Goal: Task Accomplishment & Management: Manage account settings

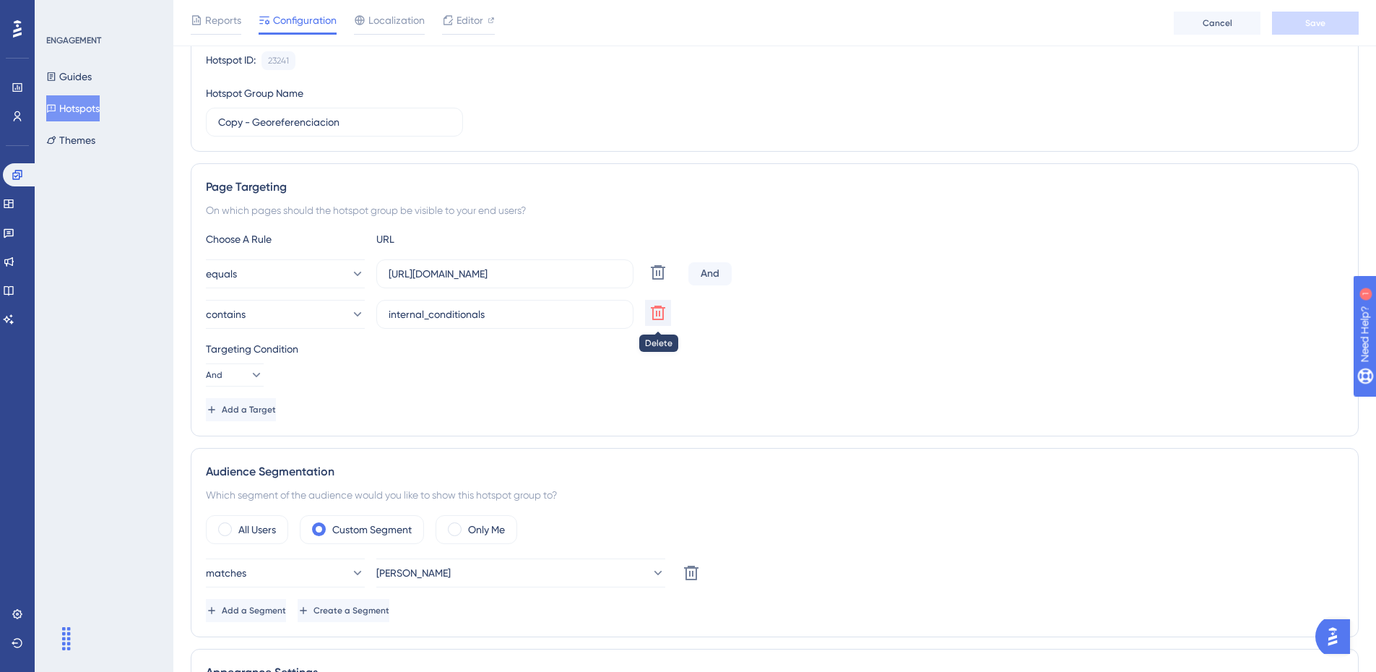
scroll to position [614, 0]
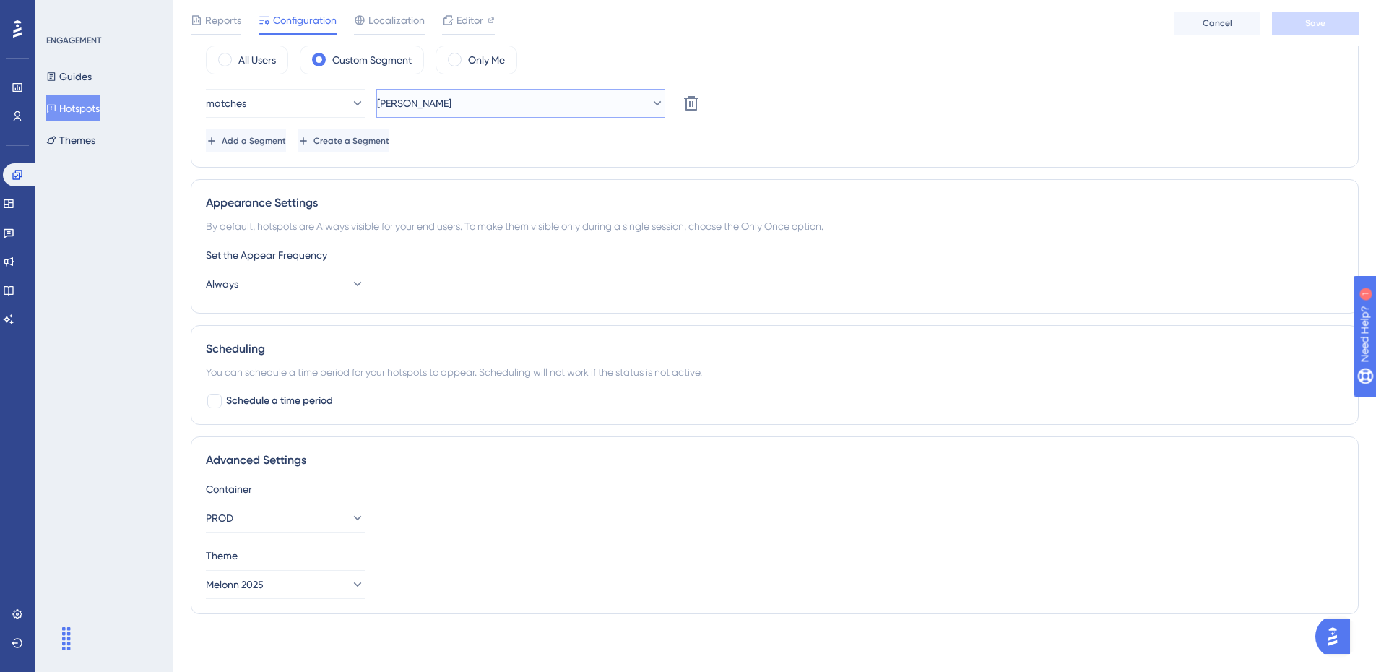
click at [474, 105] on button "[PERSON_NAME]" at bounding box center [520, 103] width 289 height 29
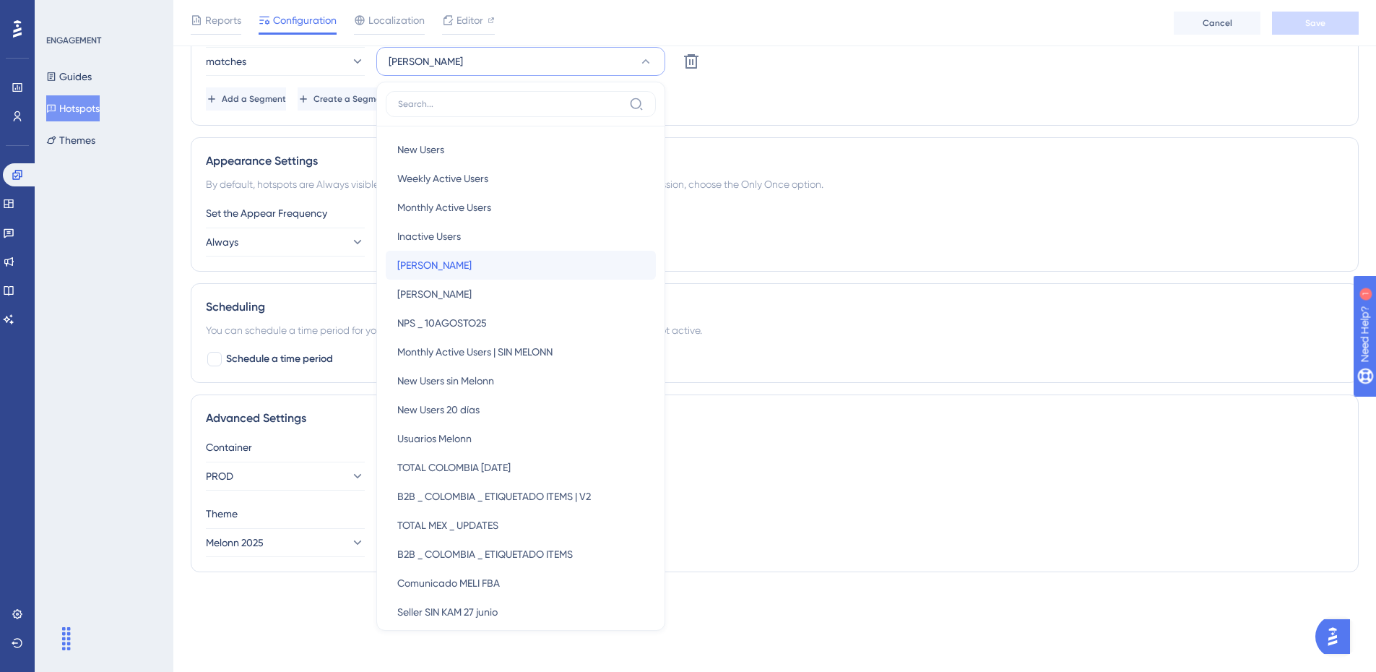
click at [412, 270] on span "[PERSON_NAME]" at bounding box center [434, 264] width 74 height 17
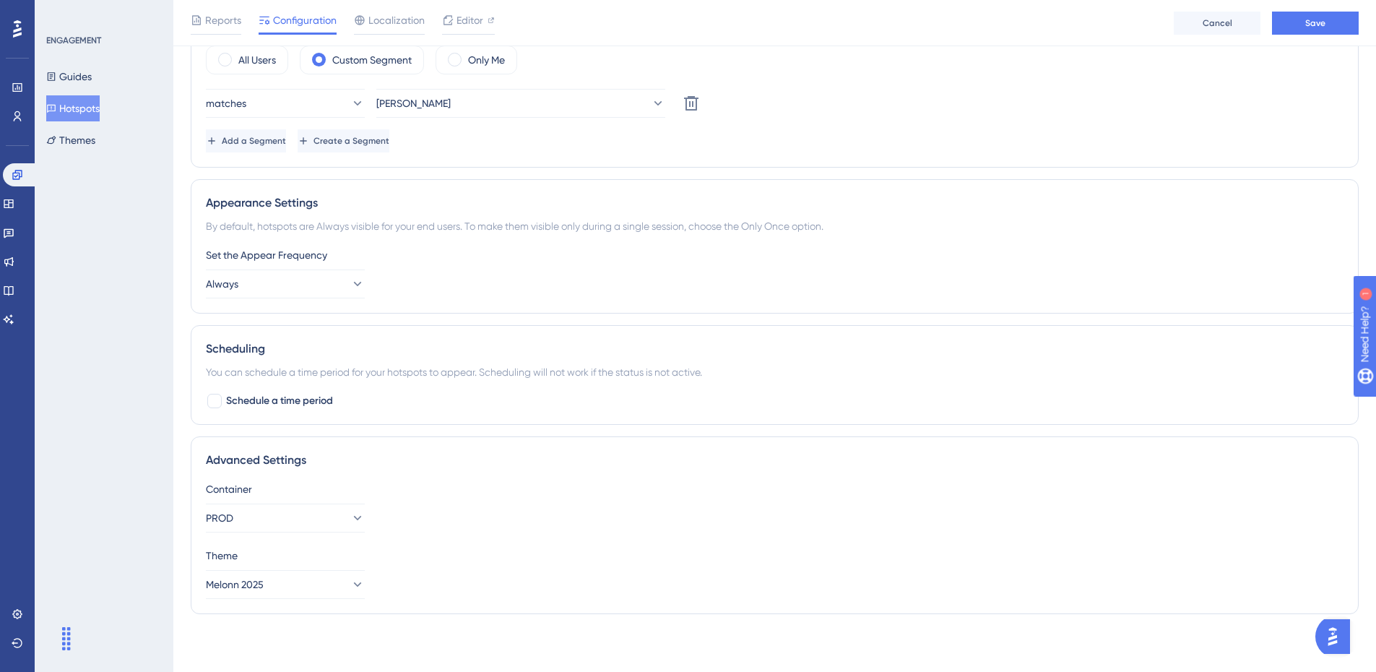
click at [1282, 43] on div "Reports Configuration Localization Editor Cancel Save" at bounding box center [774, 23] width 1202 height 46
click at [1298, 20] on button "Save" at bounding box center [1315, 23] width 87 height 23
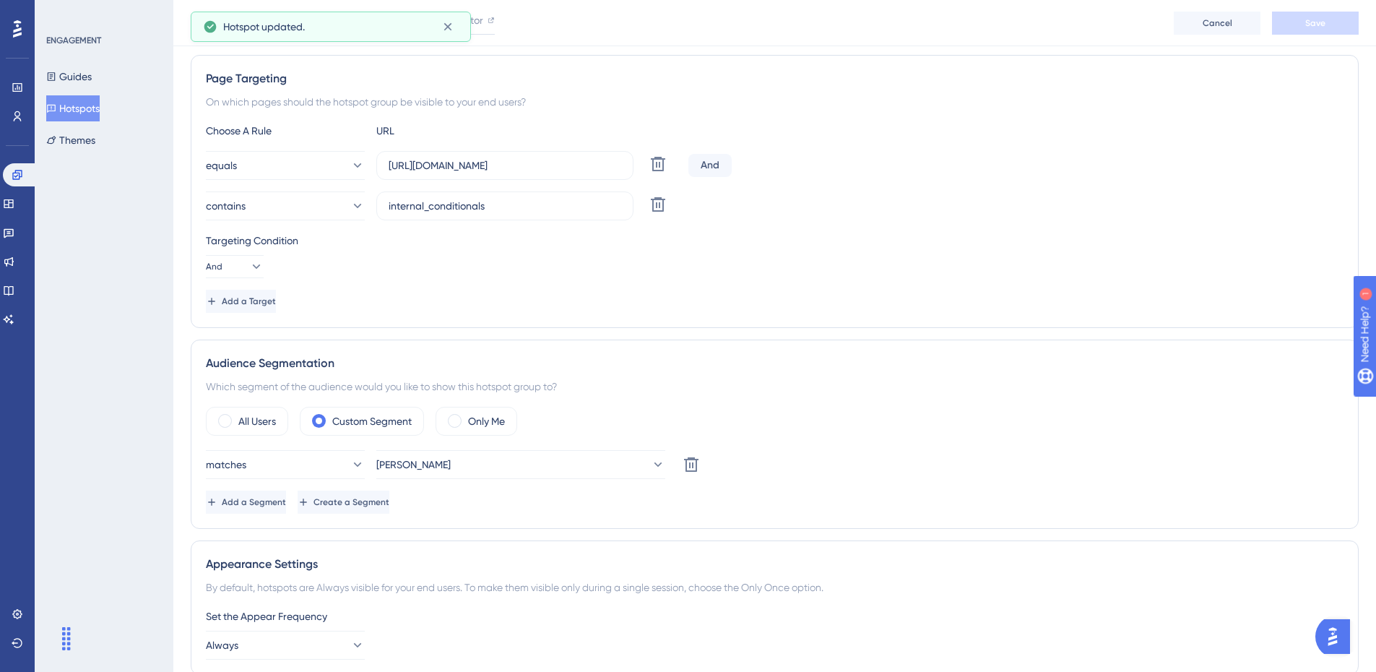
scroll to position [0, 0]
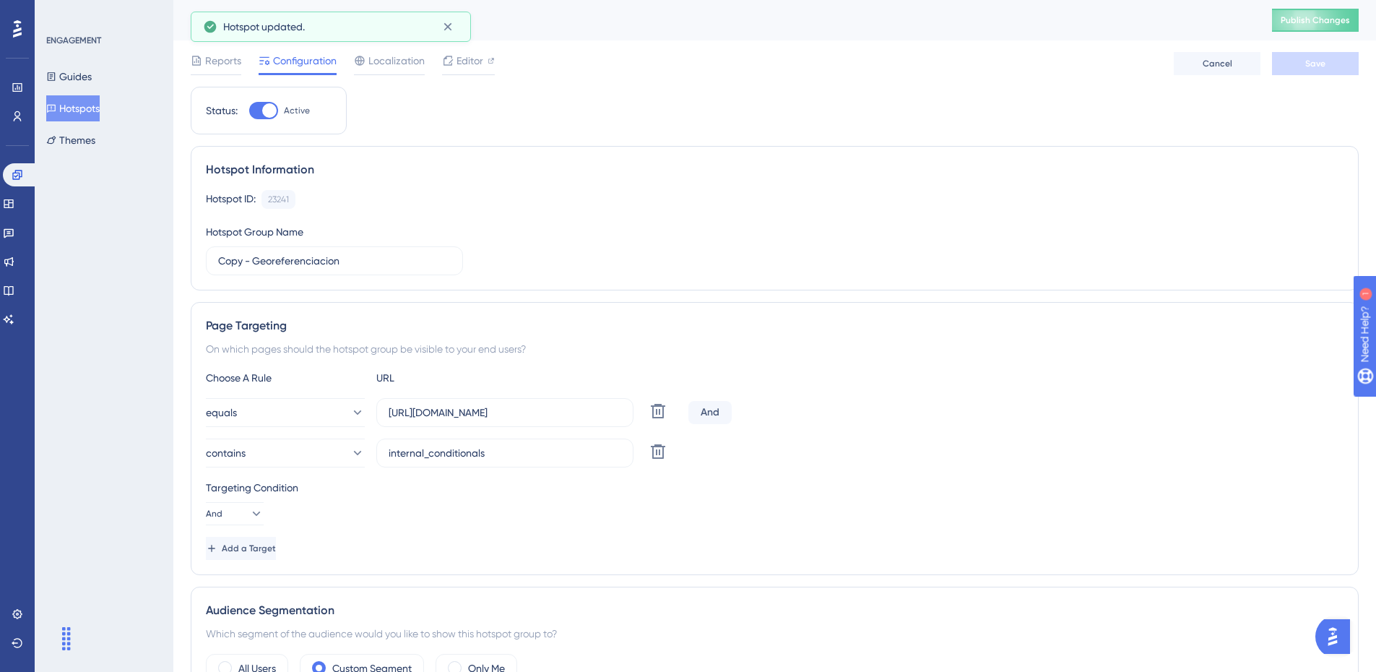
click at [285, 110] on span "Active" at bounding box center [297, 111] width 26 height 12
click at [249, 110] on input "Active" at bounding box center [248, 110] width 1 height 1
click at [1317, 64] on span "Save" at bounding box center [1315, 64] width 20 height 12
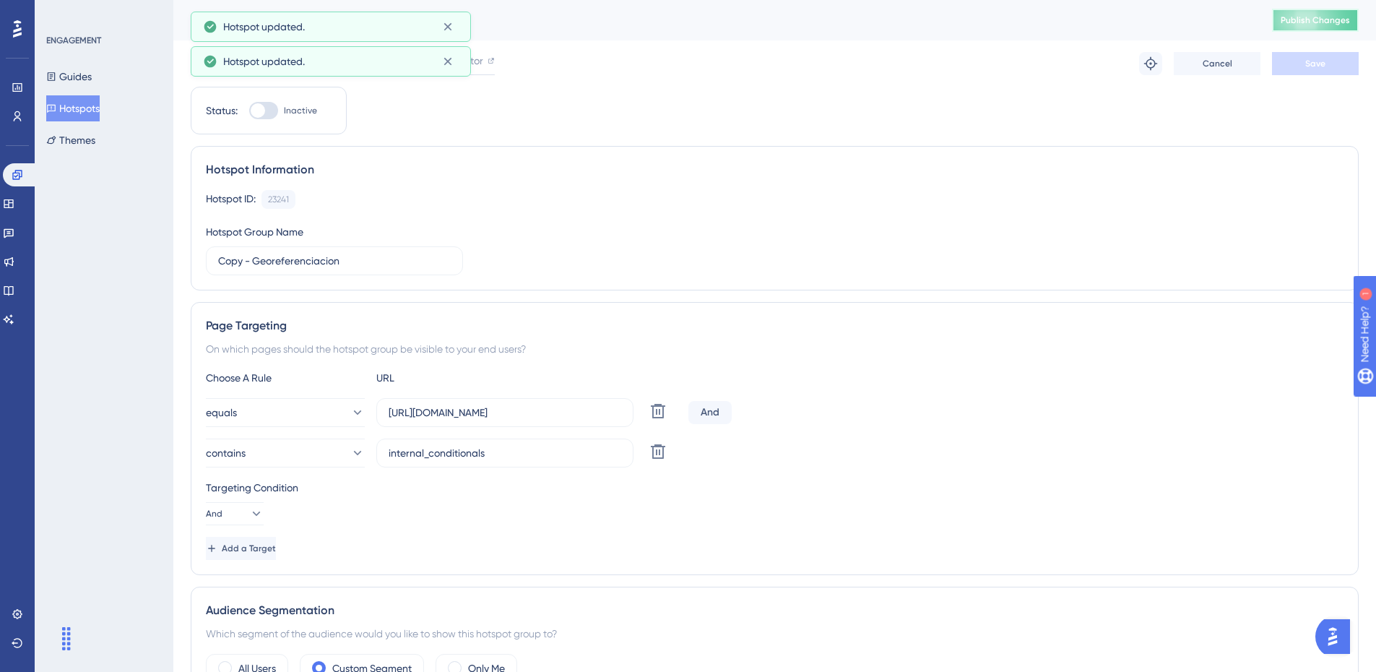
click at [1327, 22] on span "Publish Changes" at bounding box center [1314, 20] width 69 height 12
click at [438, 46] on div "UserGuiding script updated." at bounding box center [331, 61] width 280 height 30
click at [444, 22] on icon at bounding box center [448, 26] width 14 height 14
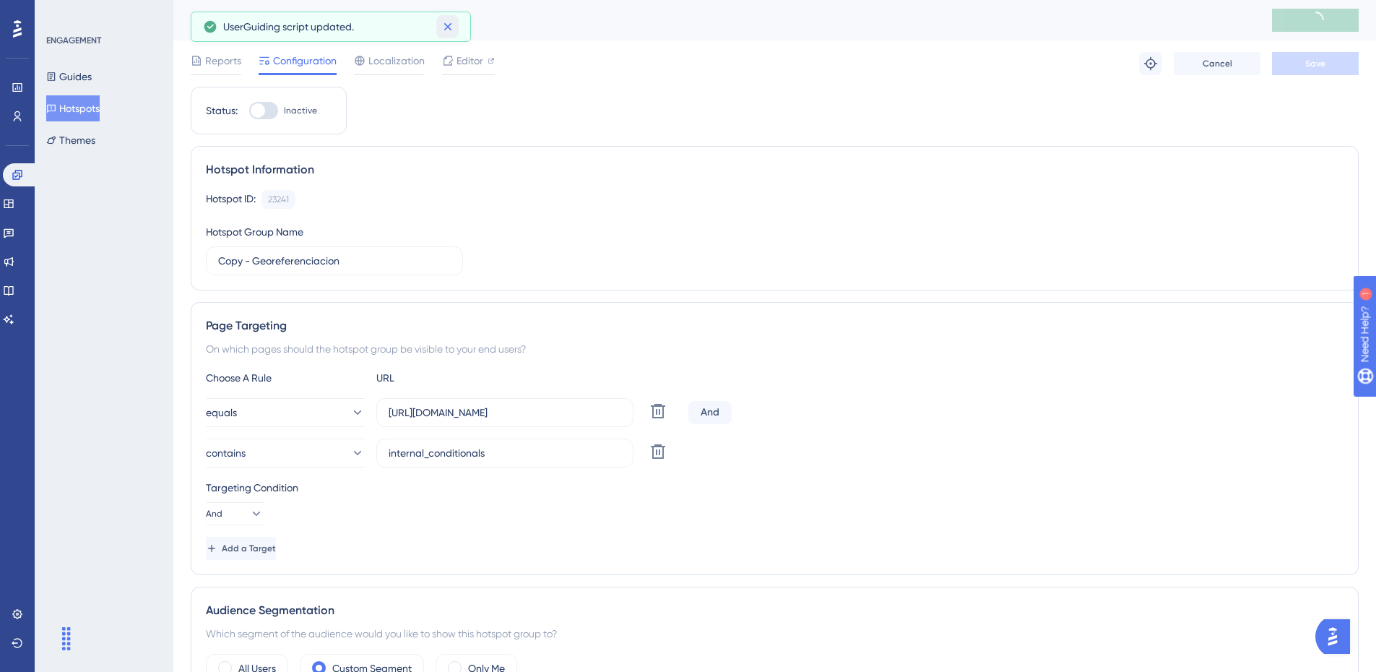
click at [448, 38] on button at bounding box center [447, 26] width 22 height 23
click at [264, 106] on div at bounding box center [263, 110] width 29 height 17
click at [249, 110] on input "Inactive" at bounding box center [248, 110] width 1 height 1
checkbox input "true"
click at [1305, 51] on div "Reports Configuration Localization Editor Troubleshoot Cancel Save" at bounding box center [775, 63] width 1168 height 46
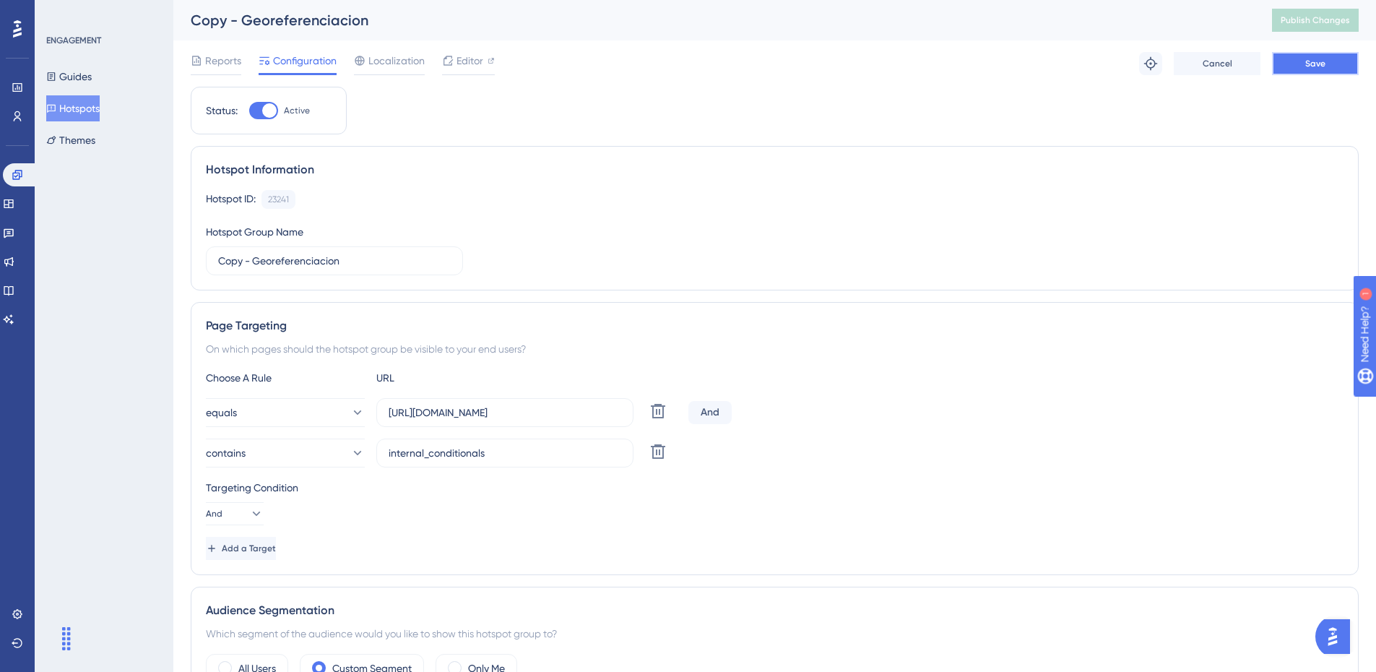
click at [1313, 65] on span "Save" at bounding box center [1315, 64] width 20 height 12
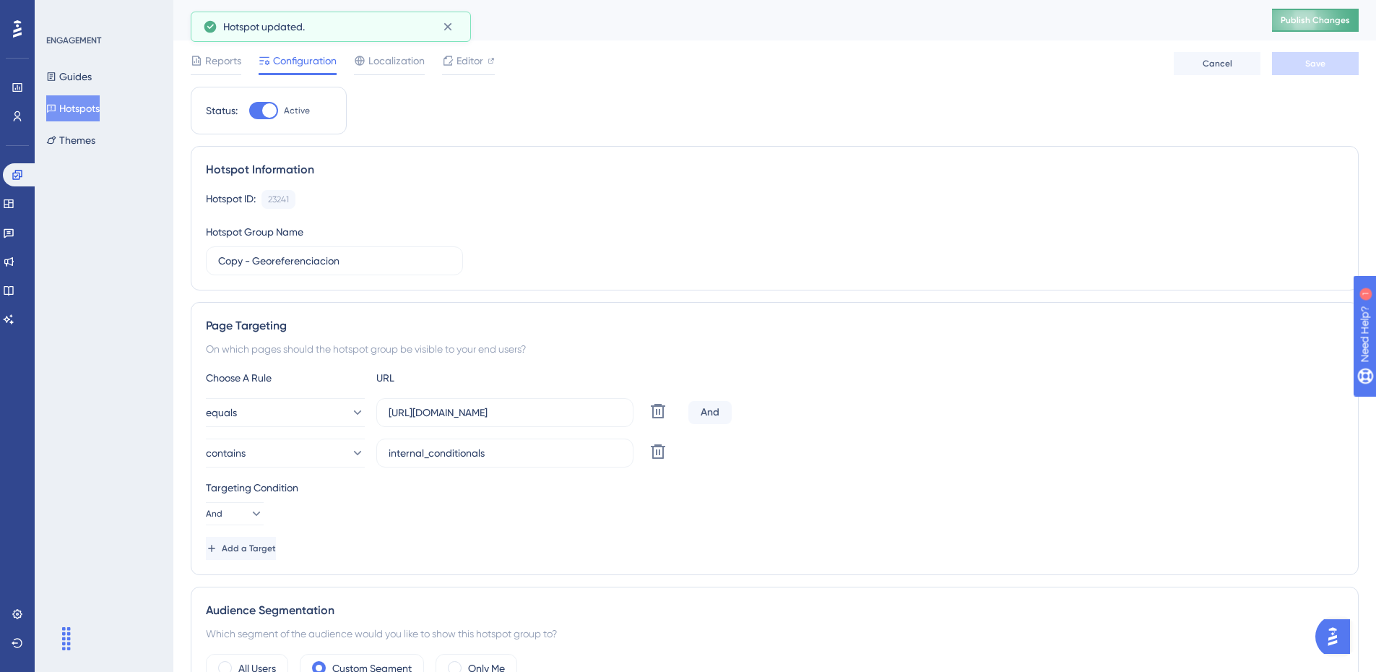
click at [1319, 24] on span "Publish Changes" at bounding box center [1314, 20] width 69 height 12
click at [84, 82] on button "Guides" at bounding box center [68, 77] width 45 height 26
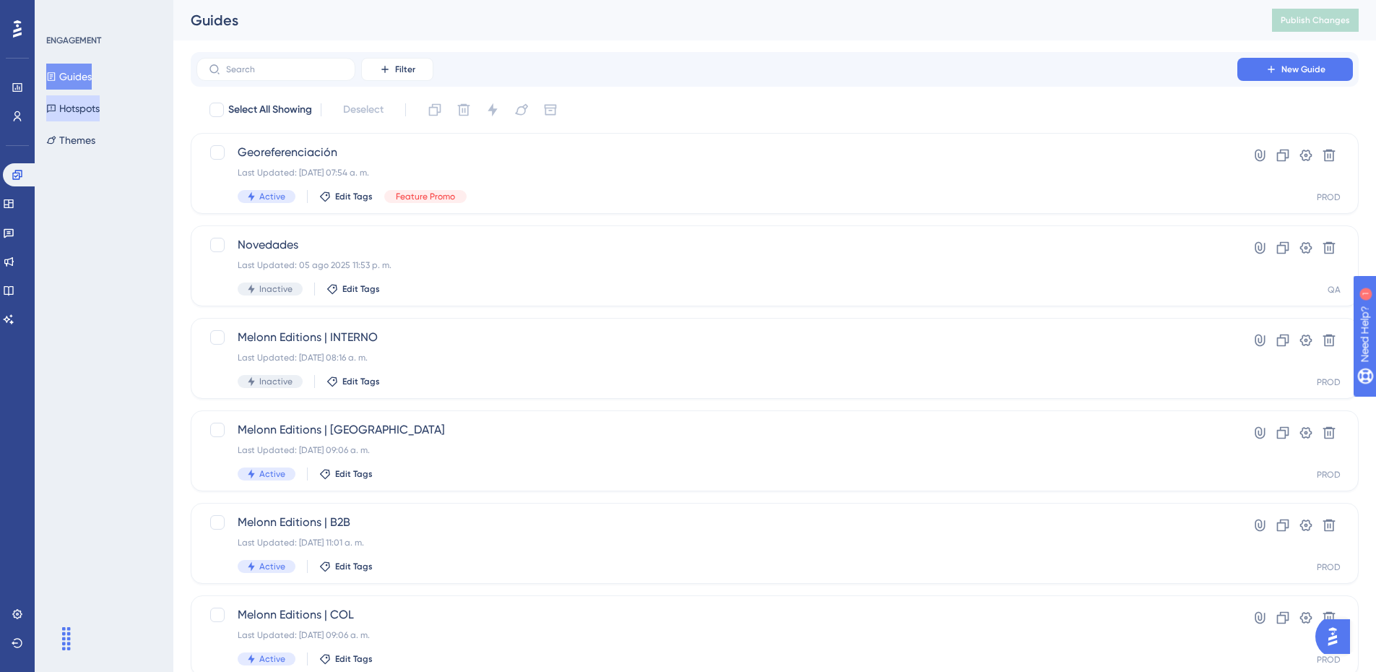
click at [87, 108] on button "Hotspots" at bounding box center [72, 108] width 53 height 26
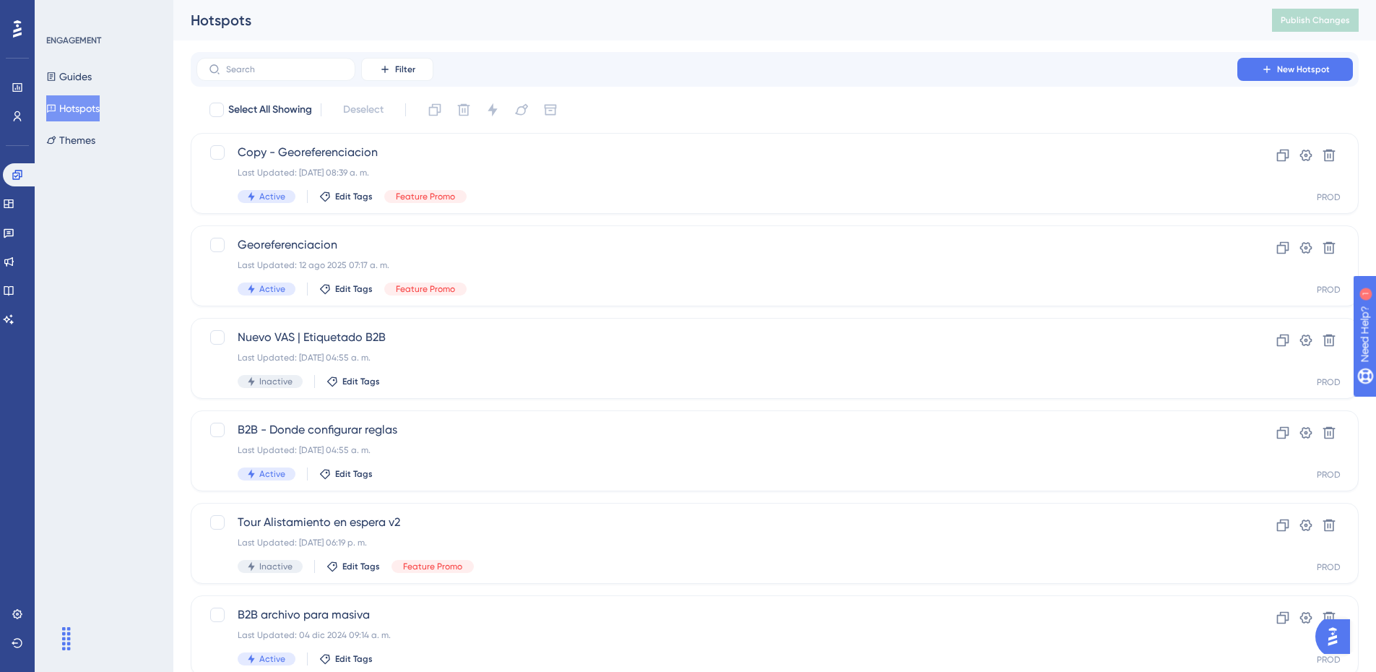
click at [81, 110] on button "Hotspots" at bounding box center [72, 108] width 53 height 26
click at [583, 260] on div "Last Updated: 12 ago 2025 07:17 a. m." at bounding box center [717, 265] width 958 height 12
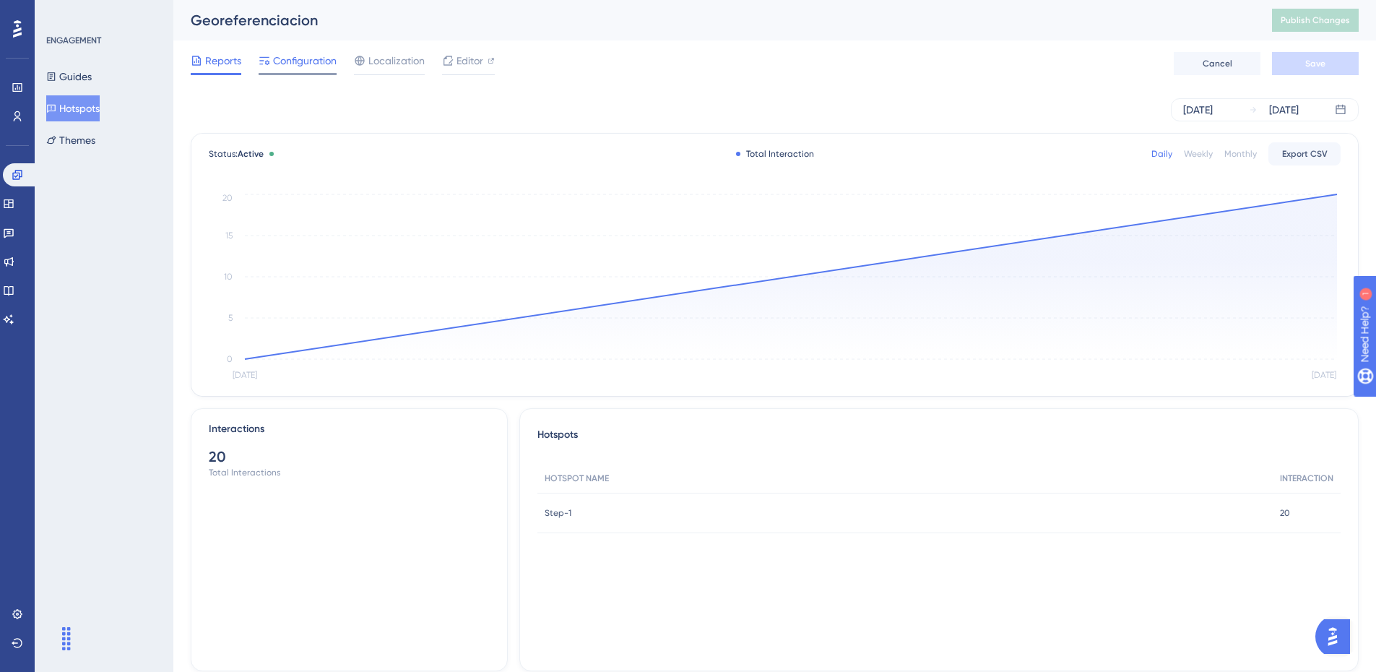
click at [298, 69] on span "Configuration" at bounding box center [305, 60] width 64 height 17
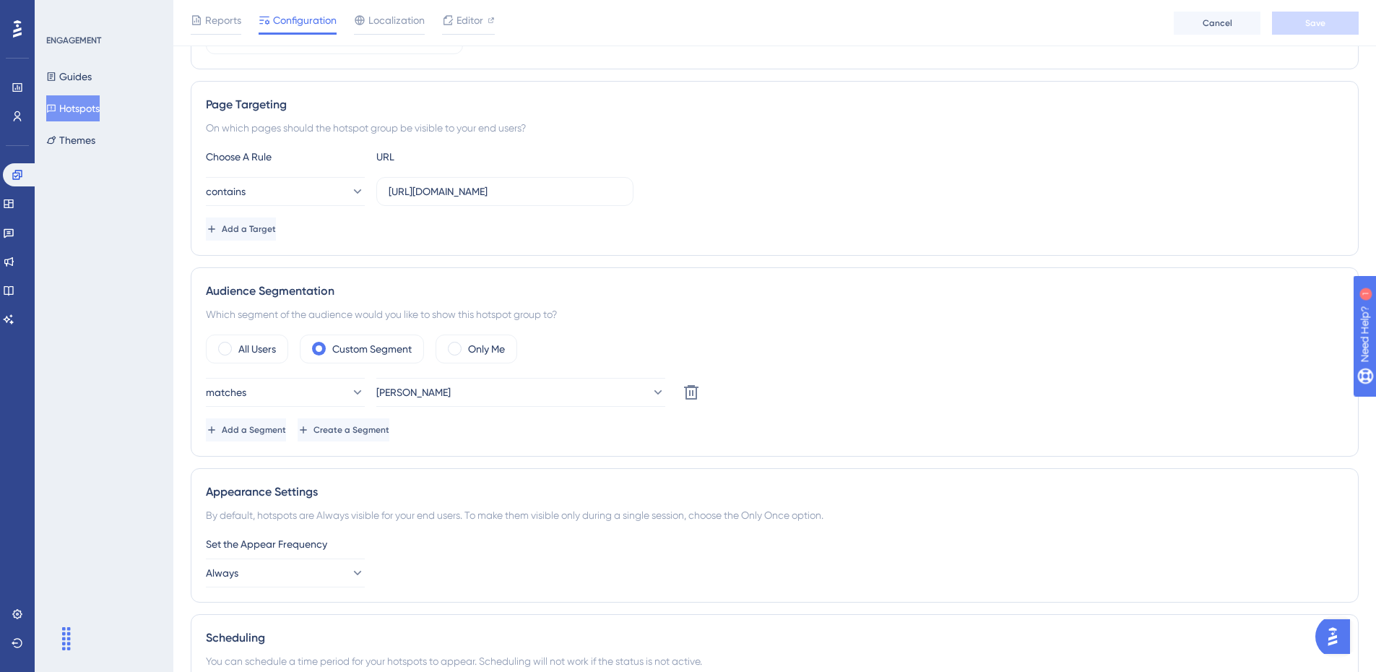
scroll to position [10, 0]
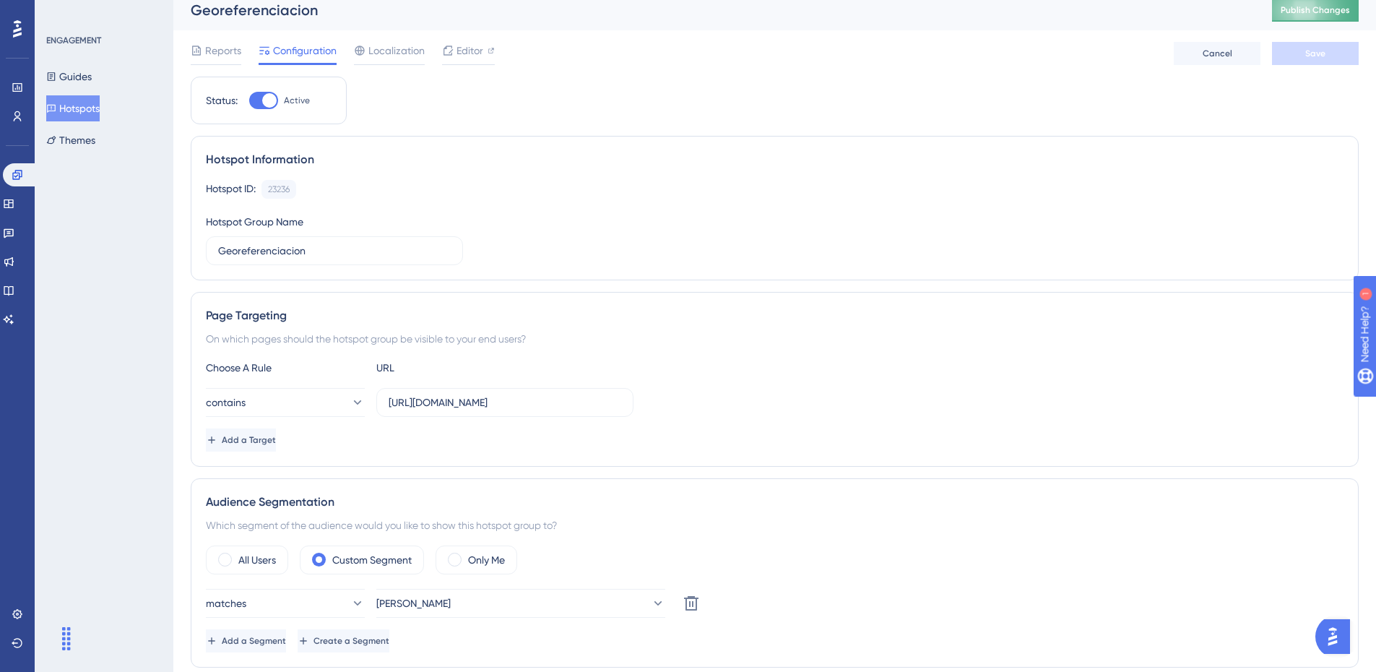
click at [1293, 13] on span "Publish Changes" at bounding box center [1314, 10] width 69 height 12
click at [65, 111] on button "Hotspots" at bounding box center [72, 108] width 53 height 26
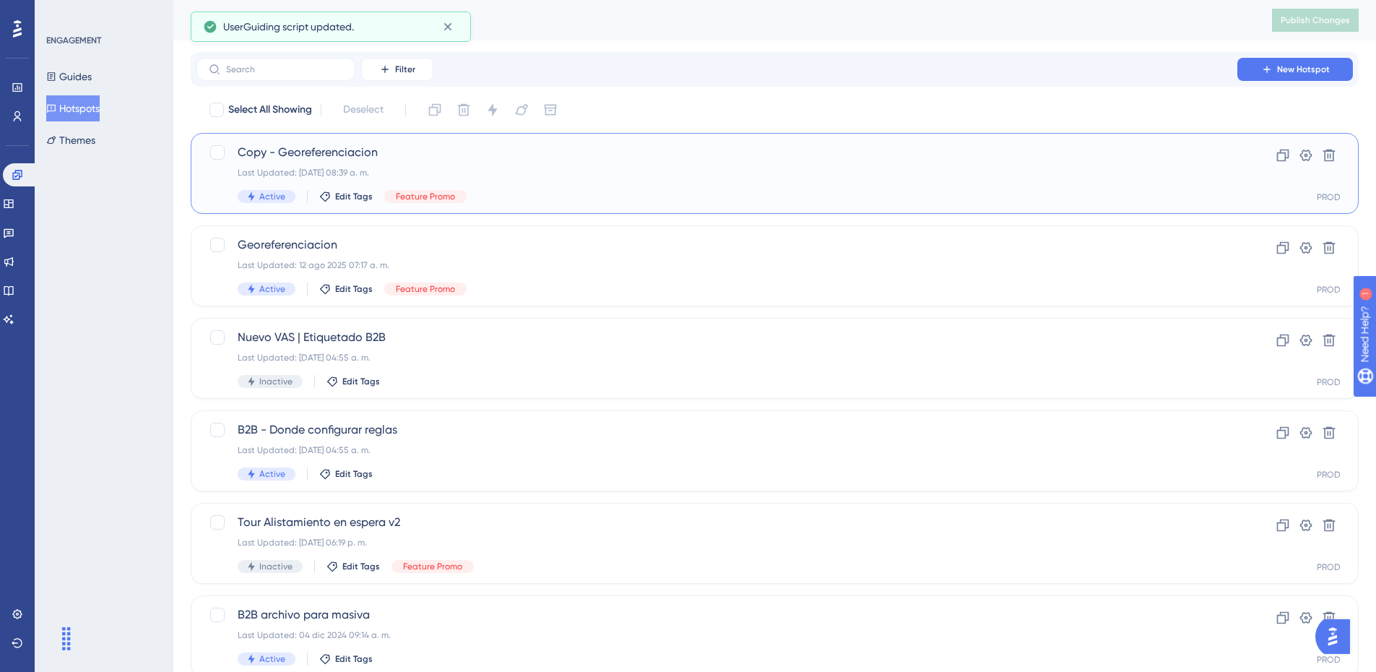
click at [468, 170] on div "Last Updated: [DATE] 08:39 a. m." at bounding box center [717, 173] width 958 height 12
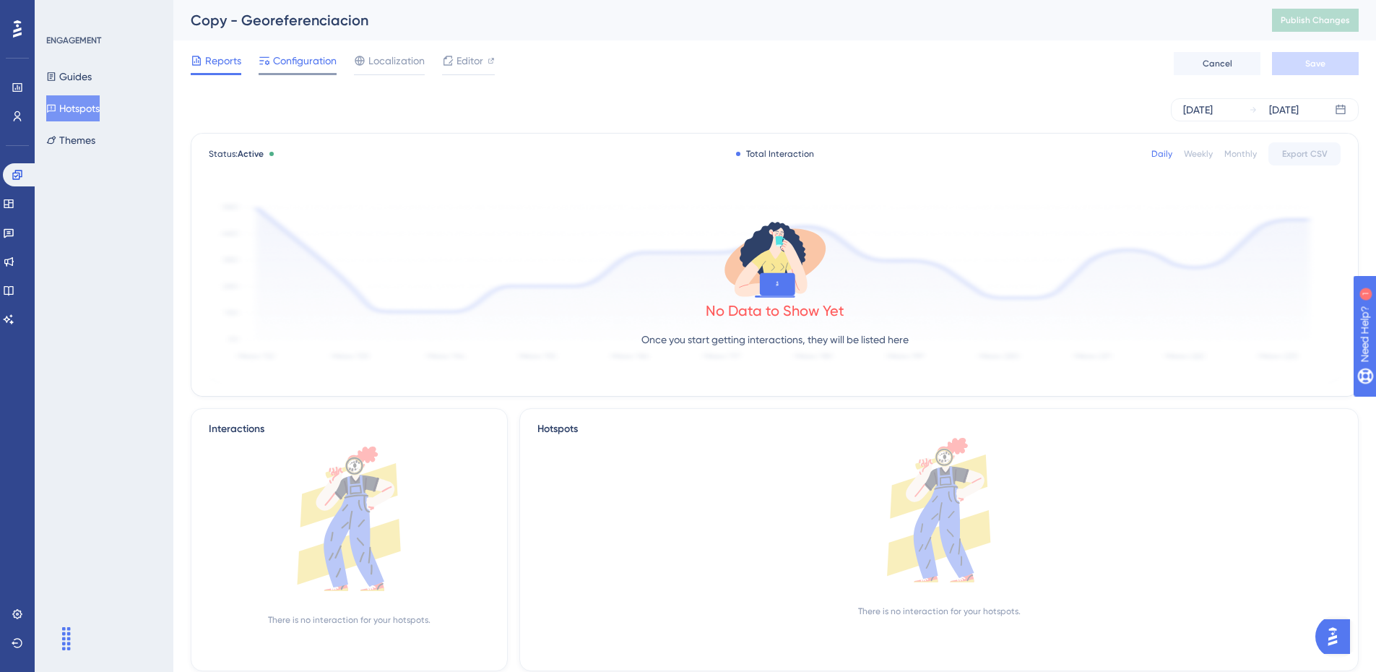
click at [271, 64] on div "Configuration" at bounding box center [298, 60] width 78 height 17
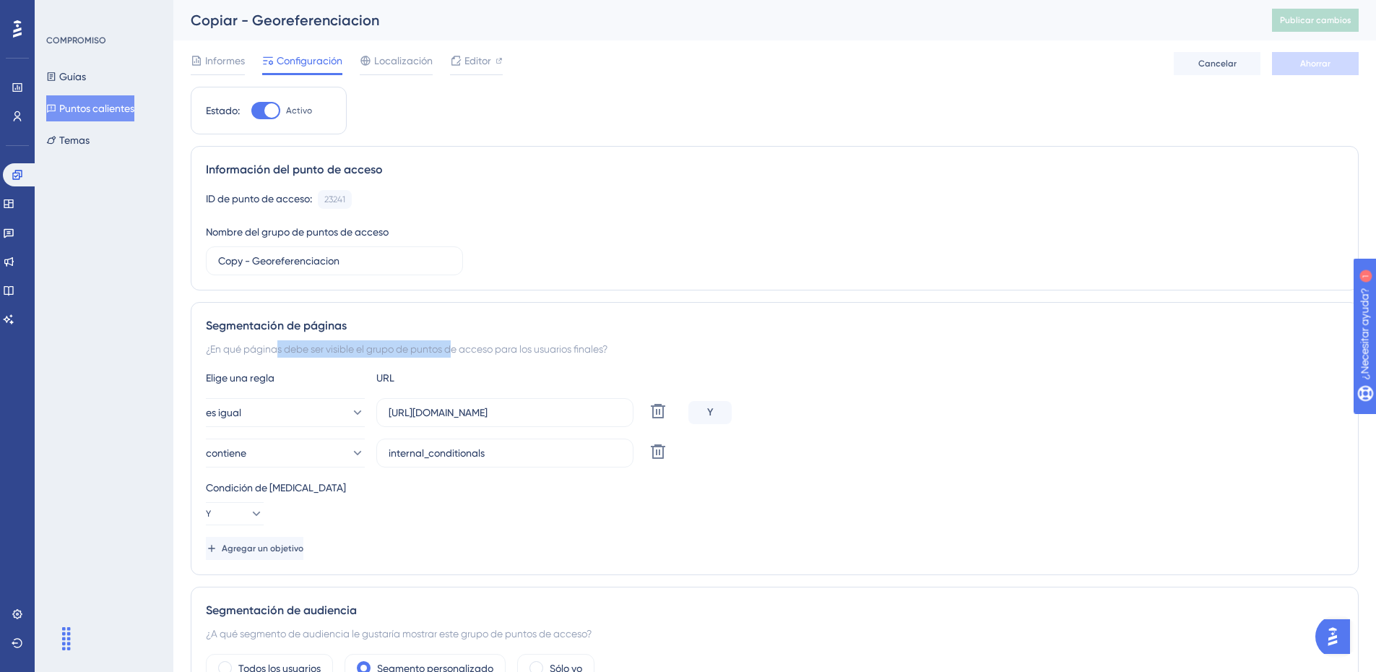
drag, startPoint x: 252, startPoint y: 351, endPoint x: 434, endPoint y: 351, distance: 182.0
click at [434, 351] on font "¿En qué páginas debe ser visible el grupo de puntos de acceso para los usuarios…" at bounding box center [407, 349] width 402 height 12
click at [534, 348] on font "¿En qué páginas debe ser visible el grupo de puntos de acceso para los usuarios…" at bounding box center [407, 349] width 402 height 12
click at [648, 345] on div "¿En qué páginas debe ser visible el grupo de puntos de acceso para los usuarios…" at bounding box center [774, 348] width 1137 height 17
click at [231, 412] on font "es igual" at bounding box center [224, 413] width 35 height 12
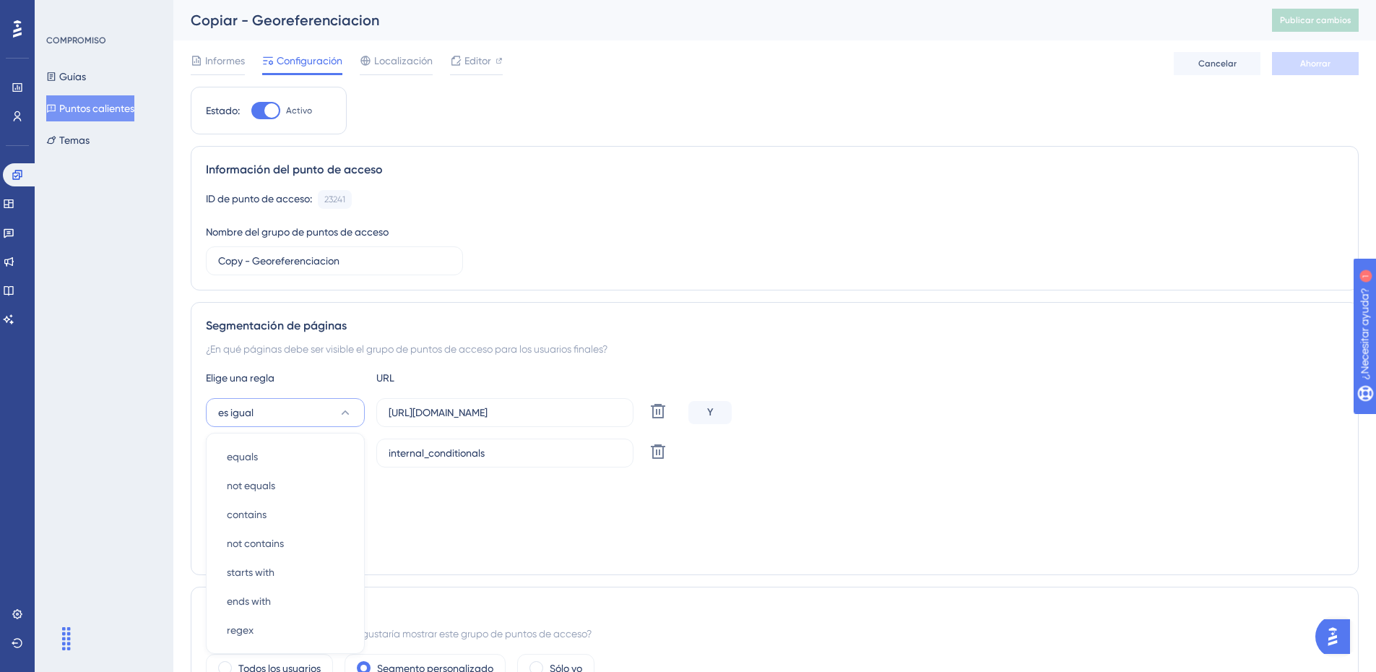
scroll to position [207, 0]
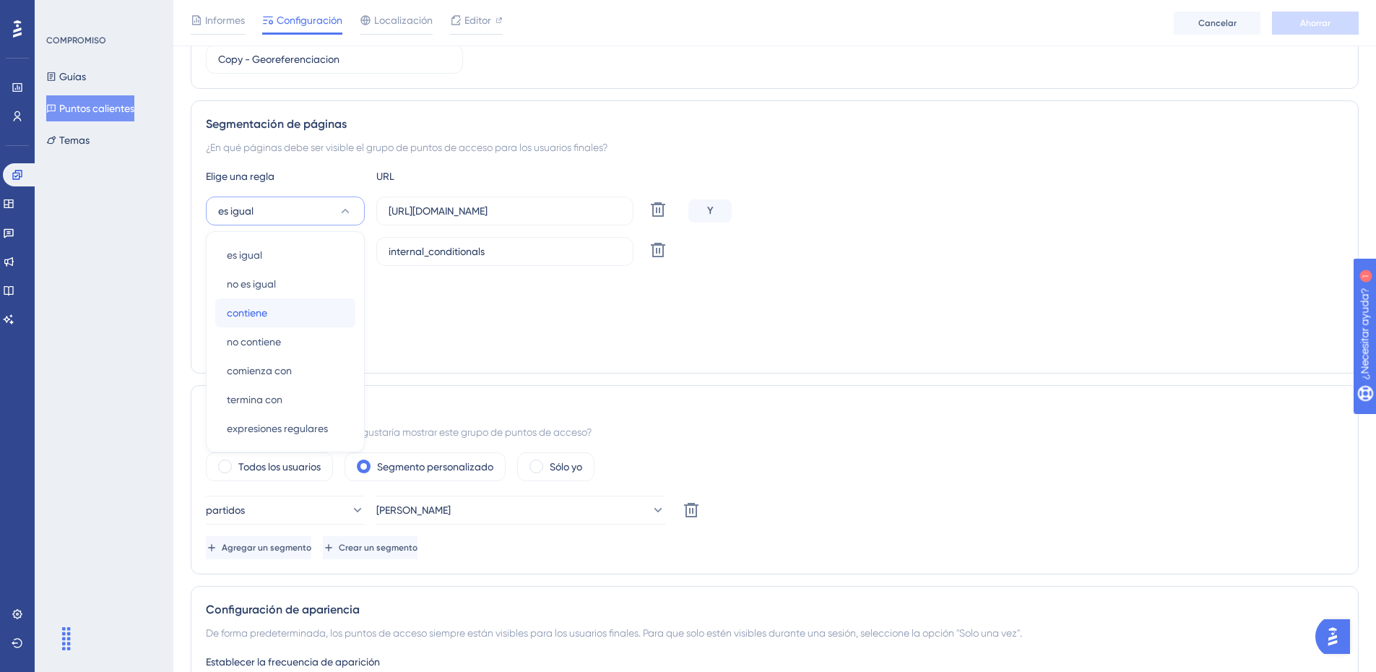
click at [260, 305] on span "contiene" at bounding box center [247, 312] width 40 height 17
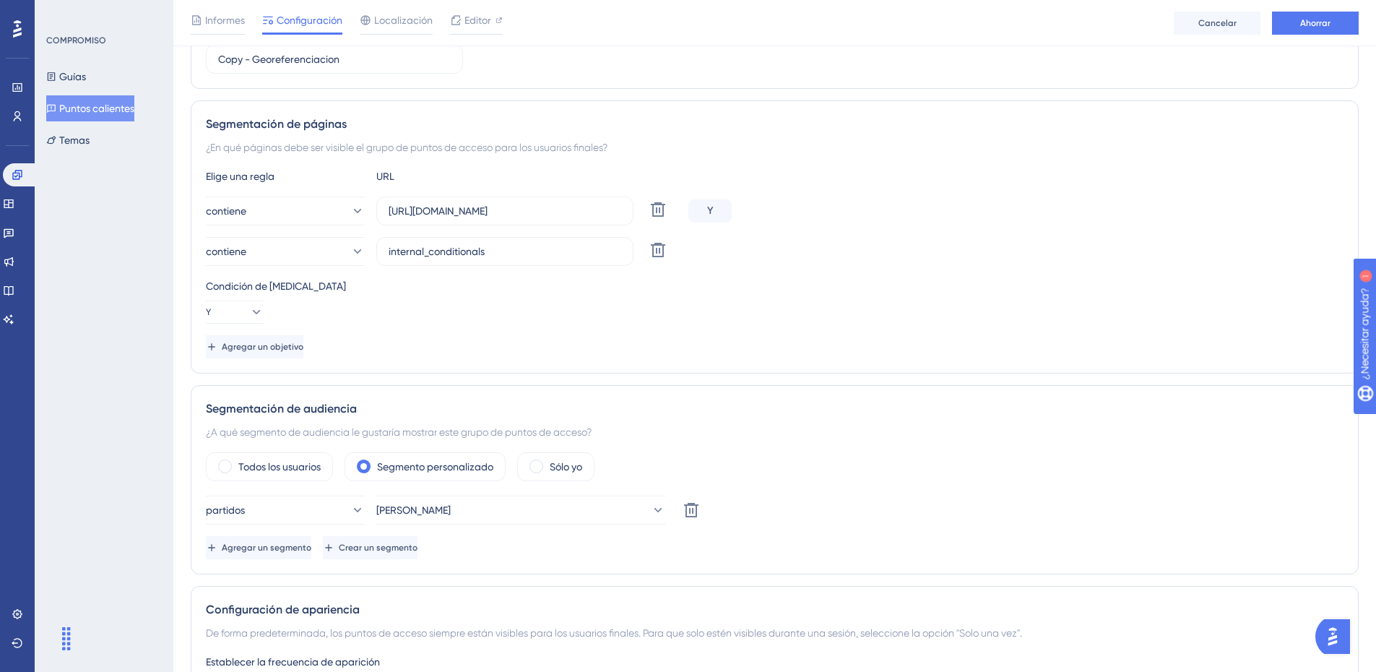
click at [456, 313] on div "Condición de [MEDICAL_DATA] Y" at bounding box center [774, 300] width 1137 height 46
click at [1326, 30] on button "Ahorrar" at bounding box center [1315, 23] width 87 height 23
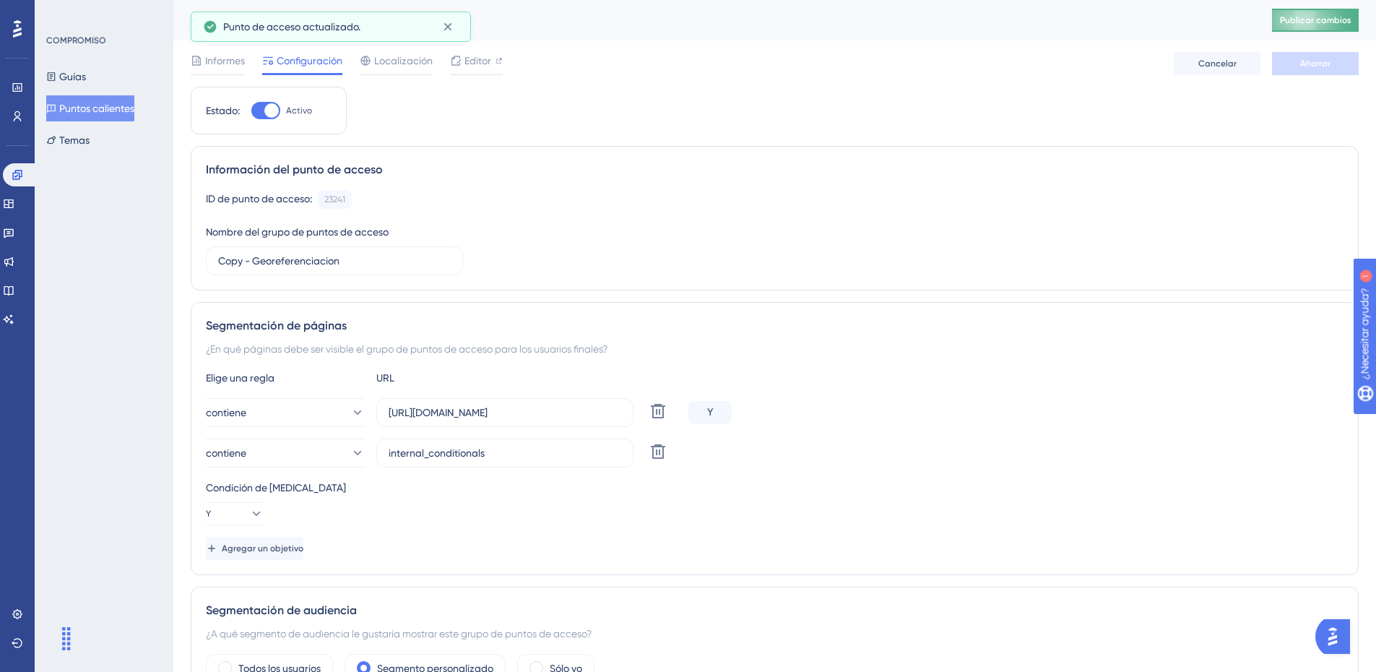
click at [1312, 22] on button "Publicar cambios" at bounding box center [1315, 20] width 87 height 23
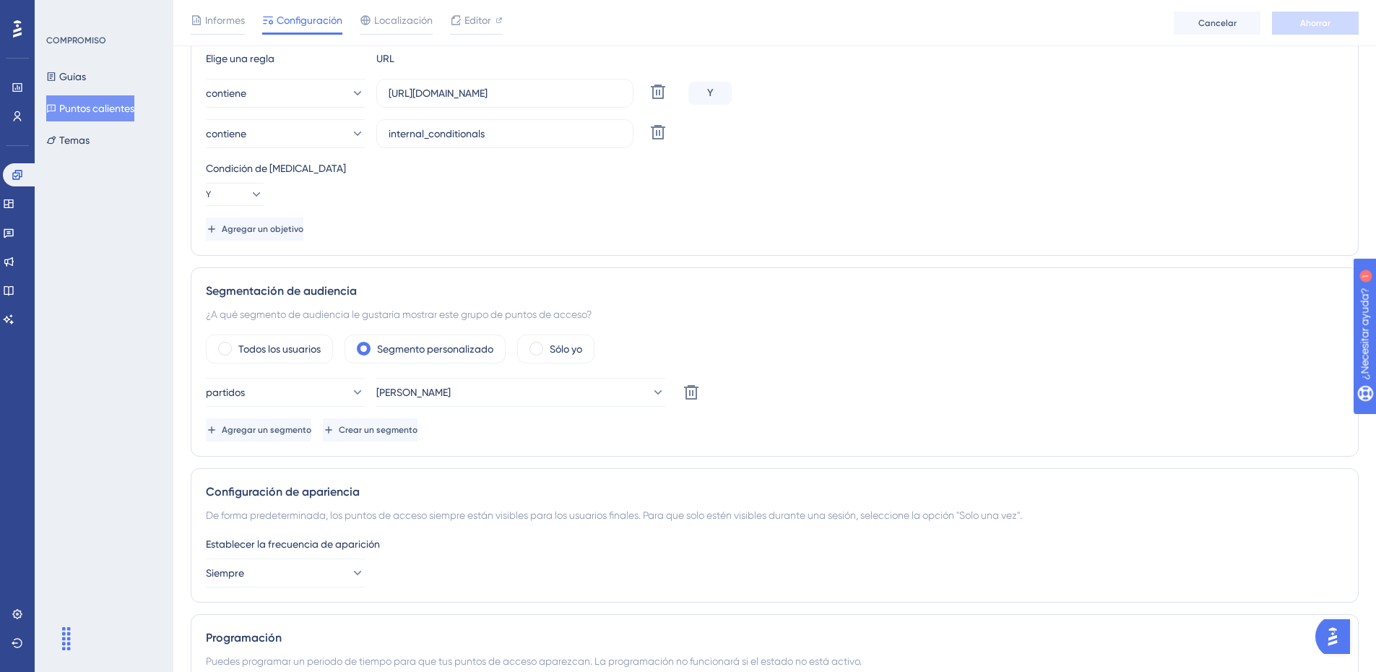
scroll to position [108, 0]
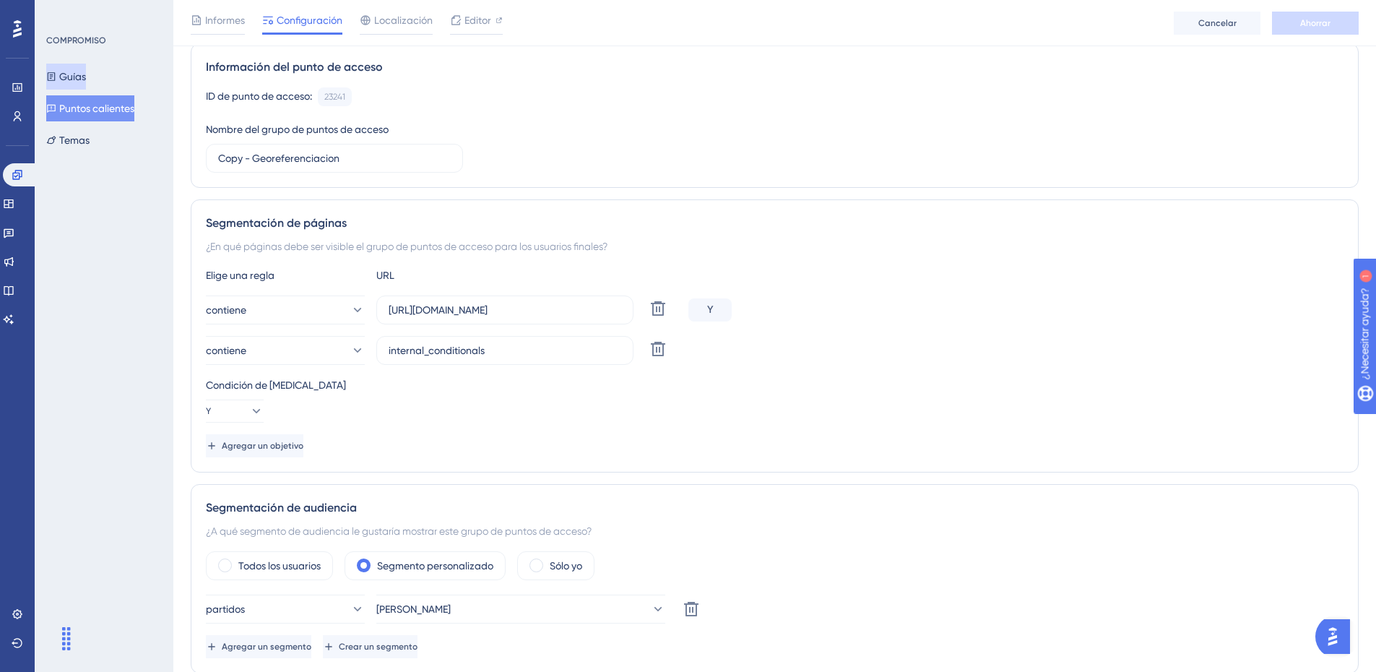
click at [86, 72] on font "Guías" at bounding box center [72, 77] width 27 height 12
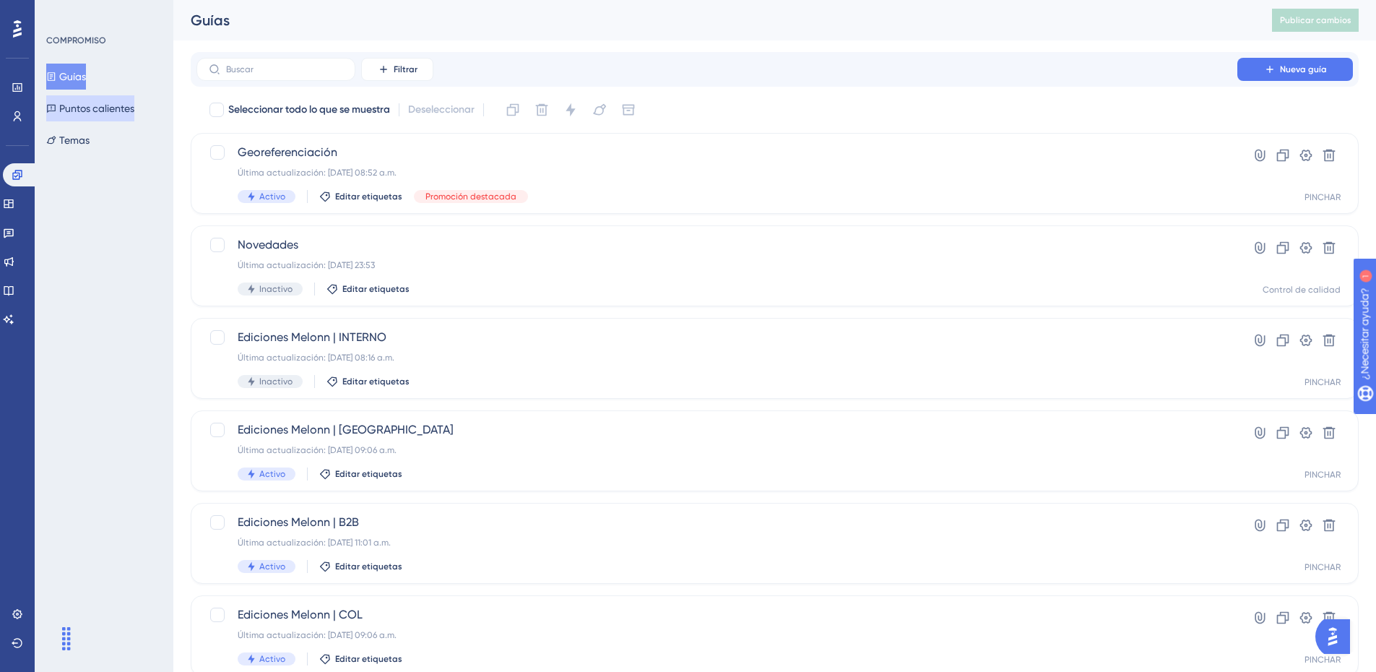
click at [85, 99] on button "Puntos calientes" at bounding box center [90, 108] width 88 height 26
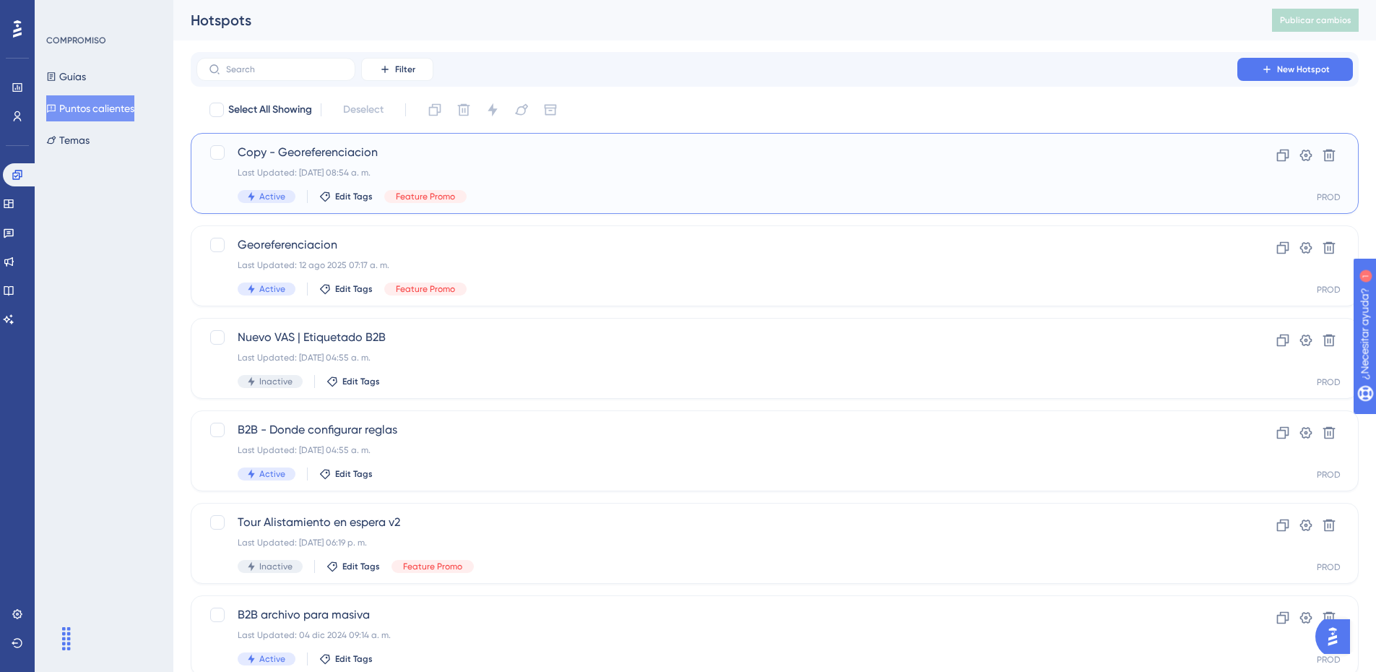
click at [348, 155] on span "Copy - Georeferenciacion" at bounding box center [717, 152] width 958 height 17
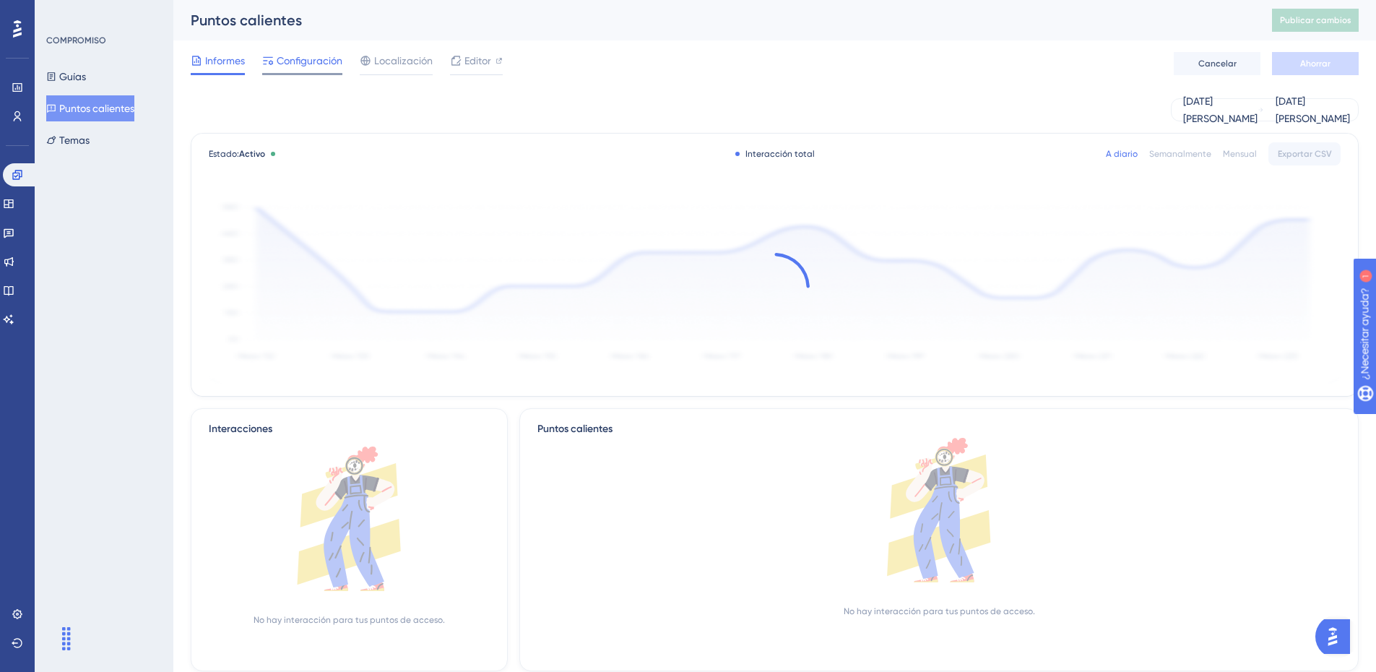
click at [305, 54] on span "Configuración" at bounding box center [310, 60] width 66 height 17
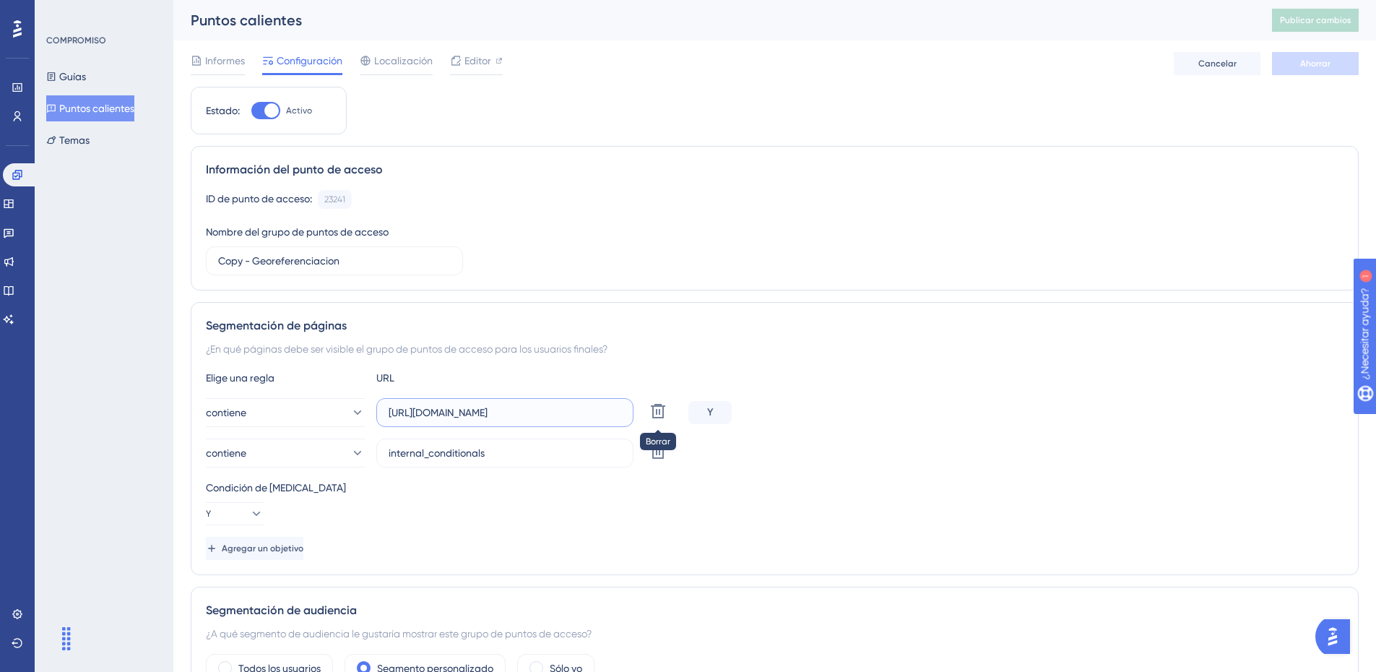
drag, startPoint x: 518, startPoint y: 417, endPoint x: 670, endPoint y: 426, distance: 152.6
click at [670, 426] on div "contiene [URL][DOMAIN_NAME] Borrar" at bounding box center [444, 412] width 477 height 29
type input "[URL][DOMAIN_NAME]"
click at [664, 418] on icon at bounding box center [658, 411] width 14 height 14
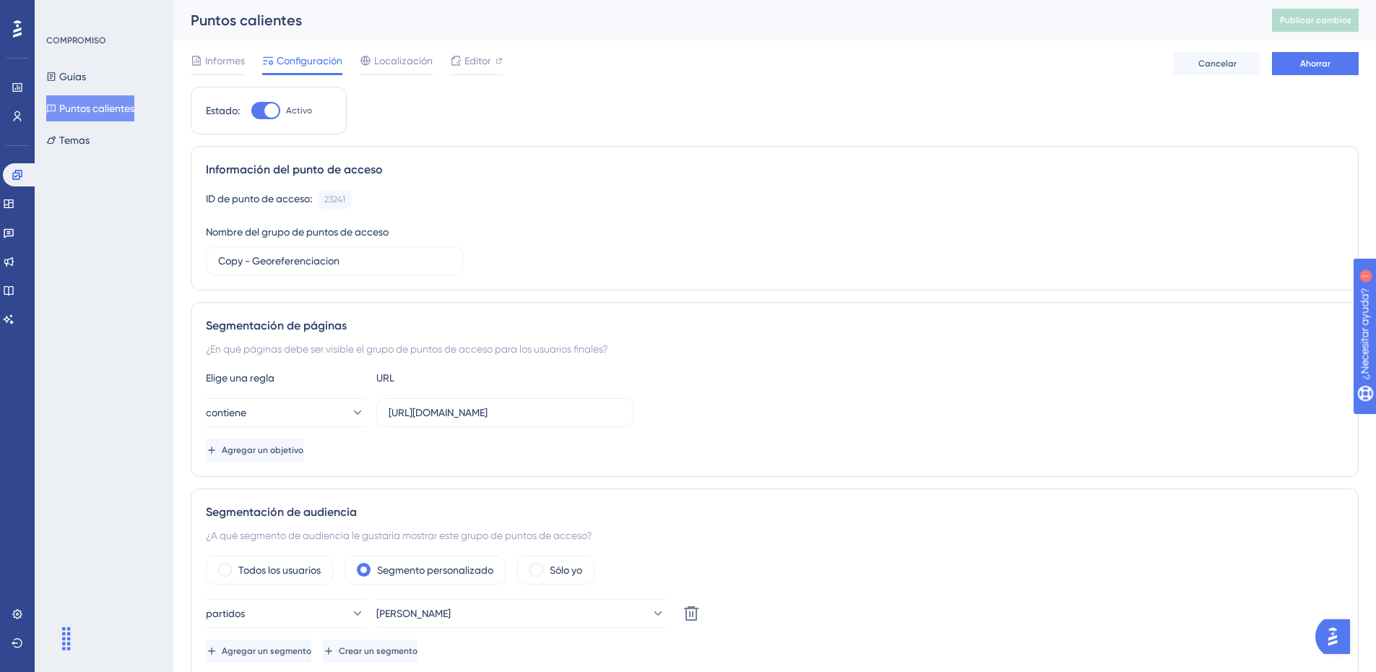
click at [753, 433] on div "Elige una regla URL contiene [URL][DOMAIN_NAME] Agregar un objetivo" at bounding box center [774, 415] width 1137 height 92
click at [1314, 64] on font "Ahorrar" at bounding box center [1315, 63] width 30 height 10
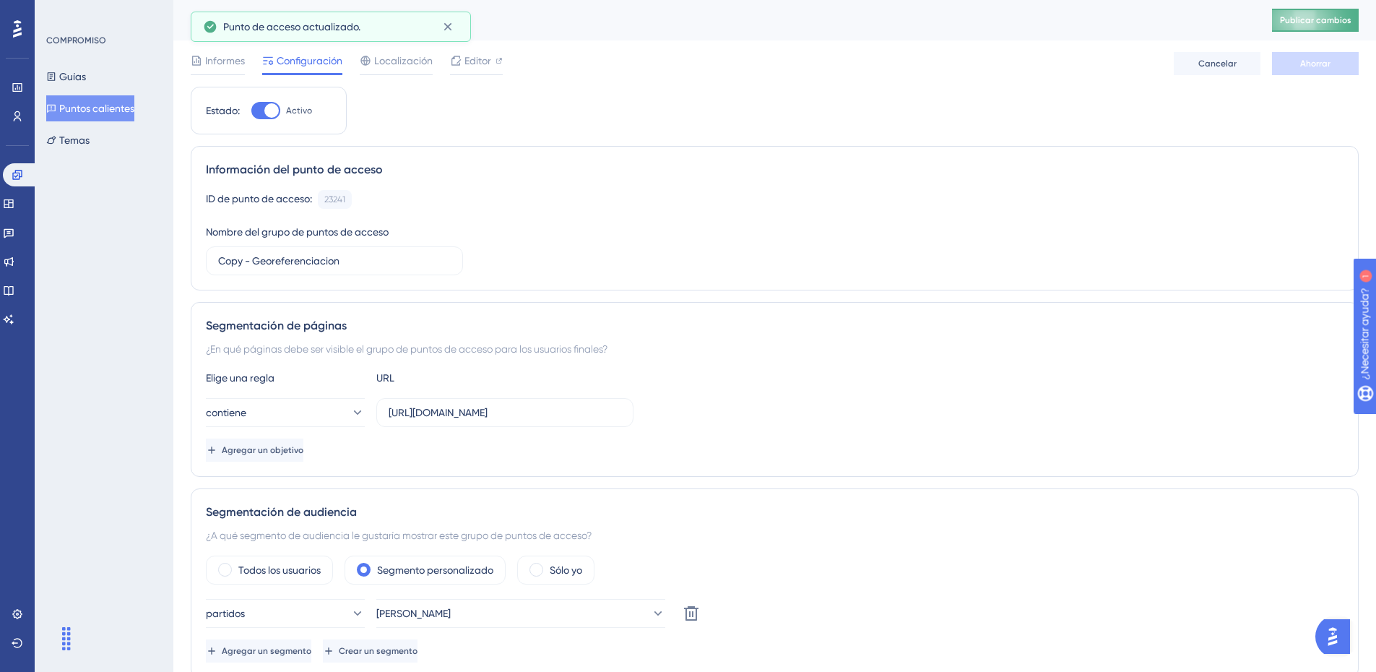
click at [1325, 10] on button "Publicar cambios" at bounding box center [1315, 20] width 87 height 23
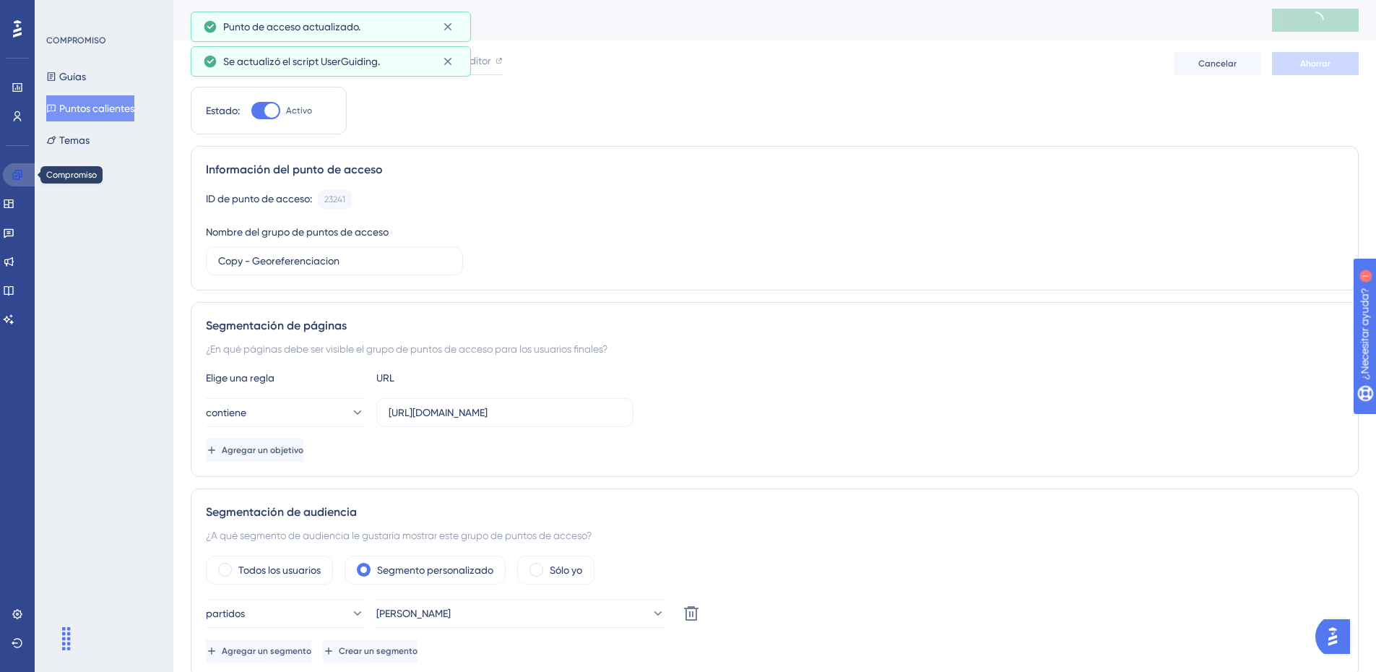
click at [28, 179] on link at bounding box center [20, 174] width 35 height 23
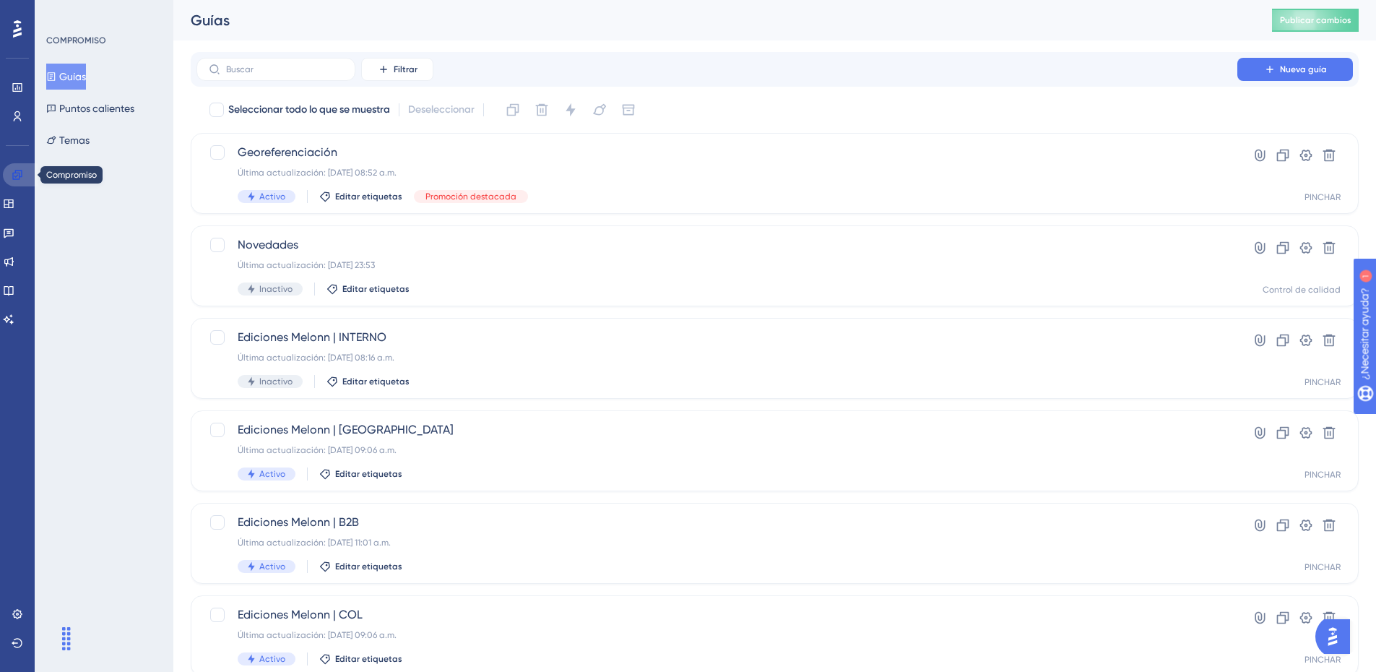
click at [17, 177] on icon at bounding box center [18, 175] width 12 height 12
click at [90, 140] on font "Temas" at bounding box center [74, 140] width 30 height 12
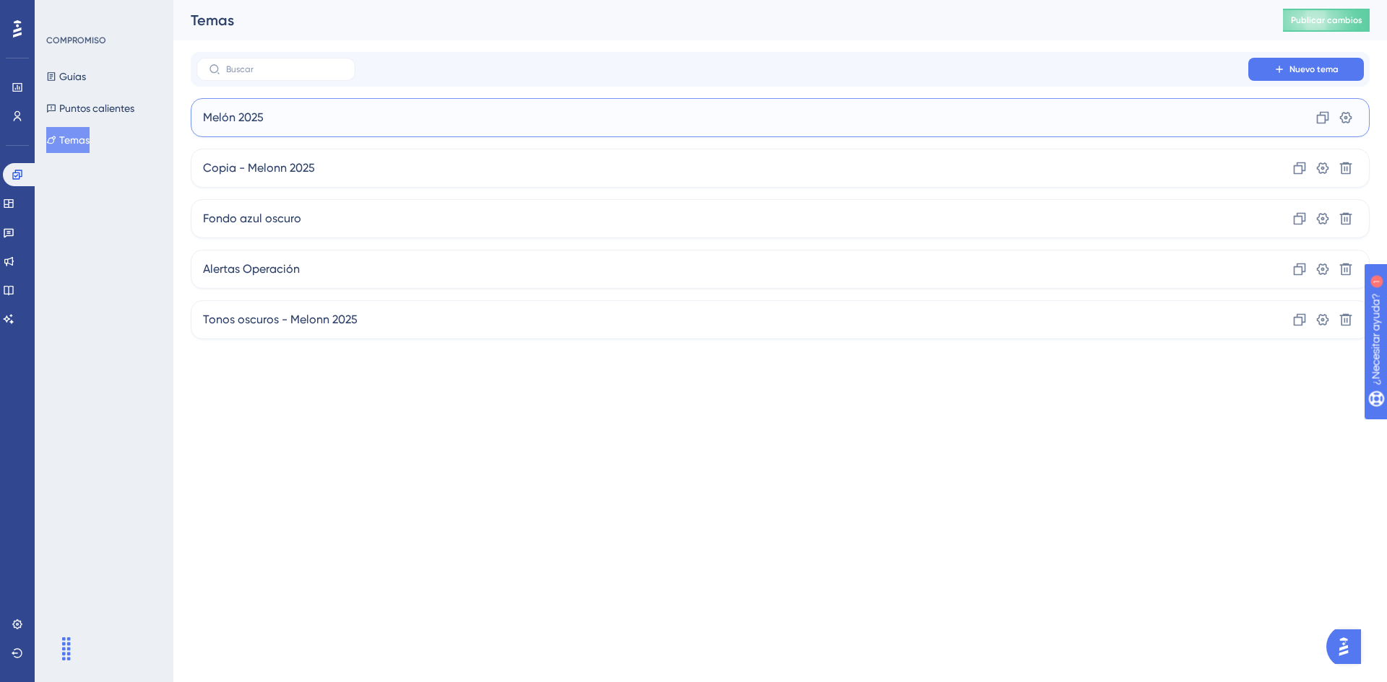
click at [304, 114] on div "Melón 2025 Clon Ajustes" at bounding box center [780, 117] width 1179 height 39
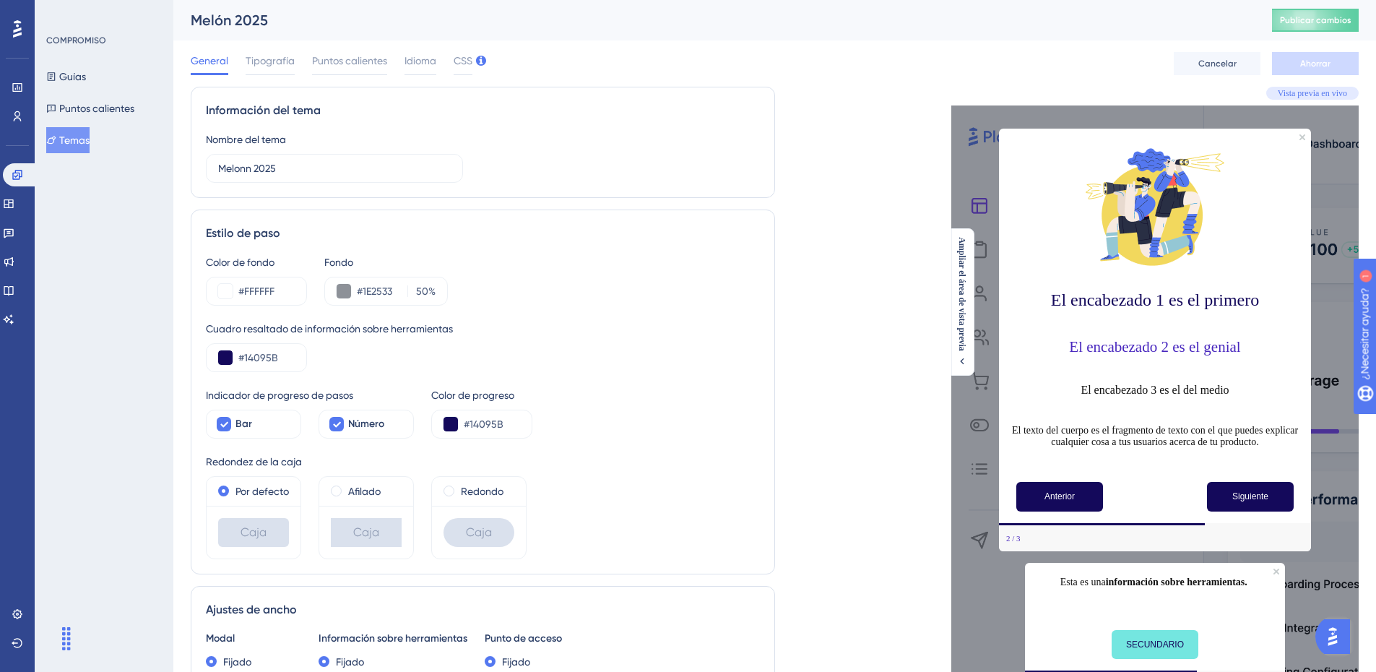
click at [448, 58] on div "General Tipografía Puntos calientes Idioma CSS" at bounding box center [332, 63] width 282 height 23
click at [454, 58] on font "CSS" at bounding box center [463, 61] width 19 height 12
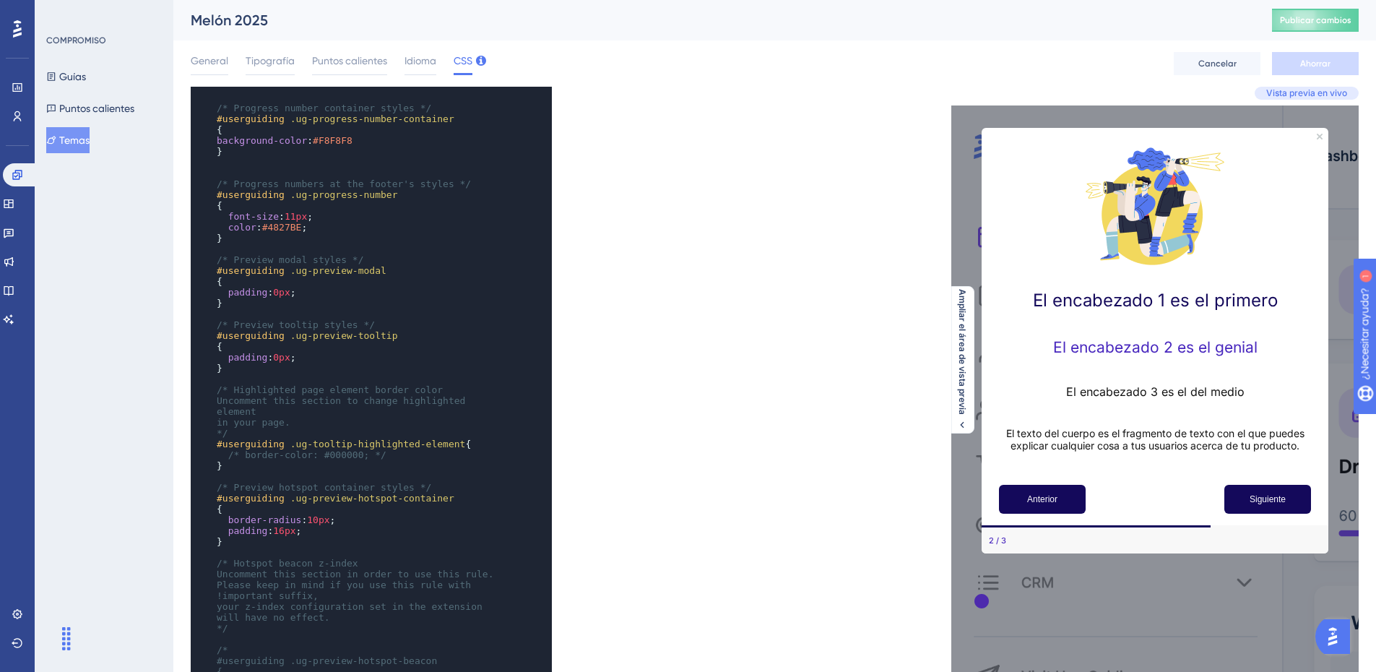
scroll to position [361, 0]
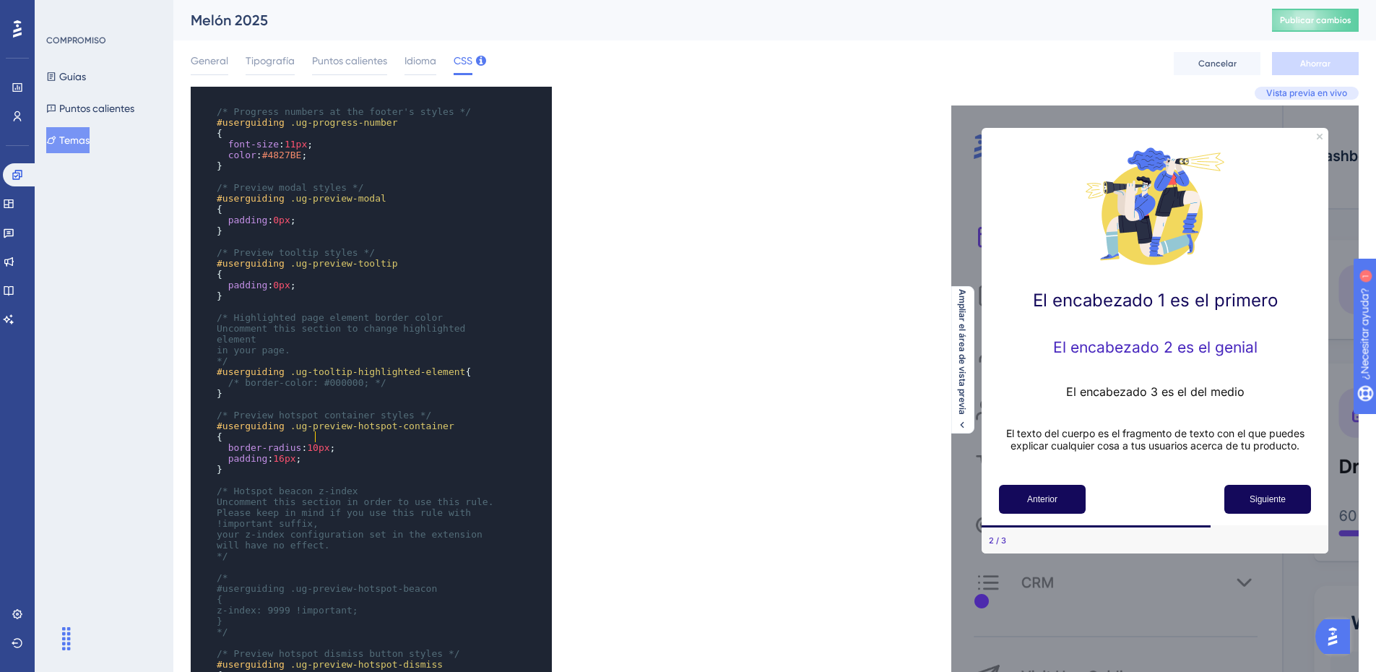
type textarea "10"
drag, startPoint x: 313, startPoint y: 438, endPoint x: 305, endPoint y: 438, distance: 7.9
click at [307, 442] on span "10px" at bounding box center [318, 447] width 22 height 11
click at [211, 52] on span "General" at bounding box center [210, 60] width 38 height 17
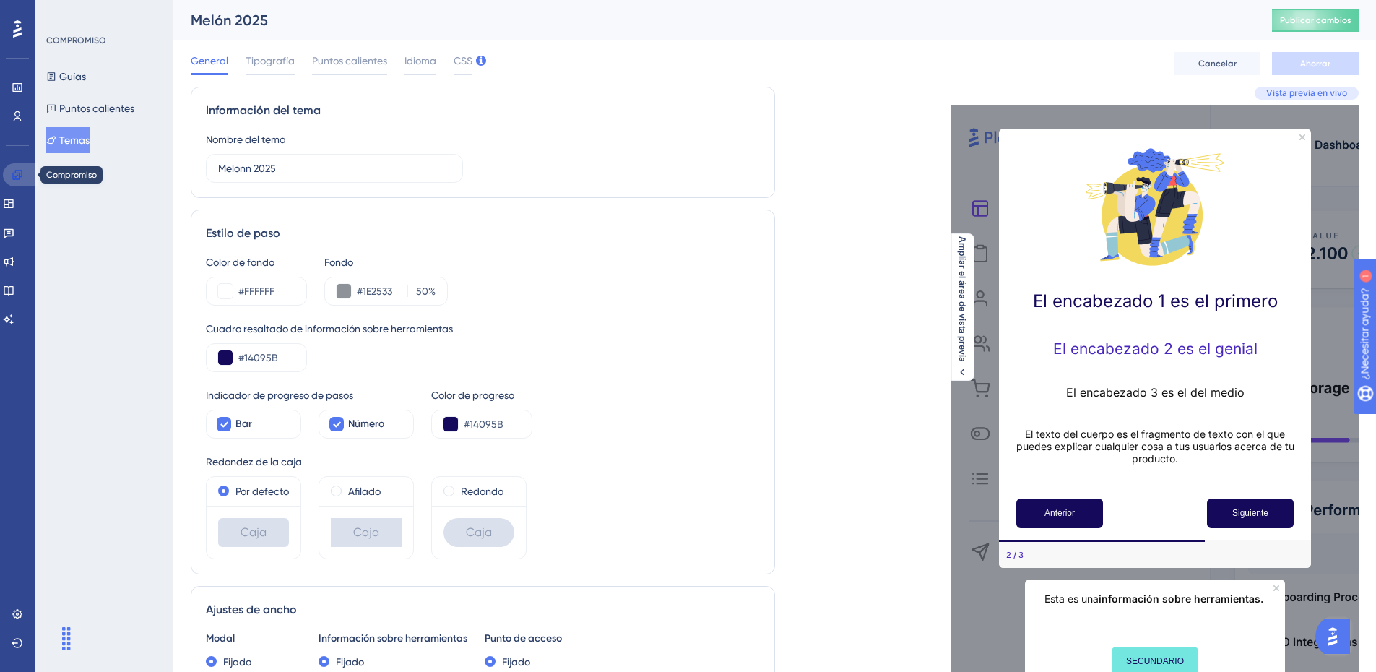
drag, startPoint x: 11, startPoint y: 175, endPoint x: 69, endPoint y: 148, distance: 64.6
click at [11, 175] on link at bounding box center [20, 174] width 35 height 23
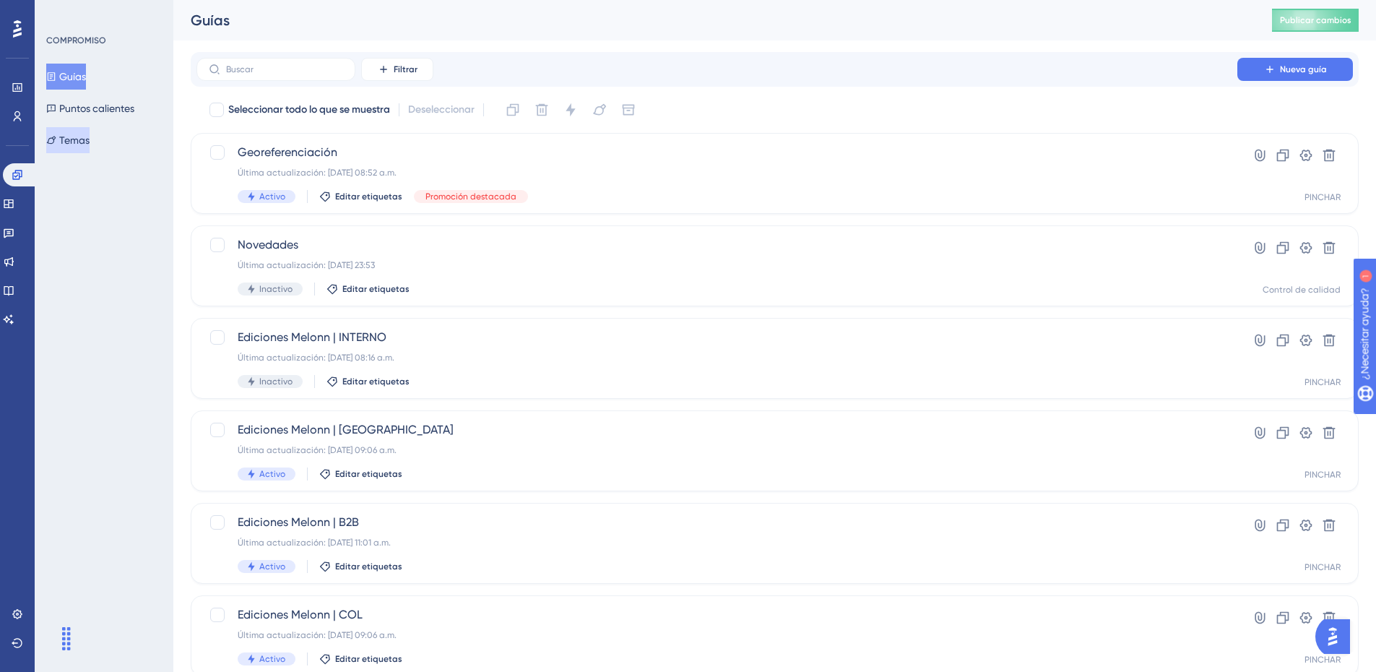
click at [90, 143] on button "Temas" at bounding box center [67, 140] width 43 height 26
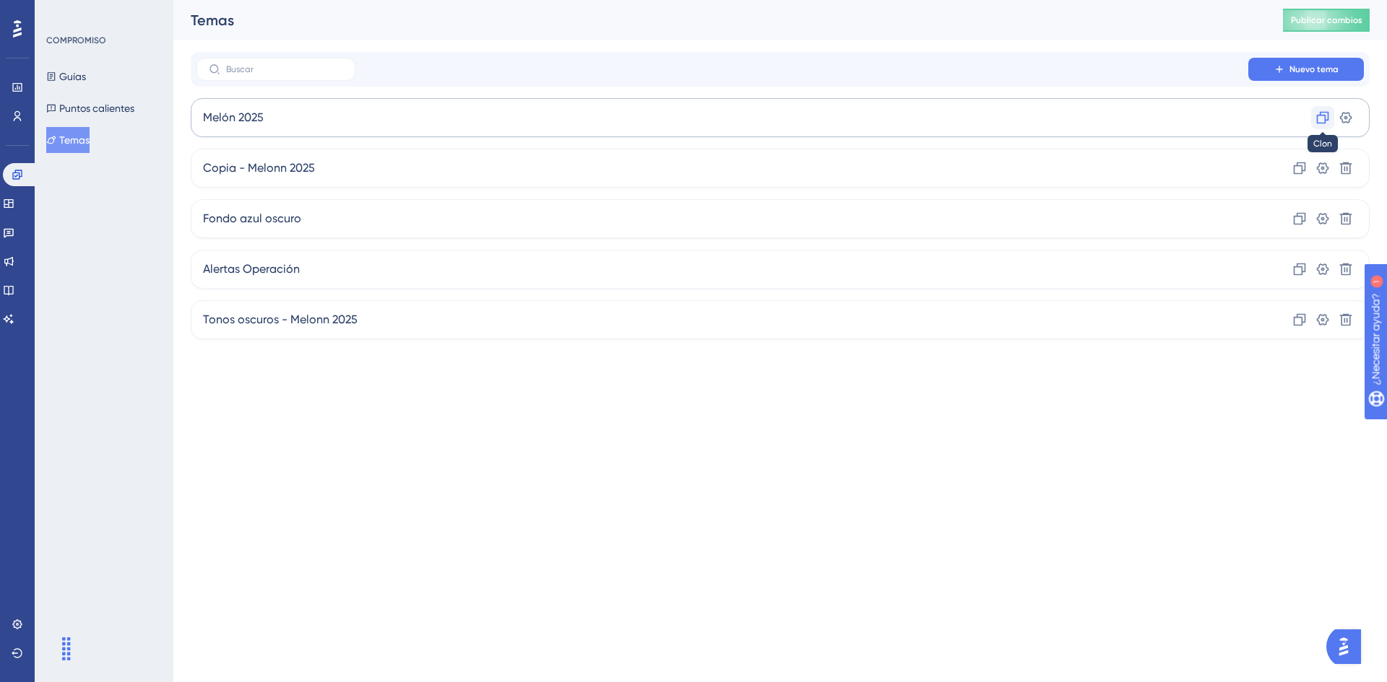
click at [1320, 116] on icon at bounding box center [1323, 118] width 12 height 12
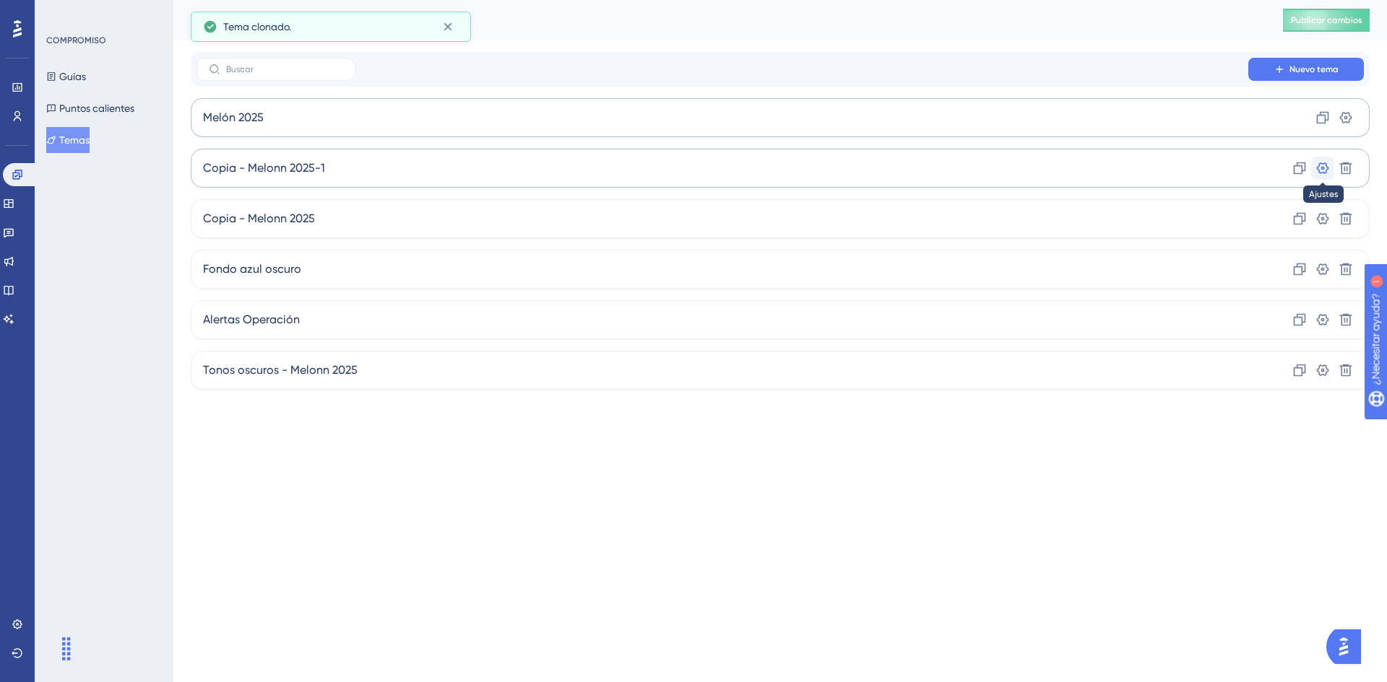
click at [1334, 129] on button at bounding box center [1345, 117] width 23 height 23
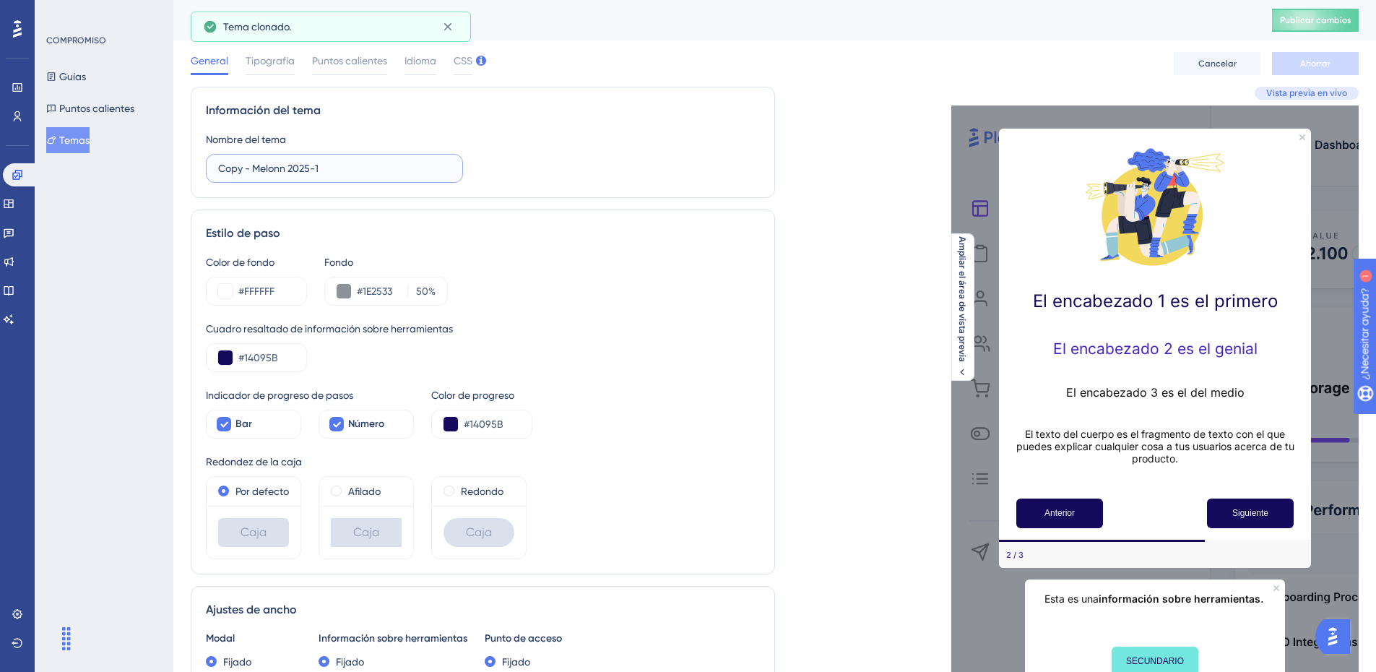
click at [321, 165] on input "Copy - Melonn 2025-1" at bounding box center [334, 168] width 233 height 16
drag, startPoint x: 327, startPoint y: 165, endPoint x: 168, endPoint y: 156, distance: 159.1
click at [173, 156] on div "Actuación Usuarios Compromiso Widgets Comentario Actualizaciones de productos B…" at bounding box center [774, 659] width 1202 height 1319
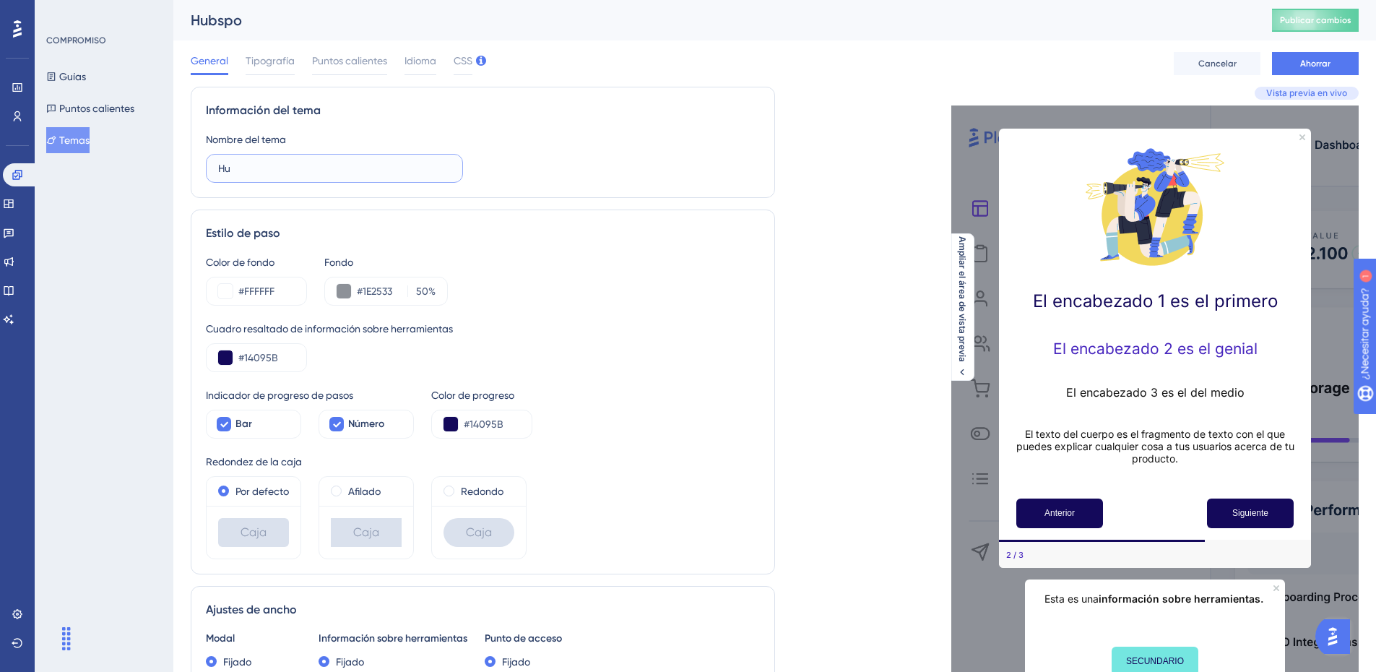
type input "H"
type input "Puntos Always On"
click at [677, 252] on div "Estilo de paso Color de fondo #FFFFFF Fondo #1E2533 50 % Cuadro resaltado de in…" at bounding box center [483, 391] width 584 height 365
click at [447, 493] on span at bounding box center [448, 490] width 11 height 11
click at [459, 487] on input "radio" at bounding box center [459, 487] width 0 height 0
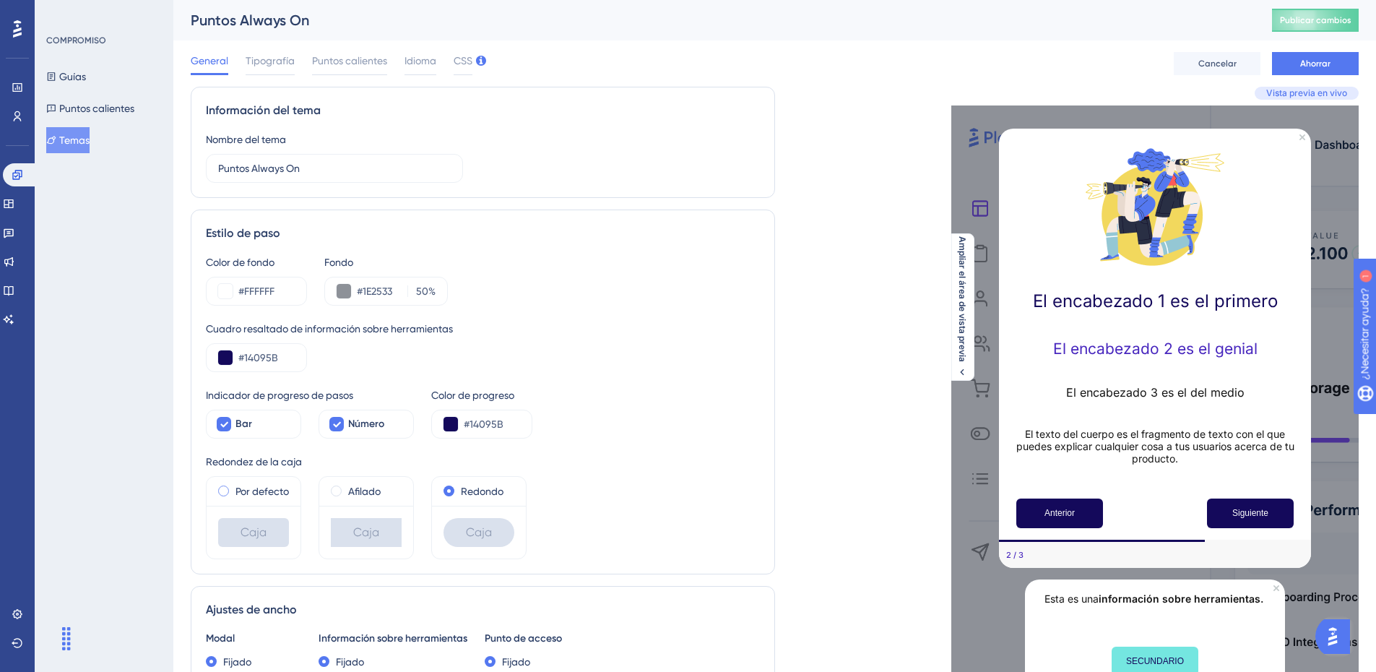
click at [225, 493] on div "Por defecto" at bounding box center [253, 490] width 71 height 17
click at [369, 66] on span "Puntos calientes" at bounding box center [349, 60] width 75 height 17
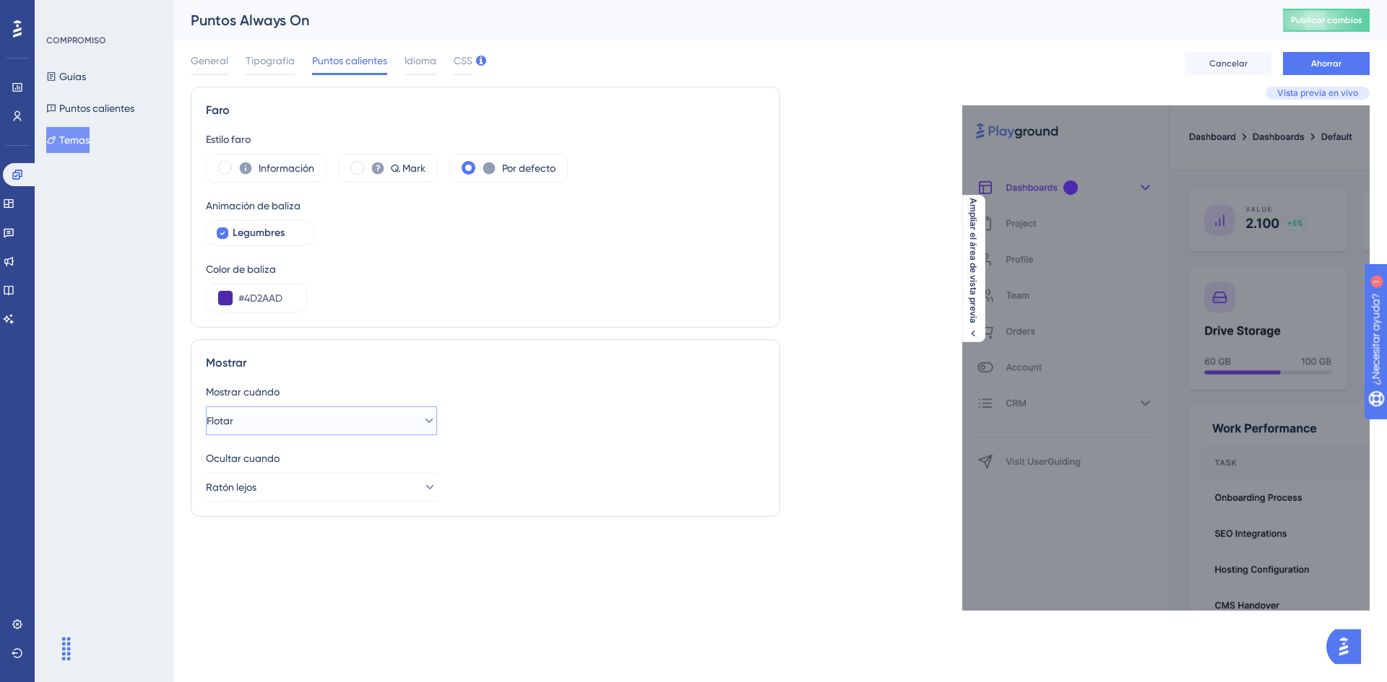
click at [275, 428] on button "Flotar" at bounding box center [321, 421] width 231 height 29
click at [277, 68] on span "Tipografía" at bounding box center [270, 60] width 49 height 17
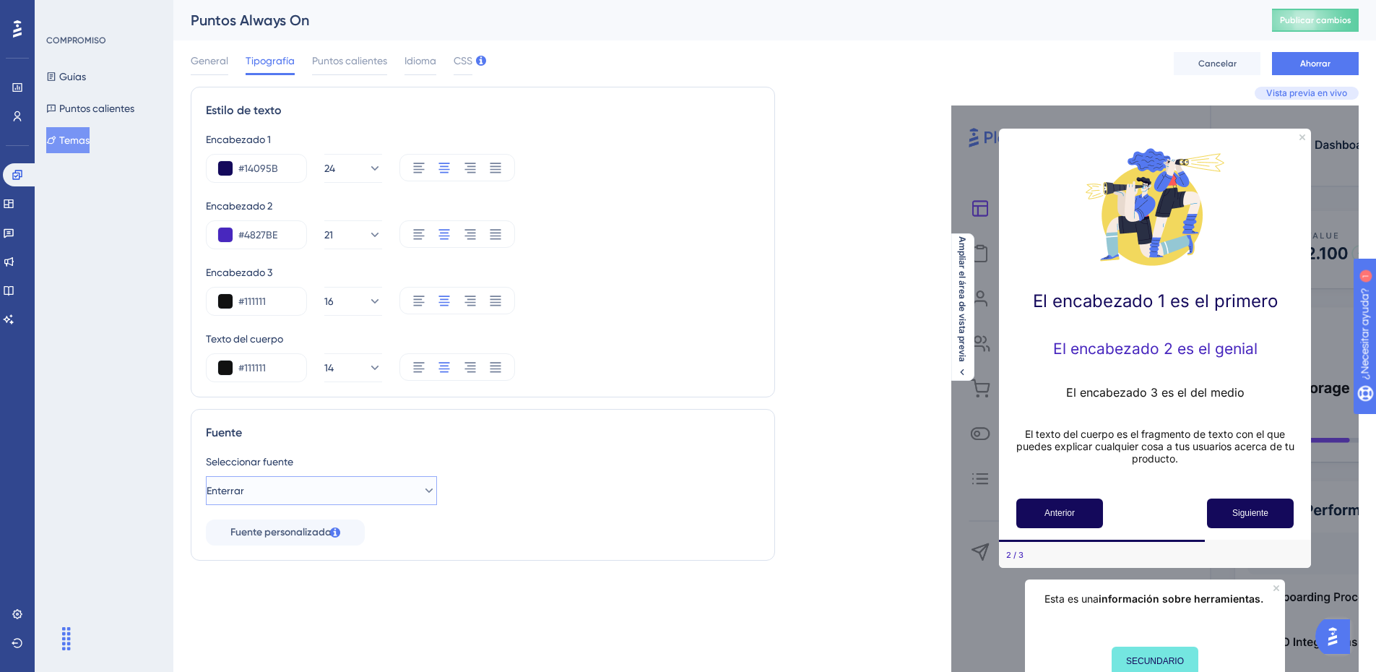
click at [287, 486] on button "Enterrar" at bounding box center [321, 490] width 231 height 29
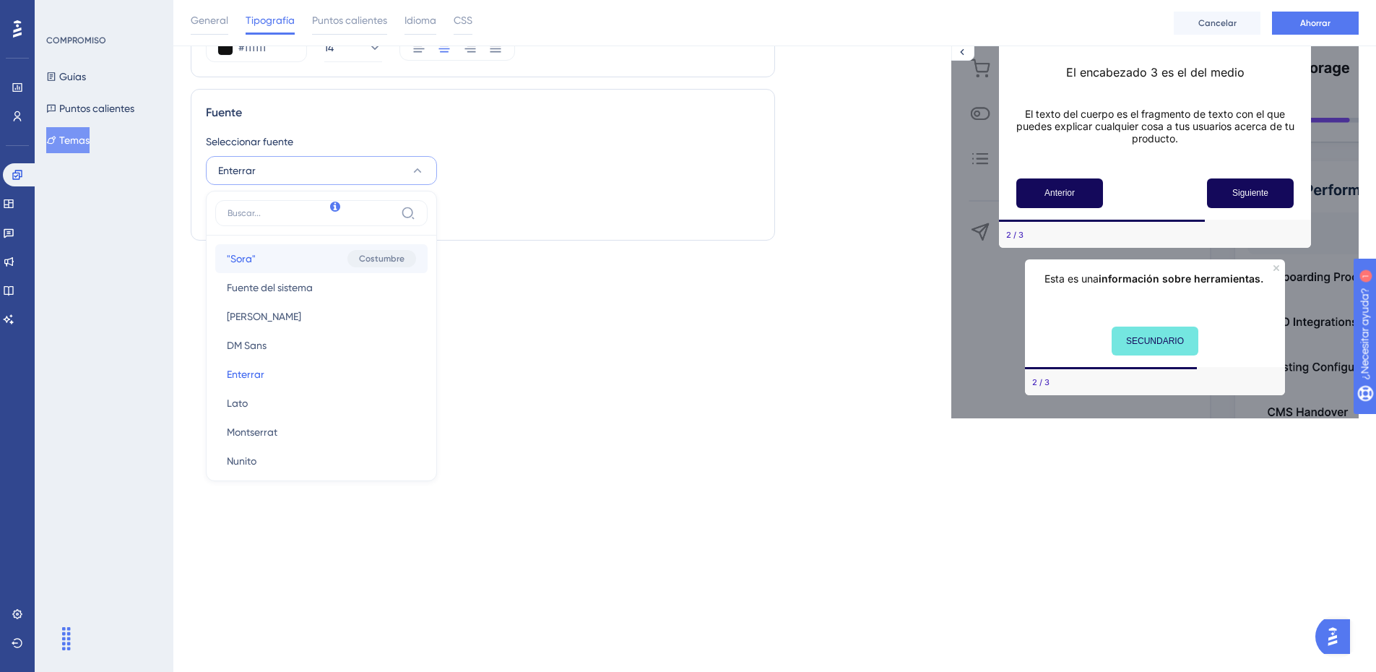
click at [281, 254] on button ""Sora" "Sora" Costumbre" at bounding box center [321, 258] width 212 height 29
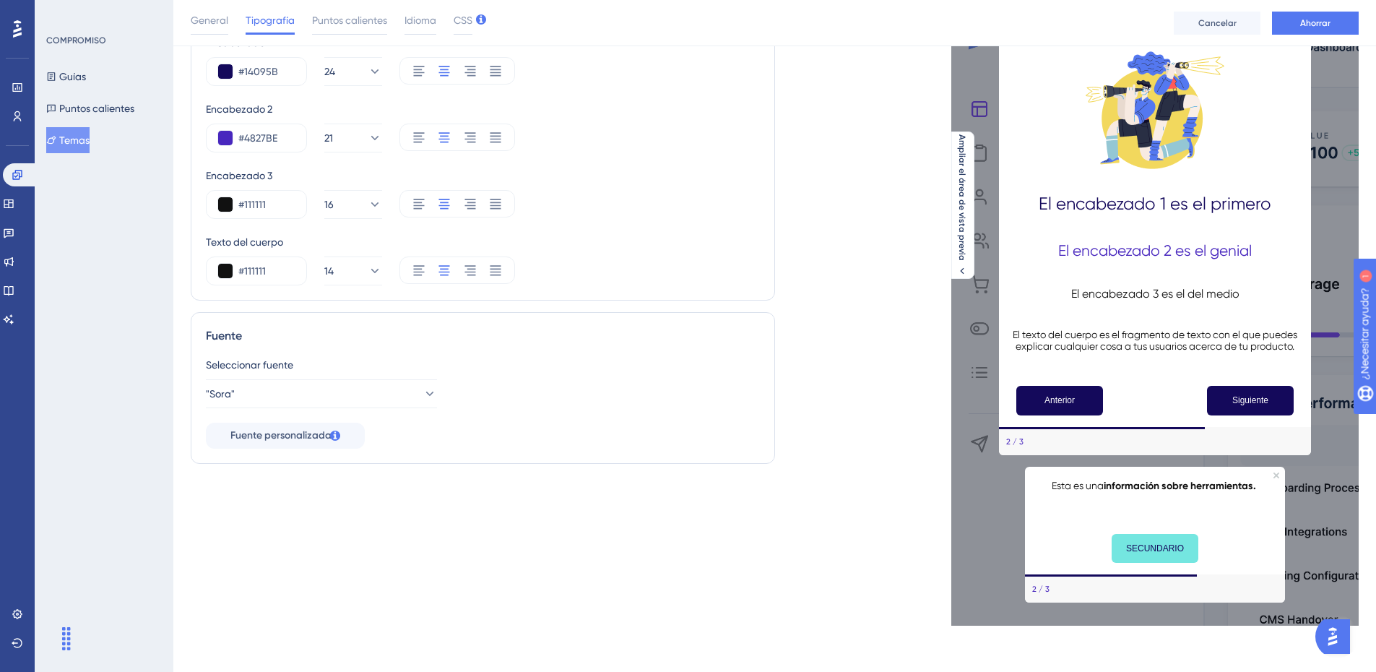
scroll to position [0, 0]
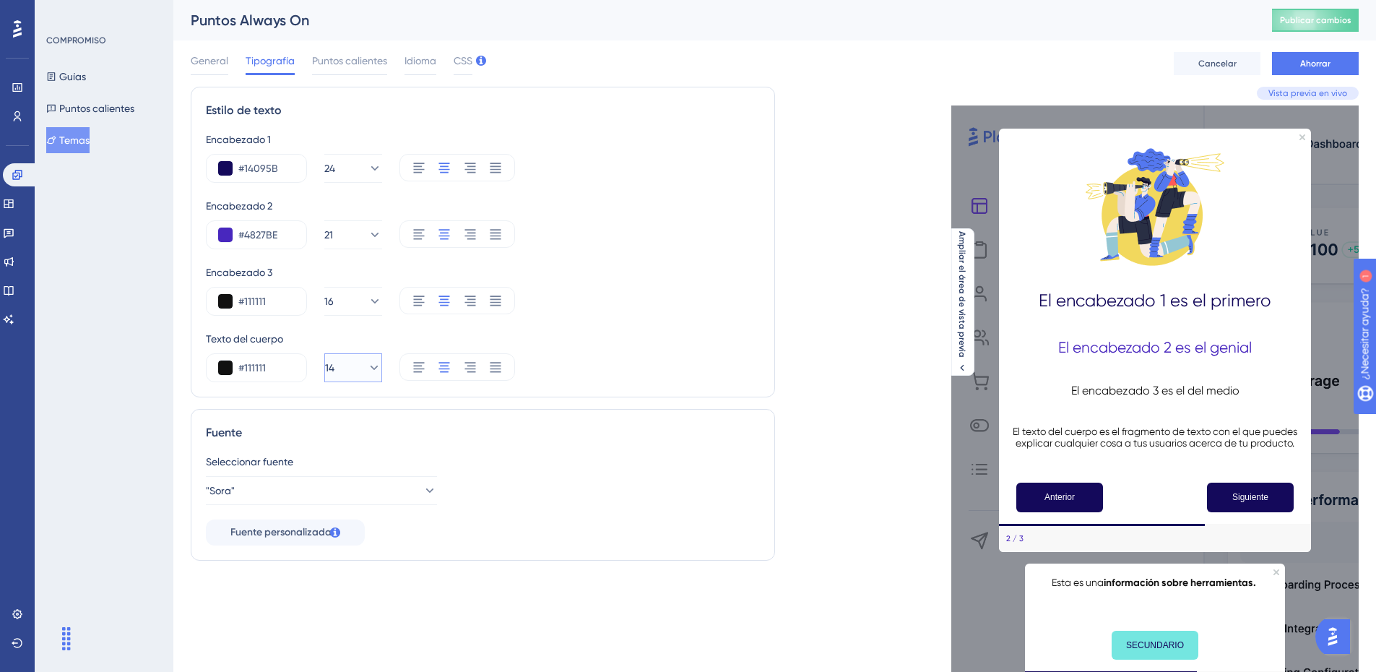
click at [367, 365] on icon at bounding box center [374, 367] width 14 height 14
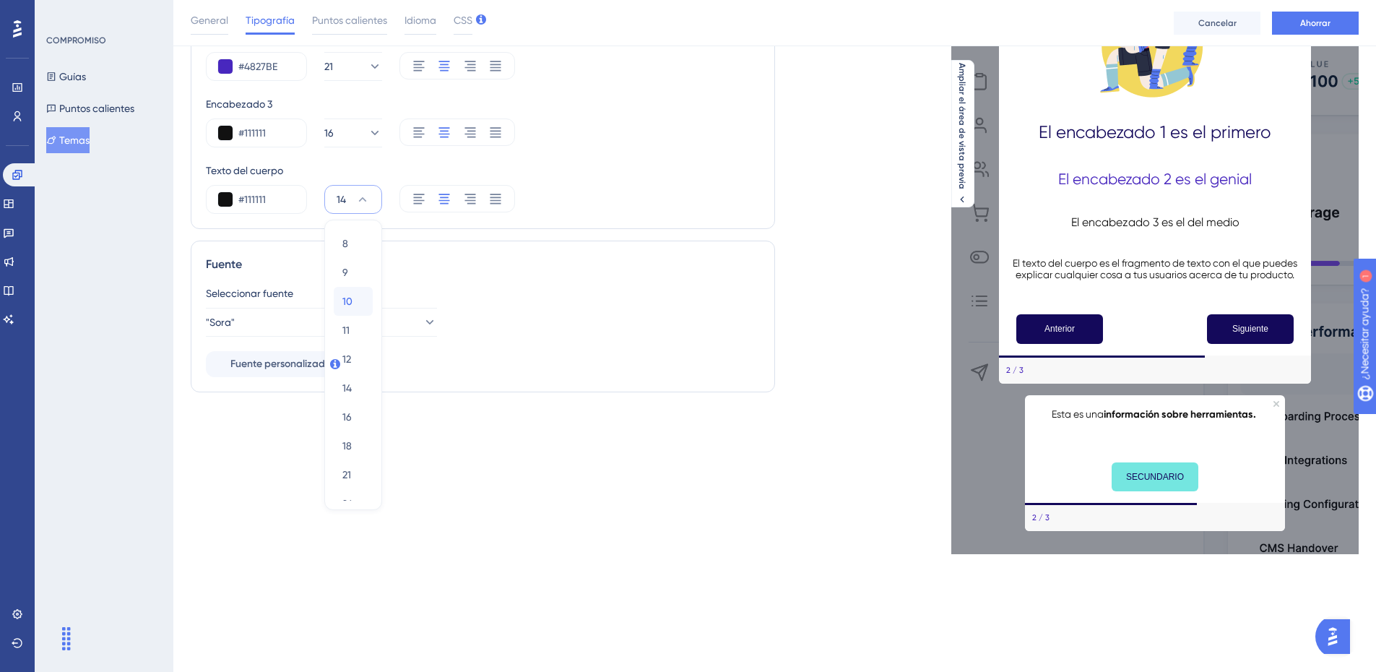
click at [355, 303] on div "10 10" at bounding box center [353, 301] width 22 height 29
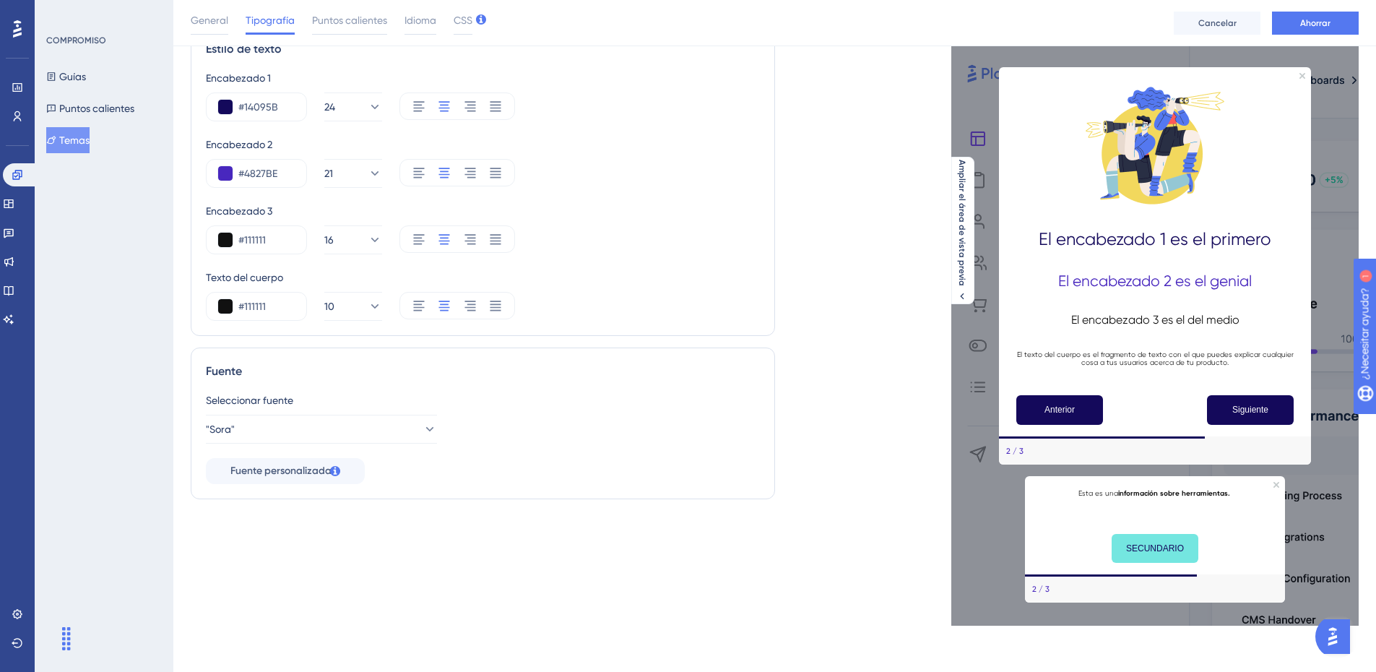
scroll to position [0, 0]
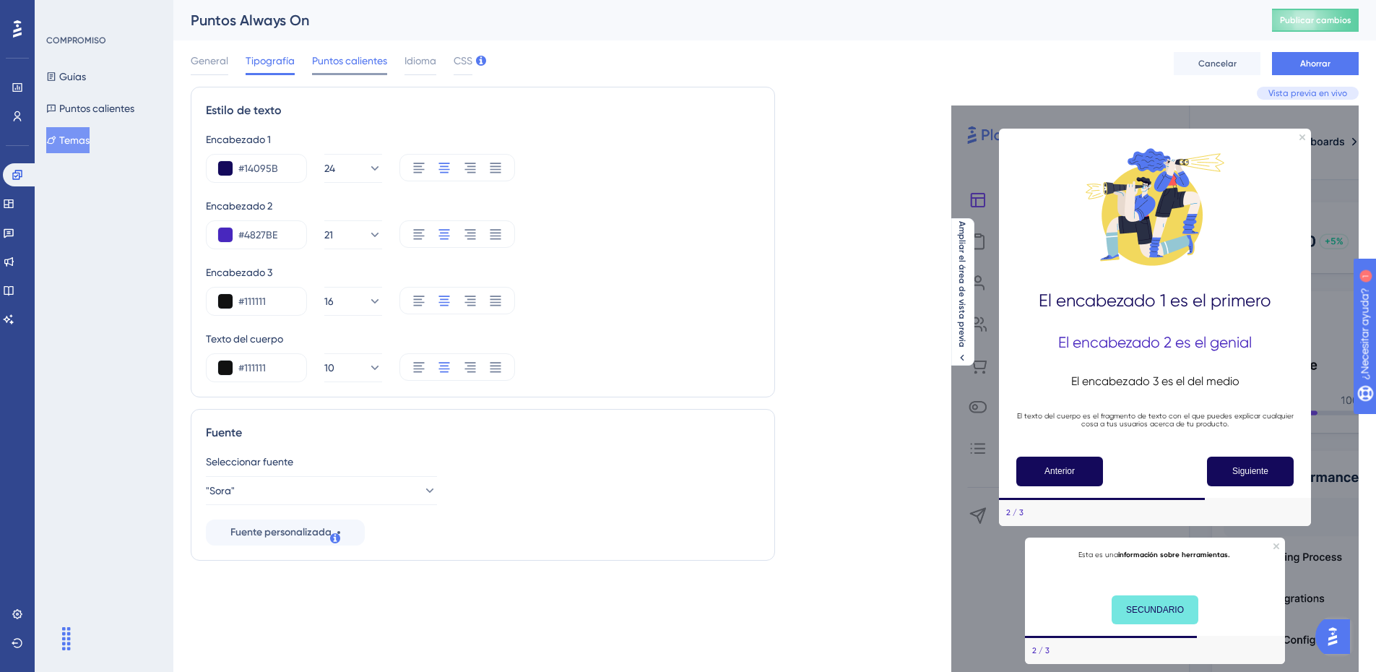
click at [357, 64] on font "Puntos calientes" at bounding box center [349, 61] width 75 height 12
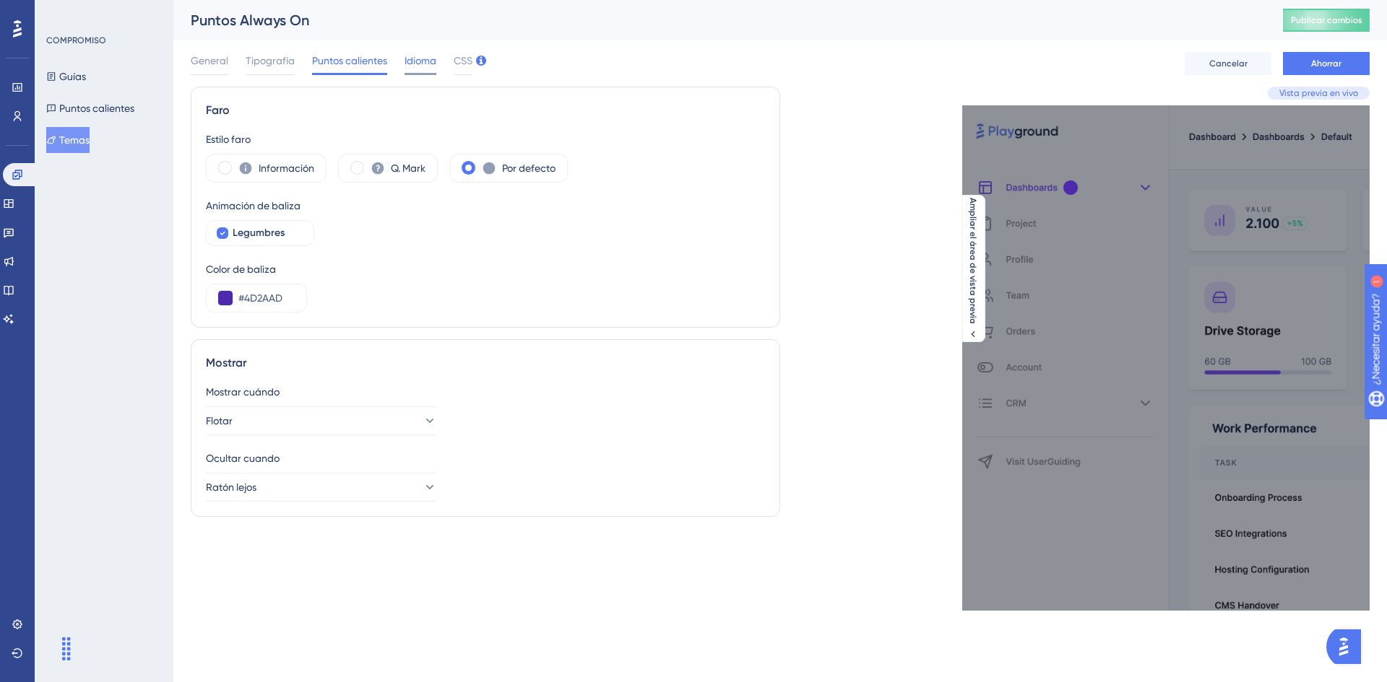
click at [428, 55] on font "Idioma" at bounding box center [420, 61] width 32 height 12
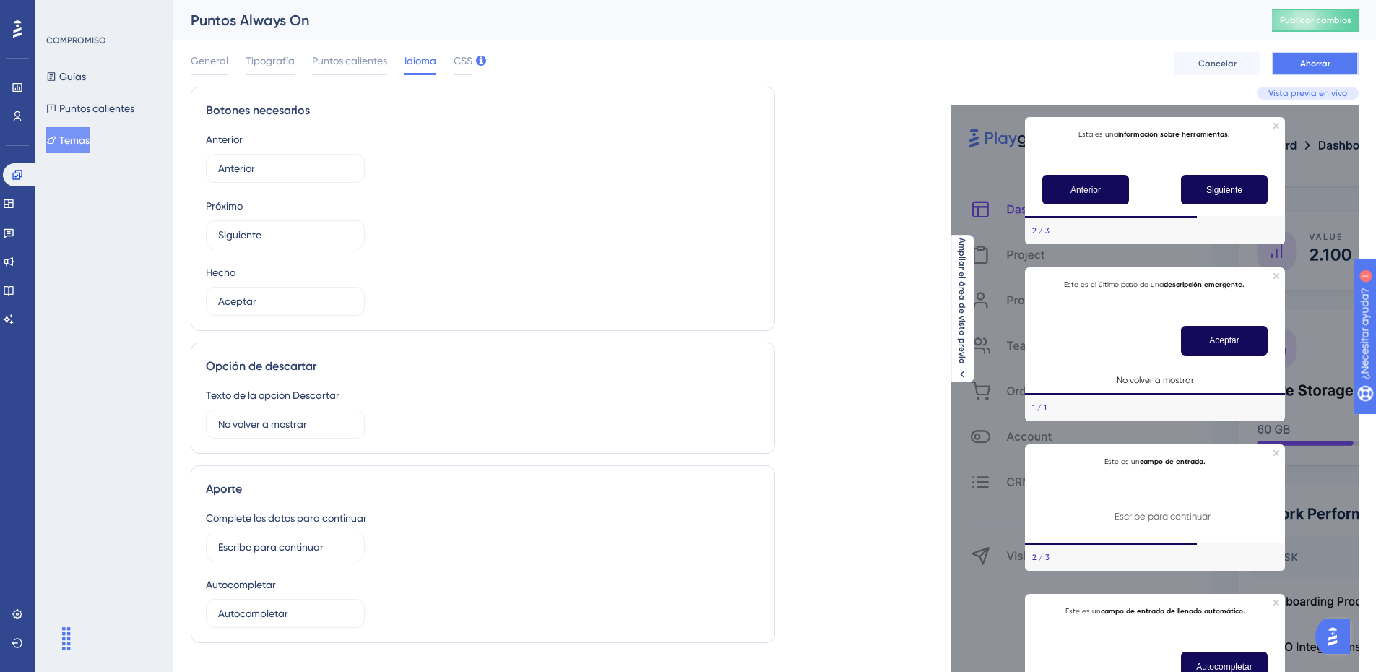
click at [1316, 60] on font "Ahorrar" at bounding box center [1315, 63] width 30 height 10
click at [450, 58] on div "General Tipografía Puntos calientes Idioma CSS" at bounding box center [332, 63] width 282 height 23
click at [472, 78] on div "General Tipografía Puntos calientes Idioma CSS Cancelar Ahorrar" at bounding box center [775, 63] width 1168 height 46
click at [461, 72] on div "CSS" at bounding box center [463, 63] width 19 height 23
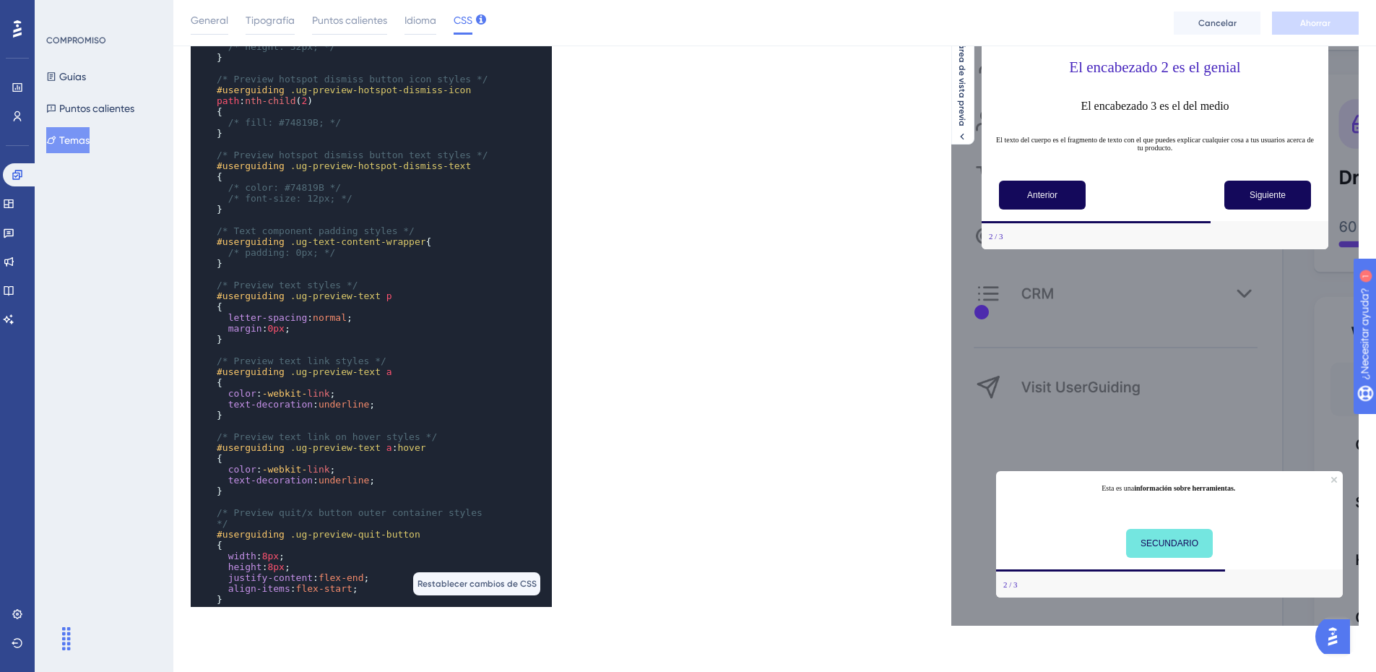
scroll to position [650, 0]
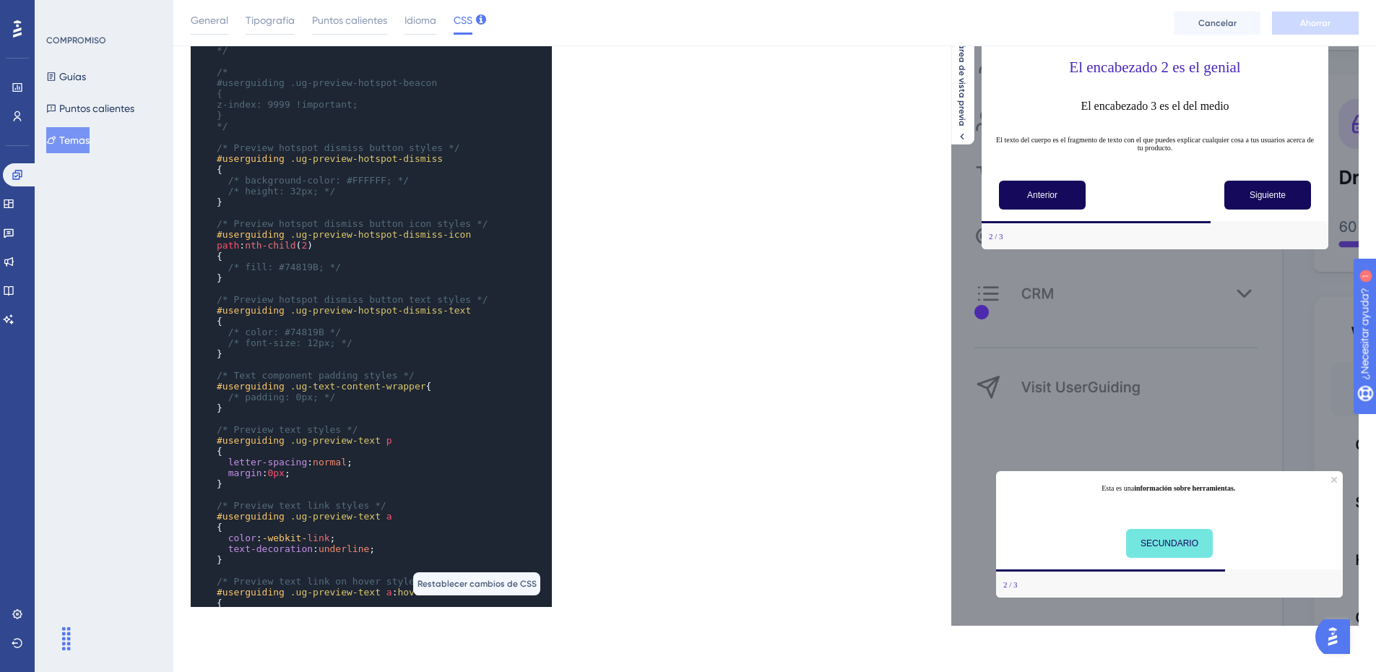
click at [307, 348] on pre "}" at bounding box center [357, 353] width 287 height 11
click at [309, 337] on span "/* font-size: 12px; */" at bounding box center [290, 342] width 124 height 11
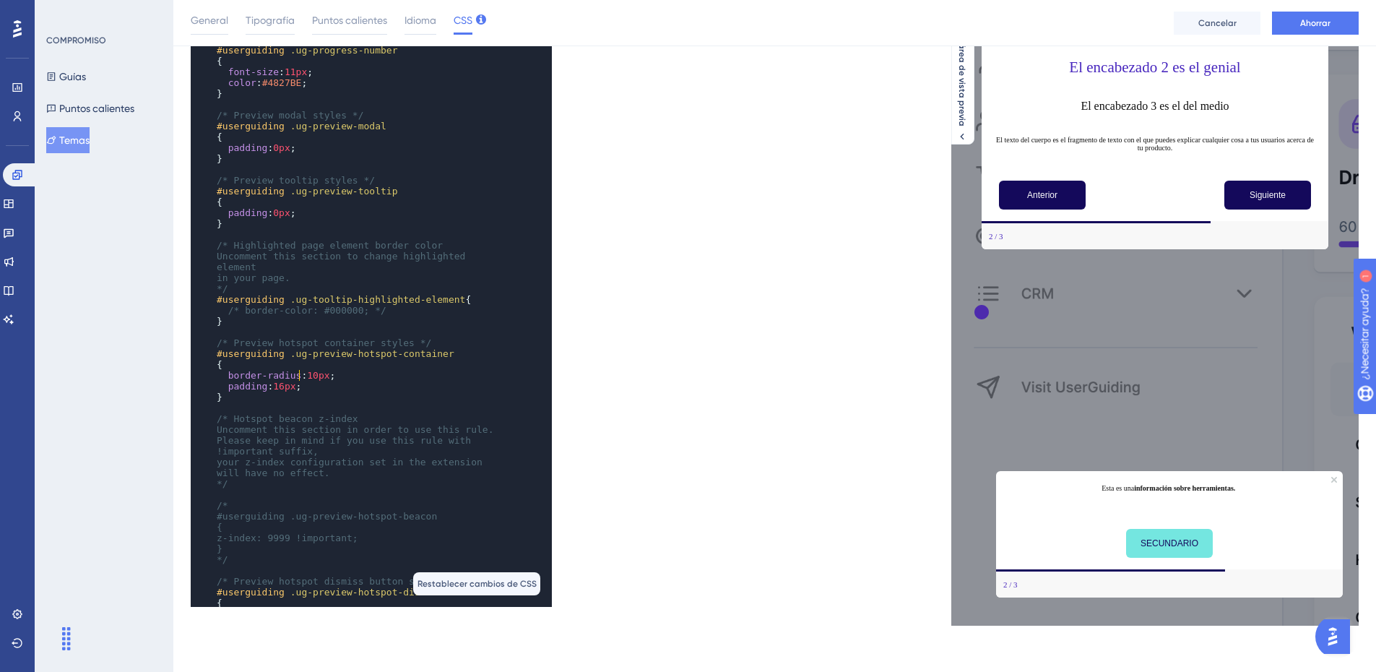
click at [298, 381] on span "padding : 16px ;" at bounding box center [259, 386] width 85 height 11
type textarea "16"
drag, startPoint x: 282, startPoint y: 376, endPoint x: 274, endPoint y: 376, distance: 8.7
click at [274, 381] on span "16px" at bounding box center [284, 386] width 22 height 11
type textarea "16"
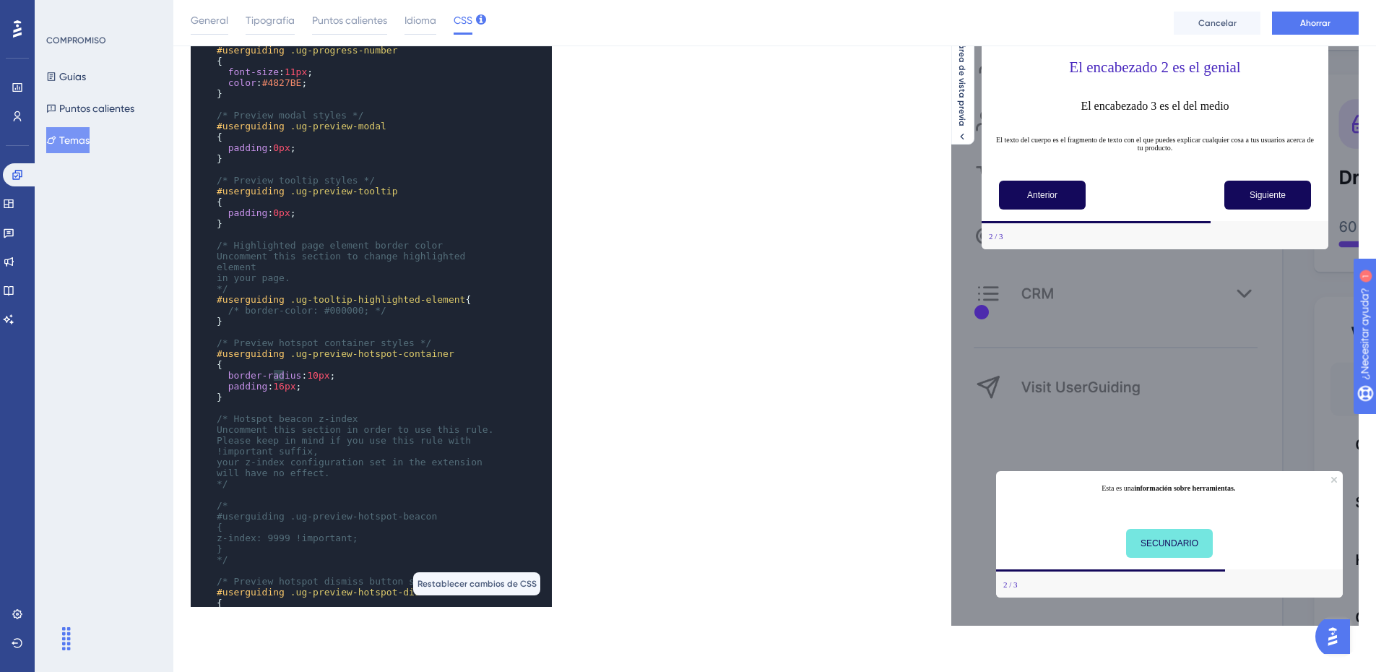
drag, startPoint x: 282, startPoint y: 380, endPoint x: 274, endPoint y: 380, distance: 7.9
click at [274, 381] on span "16px" at bounding box center [284, 386] width 22 height 11
type textarea "10"
drag, startPoint x: 313, startPoint y: 366, endPoint x: 305, endPoint y: 365, distance: 8.7
click at [307, 370] on span "10px" at bounding box center [318, 375] width 22 height 11
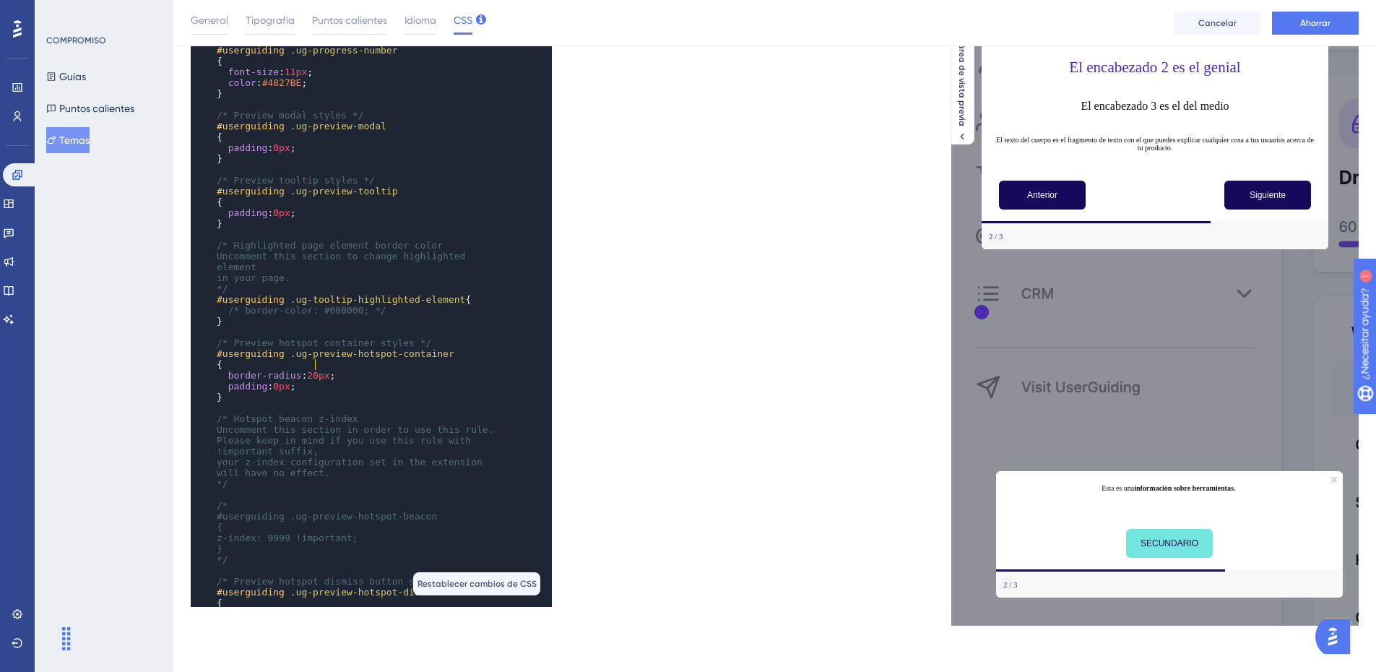
click at [305, 381] on pre "padding : 0px ;" at bounding box center [357, 386] width 287 height 11
paste textarea "Code editor"
click at [313, 391] on span "d7ffdd" at bounding box center [330, 396] width 34 height 11
click at [365, 391] on pre "background-color : #d7ffdd" at bounding box center [357, 396] width 287 height 11
click at [303, 391] on span "background-color : #d7ffdd ;" at bounding box center [288, 396] width 142 height 11
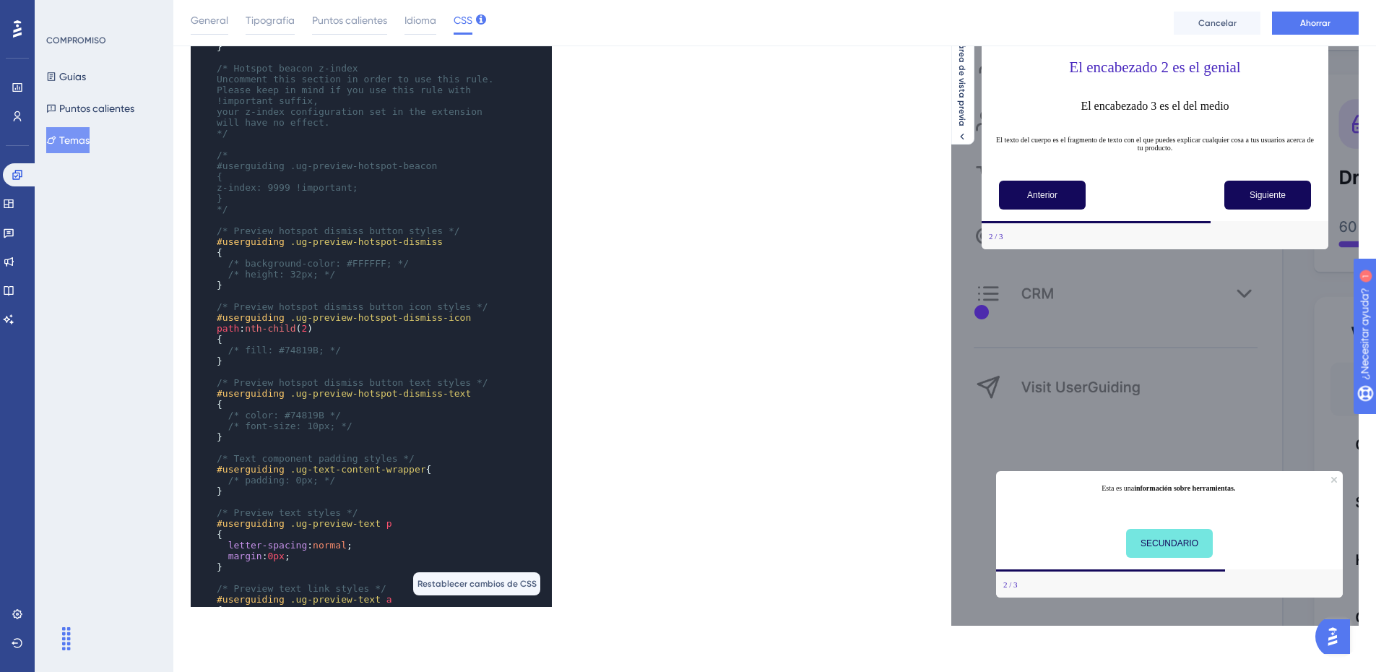
scroll to position [506, 0]
type textarea "font-size: 10px; */"
drag, startPoint x: 345, startPoint y: 415, endPoint x: 243, endPoint y: 415, distance: 102.6
click at [243, 420] on pre "/* font-size: 10px; */" at bounding box center [357, 425] width 287 height 11
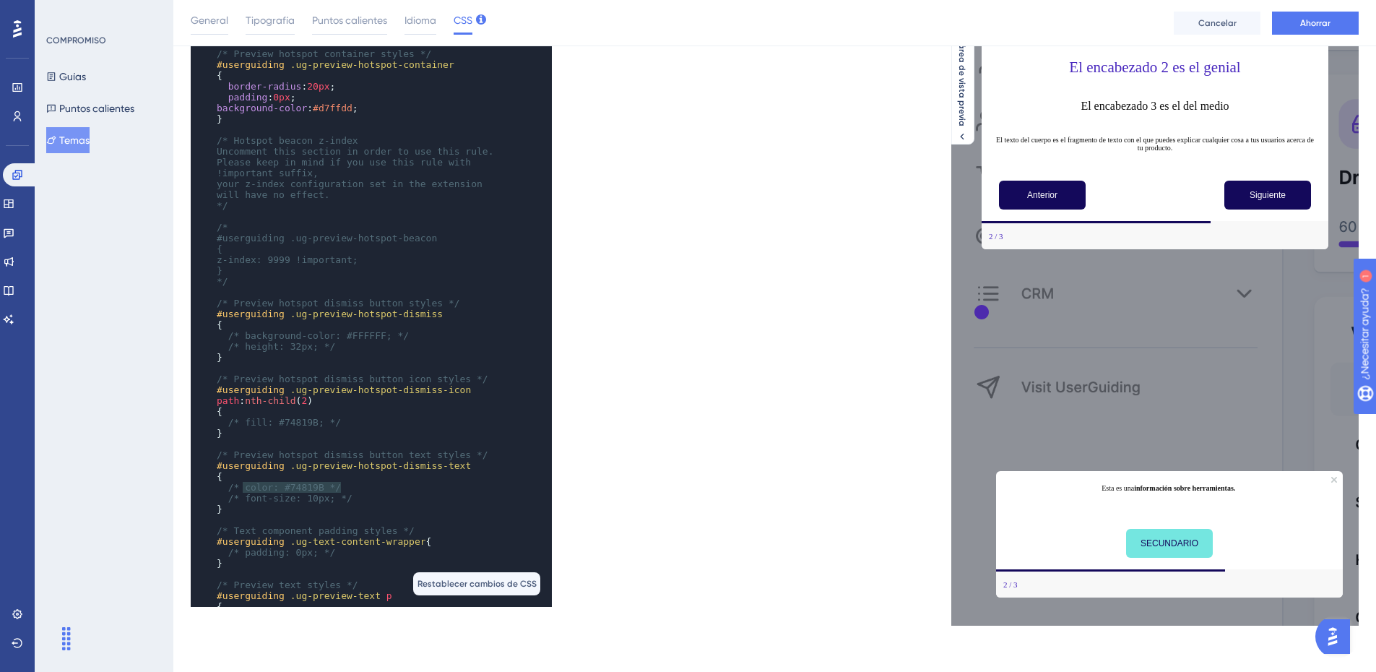
scroll to position [361, 0]
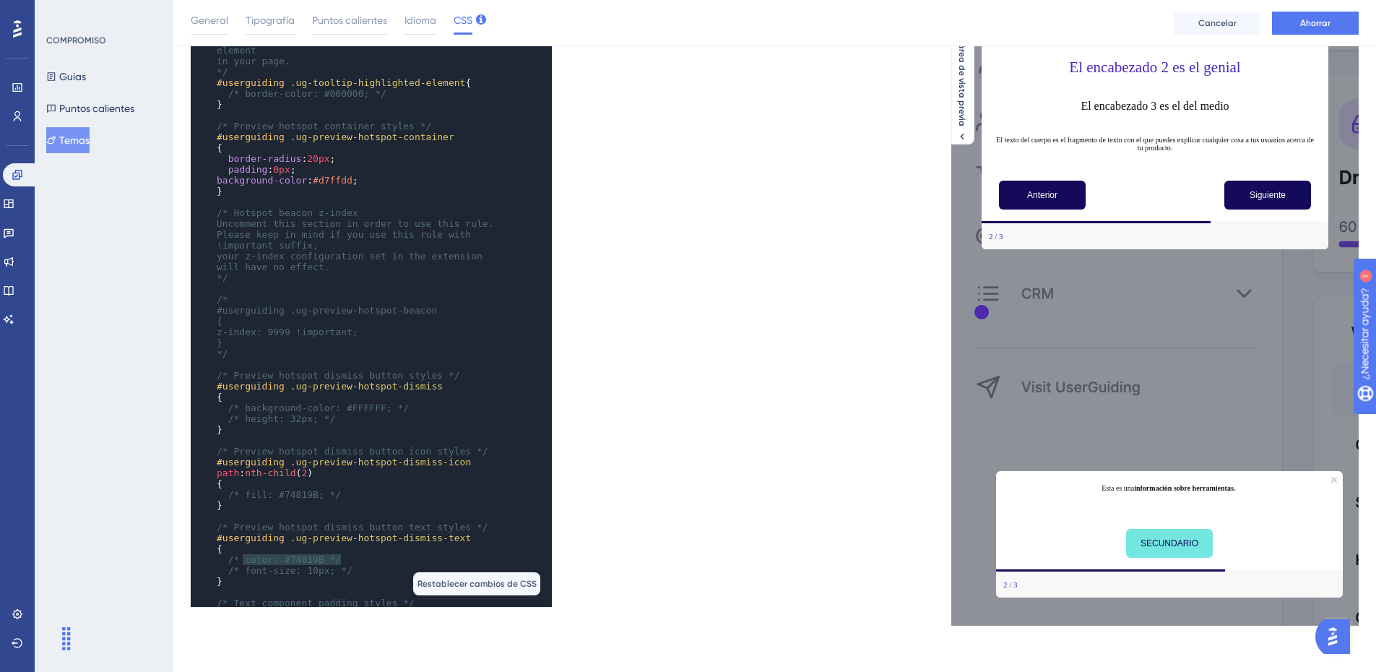
click at [358, 175] on pre "background-color : #d7ffdd ;" at bounding box center [357, 180] width 287 height 11
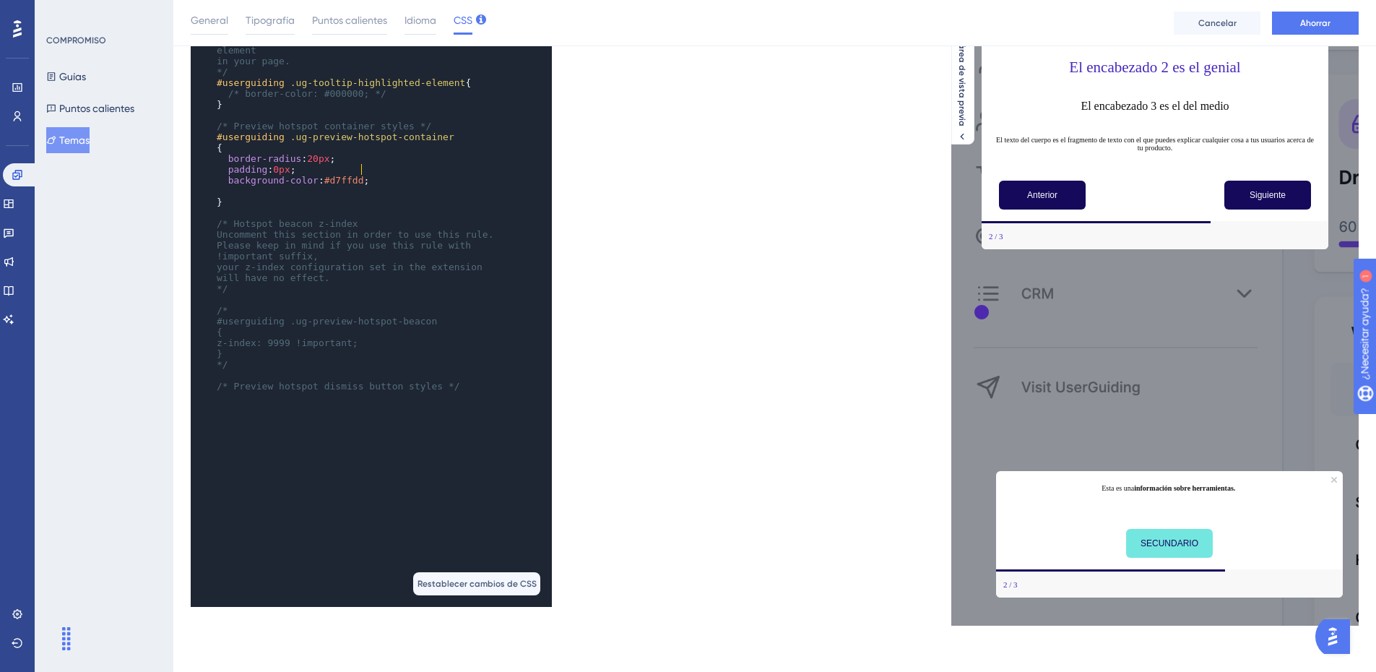
scroll to position [0, 0]
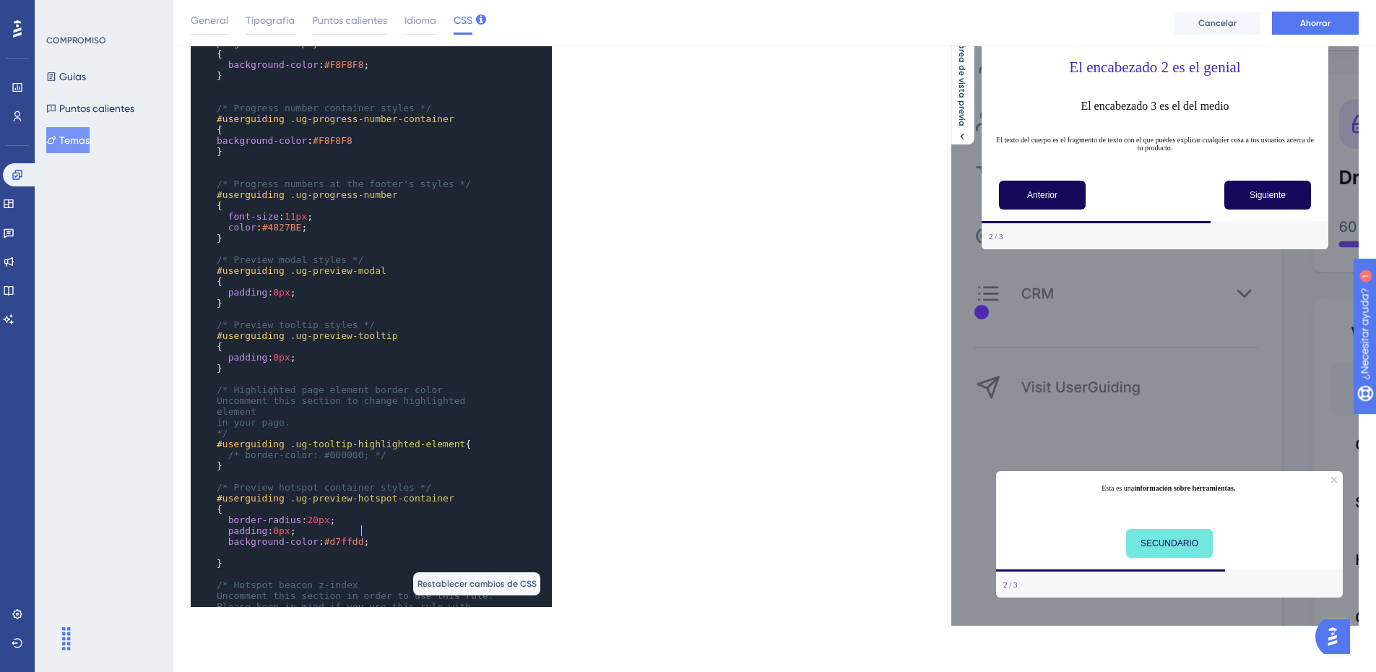
paste textarea "Code editor"
paste textarea "1"
type textarea "1"
click at [276, 547] on span "10px" at bounding box center [284, 552] width 22 height 11
type textarea "1"
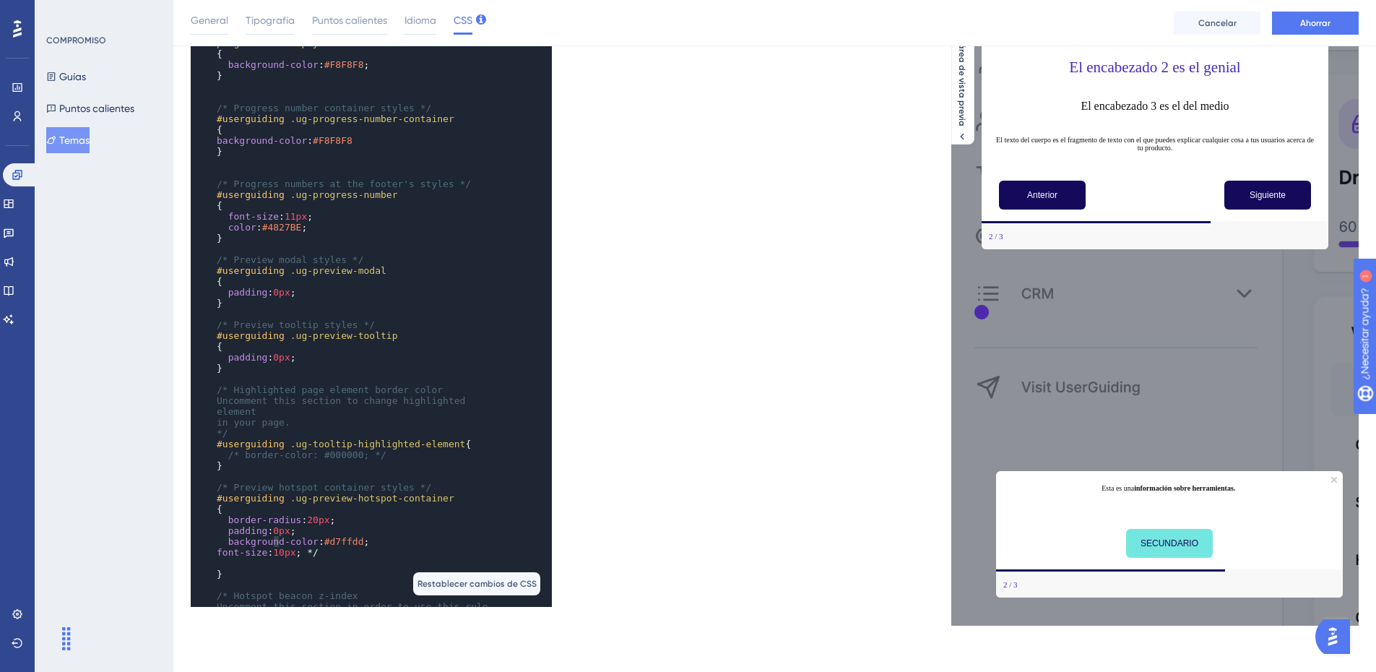
click at [274, 547] on span "10px" at bounding box center [284, 552] width 22 height 11
type textarea "9"
click at [273, 547] on span "9px" at bounding box center [281, 552] width 17 height 11
click at [305, 547] on span "font-size : 1px ; */" at bounding box center [265, 552] width 96 height 11
type textarea "*/"
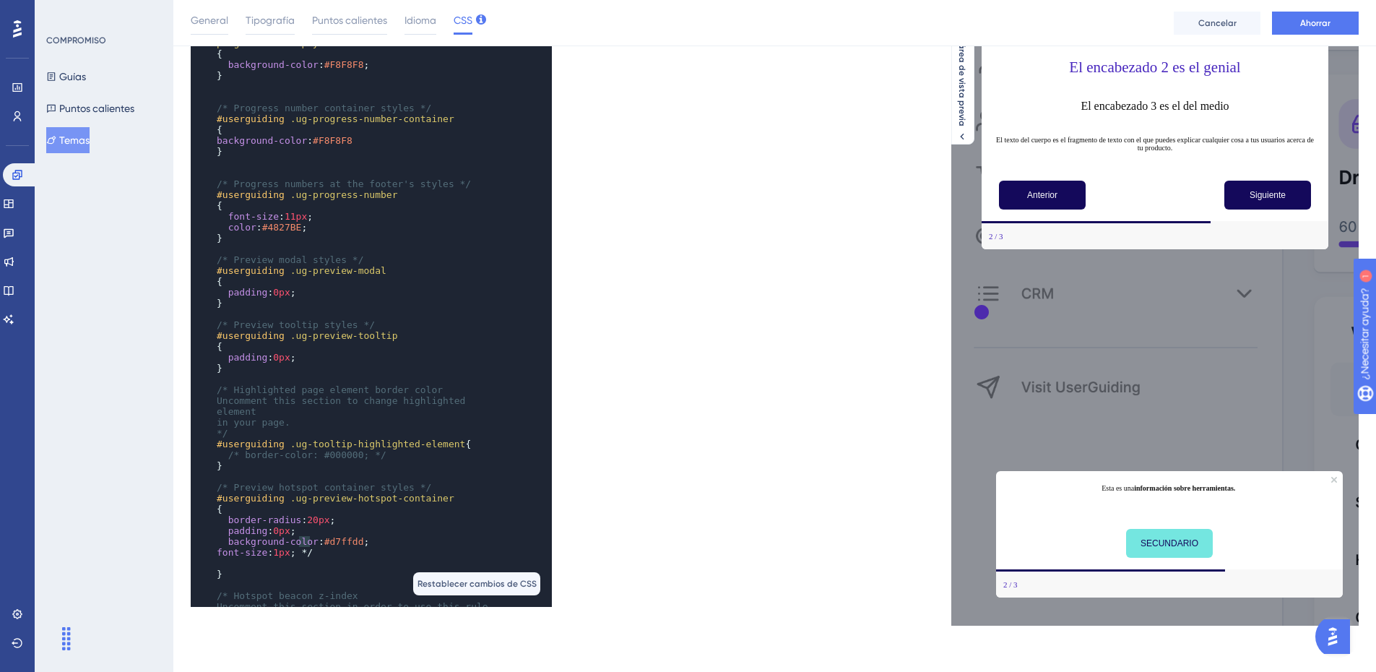
drag, startPoint x: 298, startPoint y: 539, endPoint x: 310, endPoint y: 540, distance: 12.3
click at [310, 547] on pre "font-size : 1px ; */" at bounding box center [357, 552] width 287 height 11
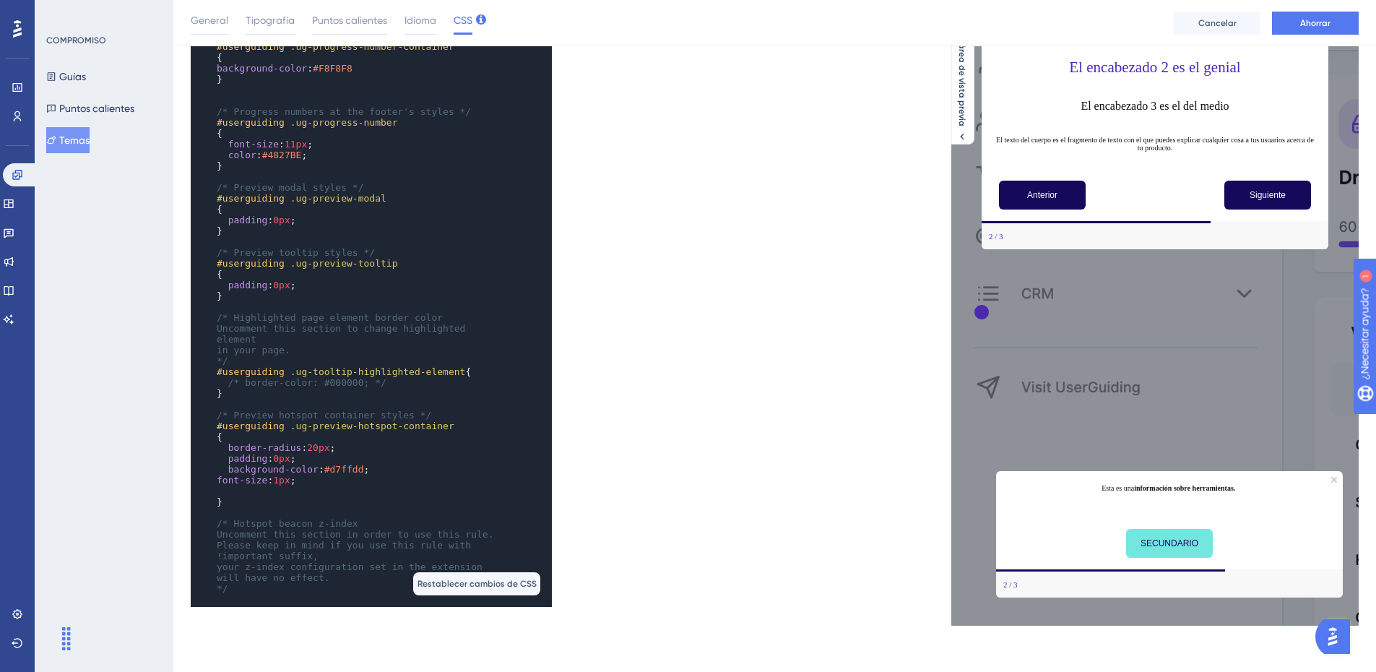
type textarea "font-size: 1px;"
drag, startPoint x: 313, startPoint y: 472, endPoint x: 201, endPoint y: 471, distance: 111.9
click at [201, 471] on div "x ​ ​ /* Only the selectors and attributes provided in this field are editable …" at bounding box center [351, 220] width 321 height 989
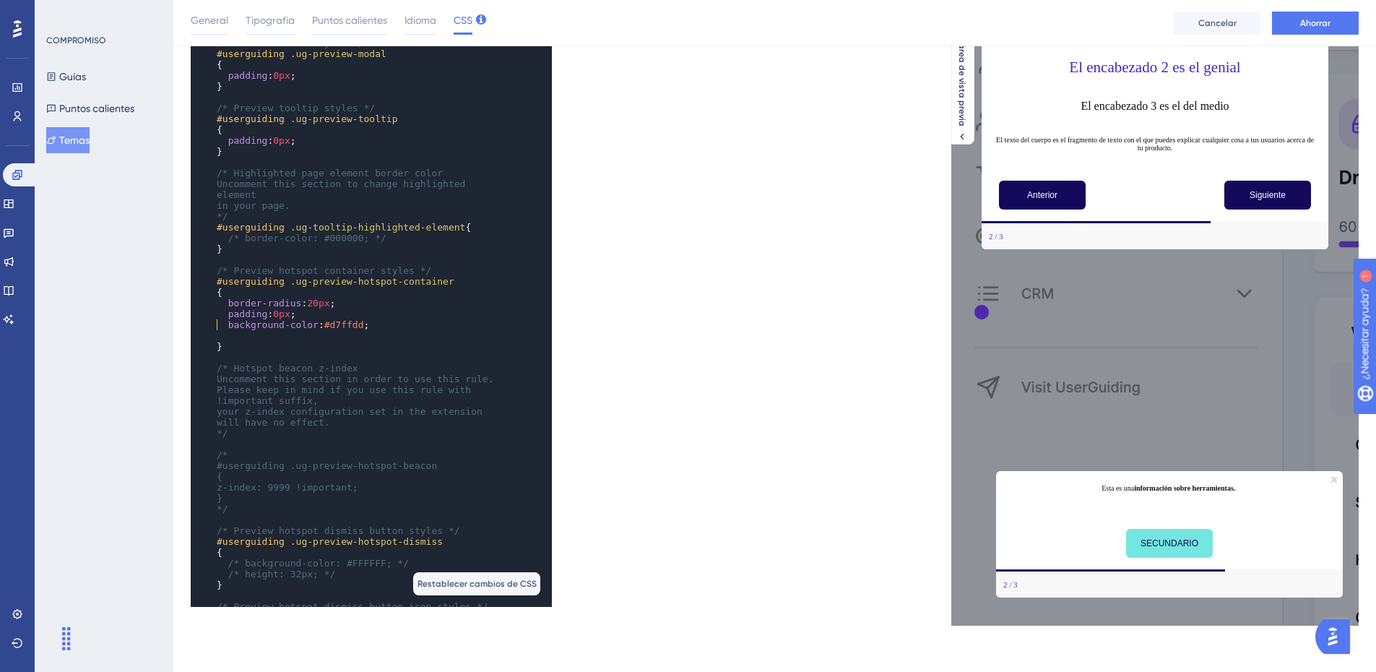
scroll to position [361, 0]
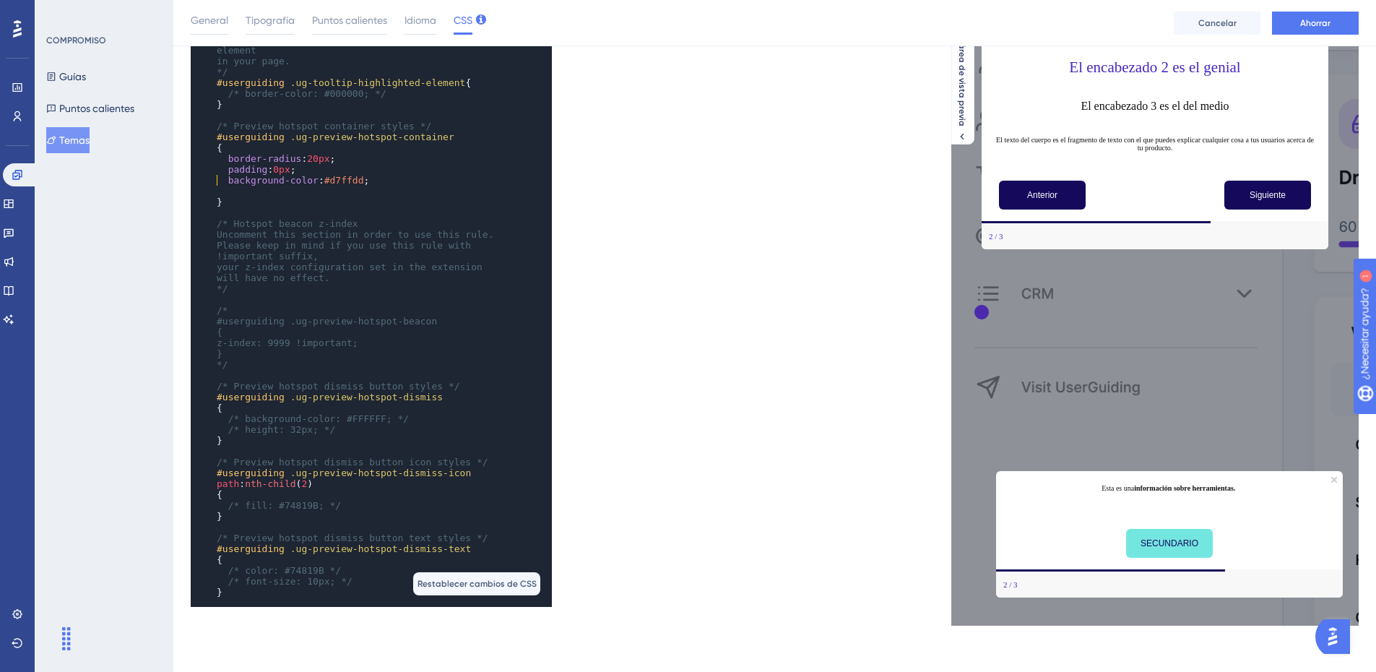
click at [262, 186] on pre "​" at bounding box center [357, 191] width 287 height 11
paste textarea "Code editor"
click at [282, 186] on span "border-color : 71af79 ;" at bounding box center [273, 191] width 113 height 11
click at [362, 186] on pre "border-color : #71af79 ;" at bounding box center [357, 191] width 287 height 11
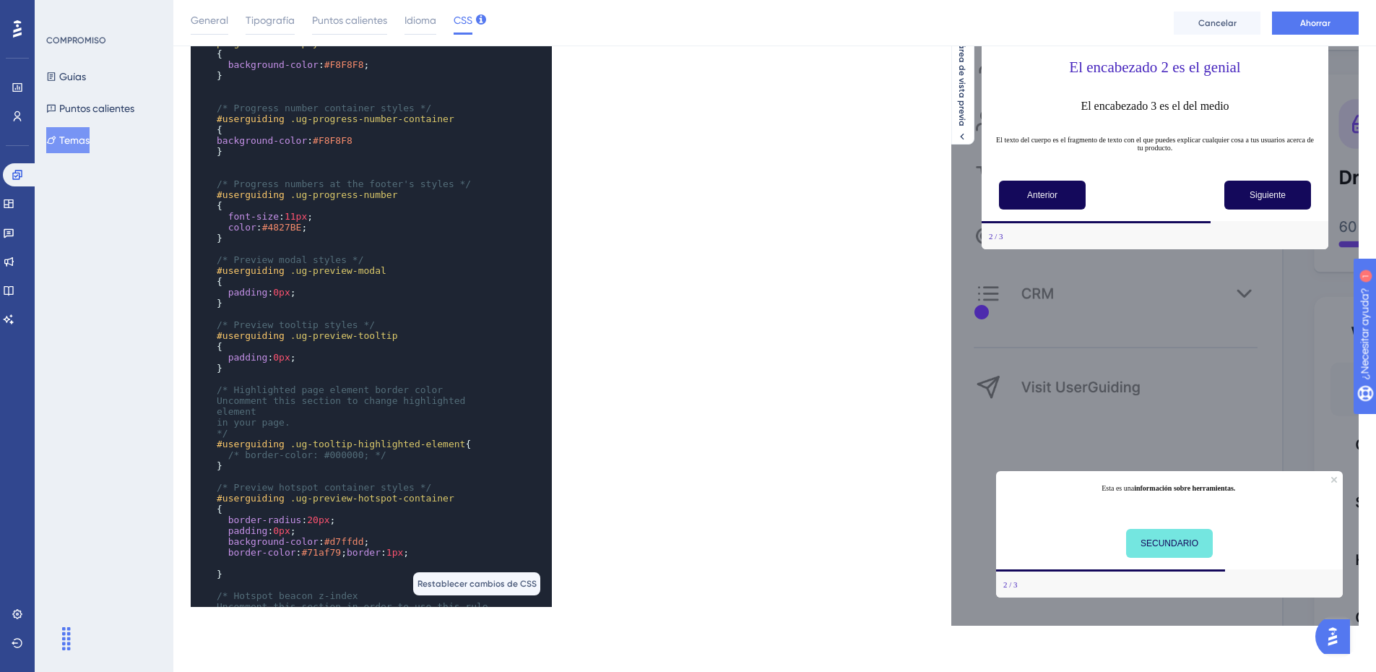
click at [334, 547] on span "border-color : #71af79 ; border : 1px ;" at bounding box center [313, 552] width 192 height 11
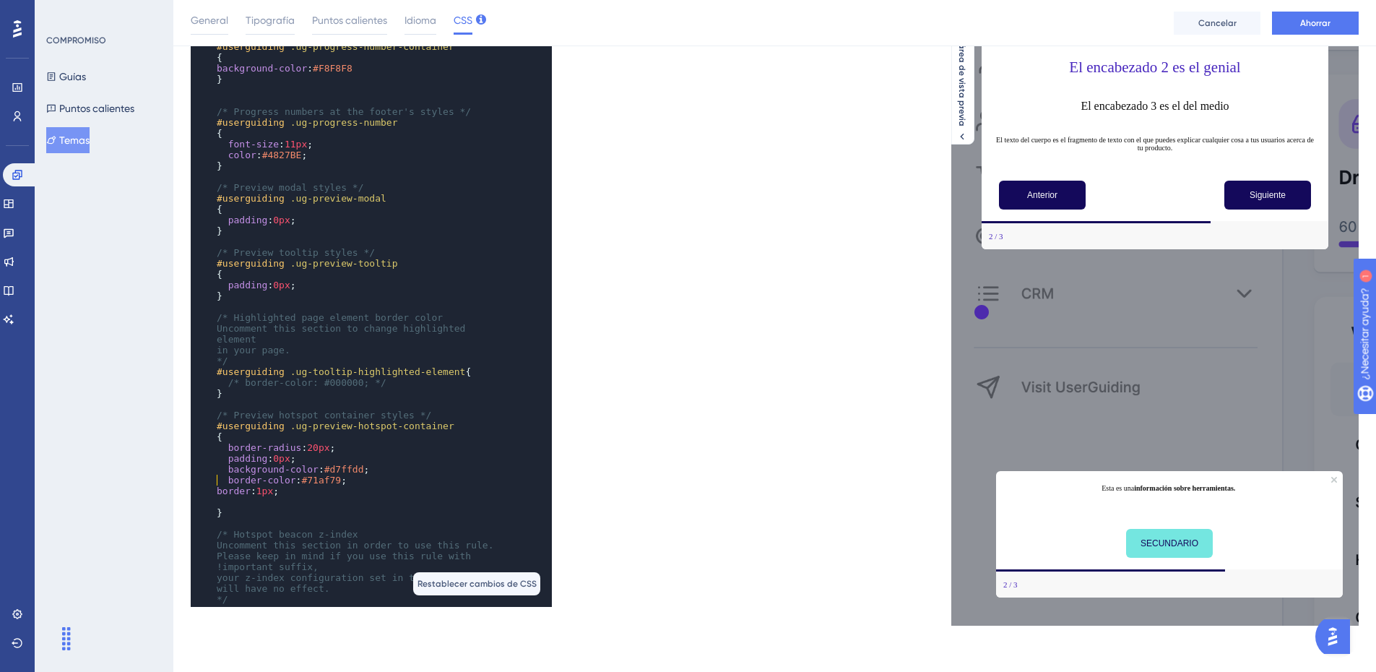
scroll to position [144, 0]
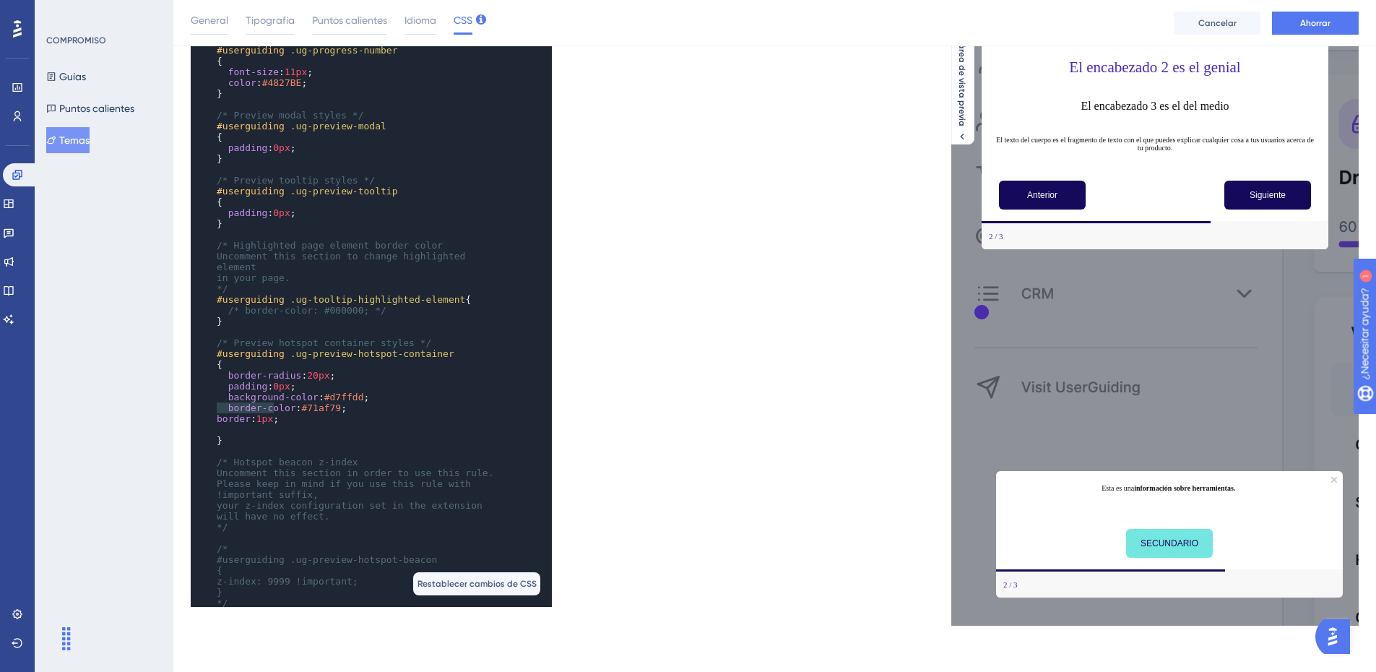
type textarea "border-color:#71af79; border:1px;"
drag, startPoint x: 280, startPoint y: 408, endPoint x: 222, endPoint y: 400, distance: 59.0
click at [222, 400] on div "​ /* Only the selectors and attributes provided in this field are editable at t…" at bounding box center [357, 234] width 287 height 1116
click at [1281, 17] on button "Ahorrar" at bounding box center [1315, 23] width 87 height 23
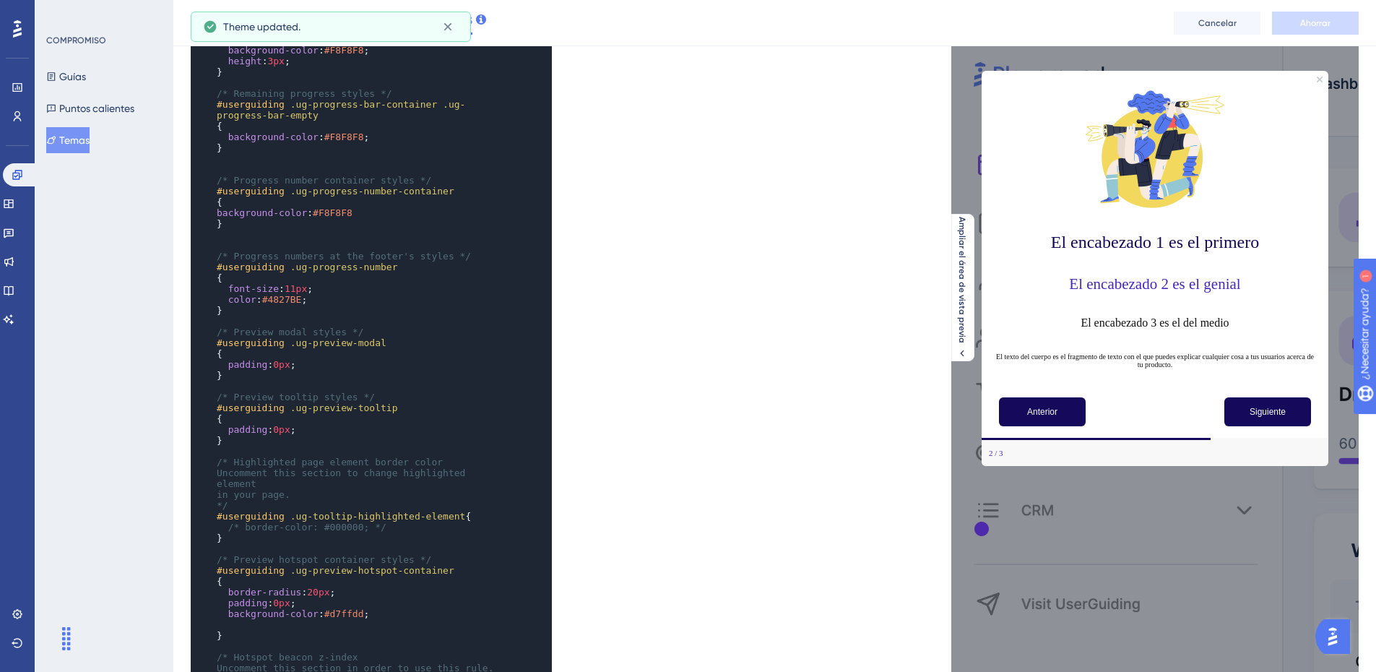
scroll to position [0, 0]
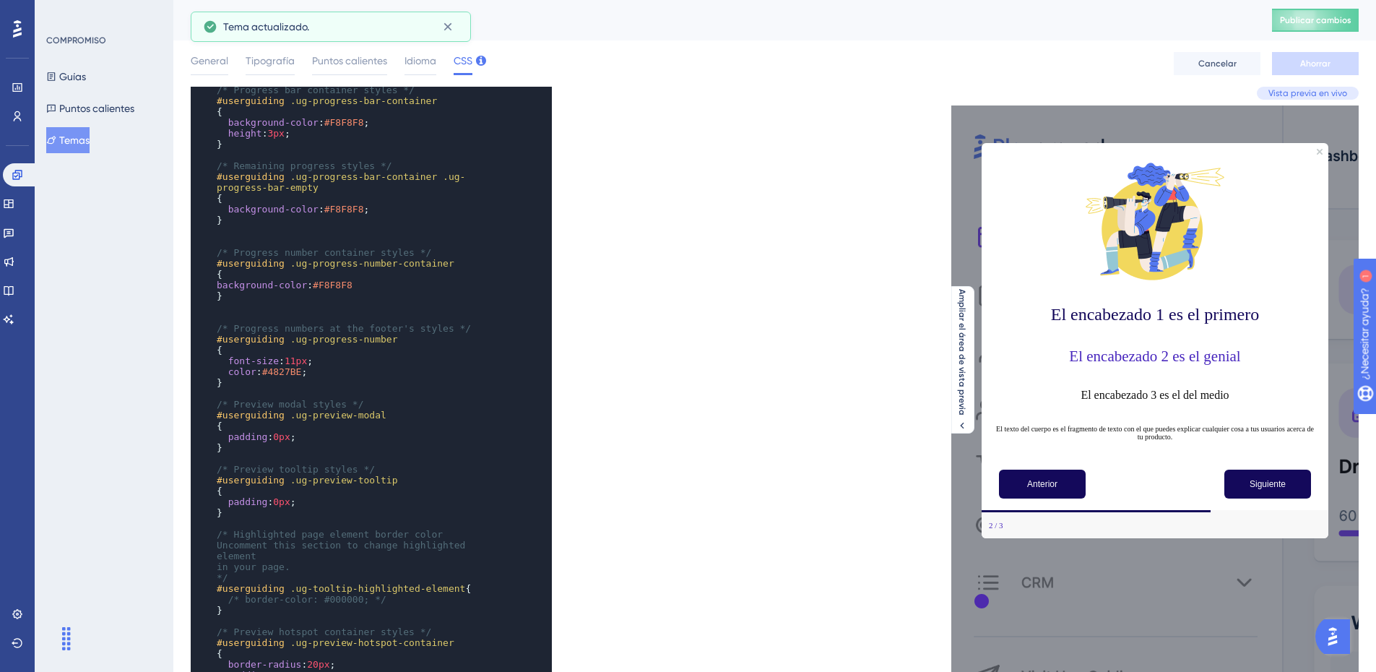
click at [1311, 33] on div "Puntos Always On Publicar cambios" at bounding box center [774, 20] width 1202 height 40
click at [1305, 15] on font "Publicar cambios" at bounding box center [1315, 20] width 71 height 10
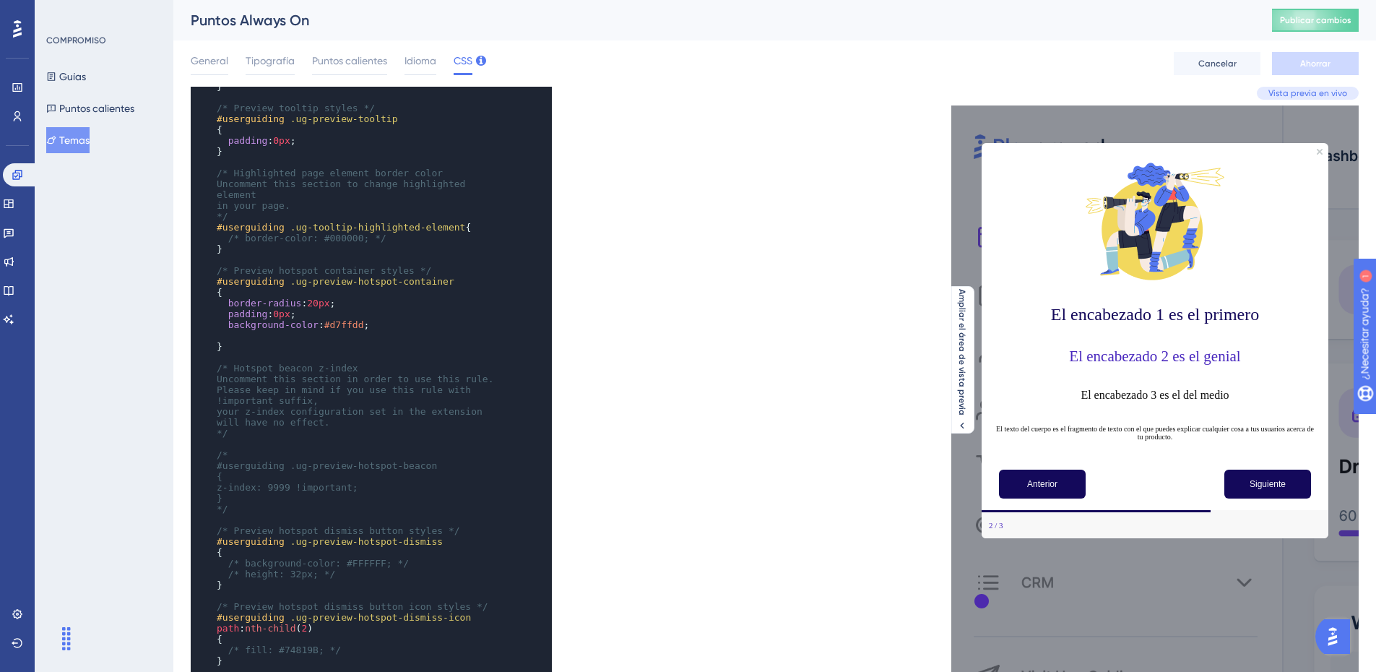
scroll to position [650, 0]
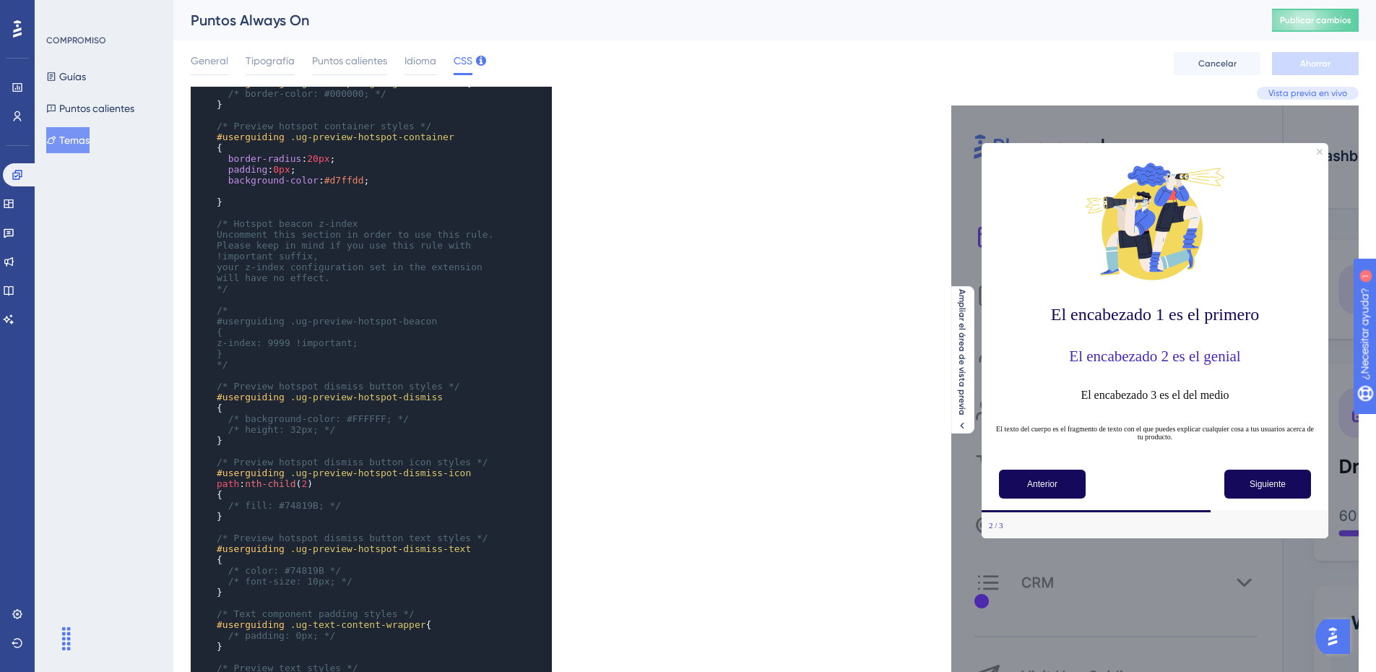
click at [308, 576] on span "/* font-size: 10px; */" at bounding box center [290, 581] width 124 height 11
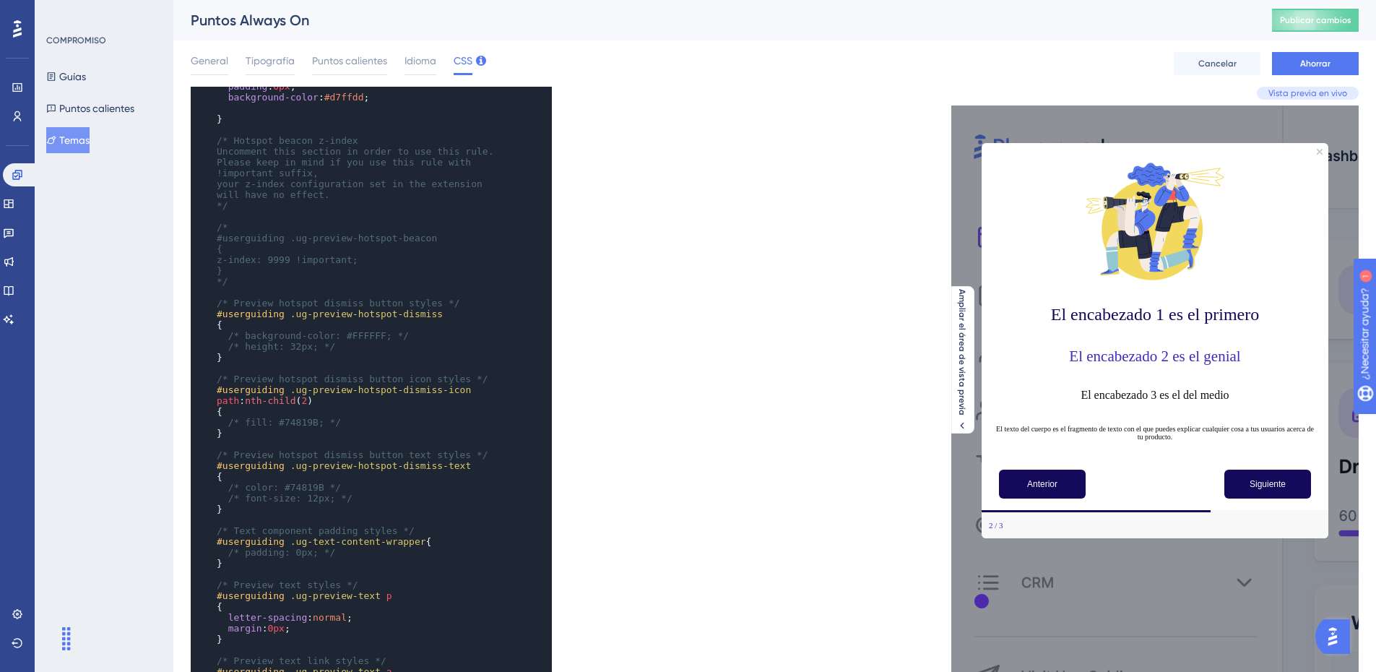
scroll to position [794, 0]
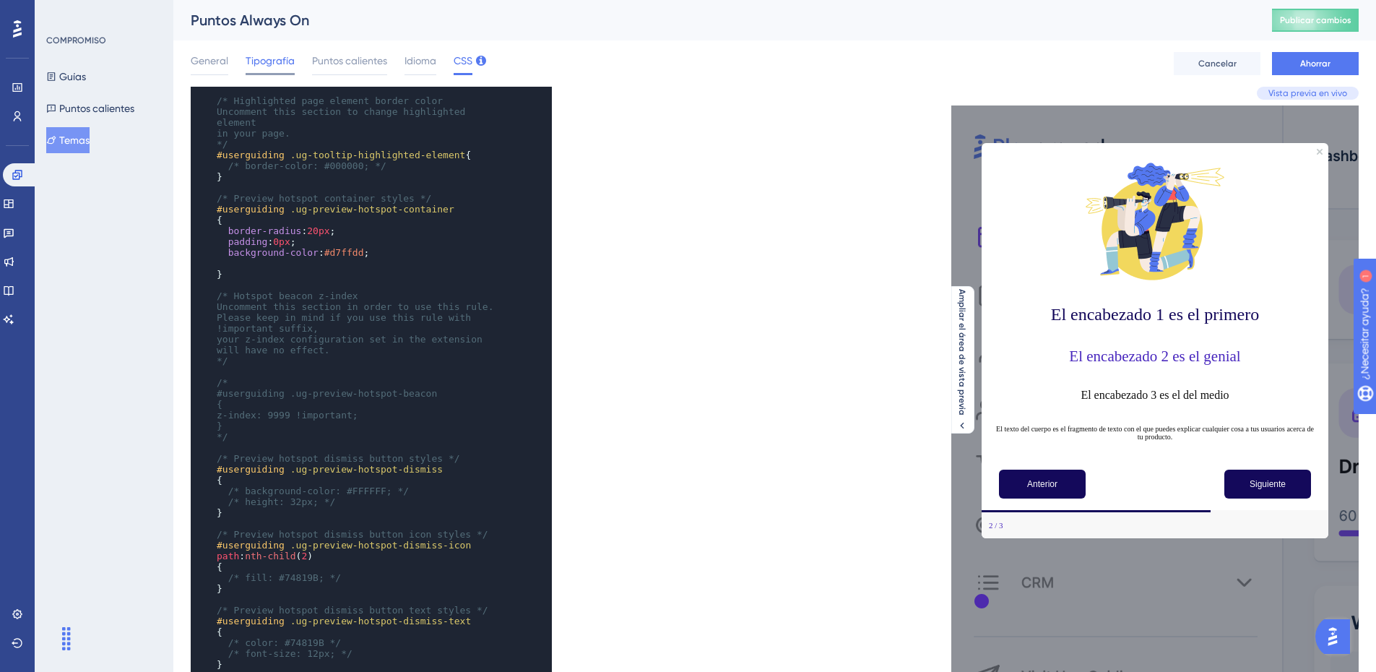
click at [251, 61] on font "Tipografía" at bounding box center [270, 61] width 49 height 12
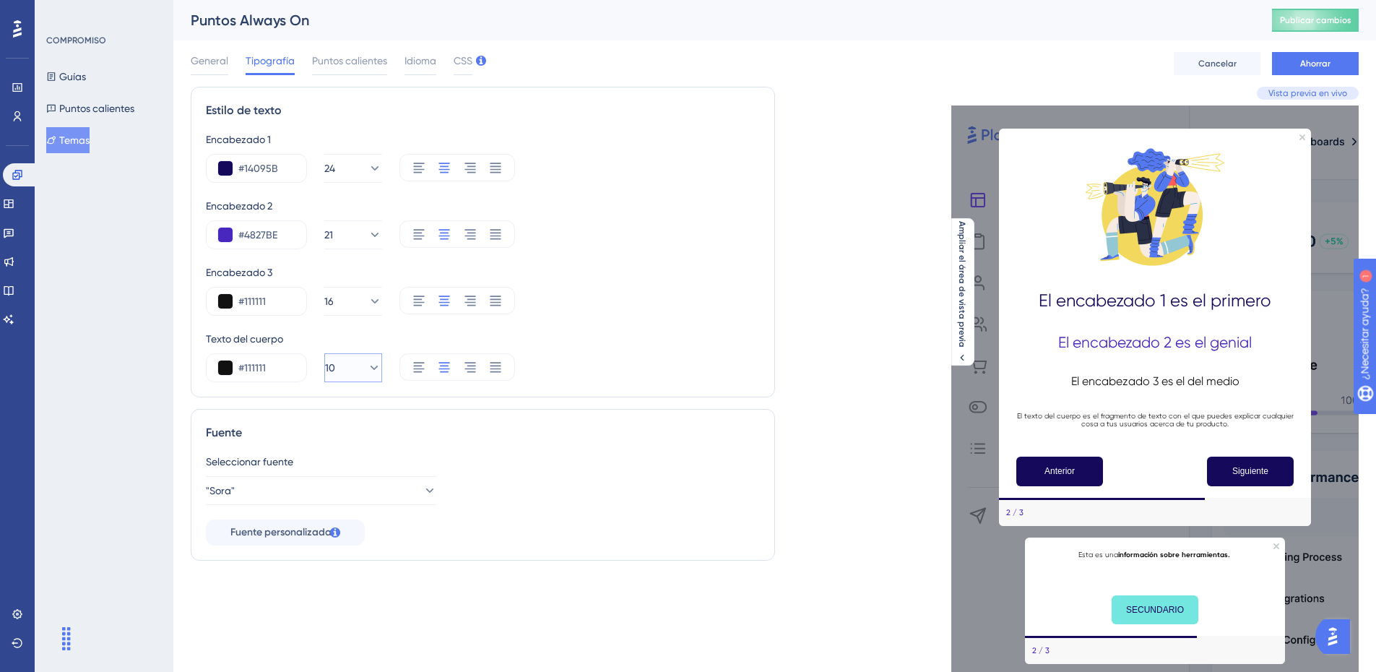
click at [347, 359] on button "10" at bounding box center [353, 367] width 58 height 29
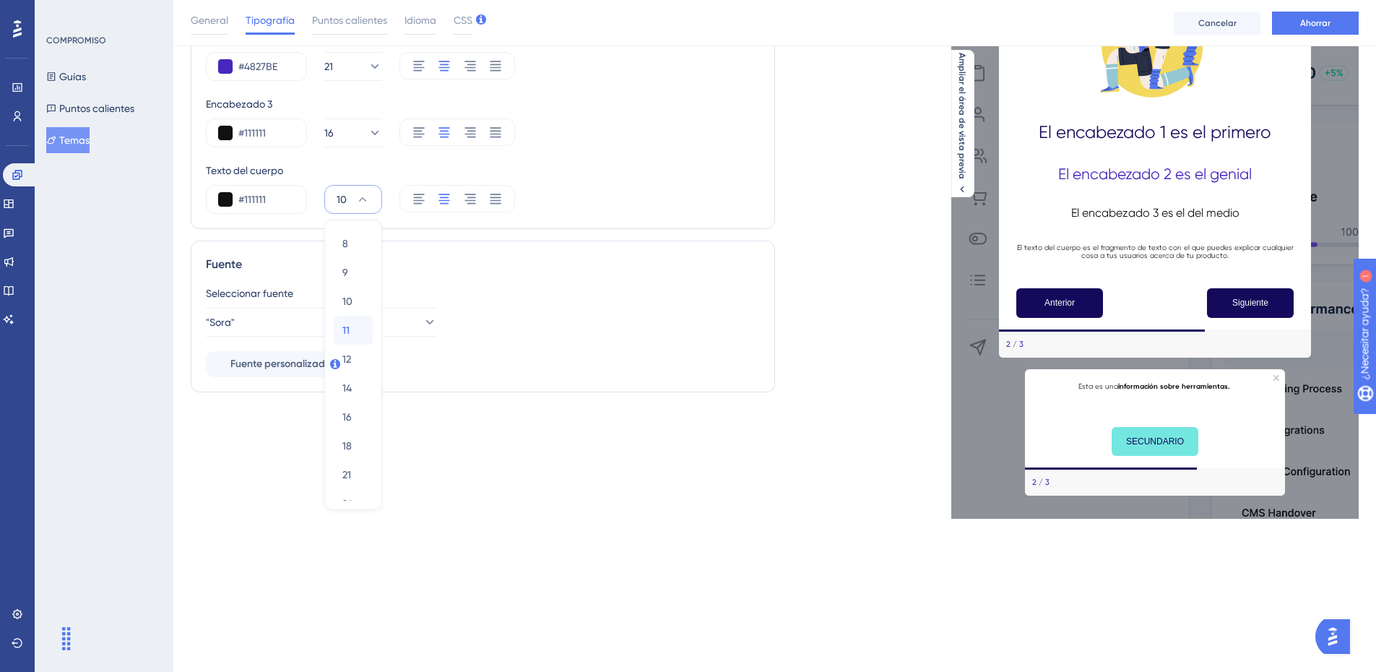
click at [342, 338] on span "11" at bounding box center [345, 329] width 7 height 17
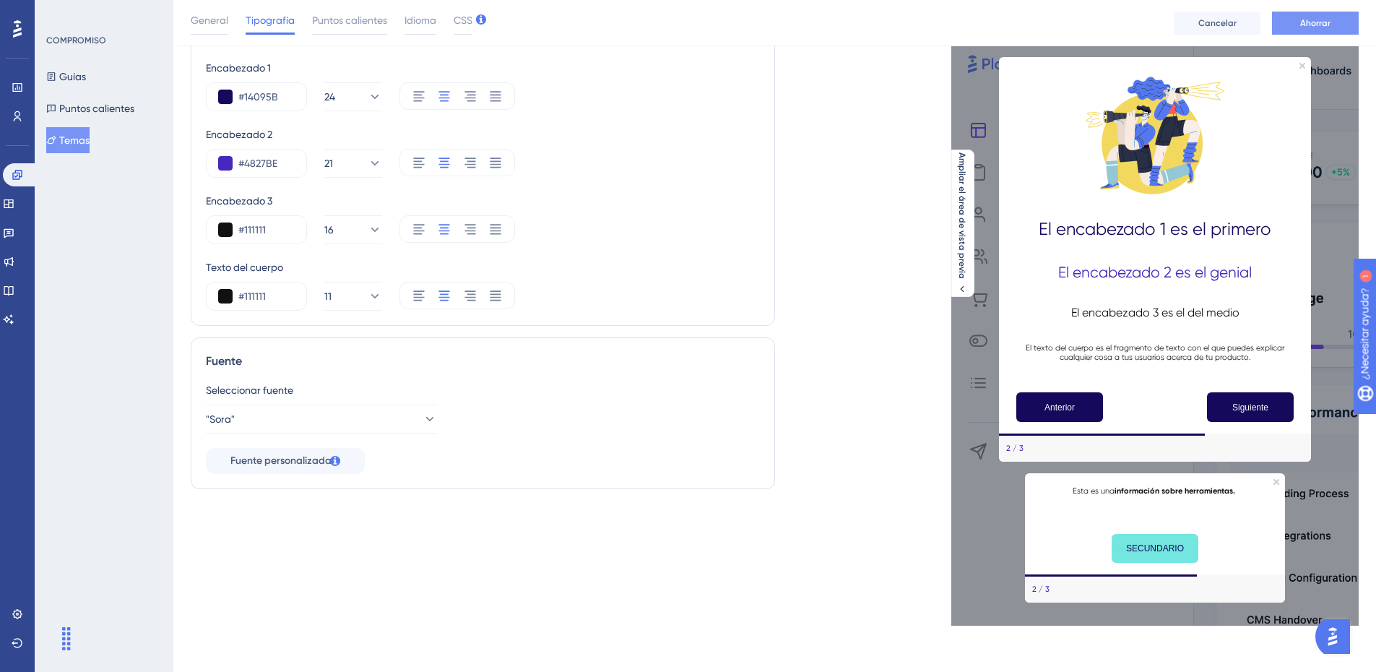
click at [1306, 22] on font "Ahorrar" at bounding box center [1315, 23] width 30 height 10
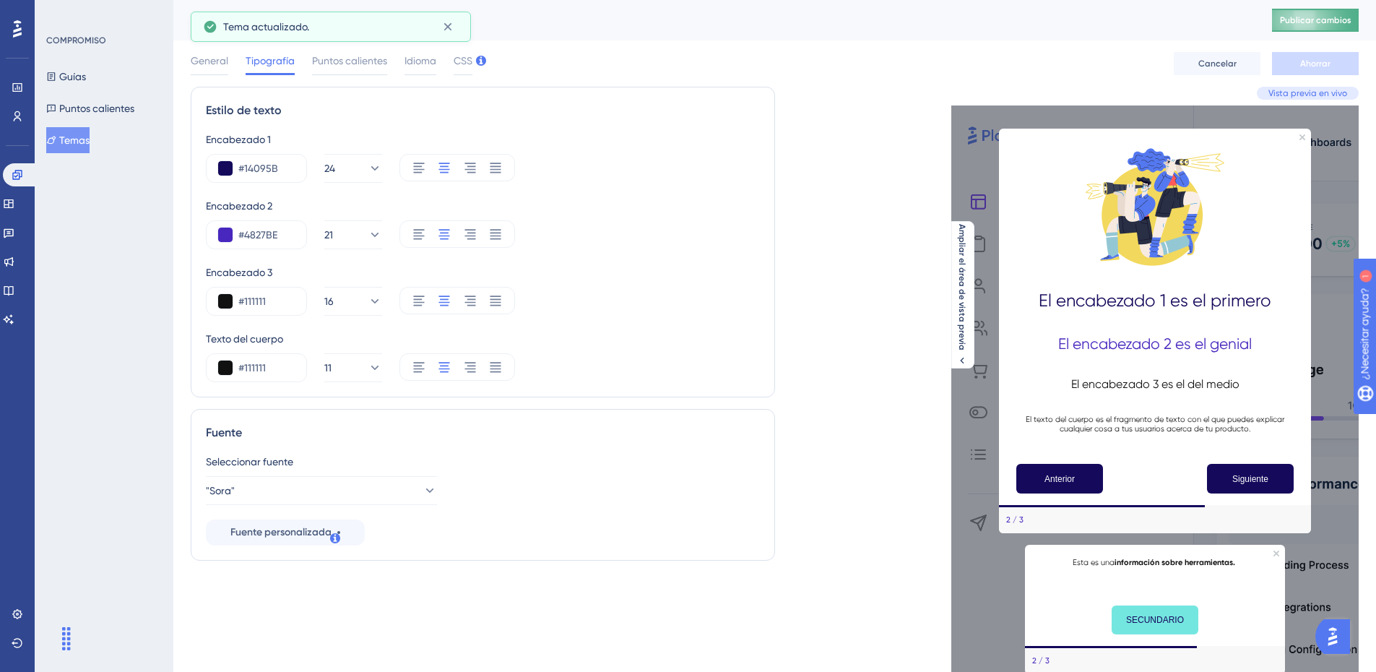
click at [1351, 16] on font "Publicar cambios" at bounding box center [1315, 20] width 71 height 10
click at [464, 64] on font "CSS" at bounding box center [463, 61] width 19 height 12
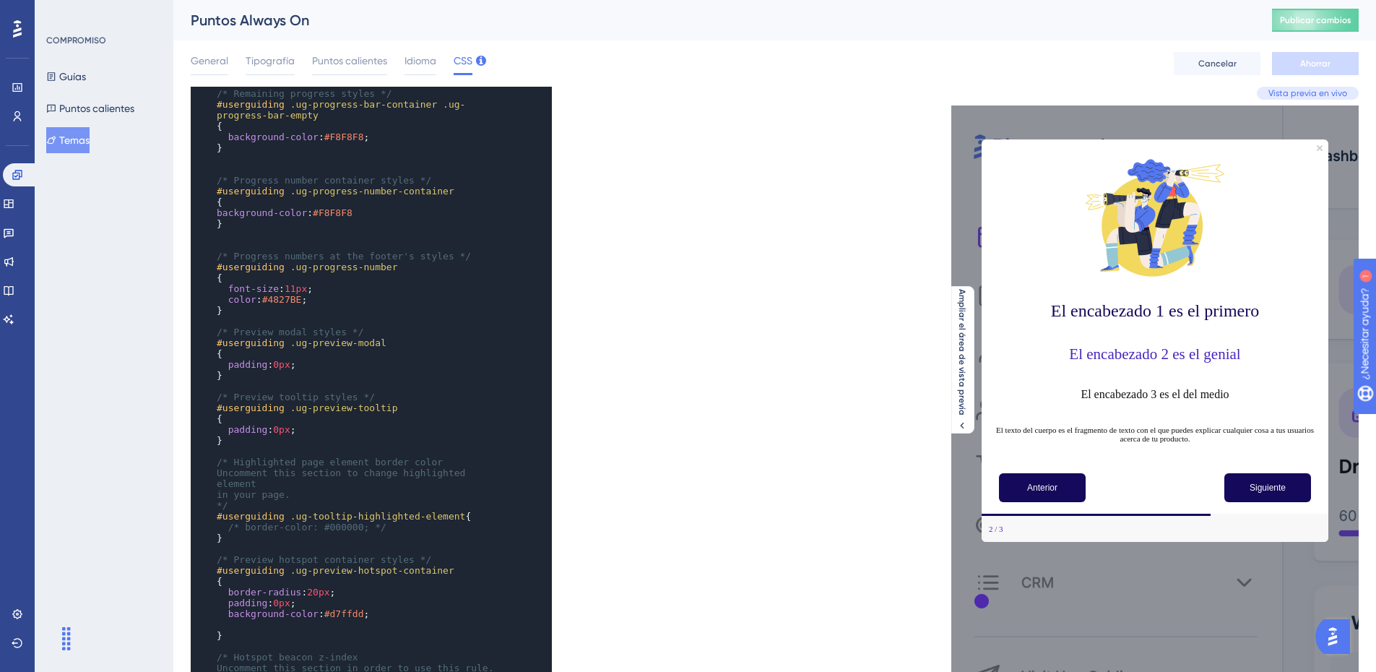
scroll to position [289, 0]
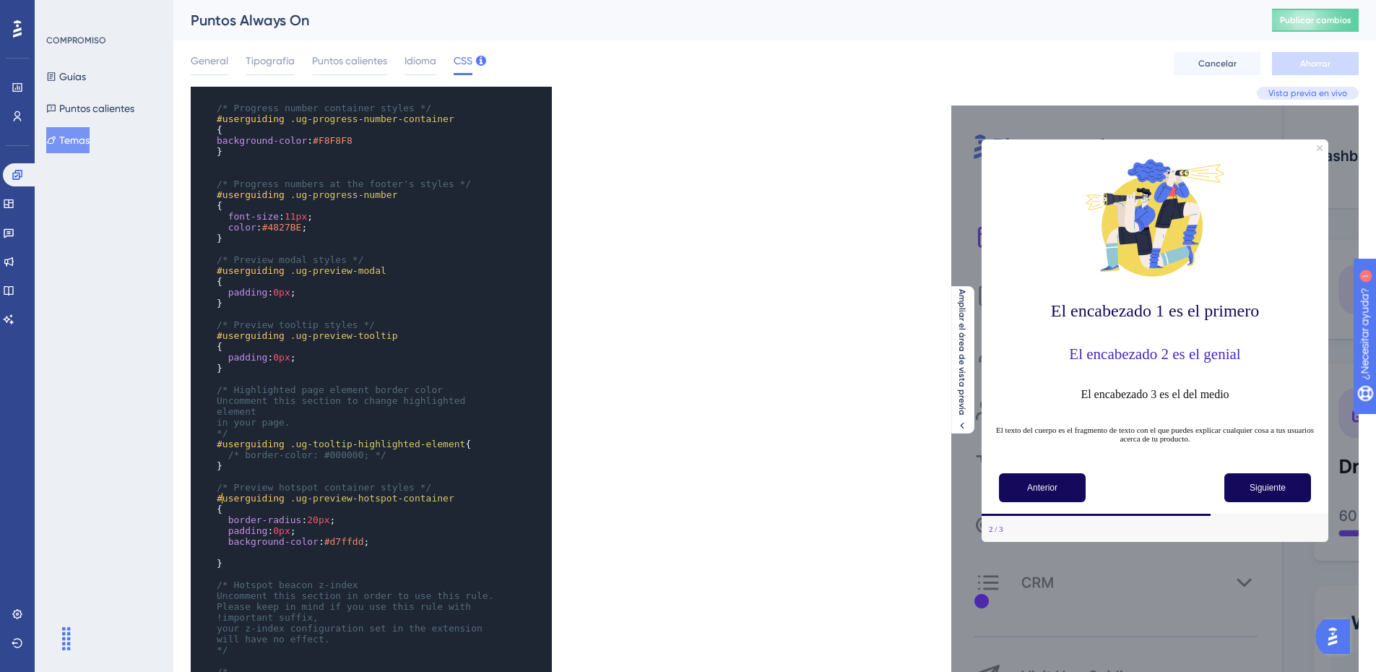
click at [305, 503] on pre "{" at bounding box center [357, 508] width 287 height 11
type textarea "2"
click at [307, 514] on span "20px" at bounding box center [318, 519] width 22 height 11
type textarea "20"
drag, startPoint x: 316, startPoint y: 513, endPoint x: 303, endPoint y: 512, distance: 12.3
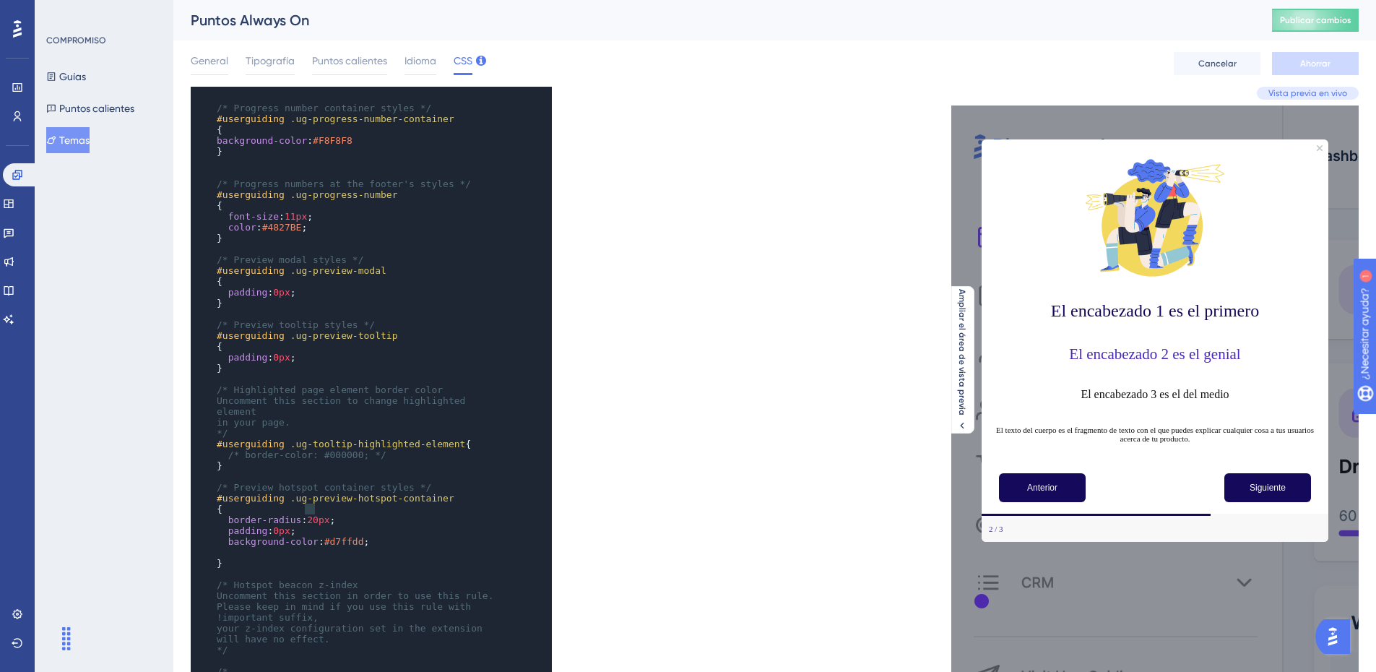
click at [303, 514] on span "border-radius : 20px ;" at bounding box center [276, 519] width 118 height 11
click at [1317, 61] on font "Ahorrar" at bounding box center [1315, 63] width 30 height 10
click at [1314, 23] on font "Publicar cambios" at bounding box center [1315, 20] width 71 height 10
type textarea "d7ffdd"
drag, startPoint x: 355, startPoint y: 530, endPoint x: 325, endPoint y: 530, distance: 30.3
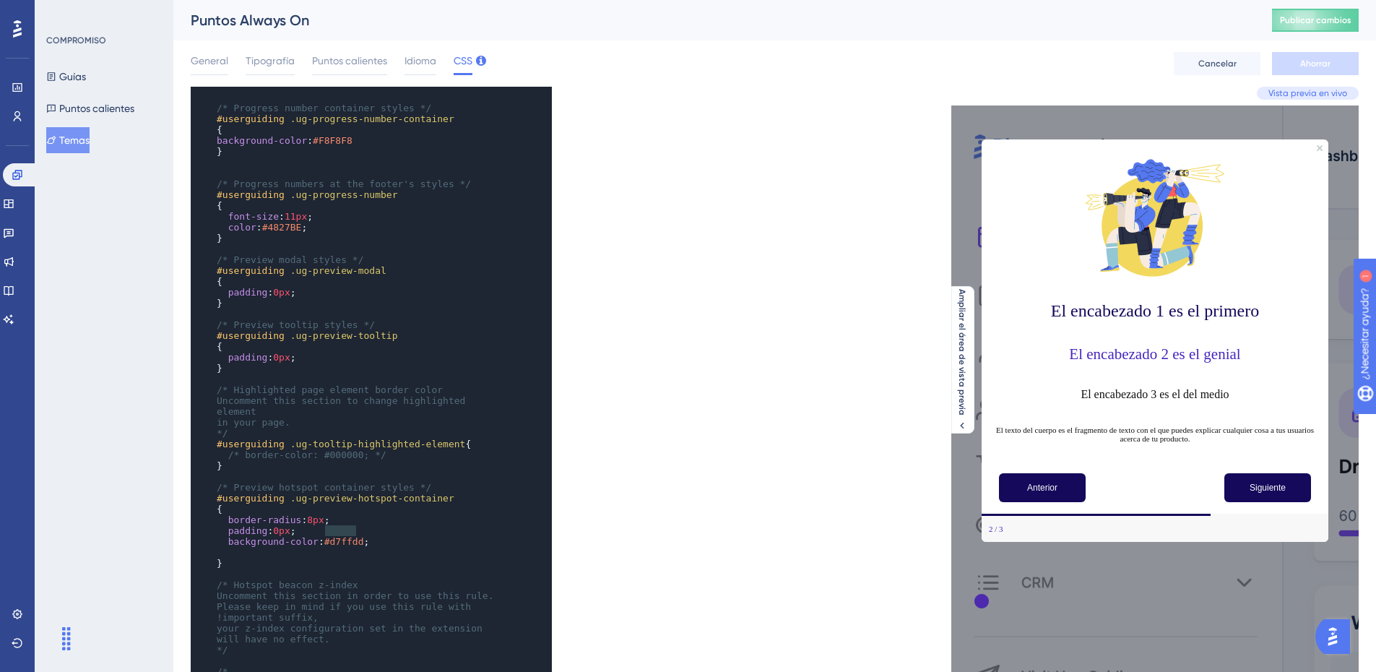
click at [325, 536] on span "#d7ffdd" at bounding box center [344, 541] width 40 height 11
paste textarea "Code editor"
click at [1315, 50] on div "General Tipografía Puntos calientes Idioma CSS Cancelar Ahorrar" at bounding box center [775, 63] width 1168 height 46
click at [1317, 65] on font "Ahorrar" at bounding box center [1315, 63] width 30 height 10
click at [1300, 25] on font "Publicar cambios" at bounding box center [1315, 20] width 71 height 10
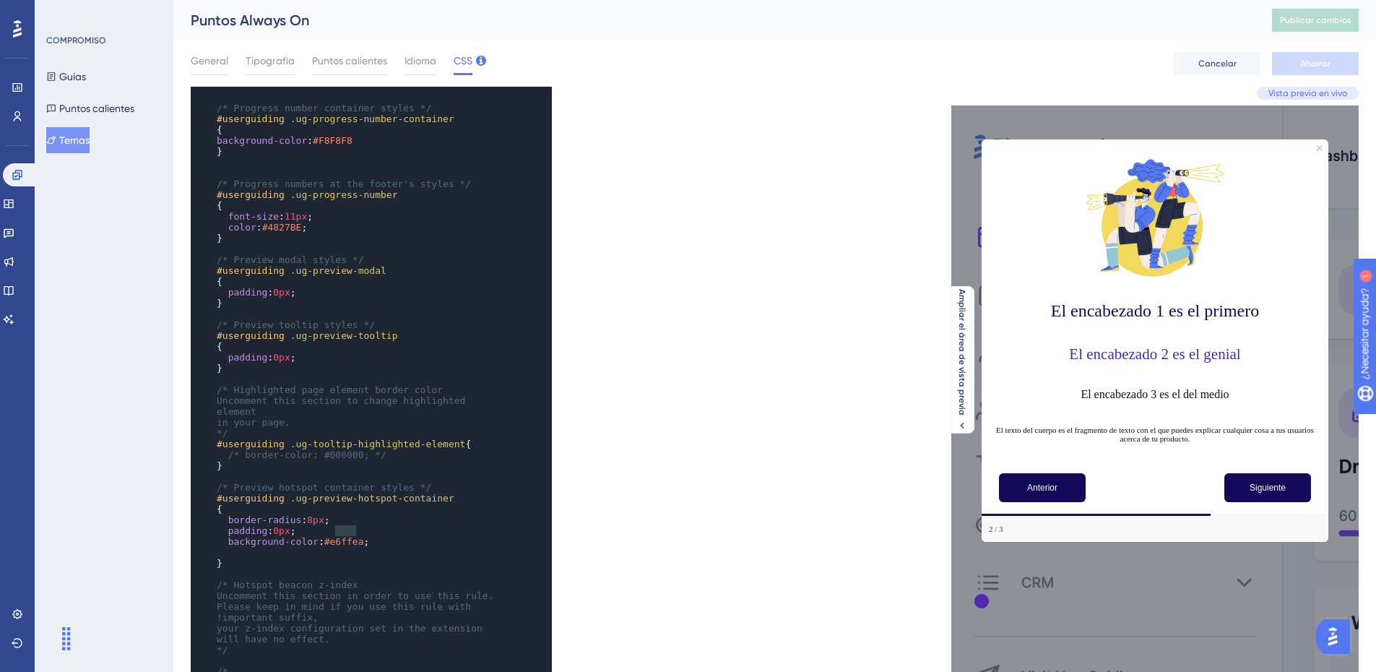
type textarea "e6ffea"
drag, startPoint x: 356, startPoint y: 531, endPoint x: 324, endPoint y: 530, distance: 31.8
click at [324, 536] on span "background-color : #e6ffea ;" at bounding box center [293, 541] width 152 height 11
paste textarea "Code editor"
click at [1327, 74] on button "Ahorrar" at bounding box center [1315, 63] width 87 height 23
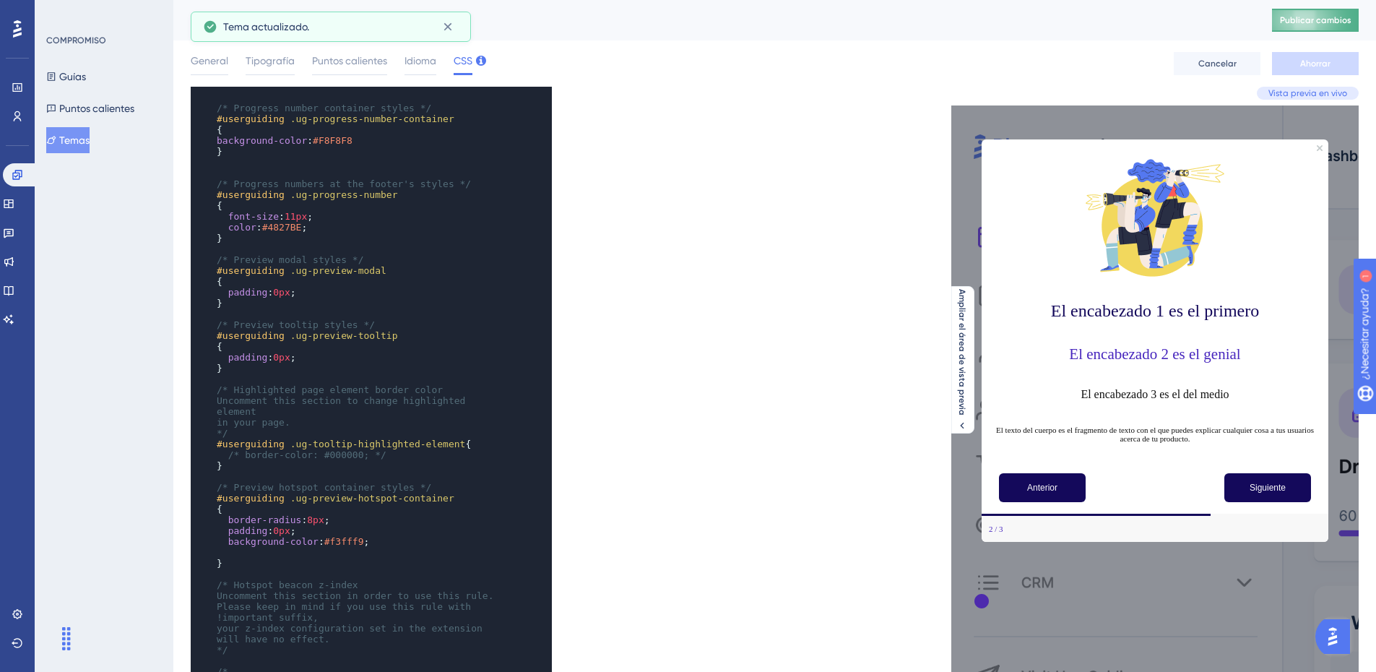
click at [1322, 19] on font "Publicar cambios" at bounding box center [1315, 20] width 71 height 10
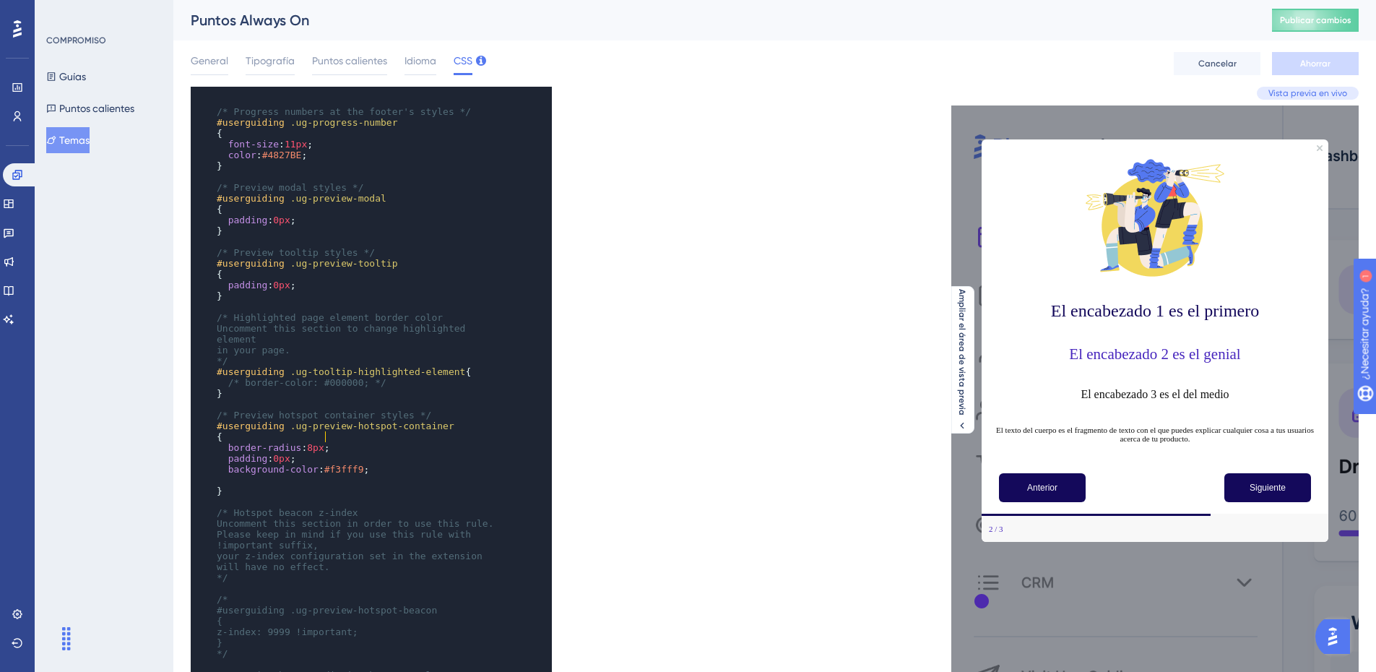
click at [356, 442] on pre "border-radius : 8px ;" at bounding box center [357, 447] width 287 height 11
click at [363, 431] on pre "{" at bounding box center [357, 436] width 287 height 11
click at [371, 464] on pre "background-color : #f3fff9 ;" at bounding box center [357, 469] width 287 height 11
click at [369, 464] on span "border" at bounding box center [386, 469] width 34 height 11
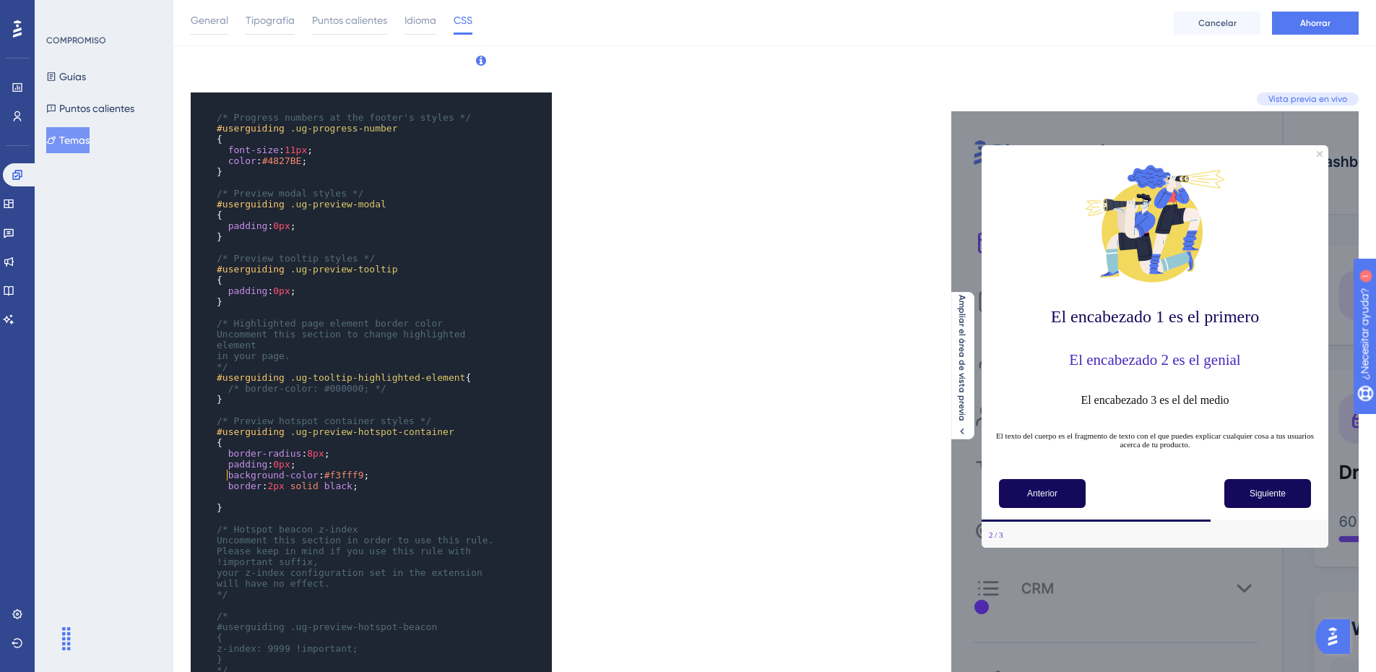
scroll to position [144, 0]
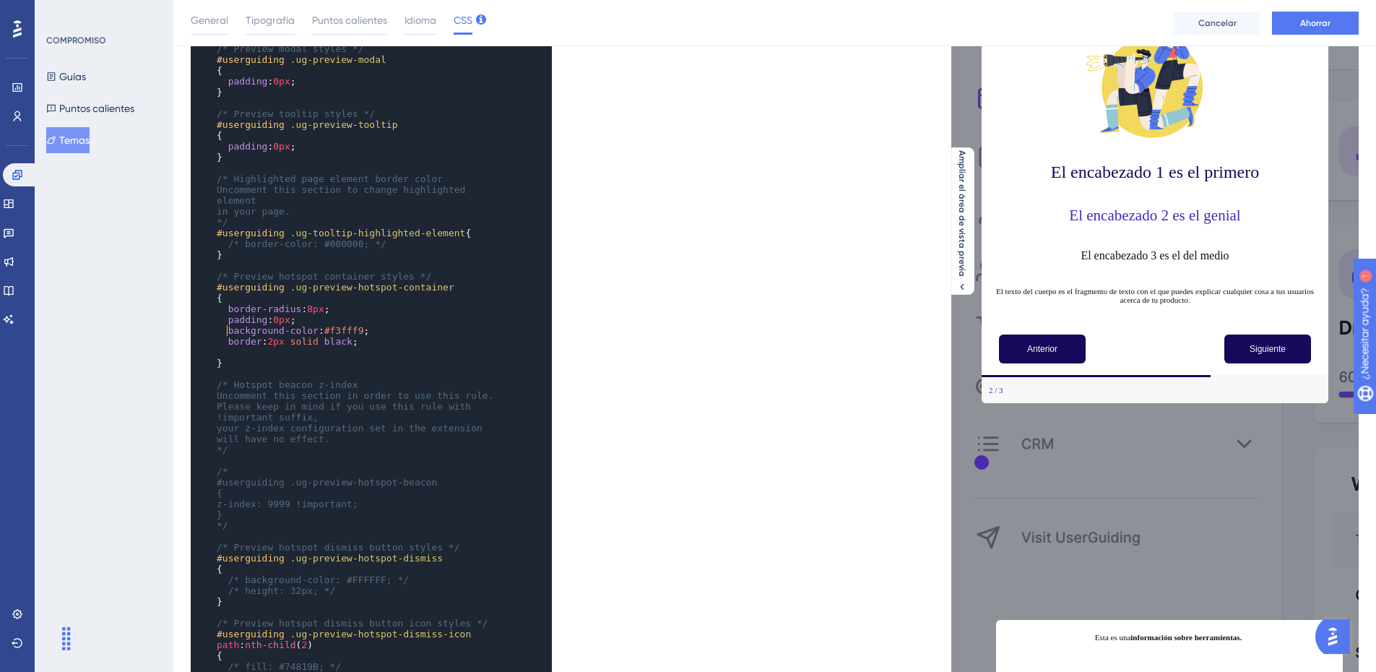
click at [273, 336] on span "2px" at bounding box center [275, 341] width 17 height 11
type textarea "black"
drag, startPoint x: 346, startPoint y: 329, endPoint x: 321, endPoint y: 329, distance: 24.6
click at [321, 336] on span "border : 1px solid black ;" at bounding box center [288, 341] width 142 height 11
click at [378, 336] on pre "border : 1px solid ;" at bounding box center [357, 341] width 287 height 11
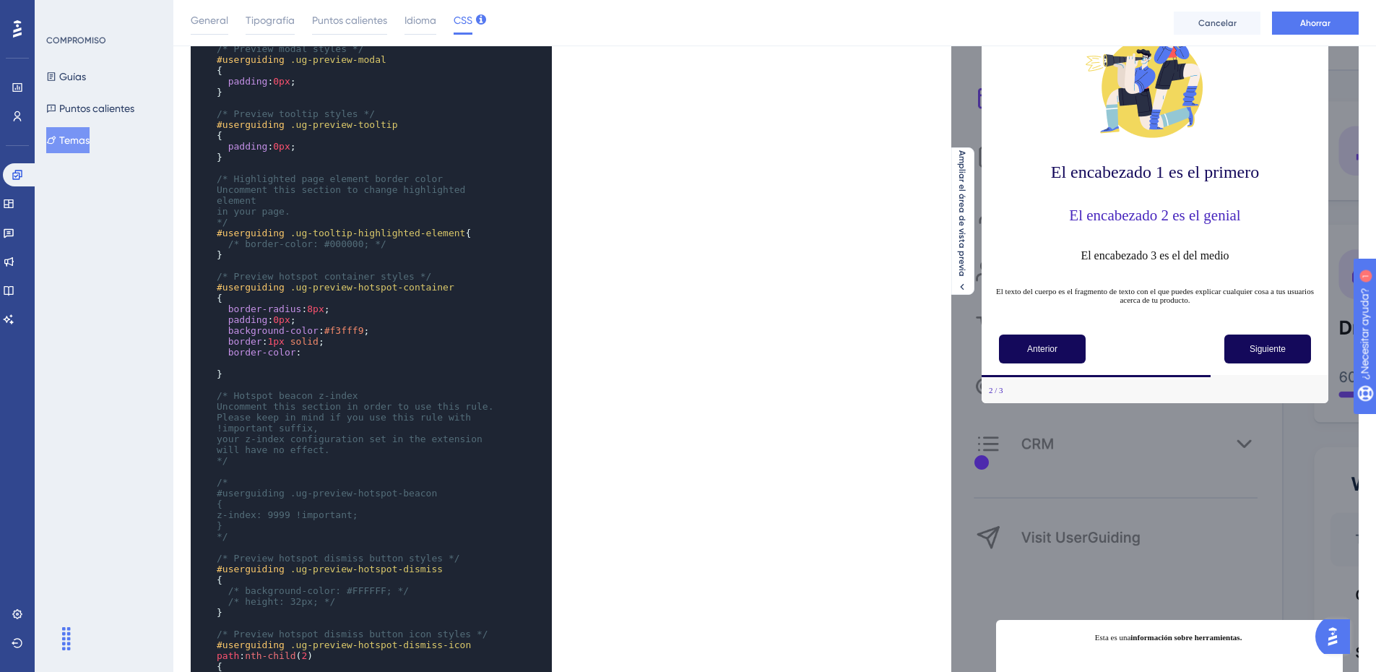
paste textarea "Code editor"
click at [301, 347] on span "a1e2bb" at bounding box center [318, 352] width 34 height 11
click at [1324, 23] on font "Ahorrar" at bounding box center [1315, 23] width 30 height 10
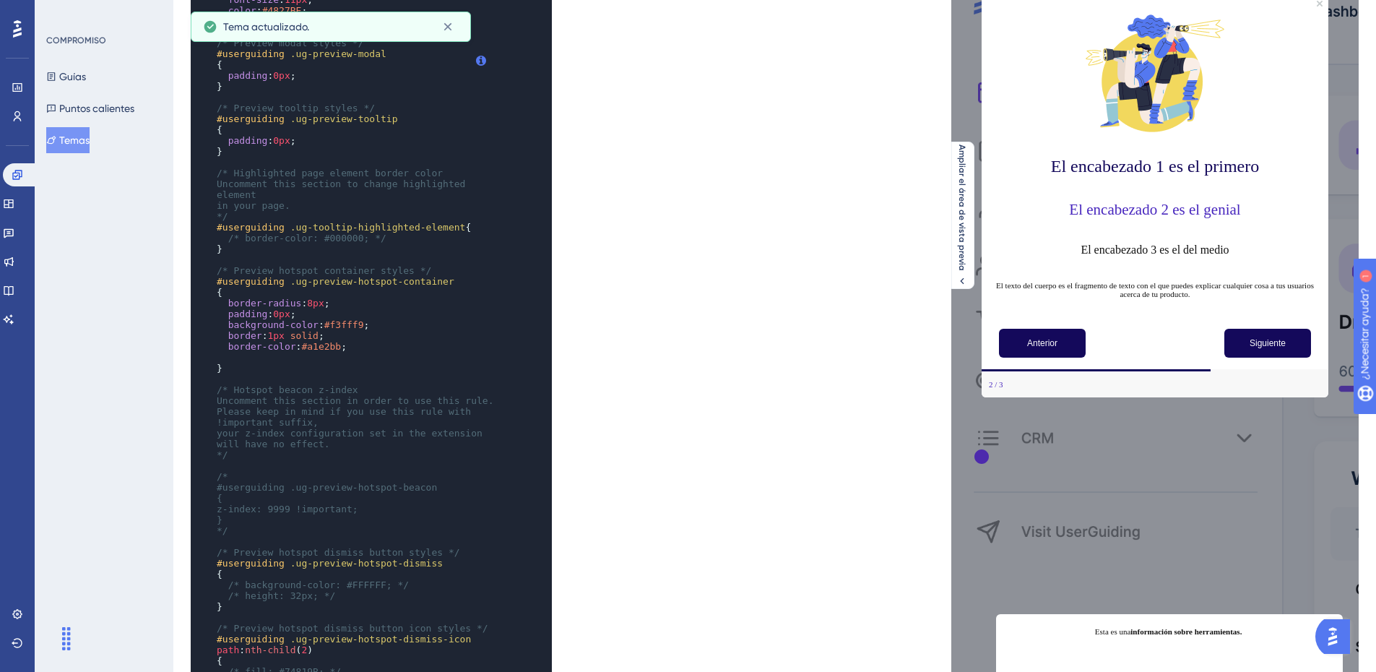
scroll to position [0, 0]
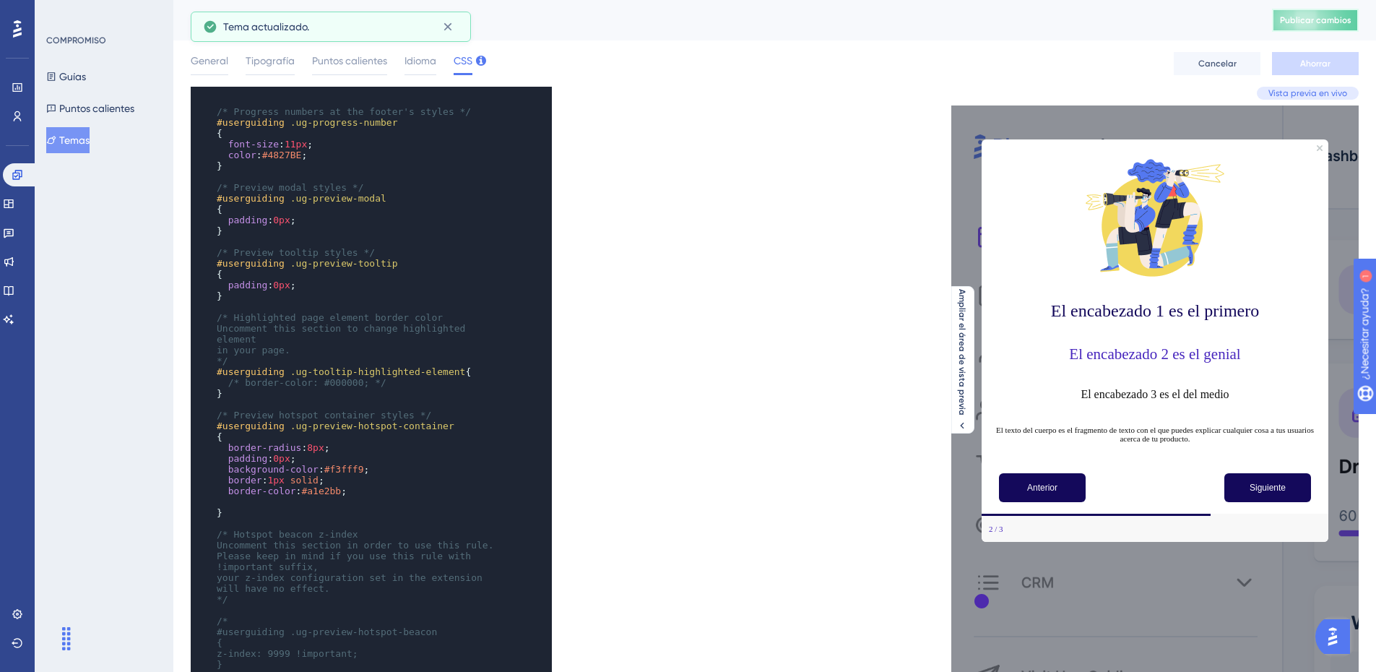
click at [1344, 24] on button "Publicar cambios" at bounding box center [1315, 20] width 87 height 23
click at [1331, 10] on button "Publicar cambios" at bounding box center [1315, 20] width 87 height 23
click at [83, 100] on font "Puntos calientes" at bounding box center [96, 108] width 75 height 17
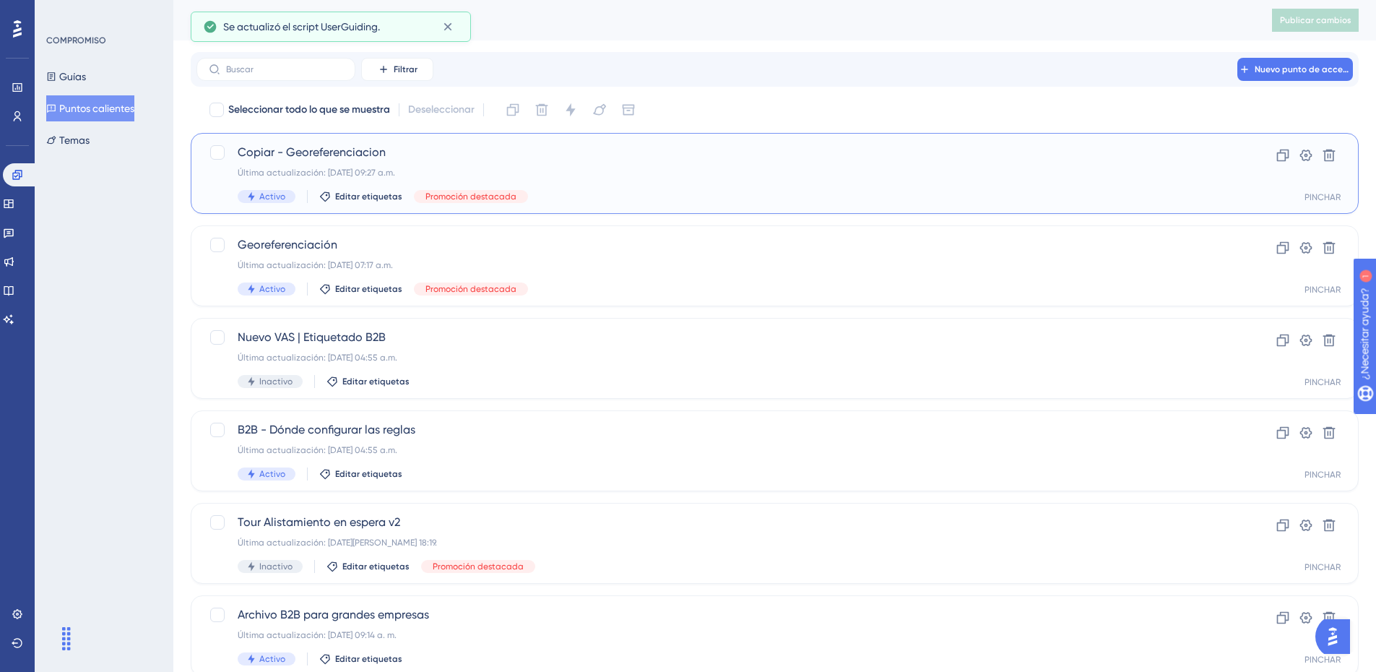
click at [465, 157] on span "Copiar - Georeferenciacion" at bounding box center [717, 152] width 958 height 17
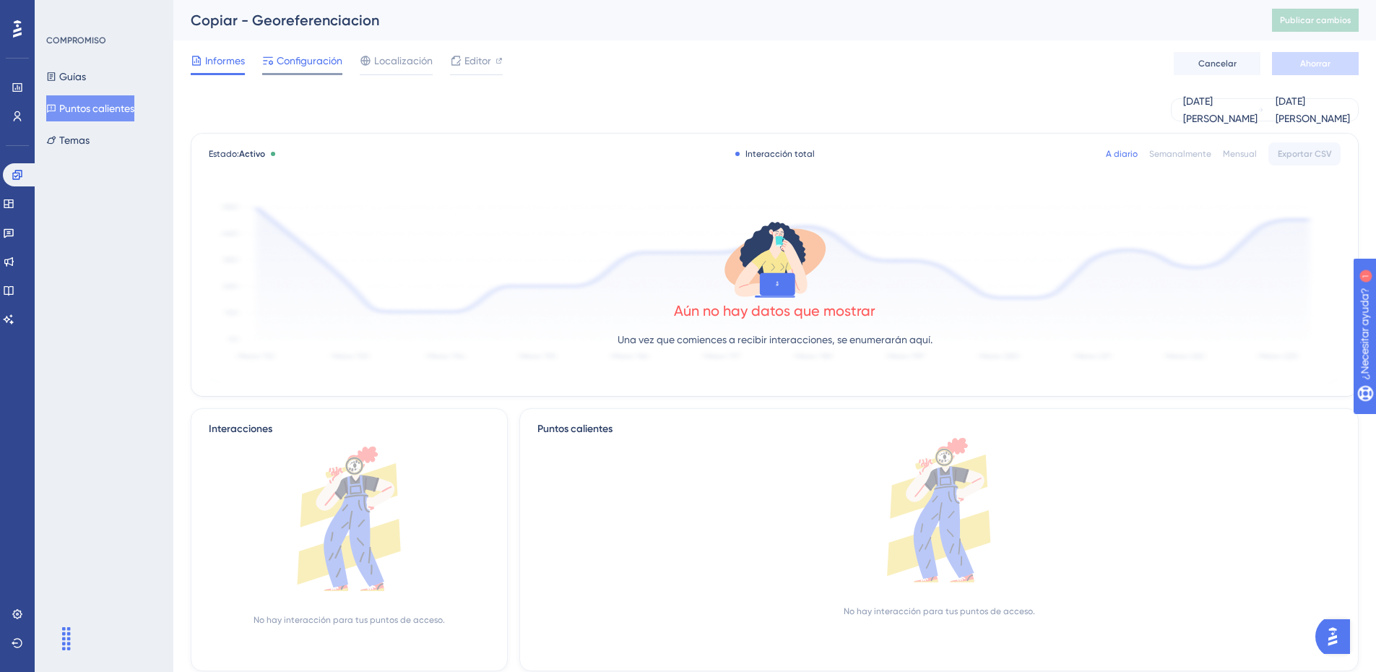
click at [322, 56] on font "Configuración" at bounding box center [310, 61] width 66 height 12
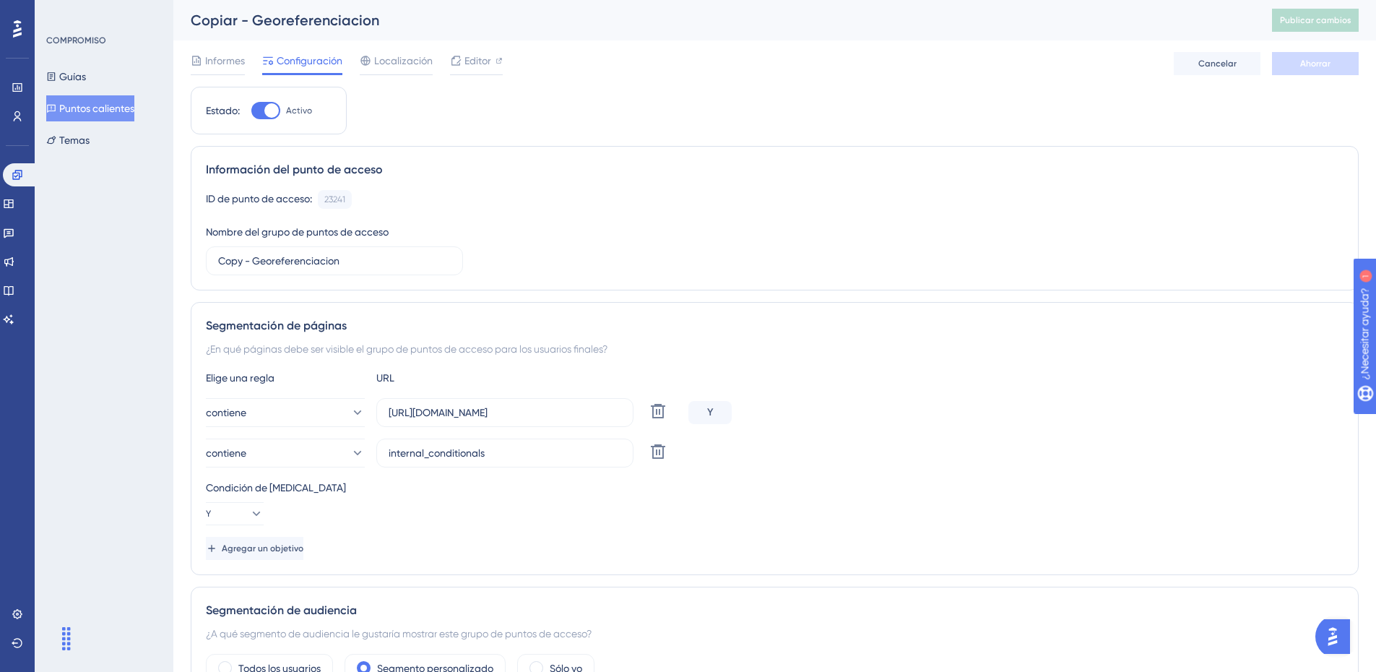
click at [279, 113] on div at bounding box center [271, 110] width 14 height 14
click at [251, 111] on input "Activo" at bounding box center [251, 110] width 1 height 1
checkbox input "false"
click at [1313, 58] on span "Ahorrar" at bounding box center [1315, 64] width 30 height 12
click at [354, 256] on input "Copy - Georeferenciacion" at bounding box center [334, 261] width 233 height 16
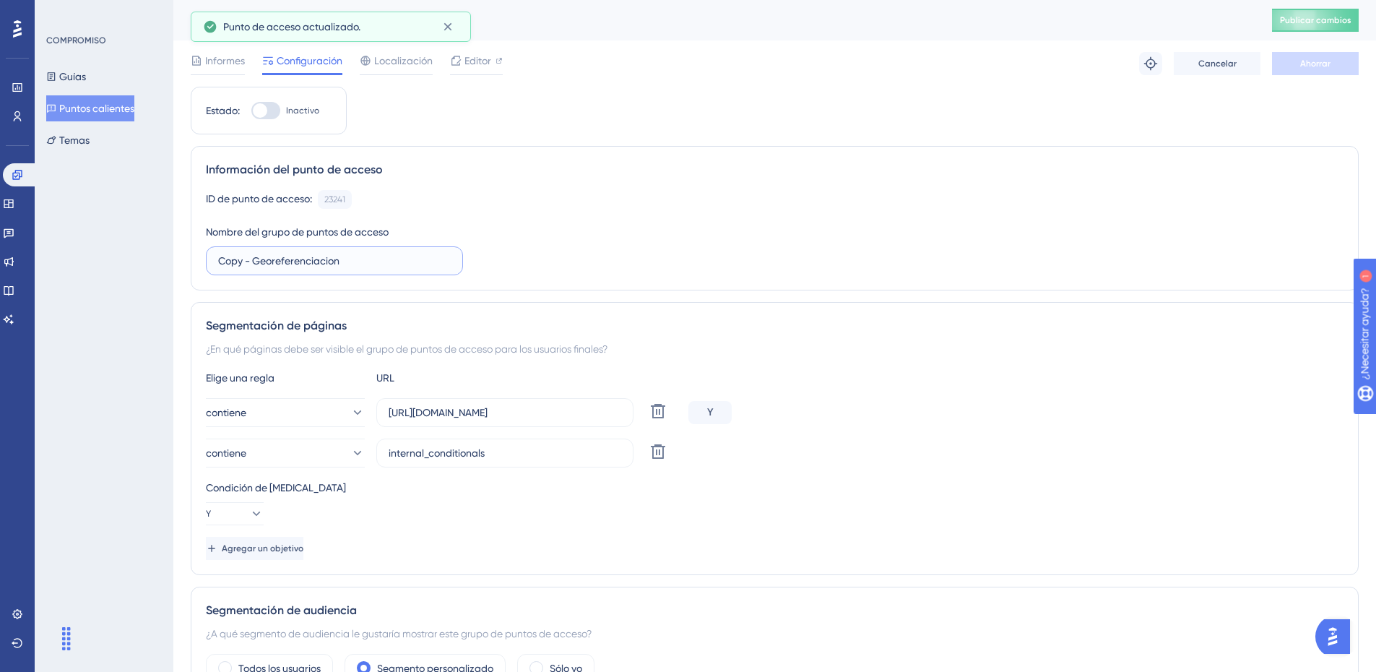
drag, startPoint x: 368, startPoint y: 260, endPoint x: 184, endPoint y: 254, distance: 184.2
click at [184, 254] on div "Actuación Usuarios Compromiso Widgets Comentario Actualizaciones de productos B…" at bounding box center [774, 628] width 1202 height 1257
type input "Punto-Georeferenciacion"
click at [1309, 77] on div "Informes Configuración Localización Editor Solucionar problemas Cancelar Ahorrar" at bounding box center [775, 63] width 1168 height 46
click at [1314, 63] on font "Ahorrar" at bounding box center [1315, 63] width 30 height 10
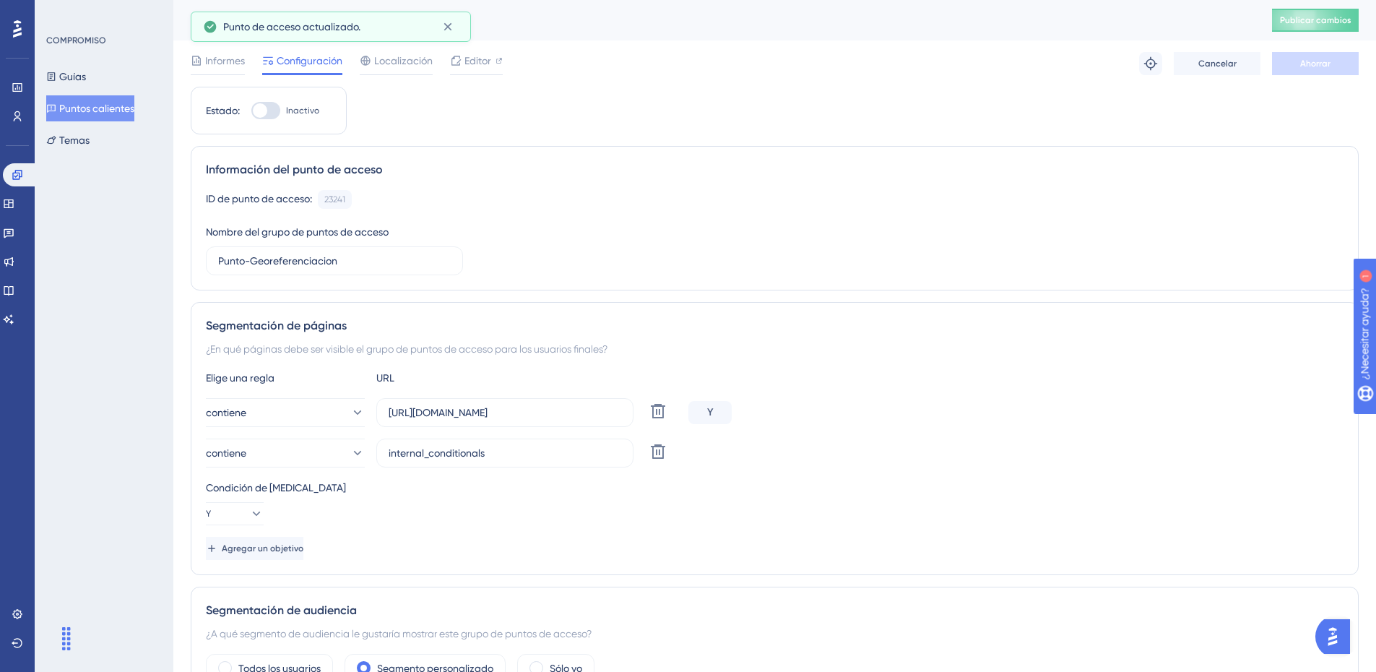
click at [1317, 15] on font "Publicar cambios" at bounding box center [1315, 20] width 71 height 10
click at [261, 116] on div at bounding box center [260, 110] width 14 height 14
click at [251, 111] on input "Inactivo" at bounding box center [251, 110] width 1 height 1
checkbox input "true"
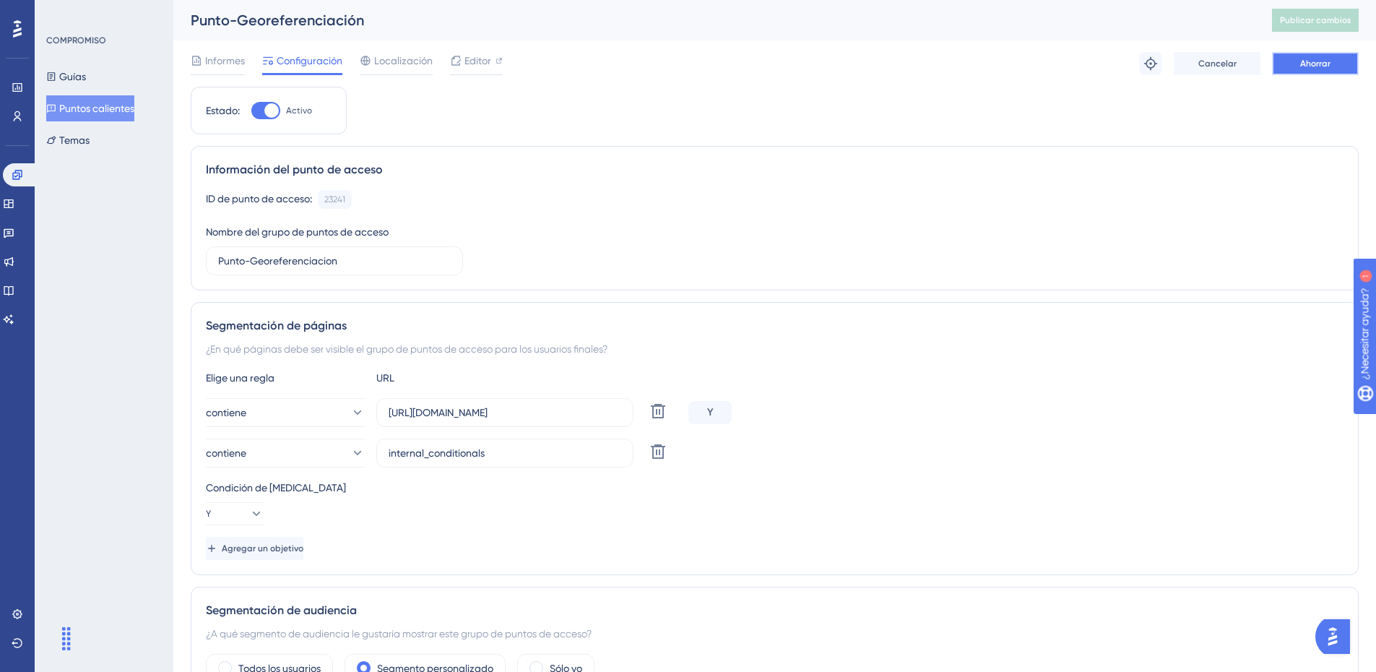
click at [1302, 58] on font "Ahorrar" at bounding box center [1315, 63] width 30 height 10
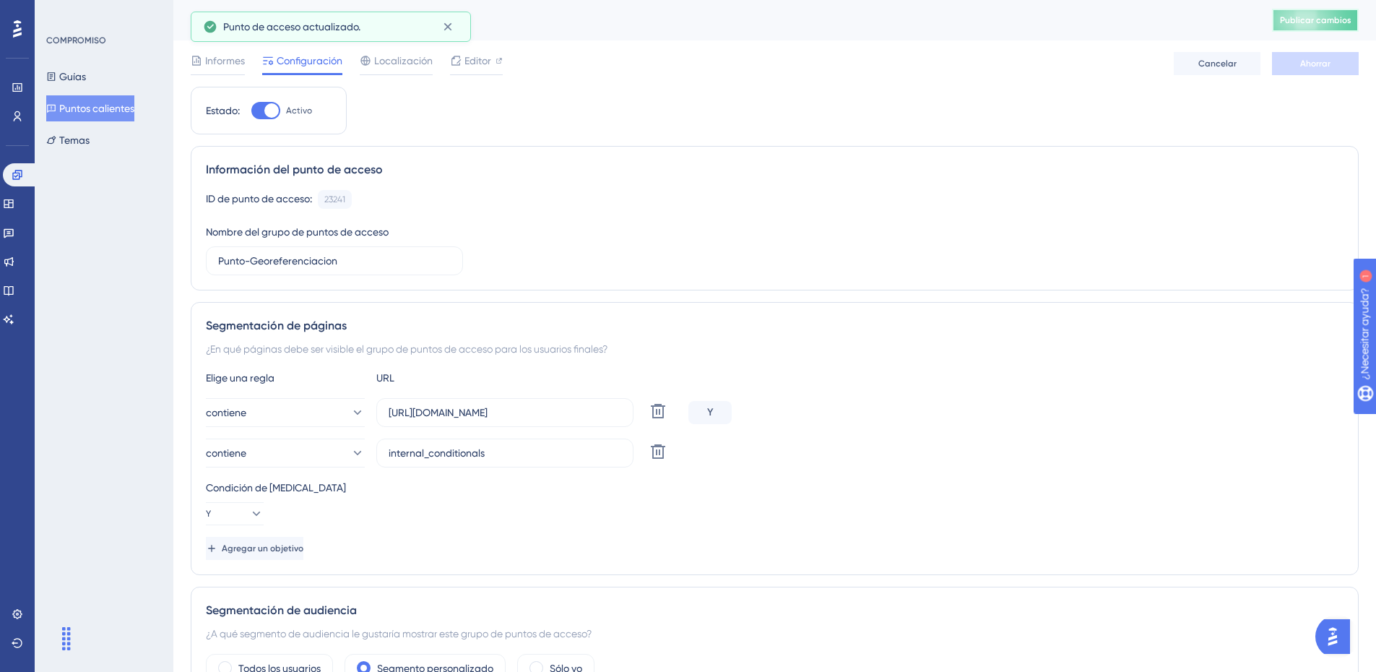
click at [1322, 18] on font "Publicar cambios" at bounding box center [1315, 20] width 71 height 10
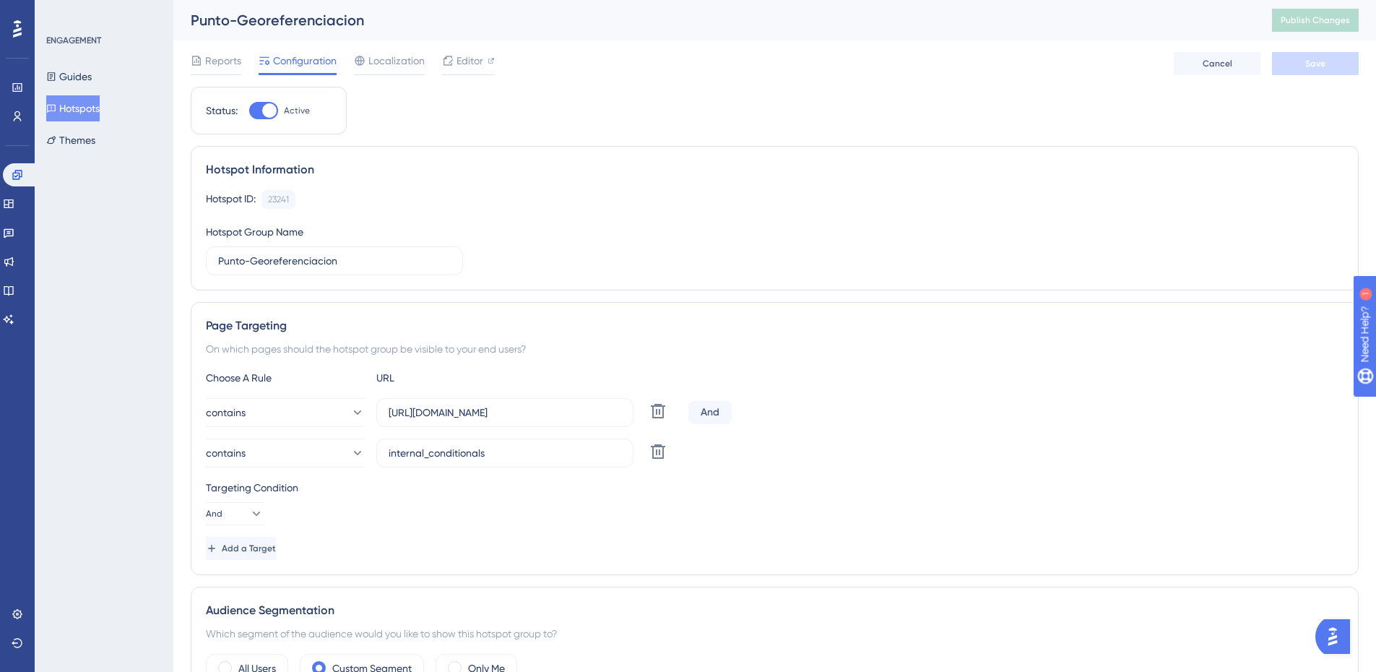
click at [274, 104] on div at bounding box center [269, 110] width 14 height 14
click at [249, 110] on input "Active" at bounding box center [248, 110] width 1 height 1
checkbox input "false"
click at [1302, 53] on button "Save" at bounding box center [1315, 63] width 87 height 23
click at [1314, 19] on span "Publish Changes" at bounding box center [1314, 20] width 69 height 12
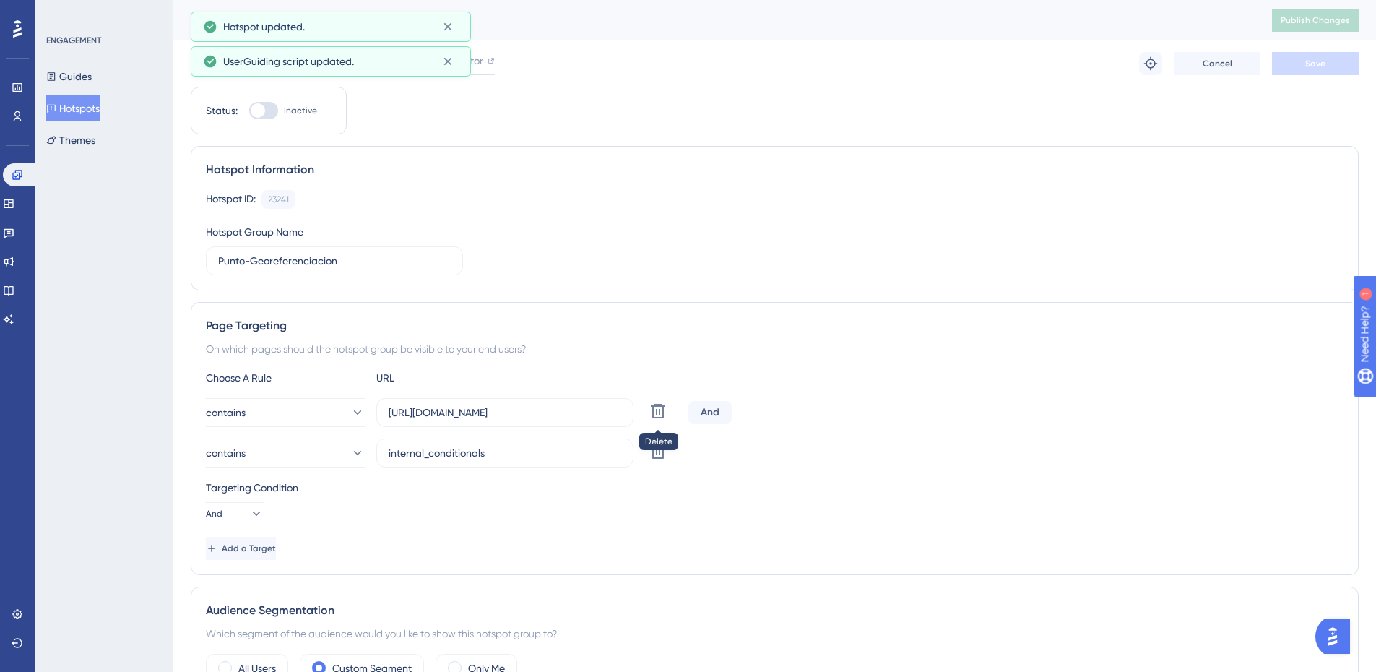
click at [661, 415] on icon at bounding box center [657, 410] width 17 height 17
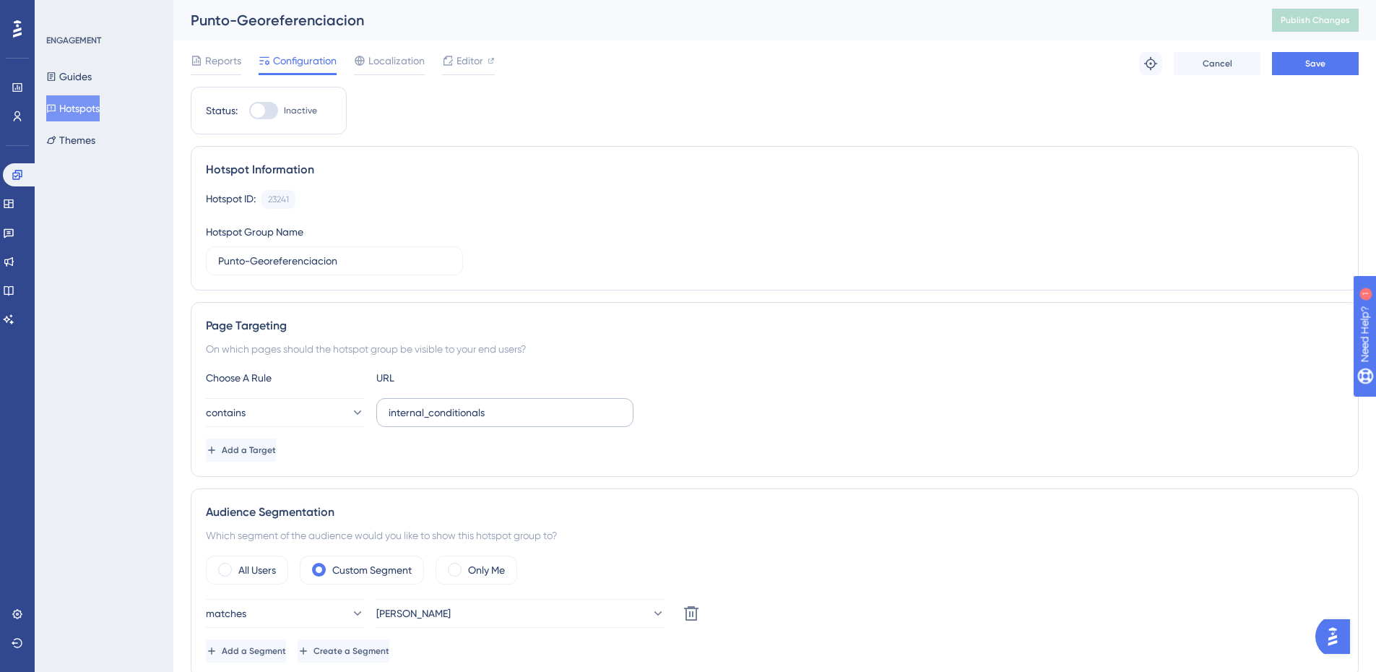
click at [590, 421] on label "internal_conditionals" at bounding box center [504, 412] width 257 height 29
click at [590, 420] on input "internal_conditionals" at bounding box center [505, 412] width 233 height 16
click at [361, 419] on button "contains" at bounding box center [285, 412] width 159 height 29
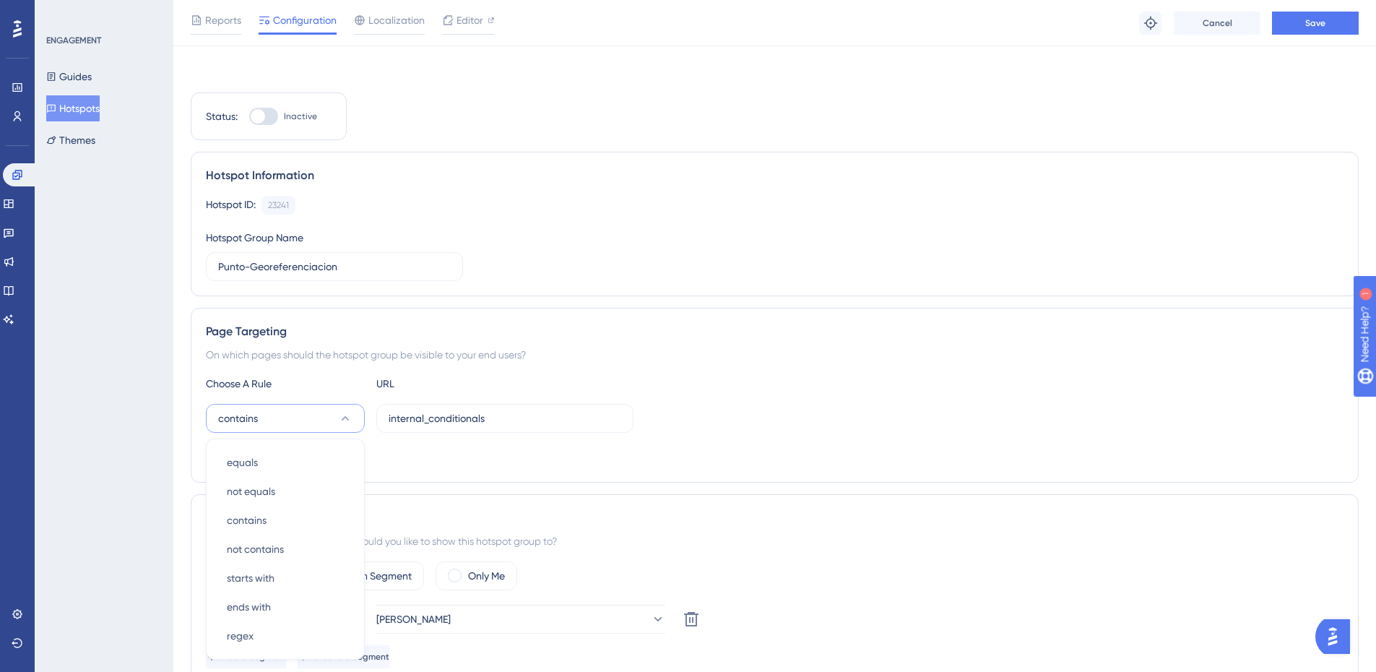
scroll to position [207, 0]
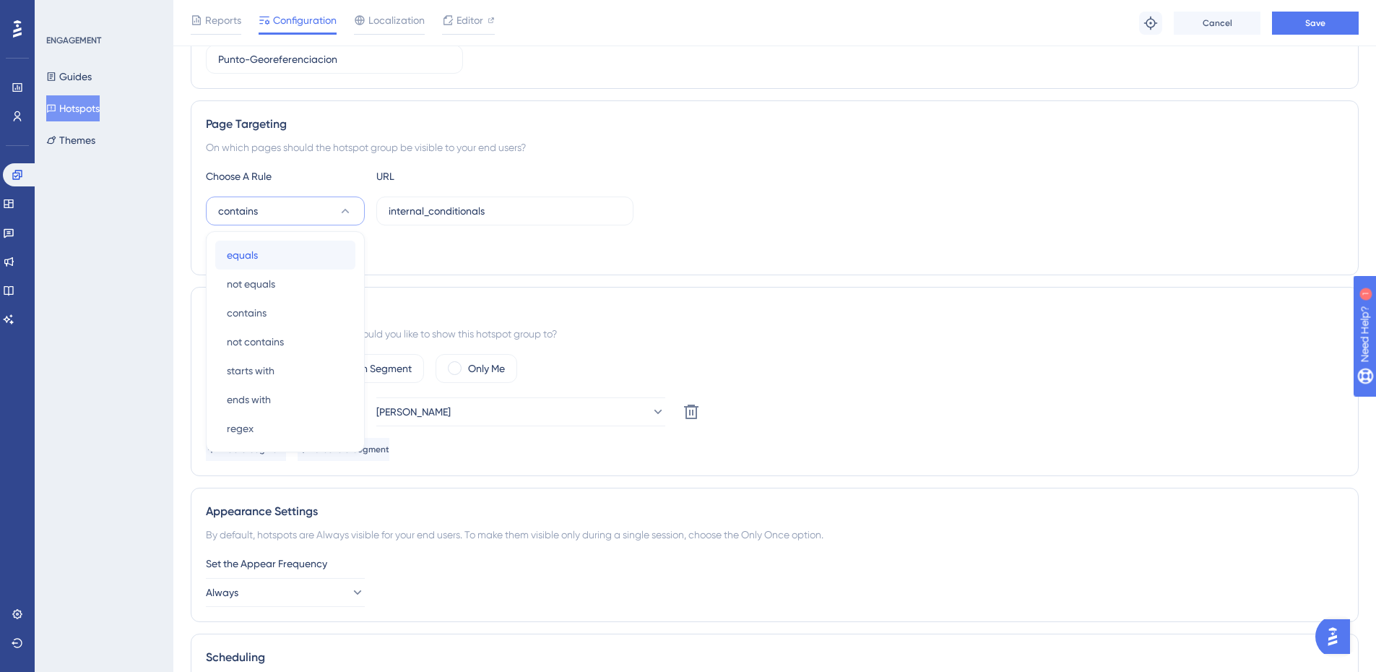
click at [304, 249] on div "equals equals" at bounding box center [285, 254] width 117 height 29
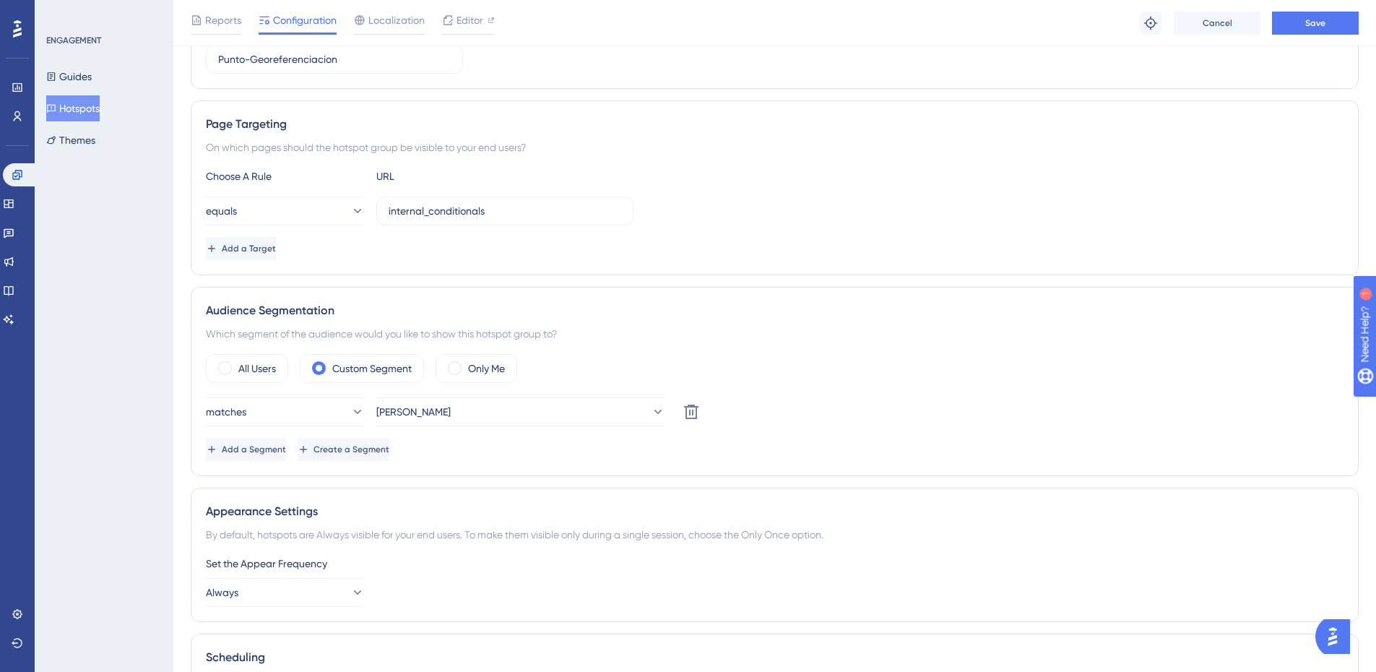
click at [424, 225] on div "Choose A Rule URL equals internal_conditionals Add a Target" at bounding box center [774, 214] width 1137 height 92
drag, startPoint x: 559, startPoint y: 205, endPoint x: 296, endPoint y: 225, distance: 263.6
click at [296, 225] on div "Choose A Rule URL equals internal_conditionals Add a Target" at bounding box center [774, 214] width 1137 height 92
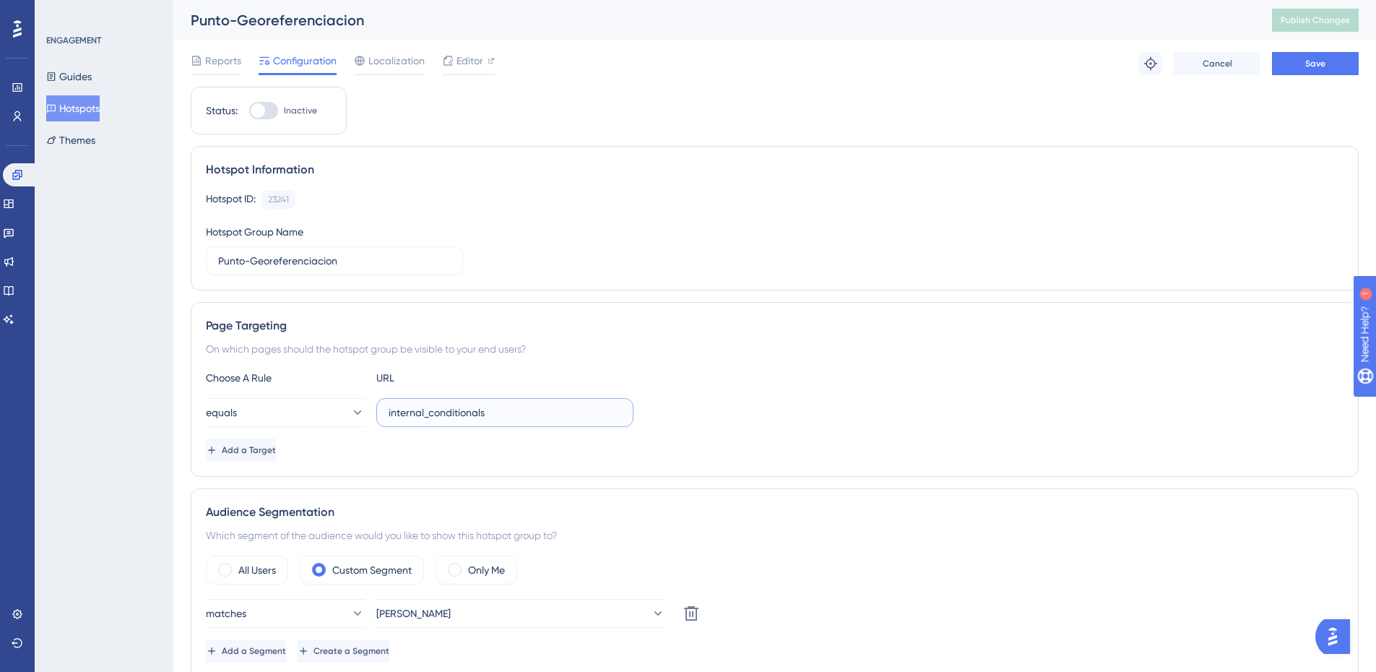
paste input "[URL][DOMAIN_NAME]"
type input "[URL][DOMAIN_NAME]"
click at [1338, 54] on button "Save" at bounding box center [1315, 63] width 87 height 23
click at [1325, 11] on button "Publish Changes" at bounding box center [1315, 20] width 87 height 23
click at [76, 113] on button "Hotspots" at bounding box center [72, 108] width 53 height 26
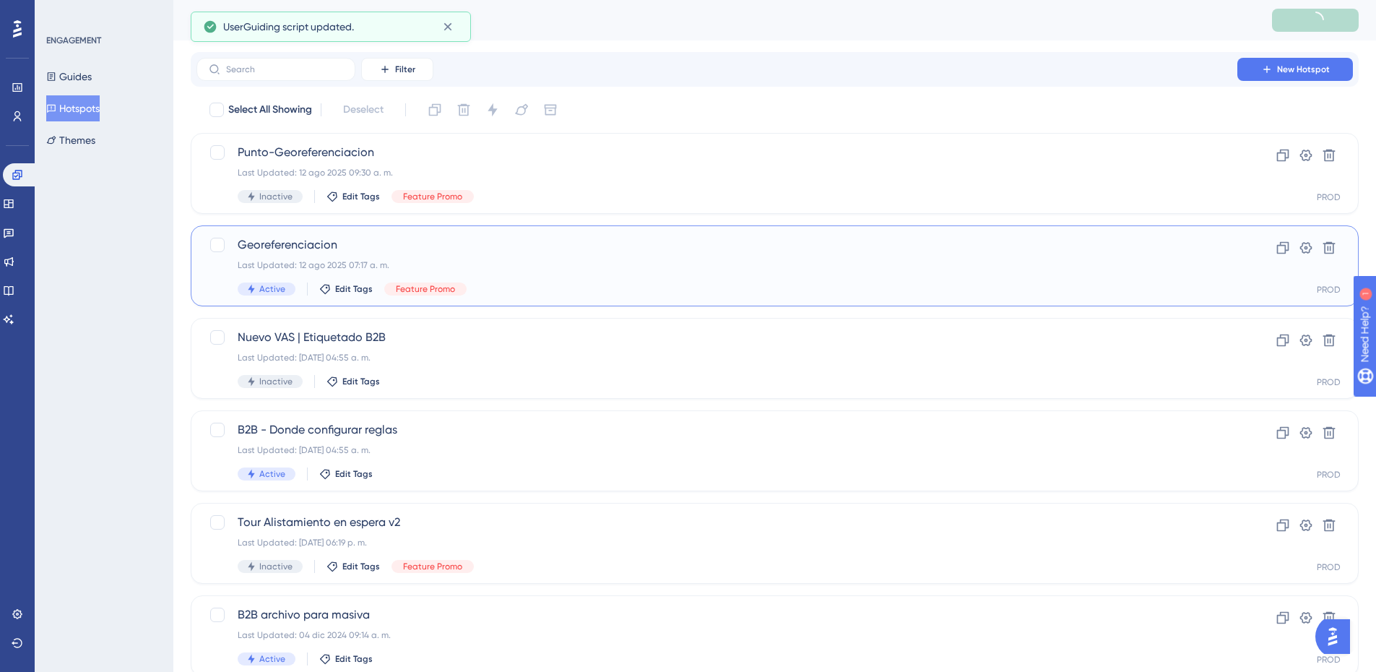
click at [444, 265] on div "Last Updated: 12 ago 2025 07:17 a. m." at bounding box center [717, 265] width 958 height 12
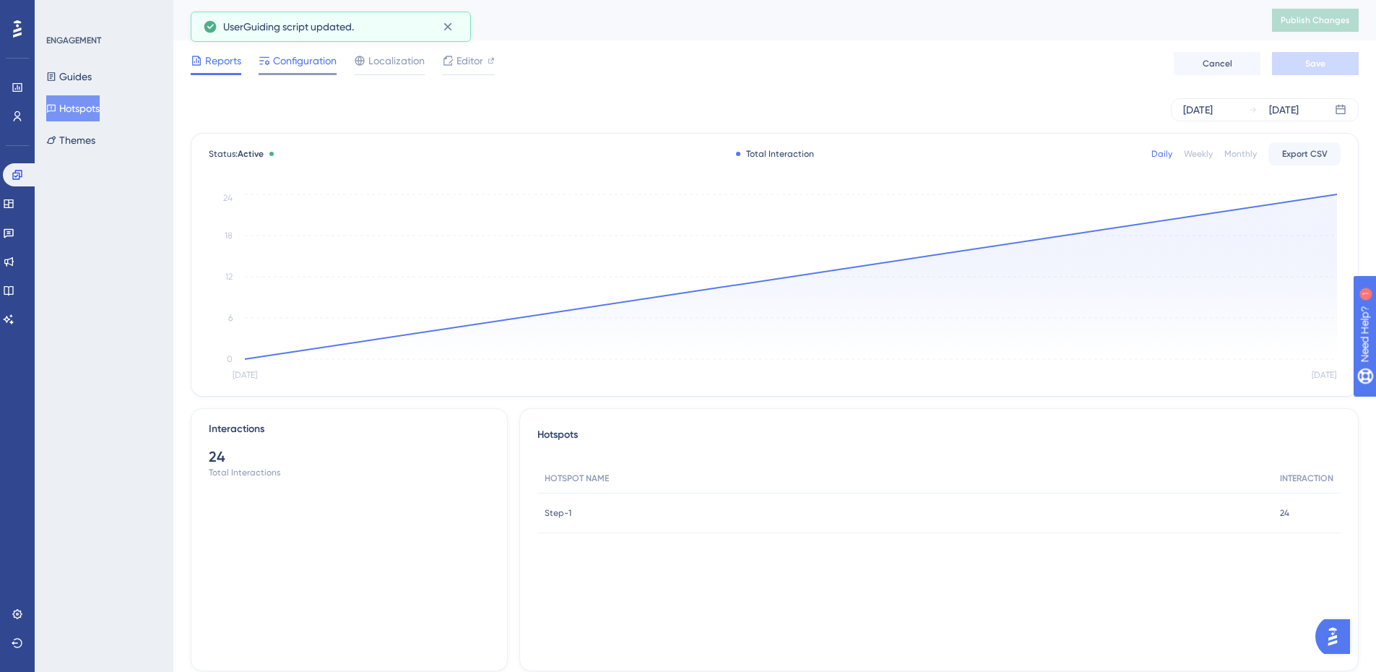
click at [298, 70] on div "Configuration" at bounding box center [298, 63] width 78 height 23
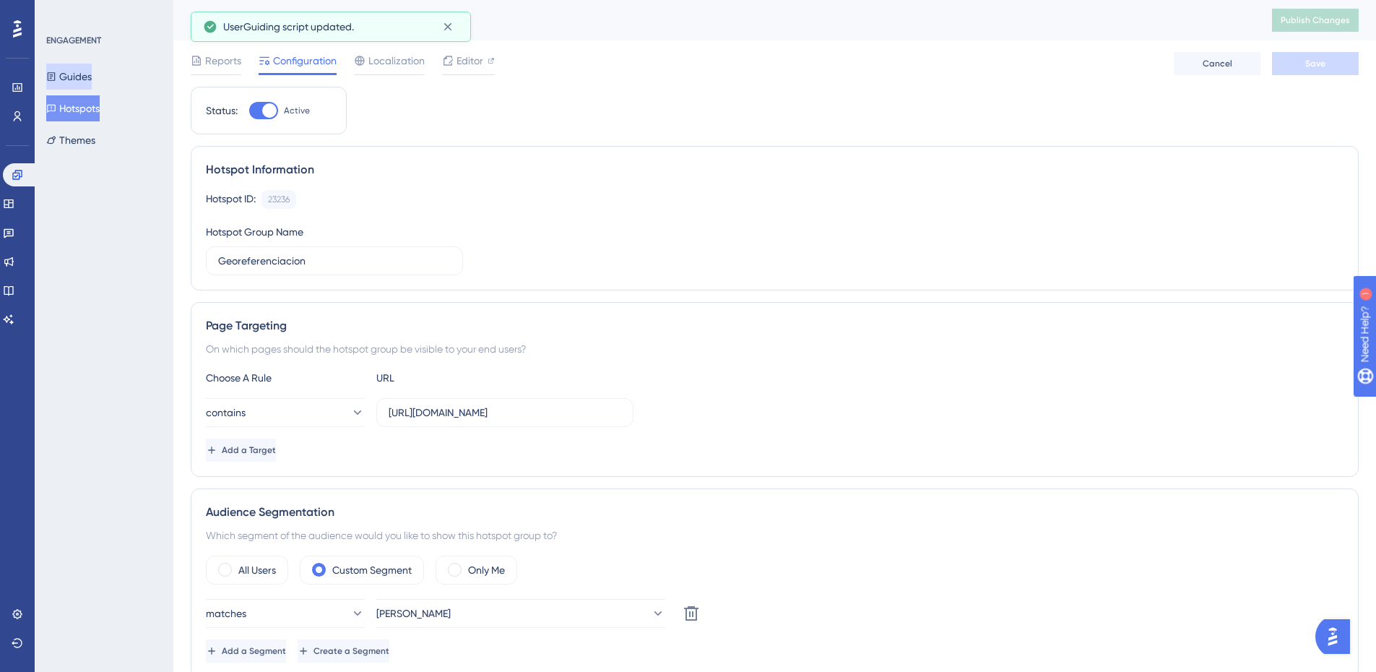
click at [87, 85] on button "Guides" at bounding box center [68, 77] width 45 height 26
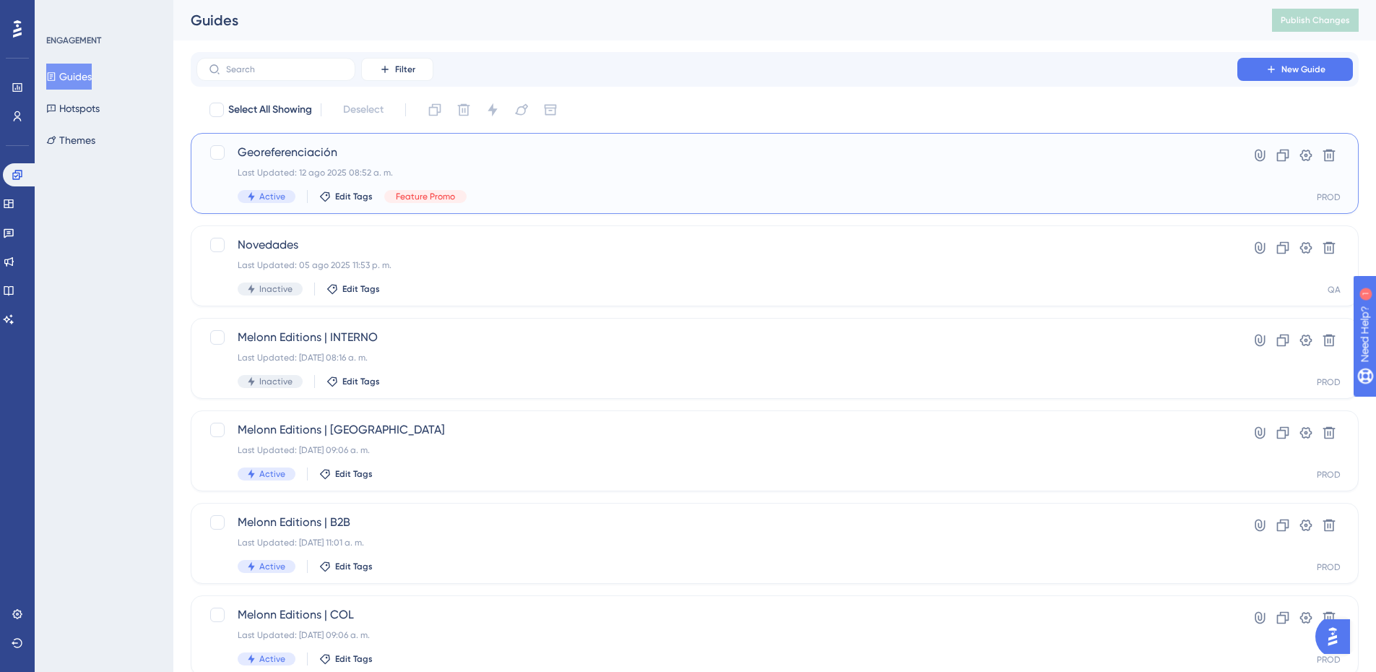
click at [483, 167] on div "Last Updated: 12 ago 2025 08:52 a. m." at bounding box center [717, 173] width 958 height 12
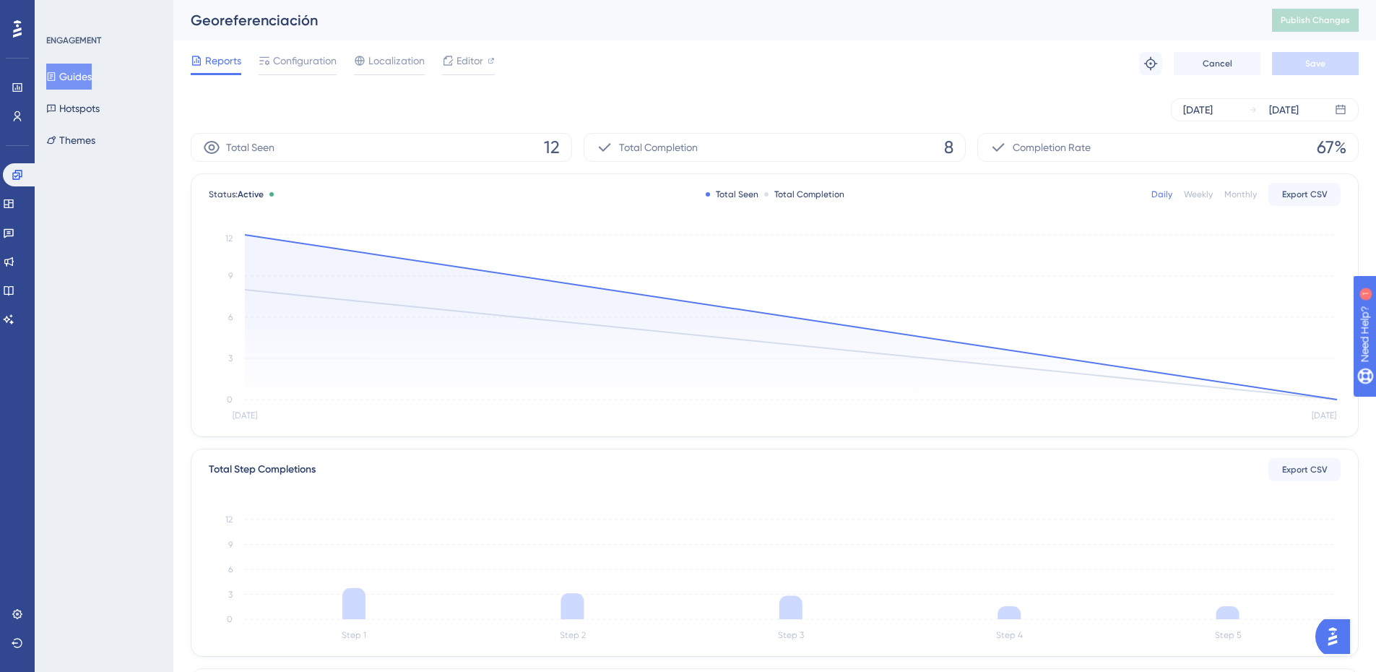
click at [77, 82] on button "Guides" at bounding box center [68, 77] width 45 height 26
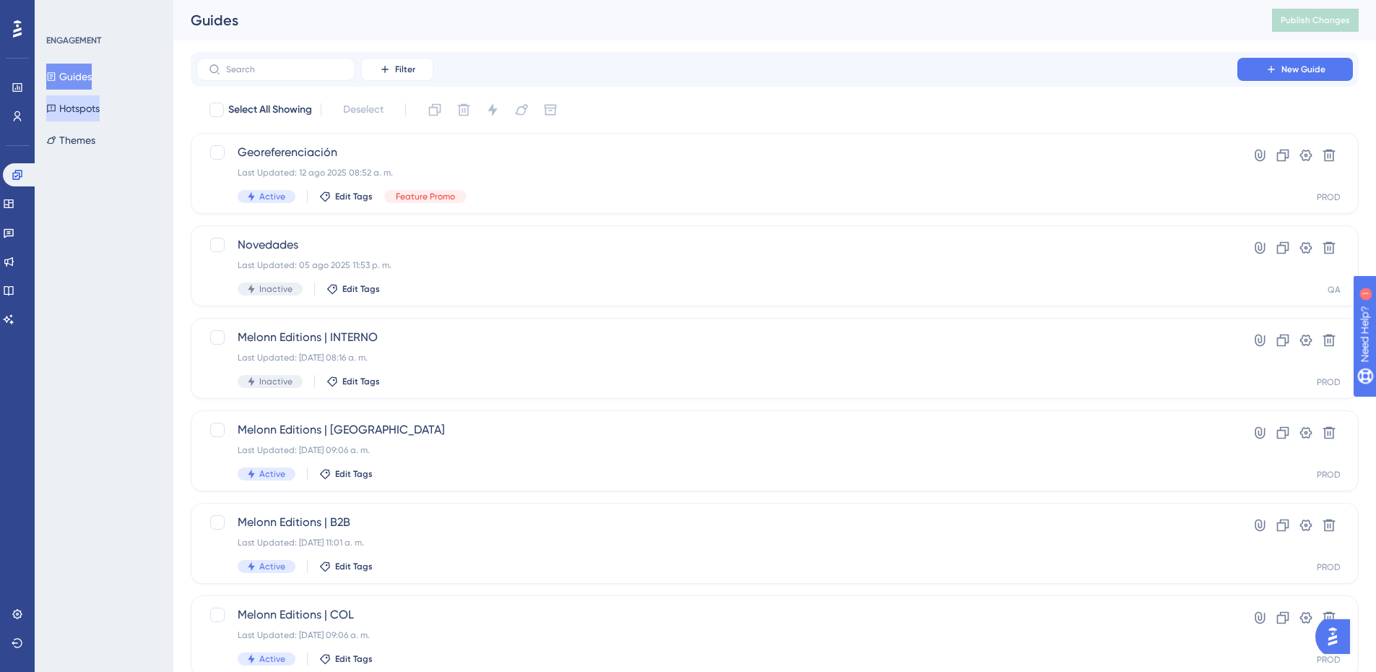
click at [79, 101] on button "Hotspots" at bounding box center [72, 108] width 53 height 26
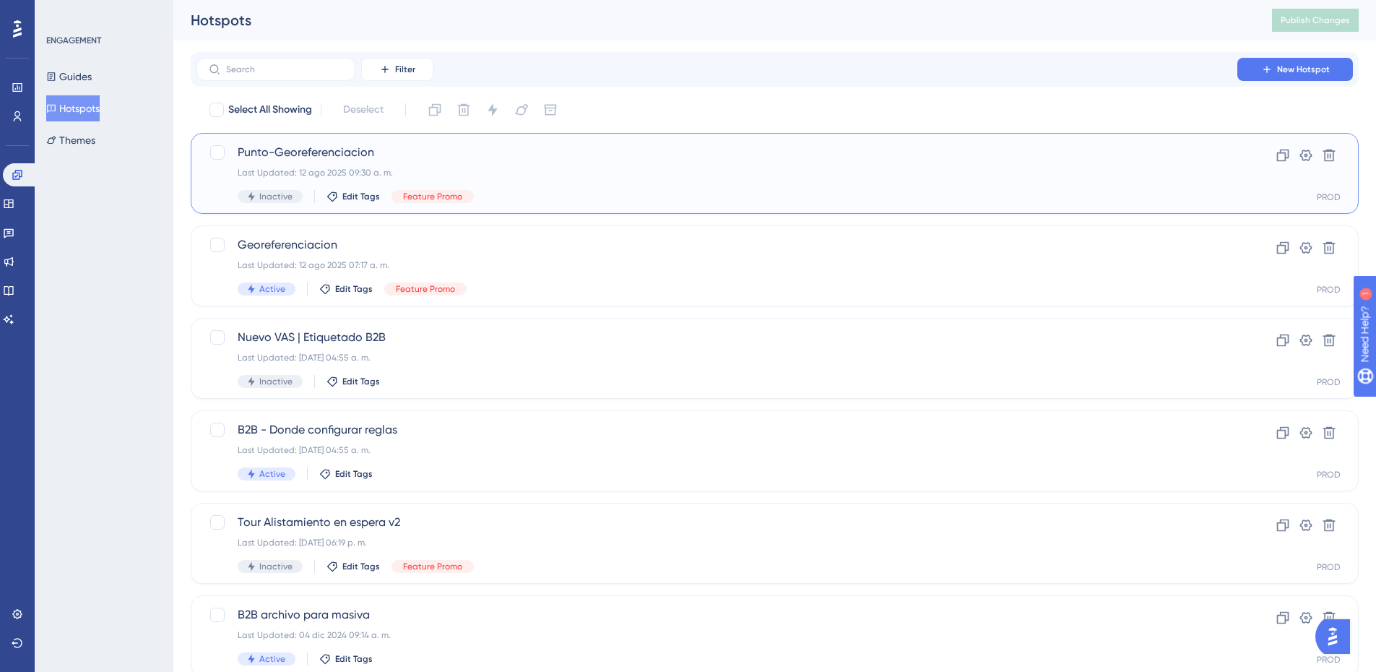
click at [417, 150] on span "Punto-Georeferenciacion" at bounding box center [717, 152] width 958 height 17
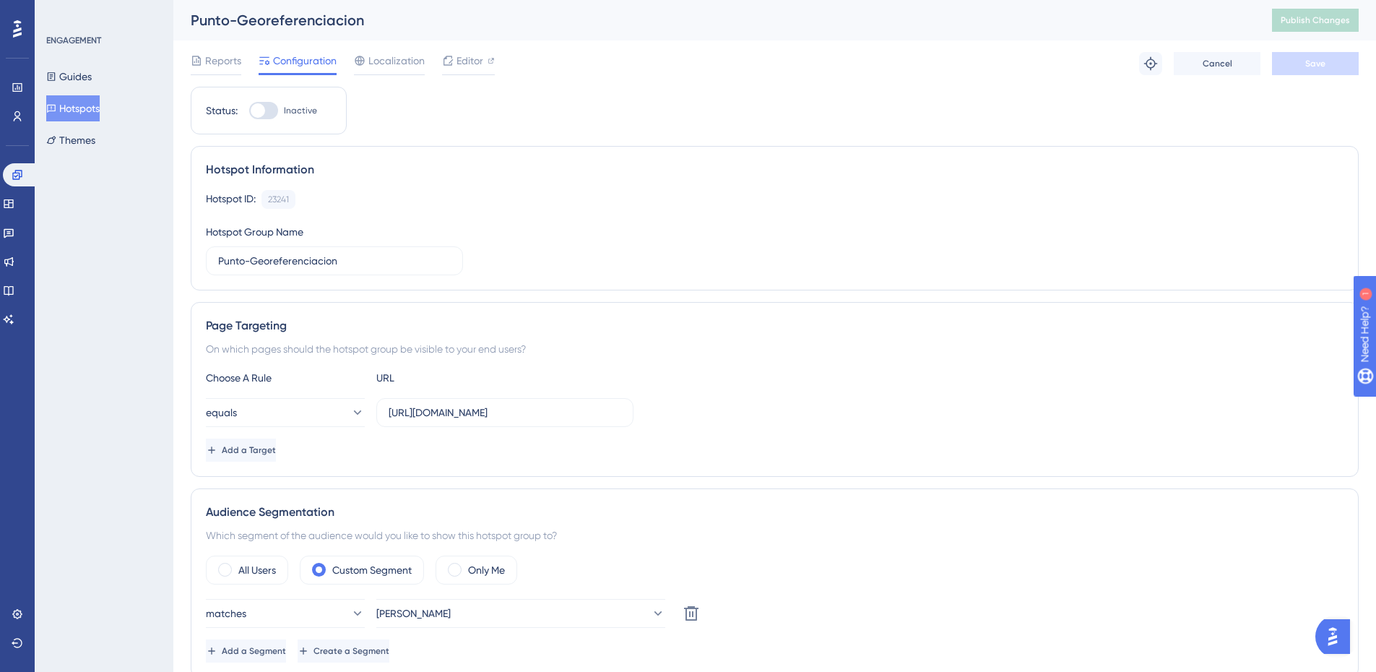
click at [267, 109] on div at bounding box center [263, 110] width 29 height 17
click at [249, 110] on input "Inactive" at bounding box center [248, 110] width 1 height 1
click at [263, 126] on div "Status: Active" at bounding box center [269, 111] width 156 height 48
click at [264, 106] on div at bounding box center [269, 110] width 14 height 14
click at [249, 110] on input "Active" at bounding box center [248, 110] width 1 height 1
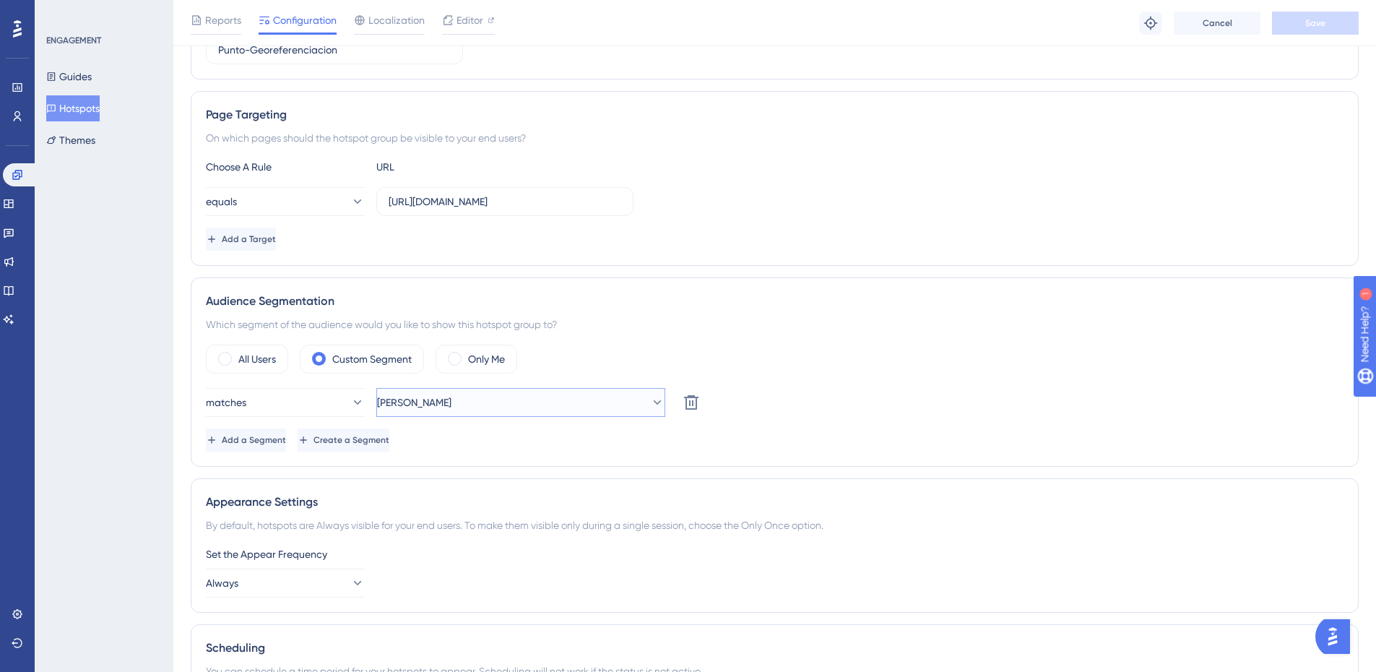
click at [415, 407] on button "[PERSON_NAME]" at bounding box center [520, 402] width 289 height 29
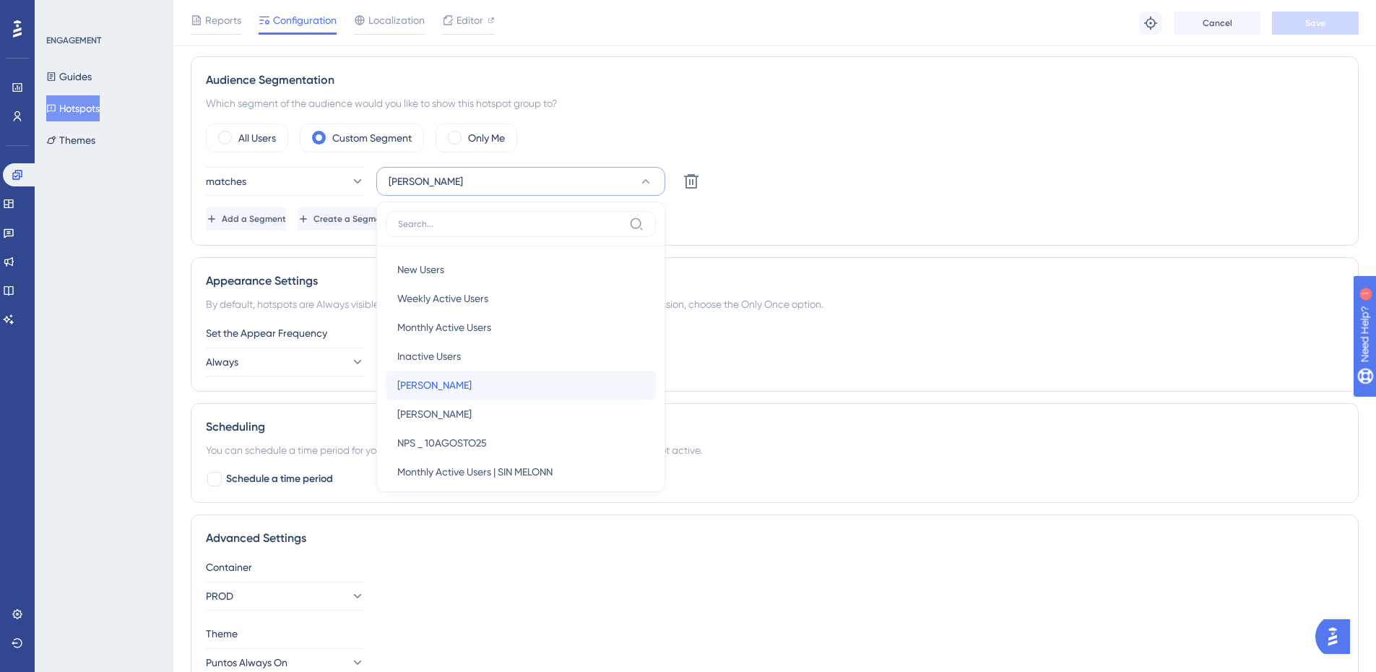
click at [430, 384] on div "[PERSON_NAME]" at bounding box center [520, 384] width 247 height 29
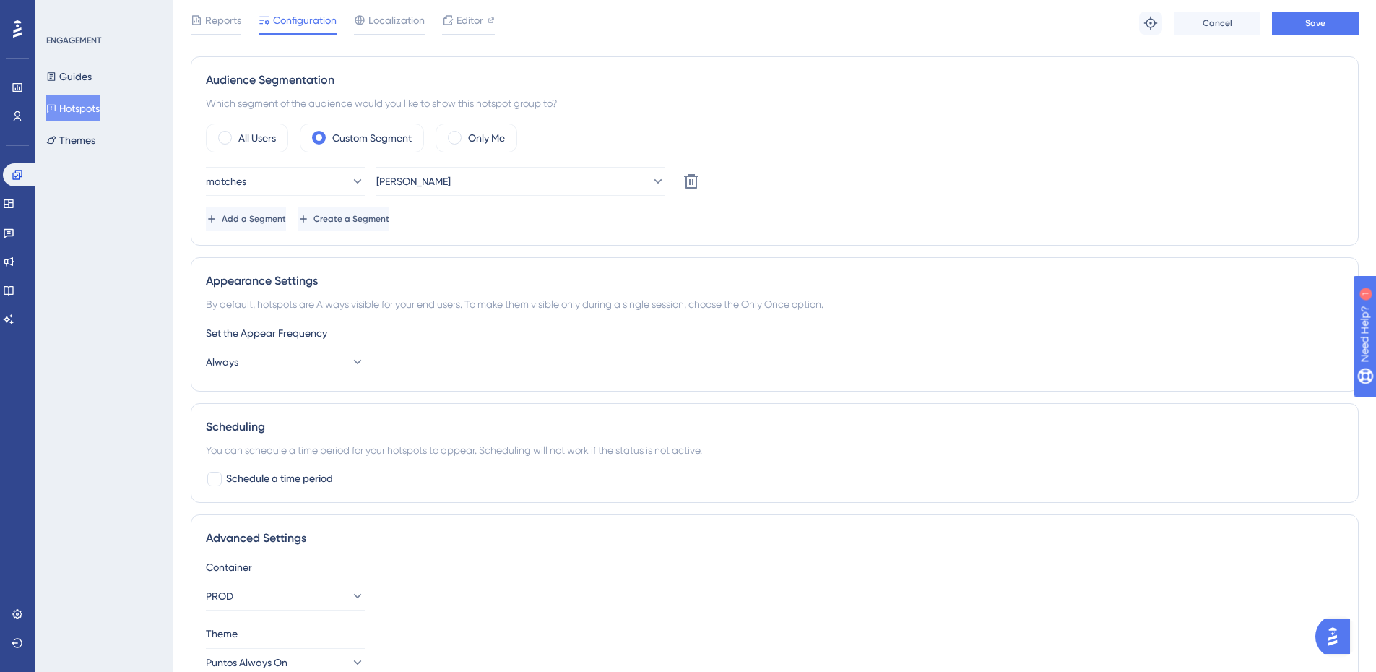
click at [935, 195] on div "matches Alex Delete" at bounding box center [774, 181] width 1137 height 29
click at [1311, 14] on button "Save" at bounding box center [1315, 23] width 87 height 23
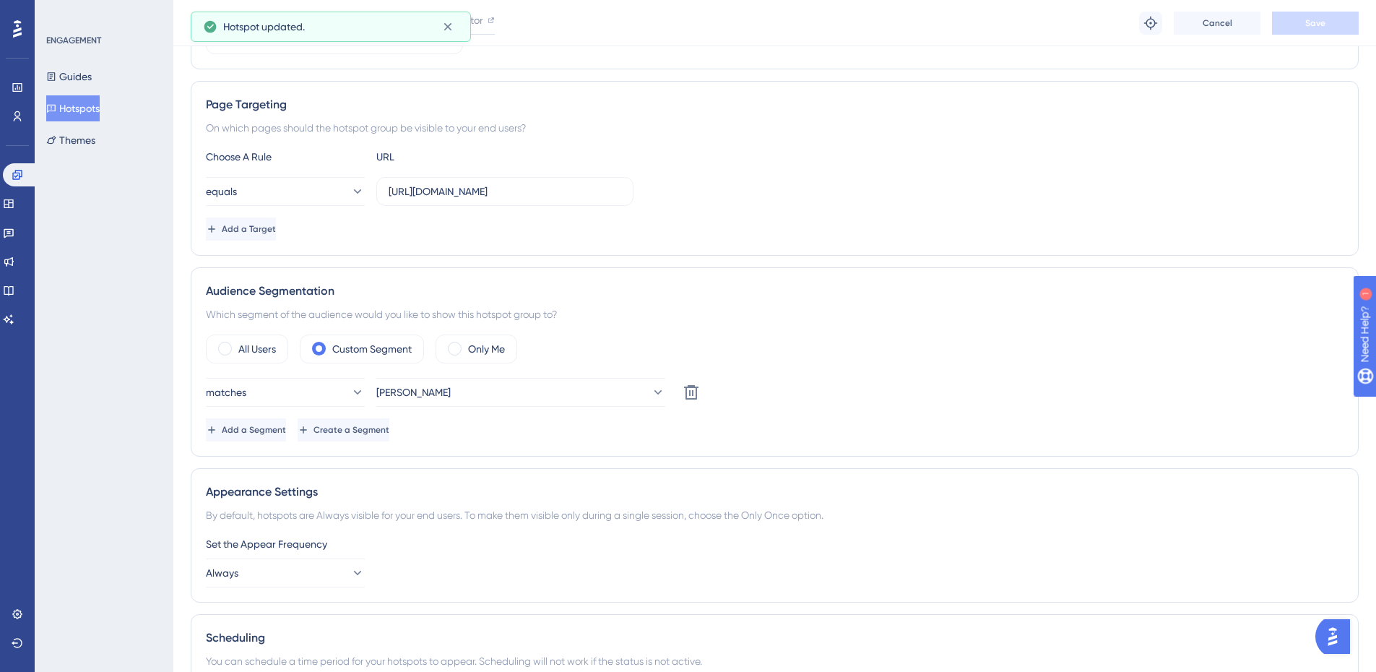
scroll to position [0, 0]
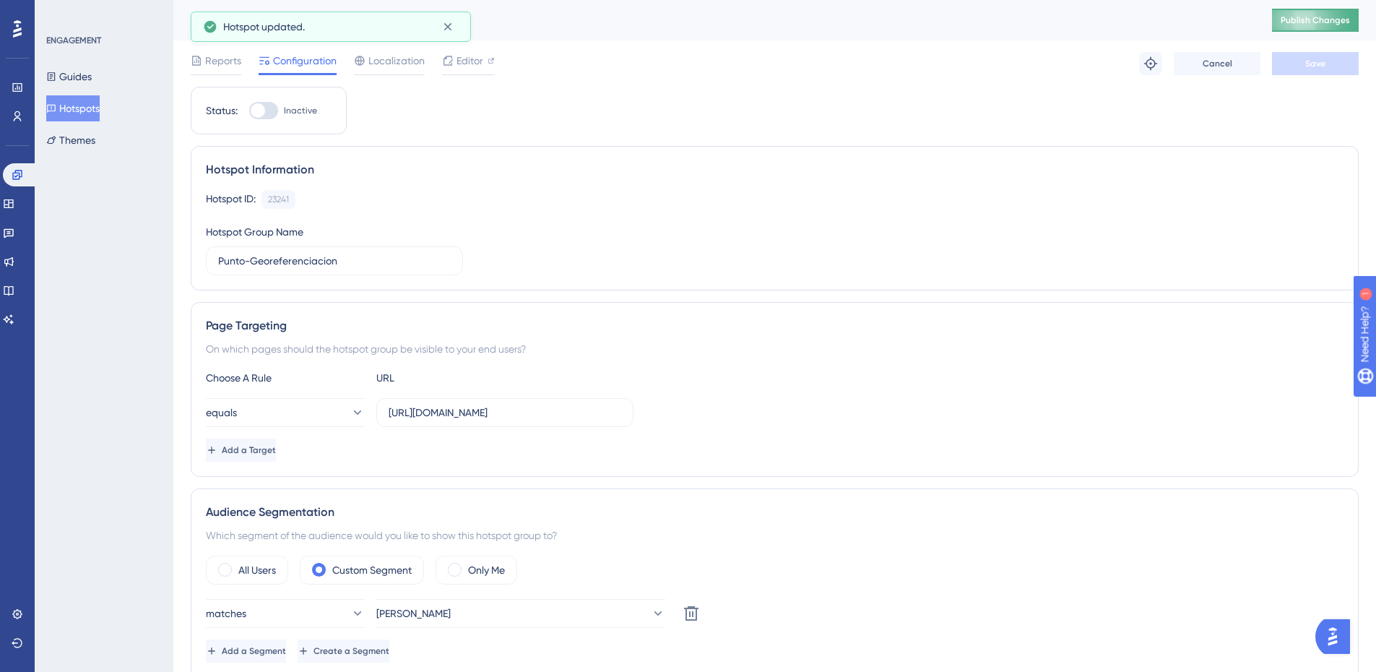
click at [1344, 25] on button "Publish Changes" at bounding box center [1315, 20] width 87 height 23
click at [796, 383] on div "Choose A Rule URL" at bounding box center [774, 377] width 1137 height 17
click at [264, 113] on div at bounding box center [258, 110] width 14 height 14
click at [249, 111] on input "Inactive" at bounding box center [248, 110] width 1 height 1
checkbox input "true"
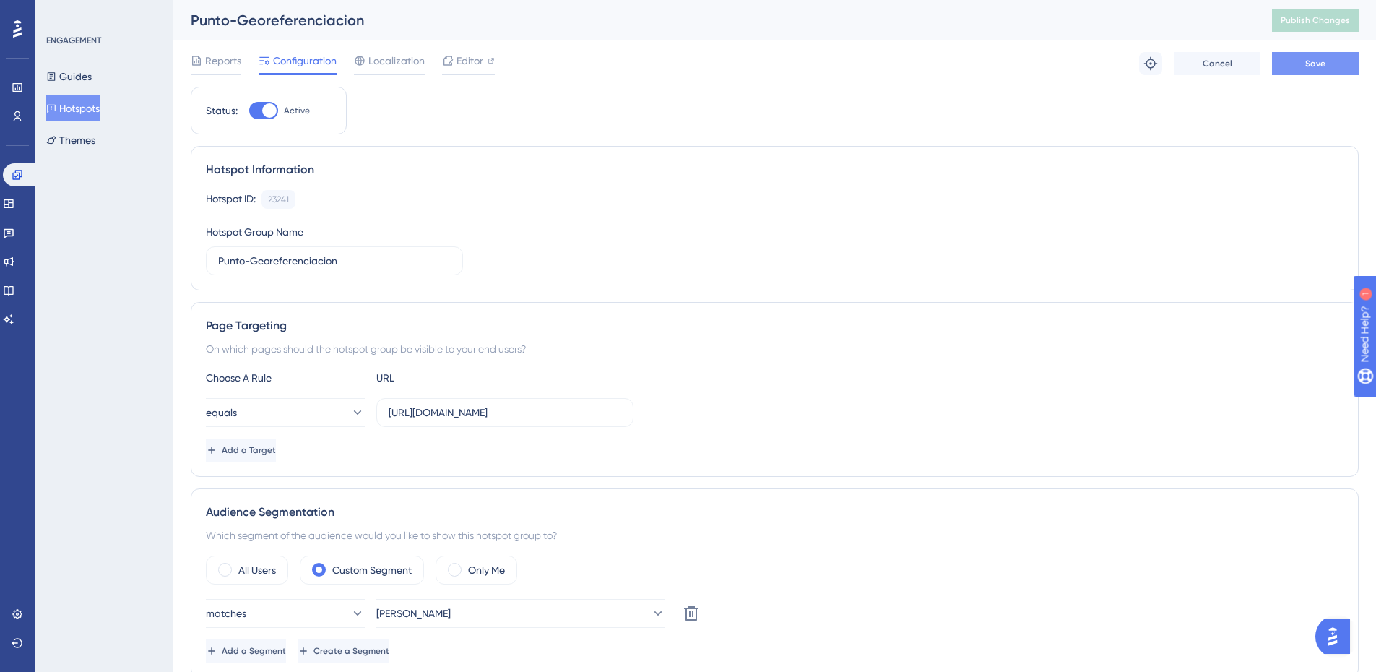
click at [1342, 66] on button "Save" at bounding box center [1315, 63] width 87 height 23
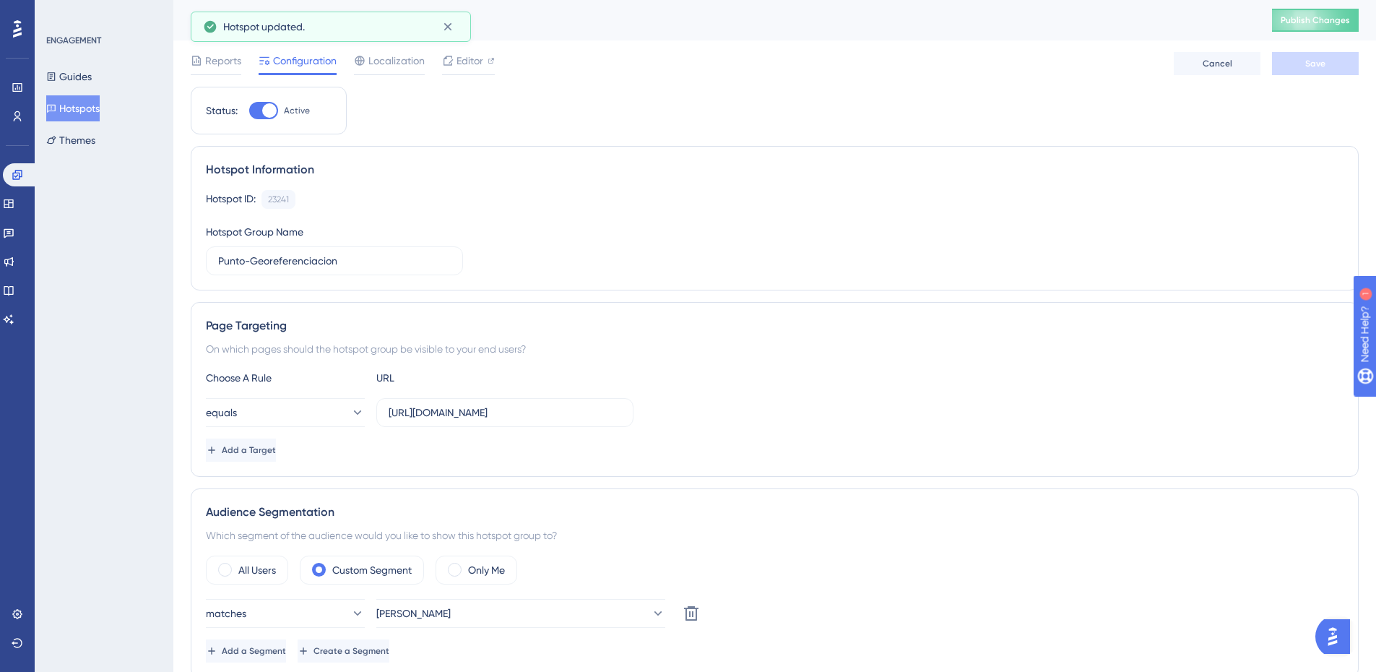
click at [1281, 156] on div "Hotspot Information Hotspot ID: 23241 Copy Hotspot Group Name Punto-Georeferenc…" at bounding box center [775, 218] width 1168 height 144
click at [1311, 26] on button "Publish Changes" at bounding box center [1315, 20] width 87 height 23
click at [441, 28] on icon at bounding box center [448, 26] width 14 height 14
click at [711, 187] on div "Hotspot Information Hotspot ID: 23241 Copy Hotspot Group Name Punto-Georeferenc…" at bounding box center [775, 218] width 1168 height 144
click at [89, 77] on button "Guides" at bounding box center [68, 77] width 45 height 26
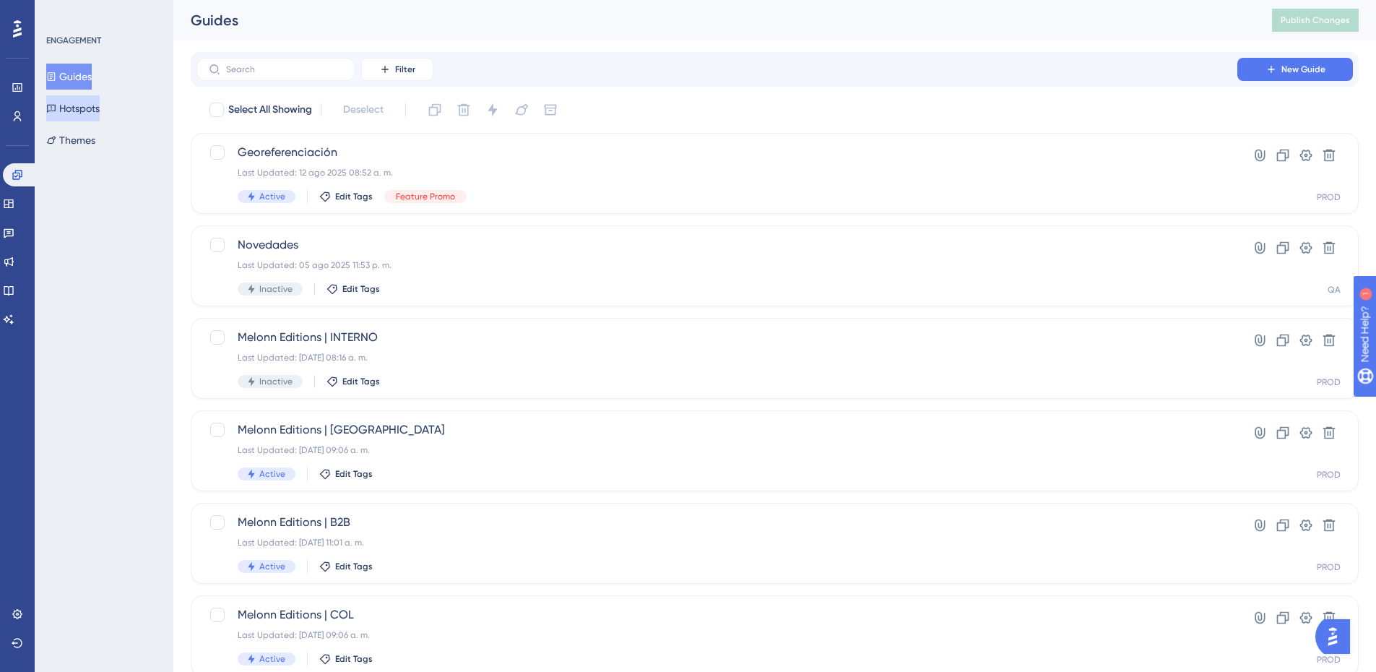
click at [90, 117] on button "Hotspots" at bounding box center [72, 108] width 53 height 26
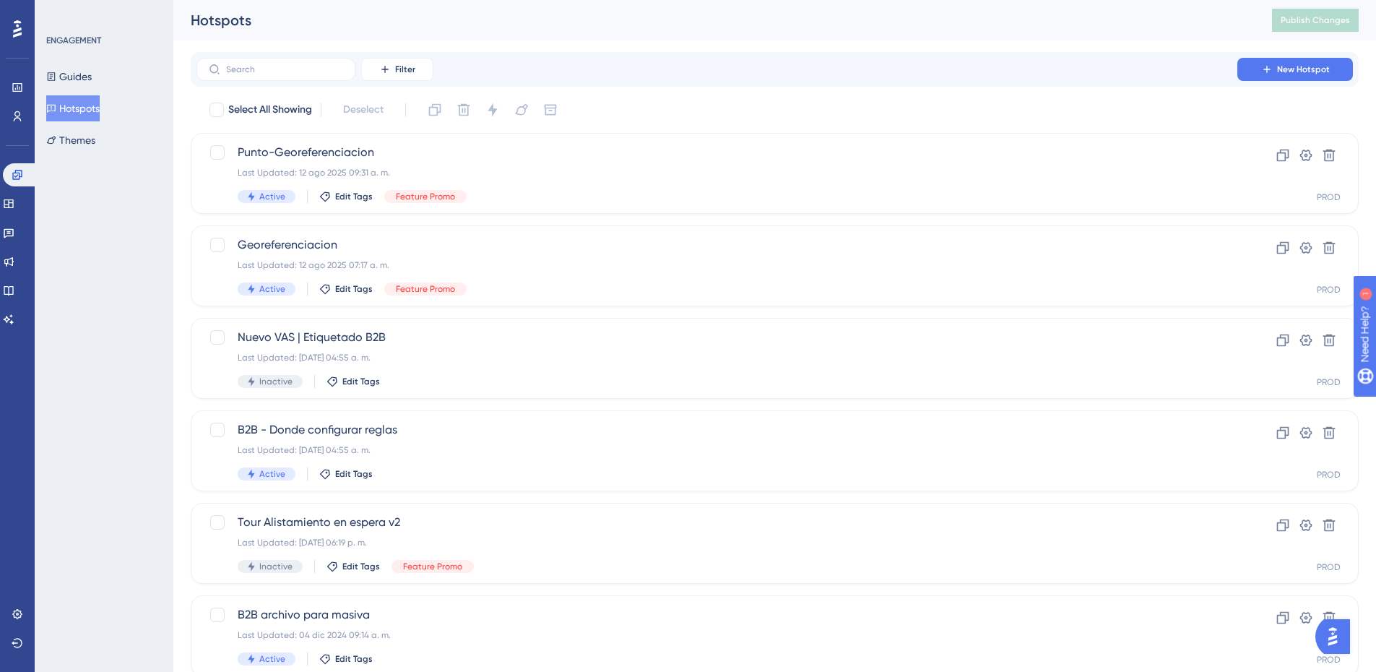
click at [84, 114] on button "Hotspots" at bounding box center [72, 108] width 53 height 26
click at [544, 170] on div "Last Updated: 12 ago 2025 09:31 a. m." at bounding box center [717, 173] width 958 height 12
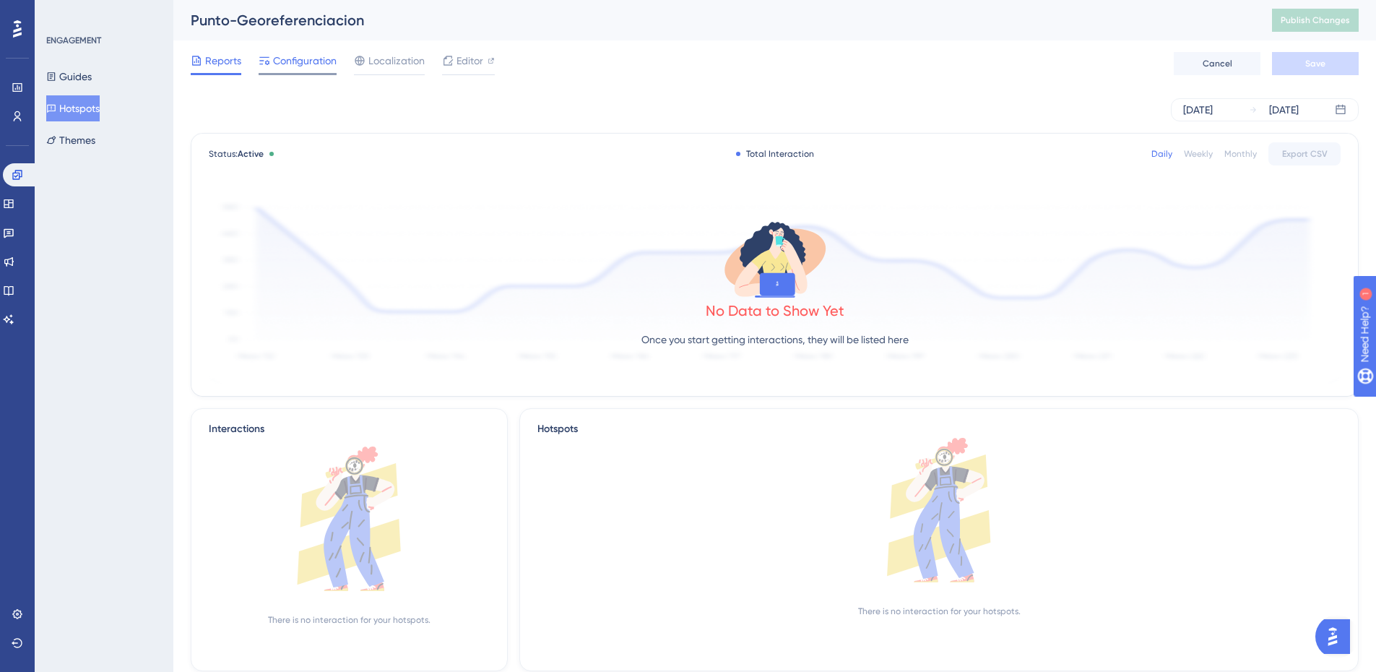
click at [282, 66] on span "Configuration" at bounding box center [305, 60] width 64 height 17
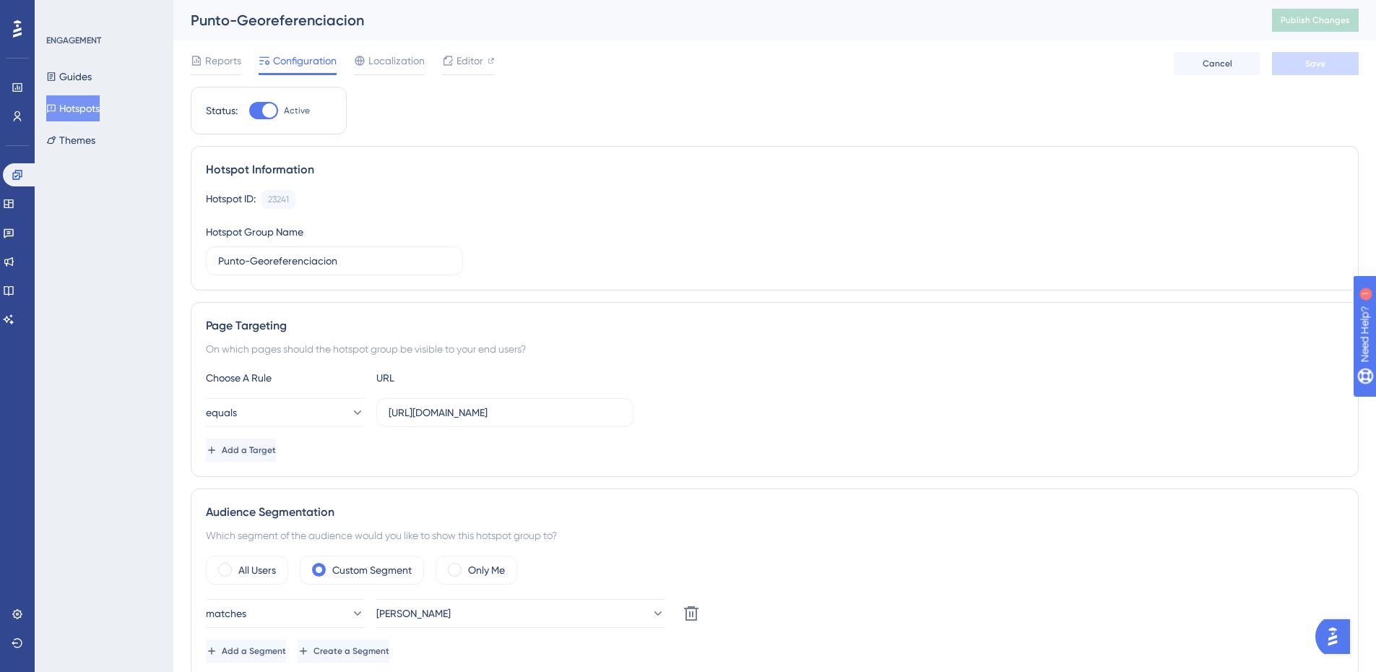
click at [815, 337] on div "Page Targeting On which pages should the hotspot group be visible to your end u…" at bounding box center [775, 389] width 1168 height 175
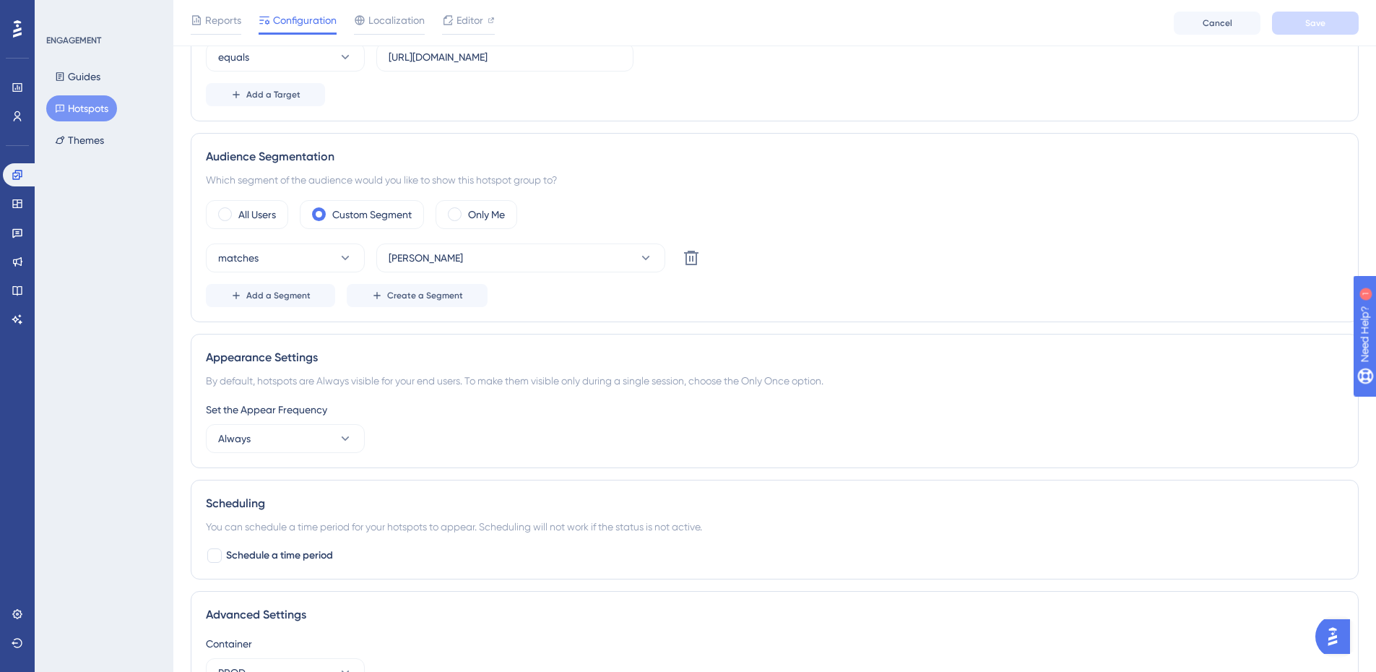
scroll to position [217, 0]
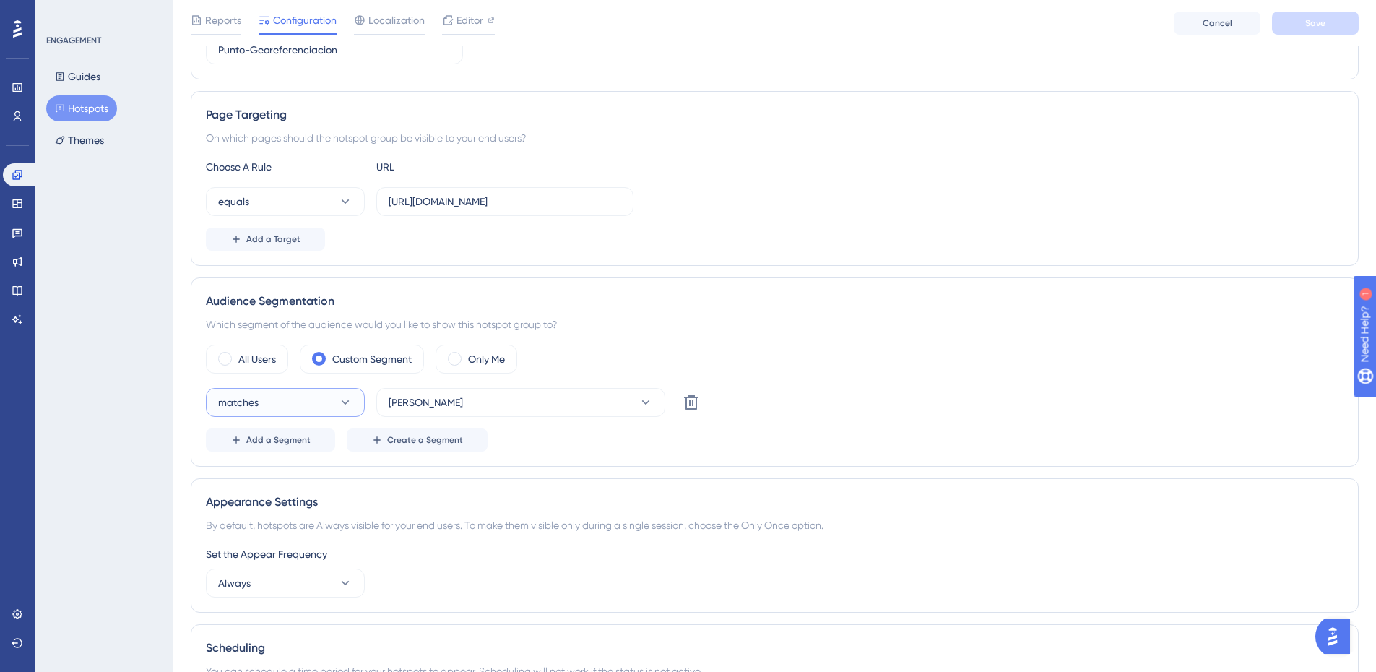
click at [237, 399] on span "matches" at bounding box center [238, 402] width 40 height 17
click at [279, 178] on div "Choose A Rule URL equals https://admin.melonn.com/ Add a Target" at bounding box center [774, 204] width 1137 height 92
click at [277, 196] on button "equals" at bounding box center [285, 201] width 159 height 29
click at [266, 308] on span "contains" at bounding box center [247, 303] width 40 height 17
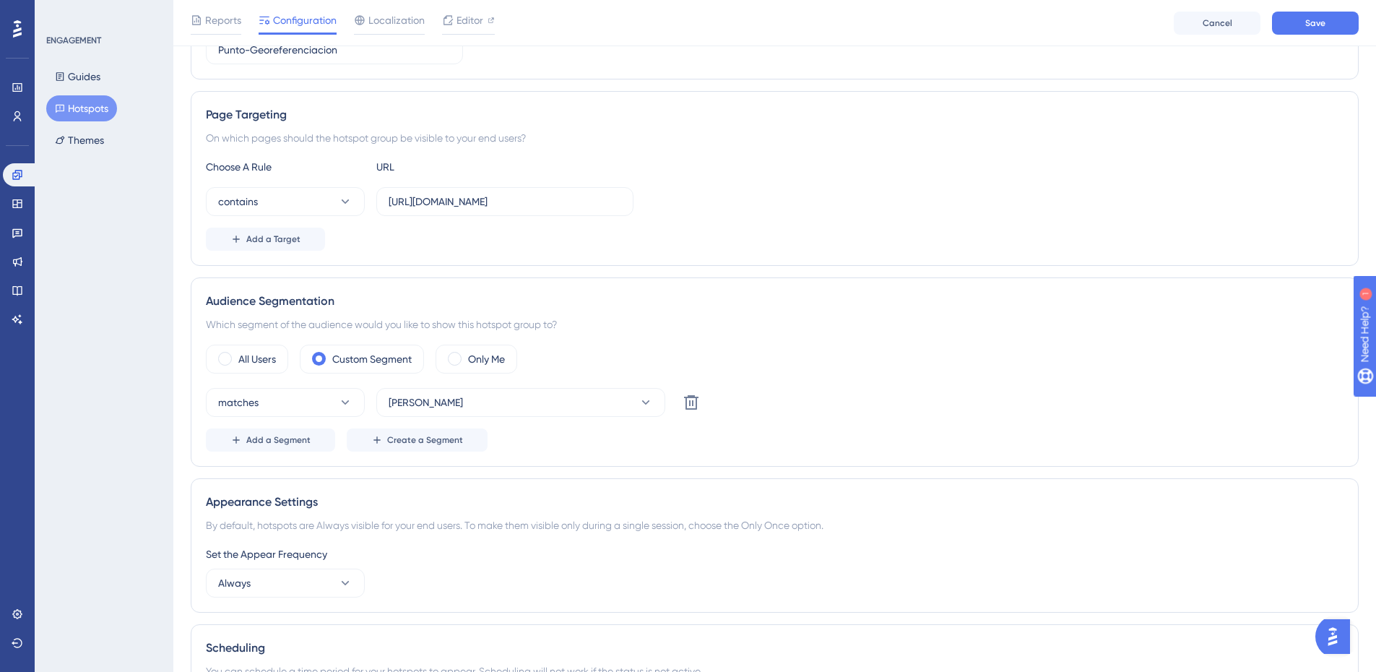
click at [432, 256] on div "Page Targeting On which pages should the hotspot group be visible to your end u…" at bounding box center [775, 178] width 1168 height 175
click at [259, 248] on button "Add a Target" at bounding box center [265, 238] width 119 height 23
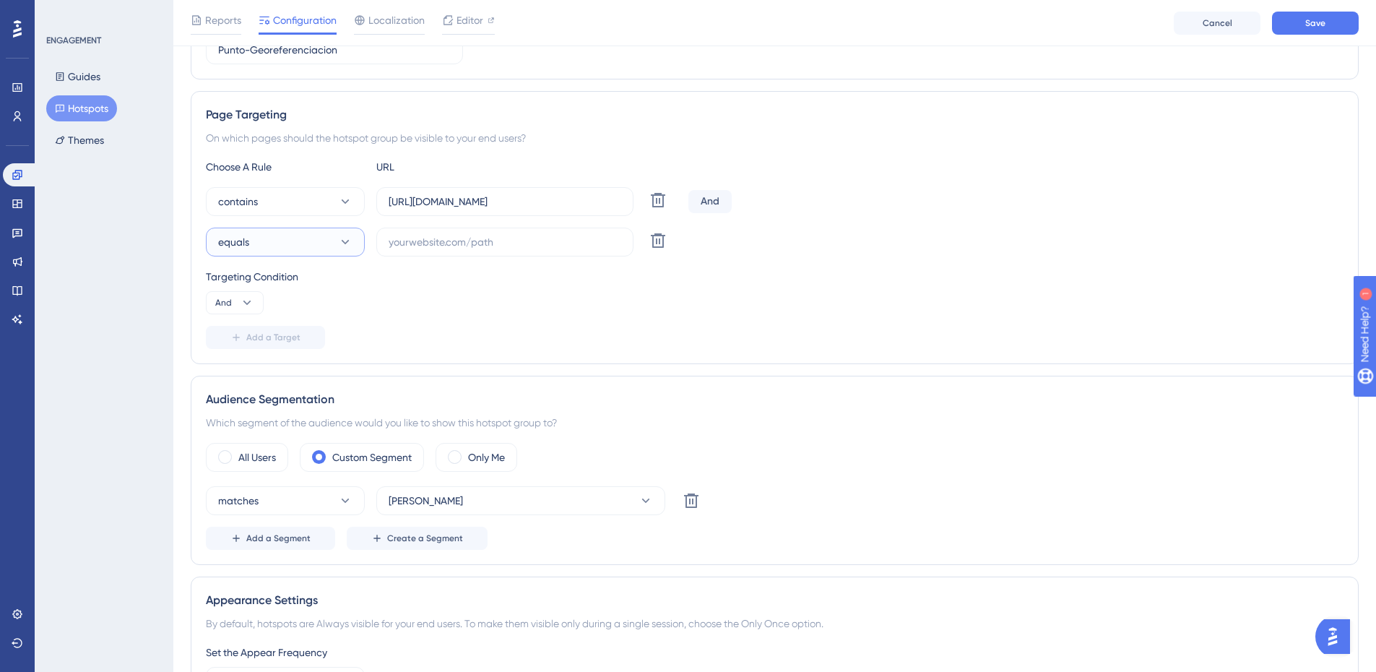
click at [259, 248] on button "equals" at bounding box center [285, 241] width 159 height 29
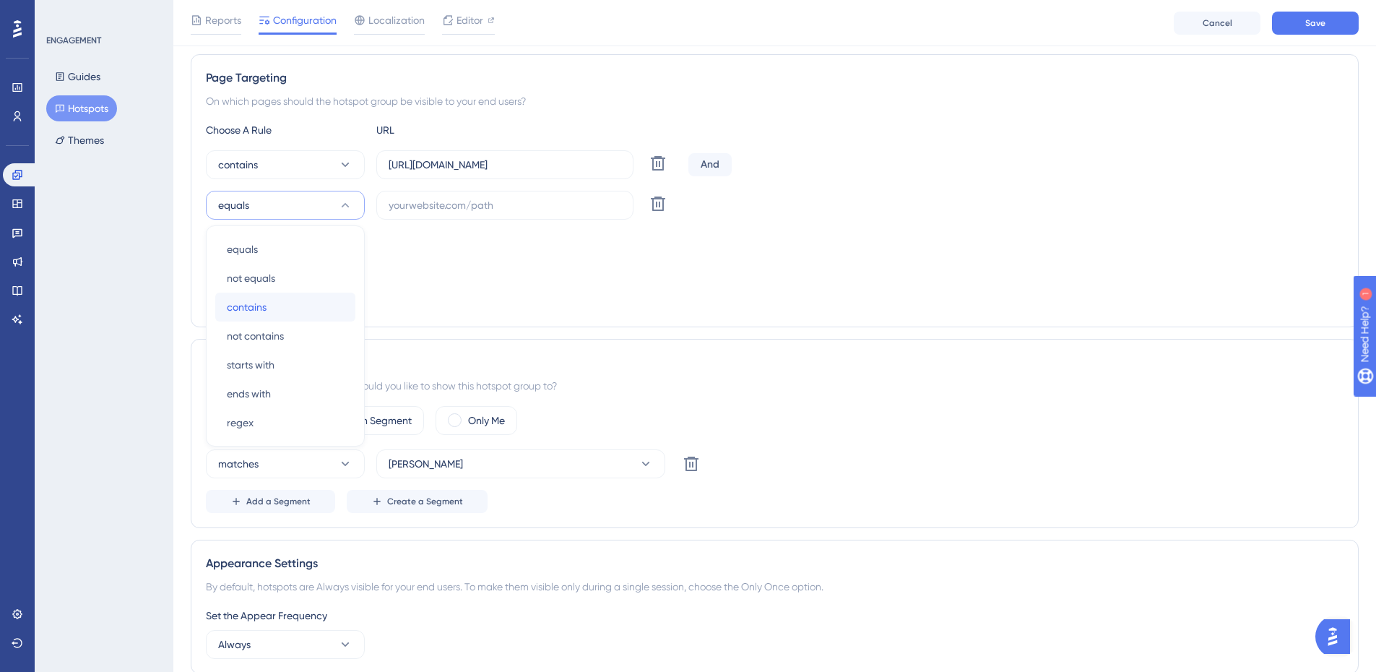
click at [257, 298] on div "contains contains" at bounding box center [285, 306] width 117 height 29
click at [530, 191] on label at bounding box center [504, 205] width 257 height 29
click at [530, 197] on input "text" at bounding box center [505, 205] width 233 height 16
paste input "internal_conditionals"
type input "internal_conditionals"
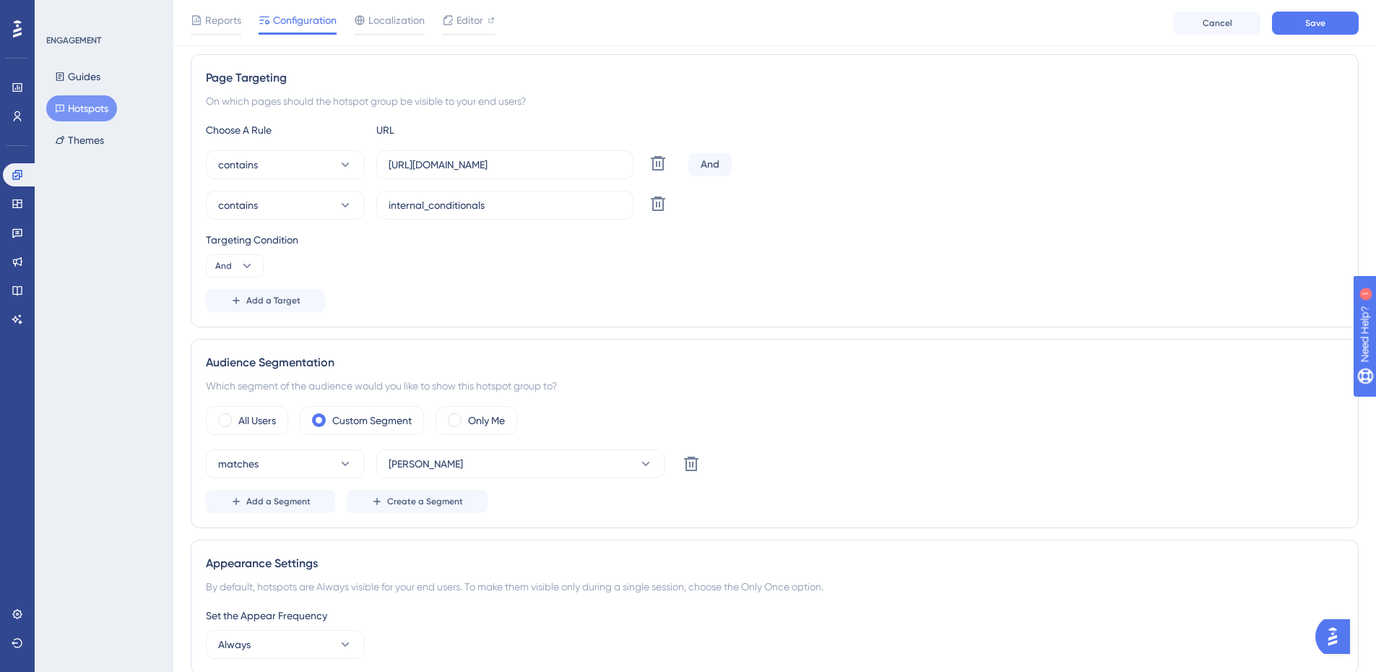
click at [1082, 264] on div "Targeting Condition And" at bounding box center [774, 254] width 1137 height 46
click at [1303, 32] on button "Save" at bounding box center [1315, 23] width 87 height 23
click at [299, 161] on button "contains" at bounding box center [285, 164] width 159 height 29
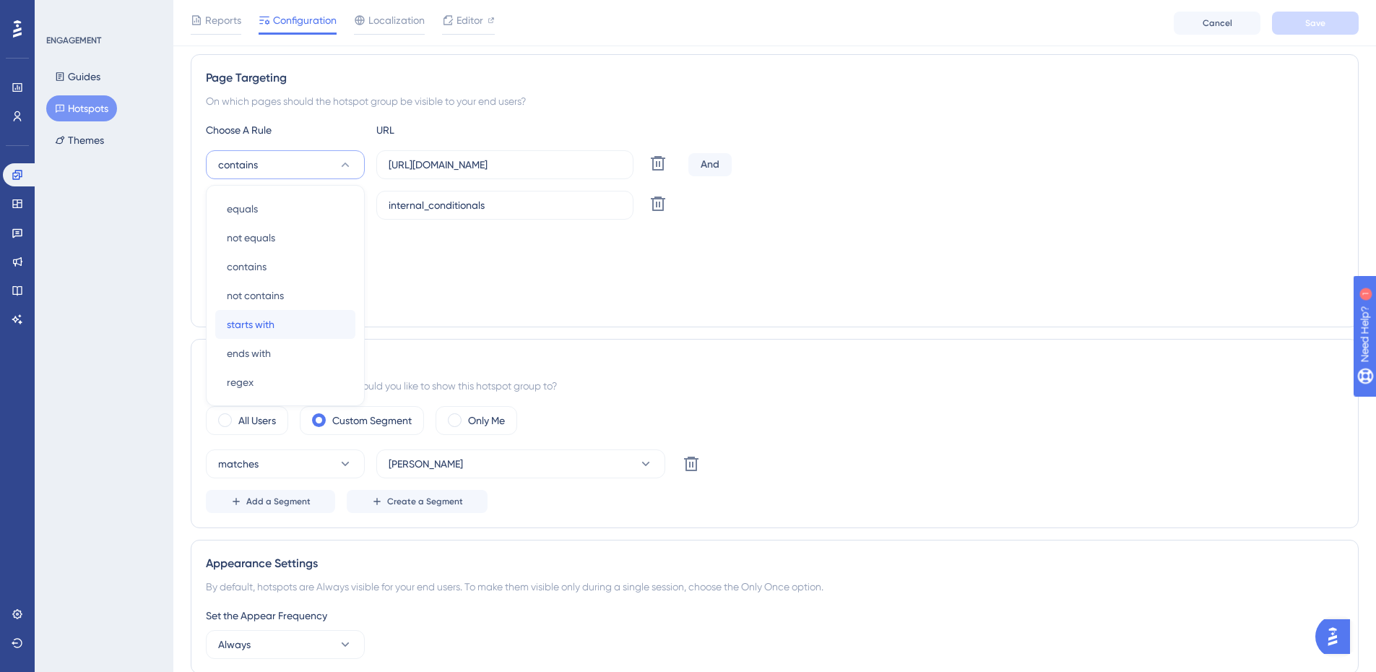
click at [277, 319] on div "starts with starts with" at bounding box center [285, 324] width 117 height 29
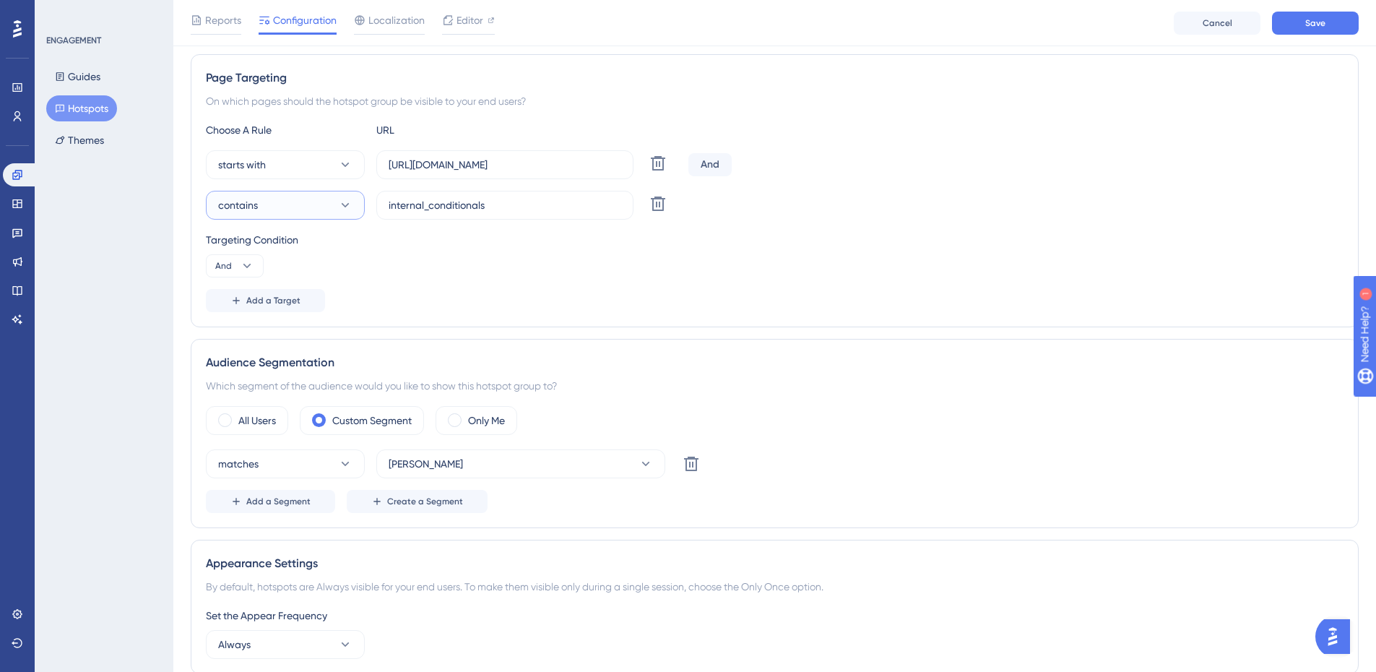
click at [270, 202] on button "contains" at bounding box center [285, 205] width 159 height 29
click at [675, 318] on div "Page Targeting On which pages should the hotspot group be visible to your end u…" at bounding box center [775, 190] width 1168 height 273
click at [1312, 19] on span "Save" at bounding box center [1315, 23] width 20 height 12
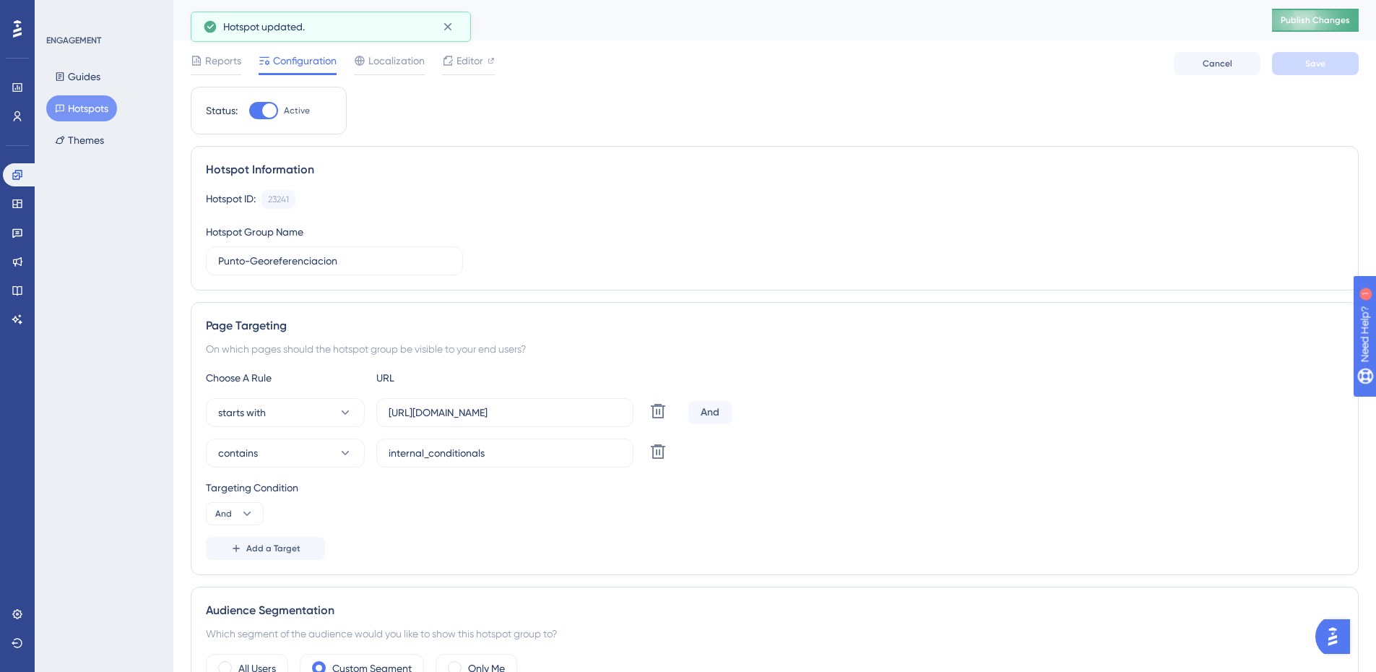
click at [1297, 21] on span "Publish Changes" at bounding box center [1314, 20] width 69 height 12
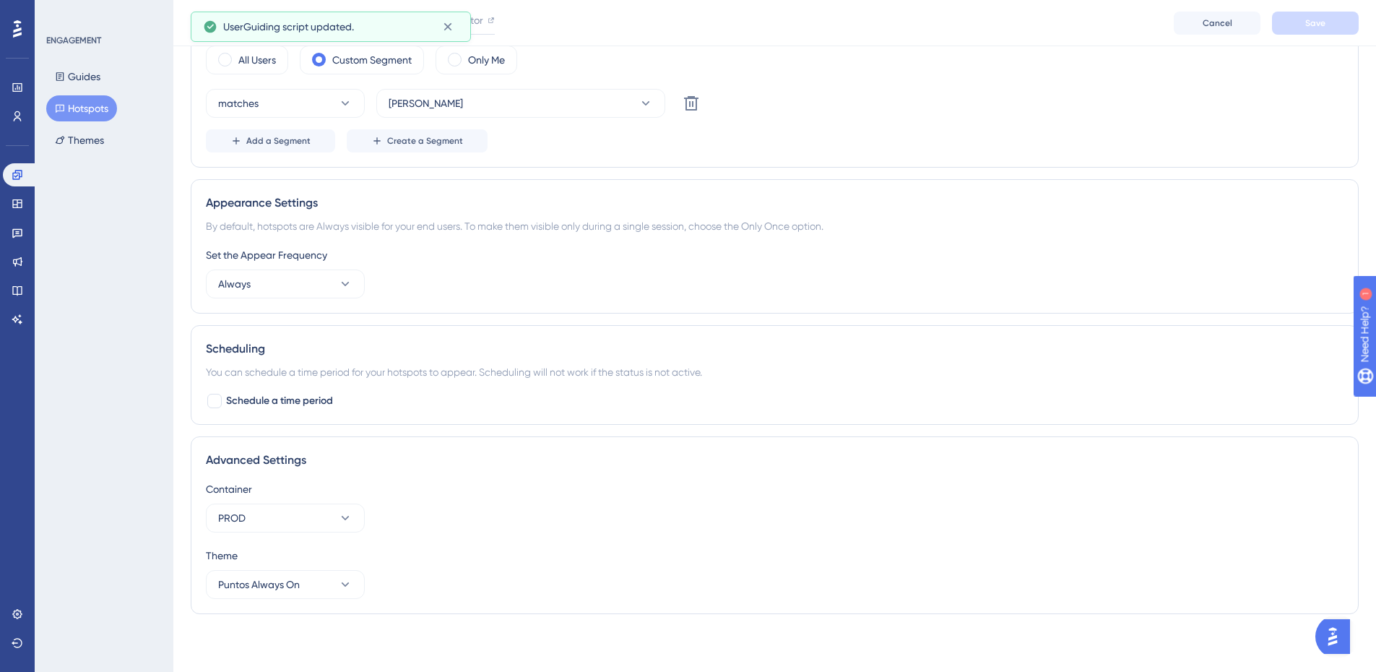
scroll to position [253, 0]
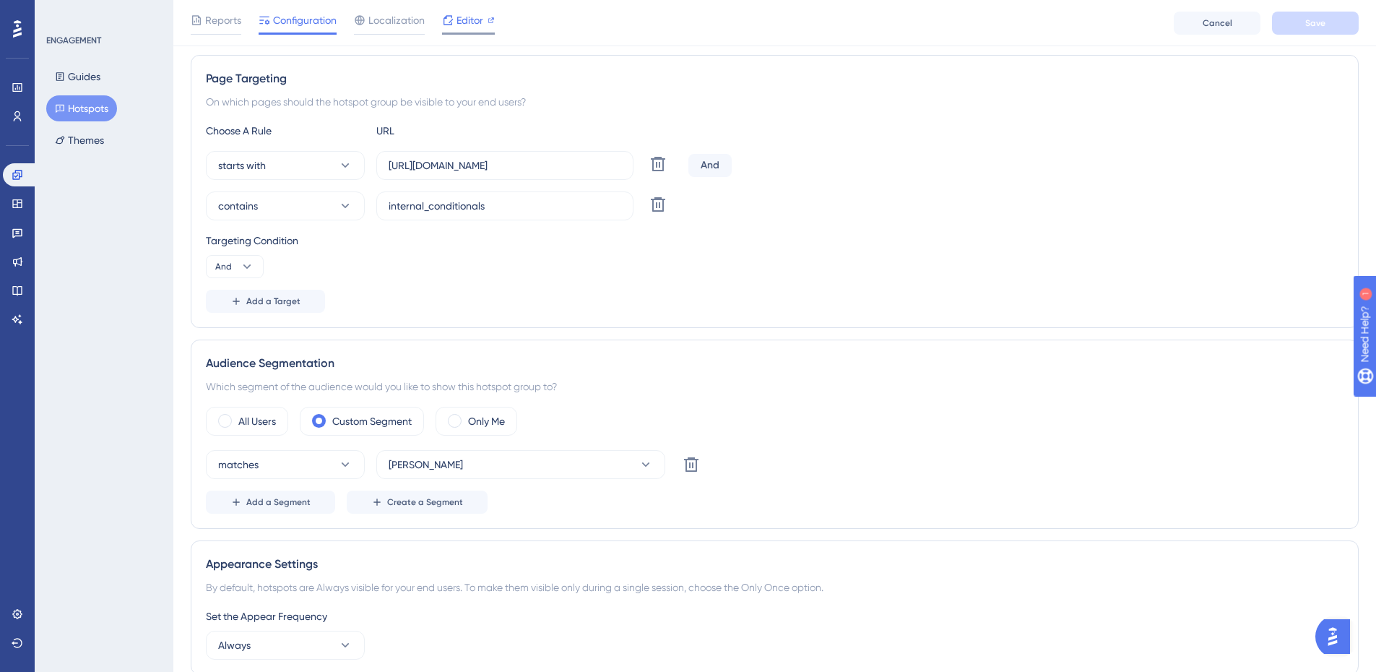
click at [493, 21] on icon at bounding box center [490, 20] width 7 height 7
click at [1049, 145] on div "Choose A Rule URL starts with https://admin.melonn.com/ Delete And contains int…" at bounding box center [774, 217] width 1137 height 191
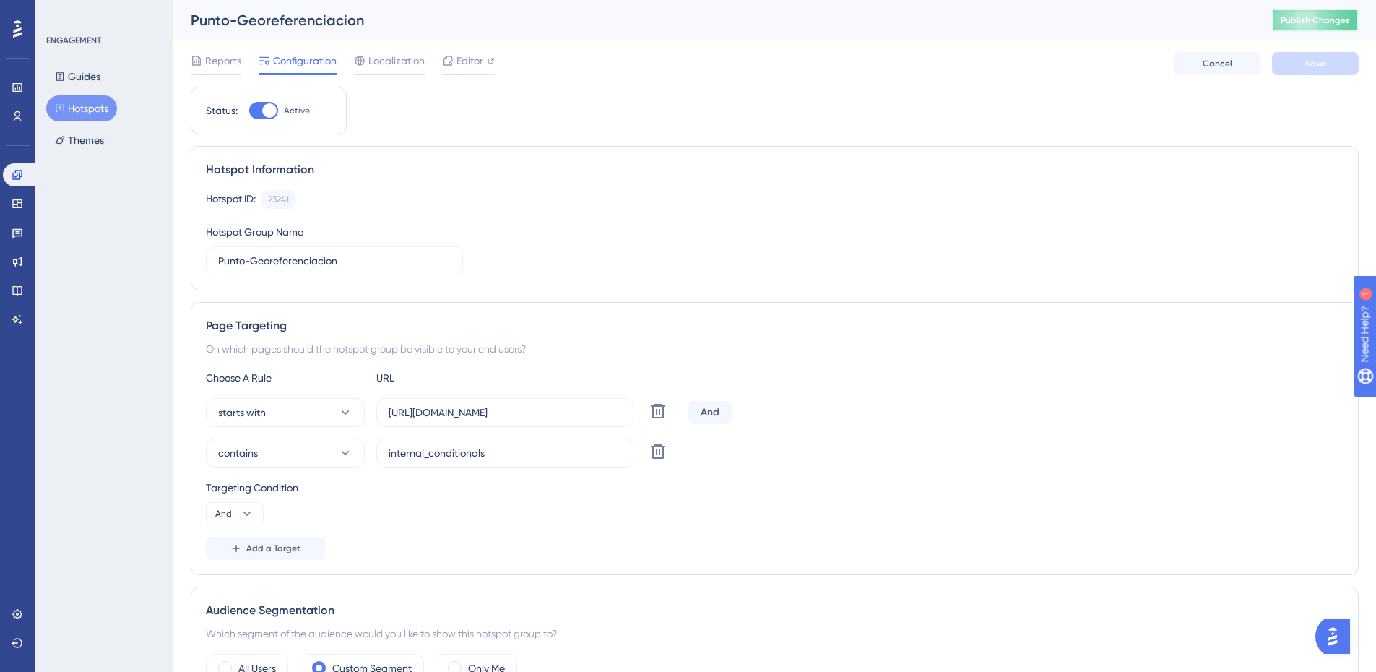
click at [1328, 22] on span "Publish Changes" at bounding box center [1314, 20] width 69 height 12
click at [269, 105] on div at bounding box center [269, 110] width 14 height 14
click at [249, 110] on input "Active" at bounding box center [248, 110] width 1 height 1
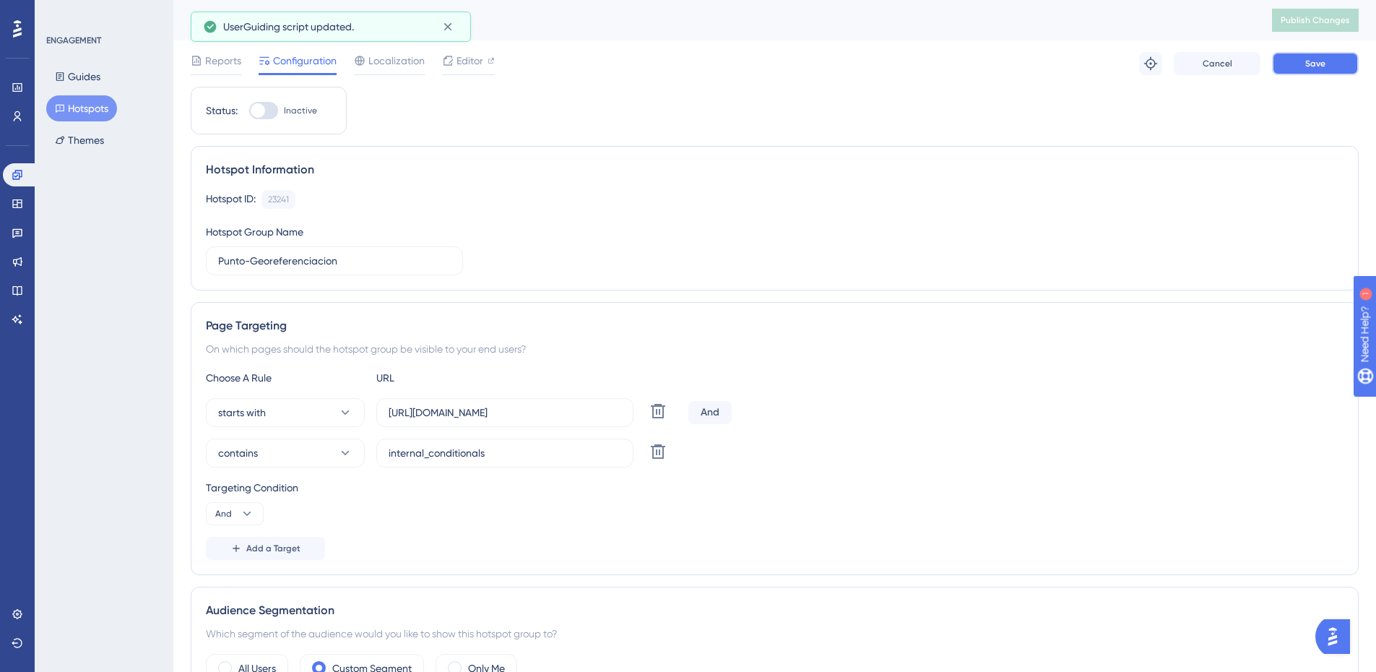
click at [1329, 65] on button "Save" at bounding box center [1315, 63] width 87 height 23
click at [1314, 18] on span "Publish Changes" at bounding box center [1314, 20] width 69 height 12
click at [267, 113] on div at bounding box center [263, 110] width 29 height 17
click at [249, 111] on input "Inactive" at bounding box center [248, 110] width 1 height 1
checkbox input "true"
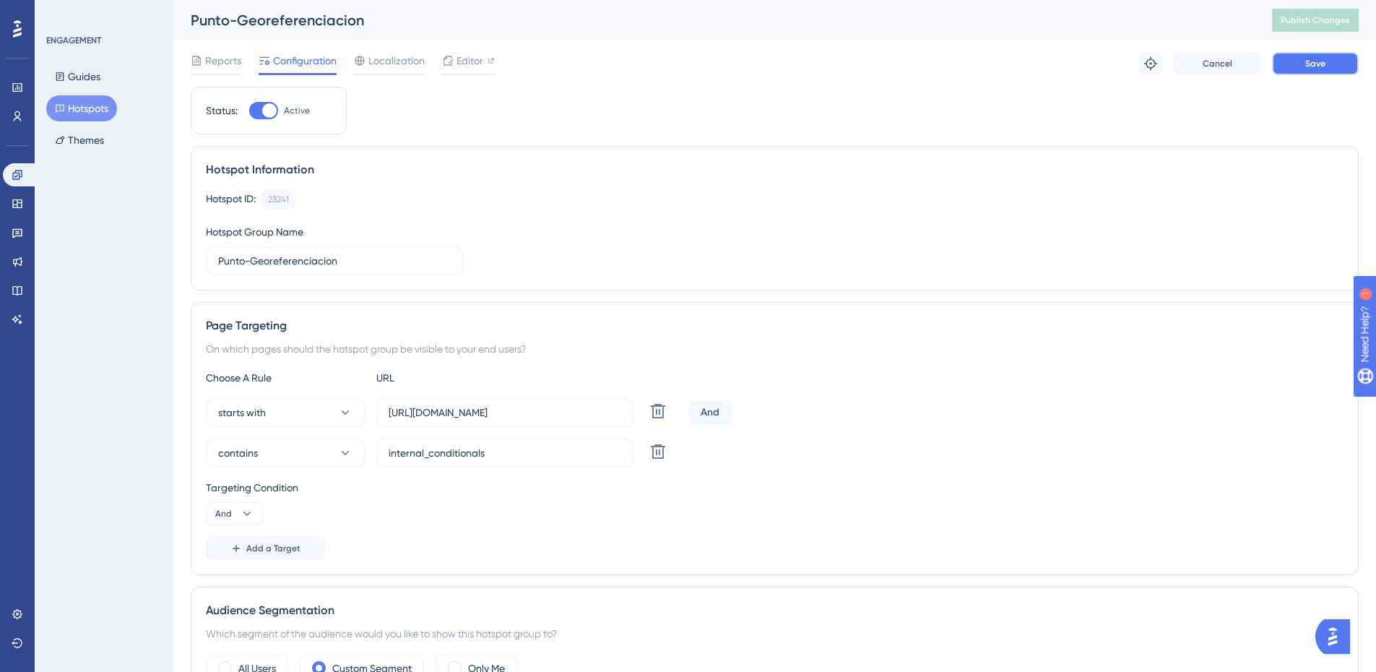
click at [1306, 69] on button "Save" at bounding box center [1315, 63] width 87 height 23
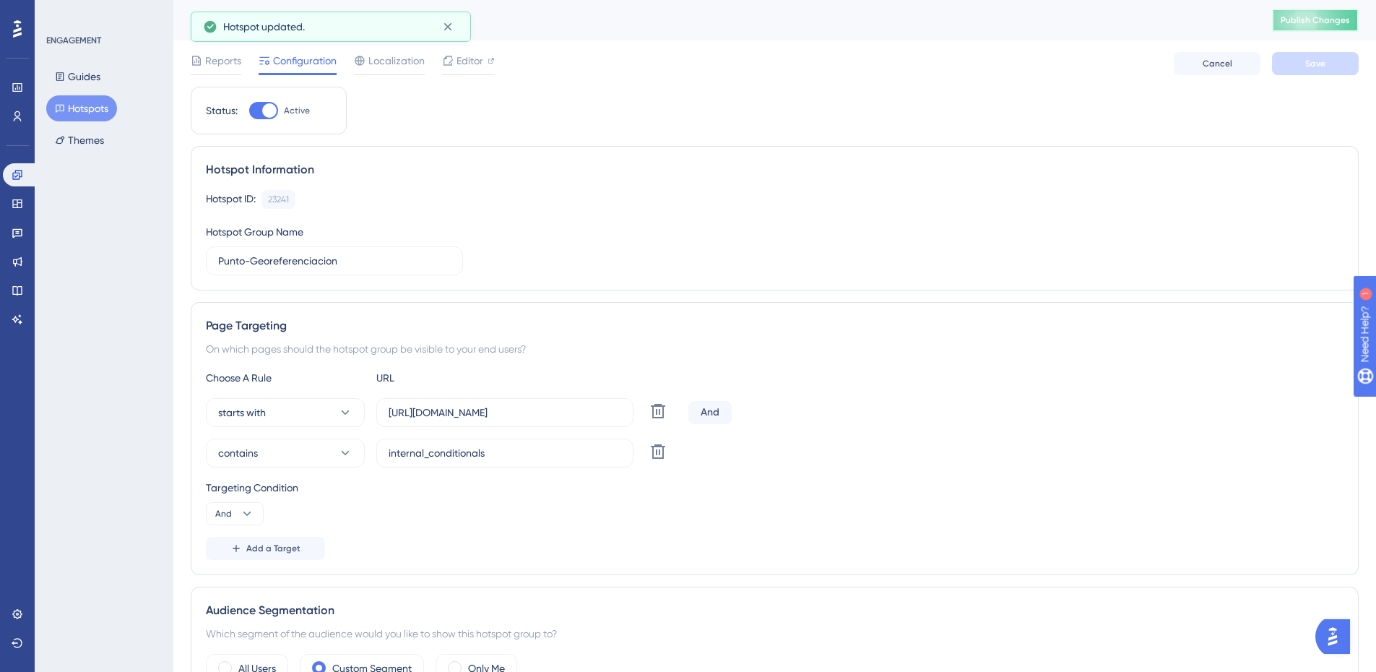
click at [1300, 26] on button "Publish Changes" at bounding box center [1315, 20] width 87 height 23
click at [1304, 14] on span "Publish Changes" at bounding box center [1314, 20] width 69 height 12
click at [1135, 60] on div "Reports Configuration Localization Editor Cancel Save" at bounding box center [775, 63] width 1168 height 46
click at [260, 105] on div at bounding box center [263, 110] width 29 height 17
click at [249, 110] on input "Active" at bounding box center [248, 110] width 1 height 1
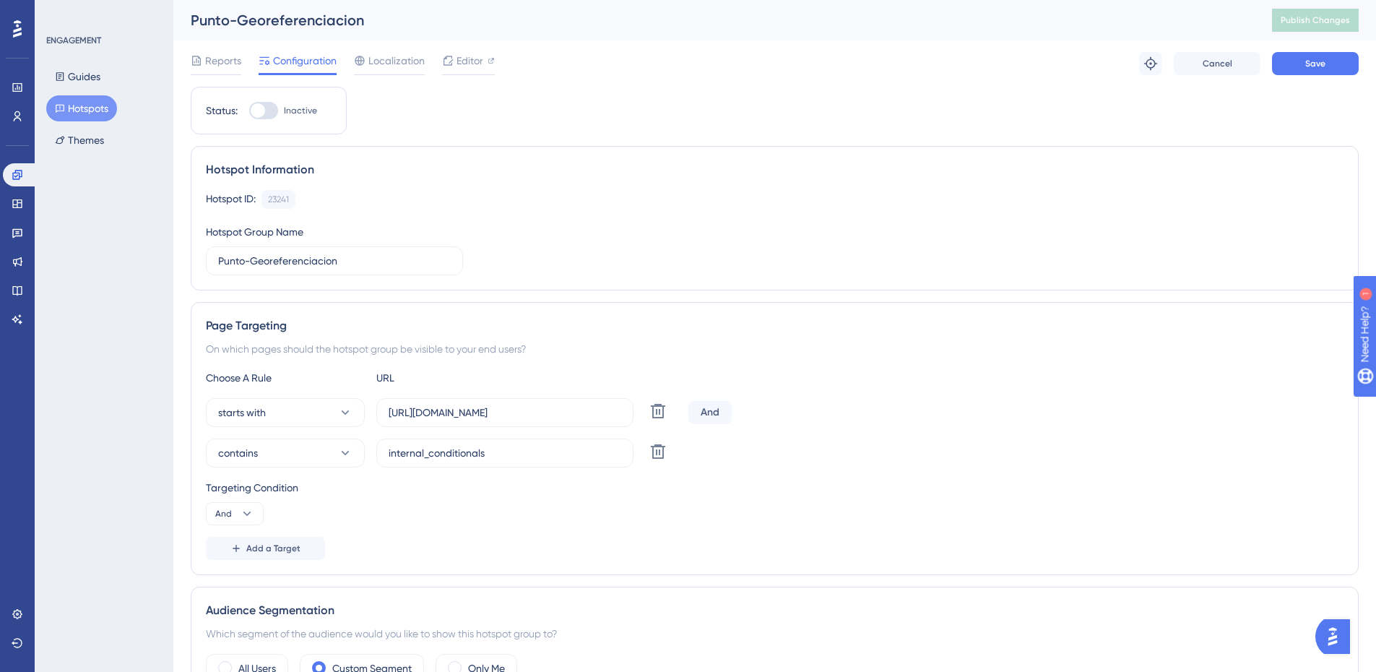
click at [248, 111] on div "Status: Inactive" at bounding box center [269, 110] width 126 height 17
click at [269, 112] on div at bounding box center [263, 110] width 29 height 17
click at [249, 111] on input "Inactive" at bounding box center [248, 110] width 1 height 1
checkbox input "true"
click at [617, 214] on div "Hotspot ID: 23241 Copy Hotspot Group Name Punto-Georeferenciacion" at bounding box center [774, 232] width 1137 height 85
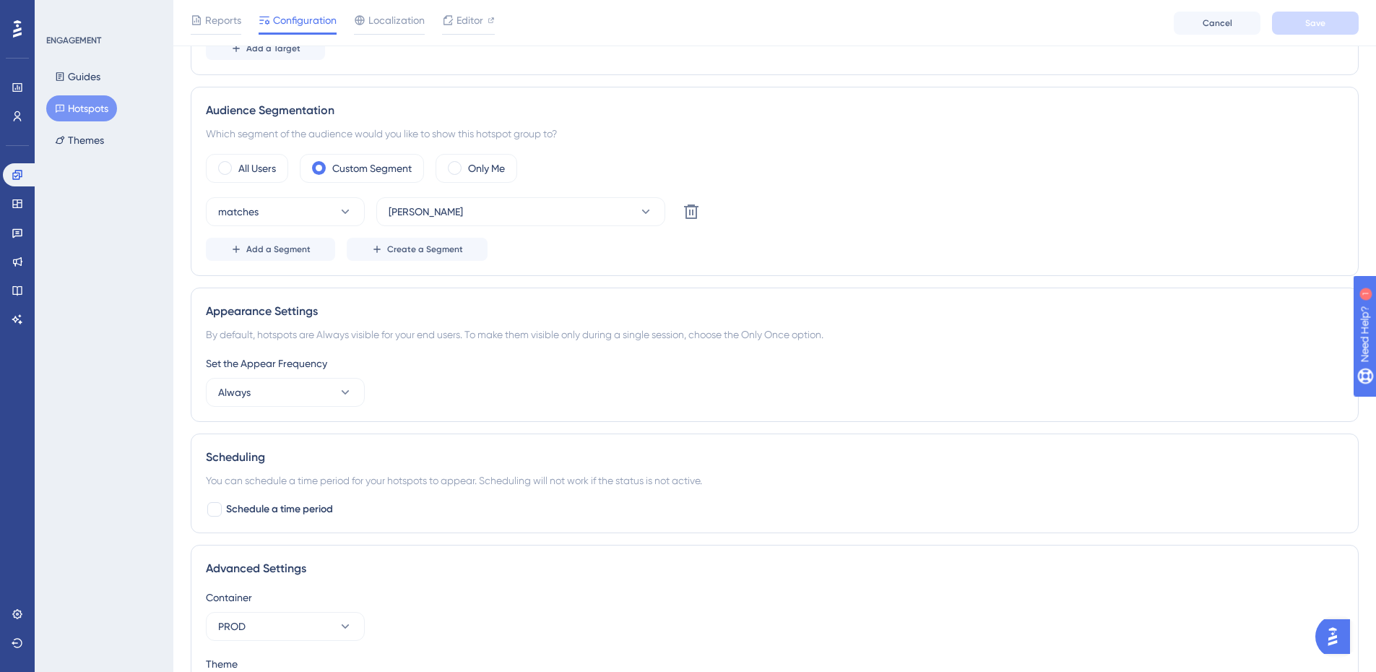
scroll to position [578, 0]
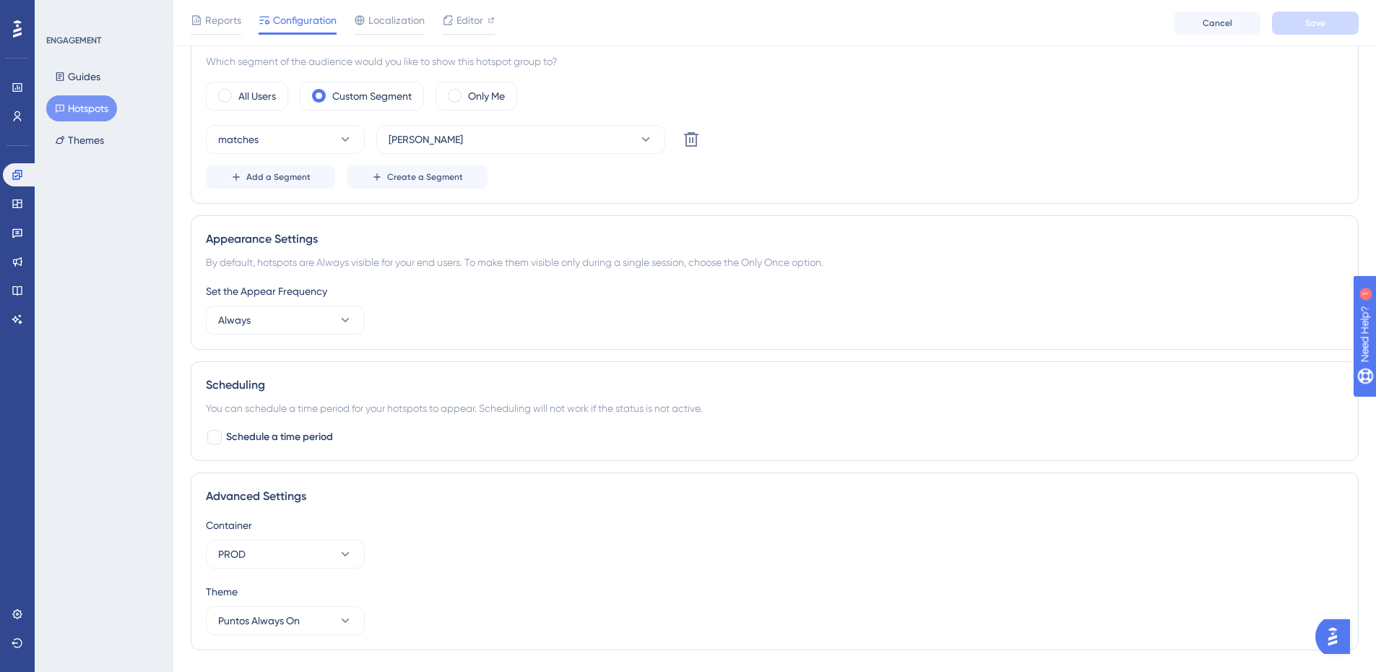
click at [482, 346] on div "Appearance Settings By default, hotspots are Always visible for your end users.…" at bounding box center [775, 282] width 1168 height 134
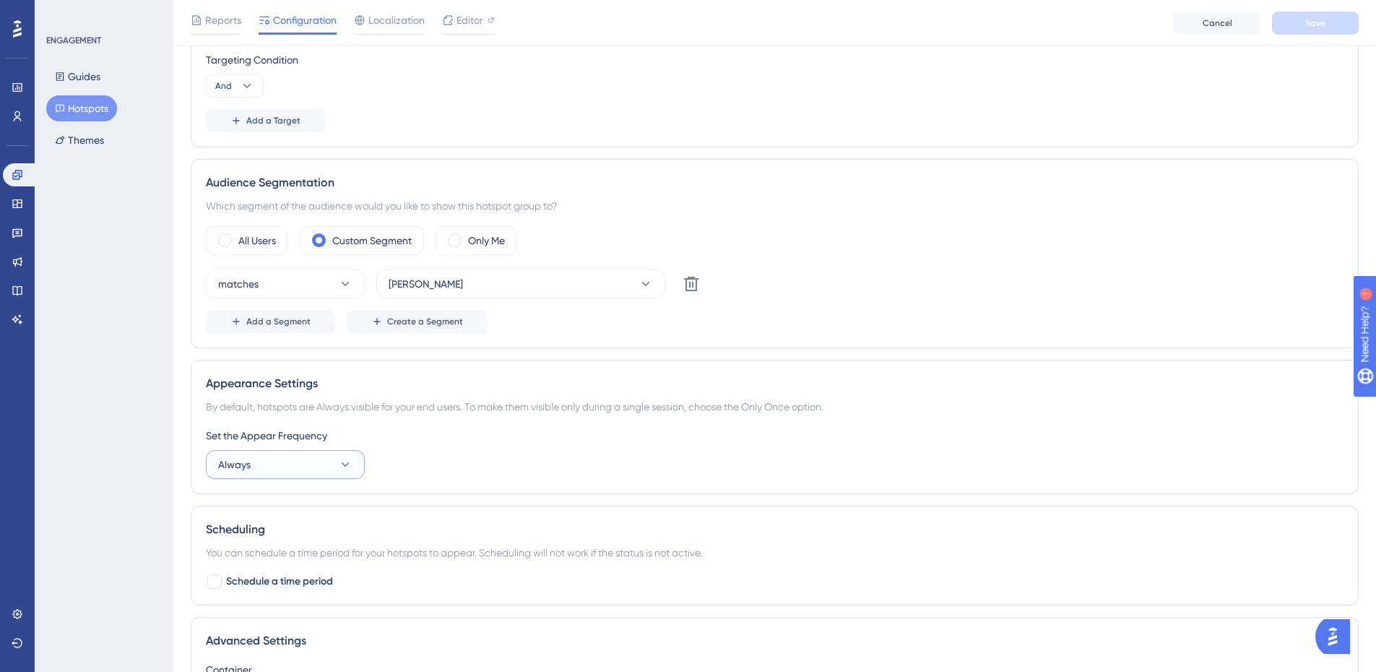
click at [281, 459] on button "Always" at bounding box center [285, 464] width 159 height 29
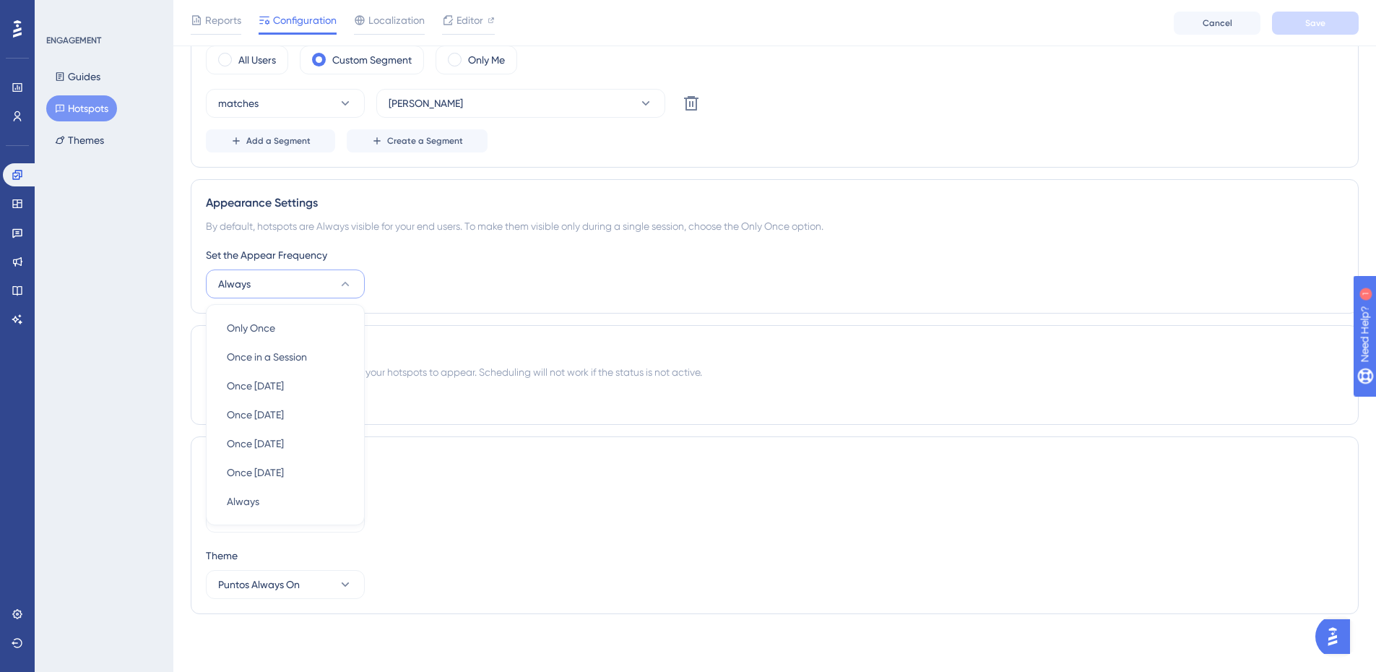
click at [610, 270] on div "Set the Appear Frequency Always Only Once Only Once Once in a Session Once in a…" at bounding box center [774, 272] width 1137 height 52
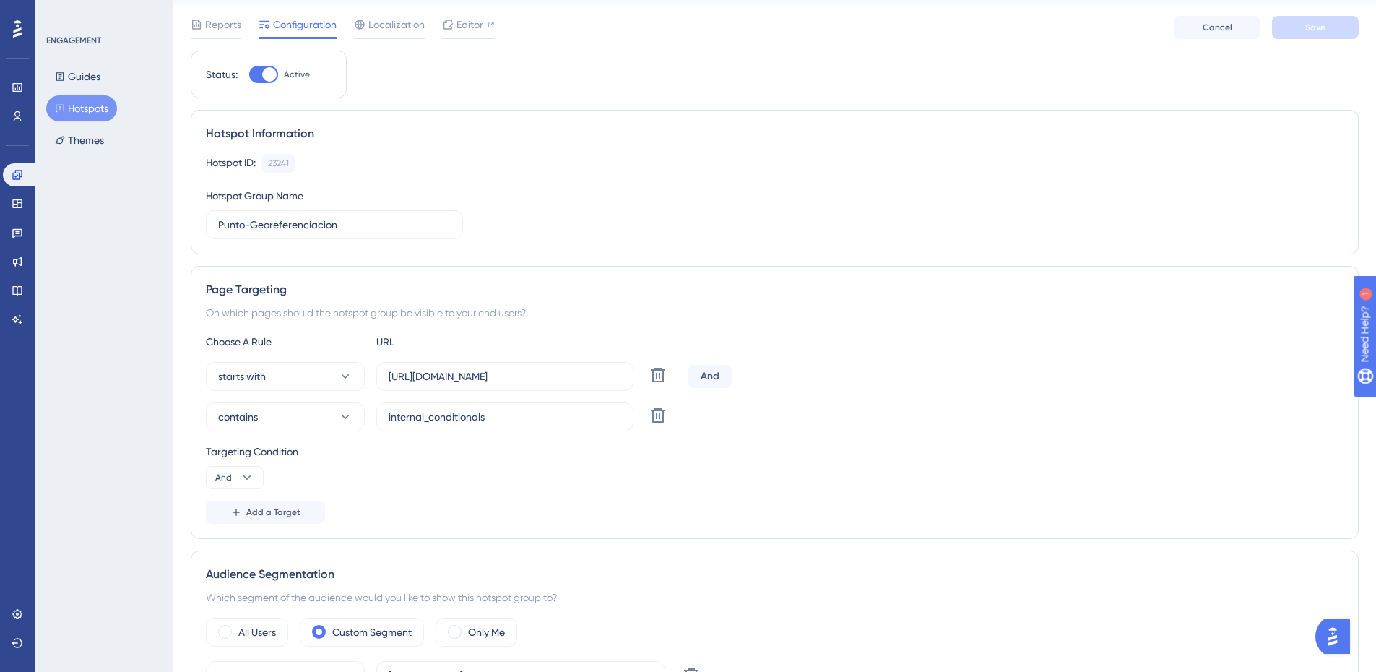
scroll to position [0, 0]
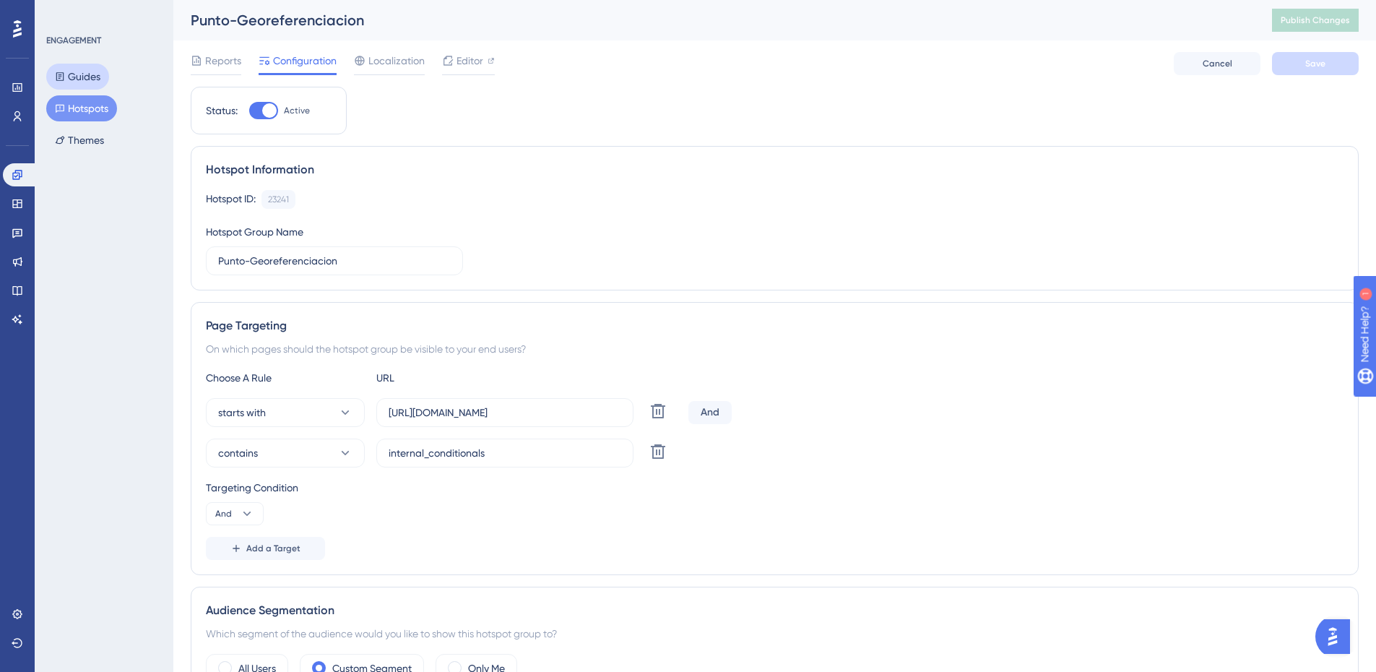
click at [92, 81] on button "Guides" at bounding box center [77, 77] width 63 height 26
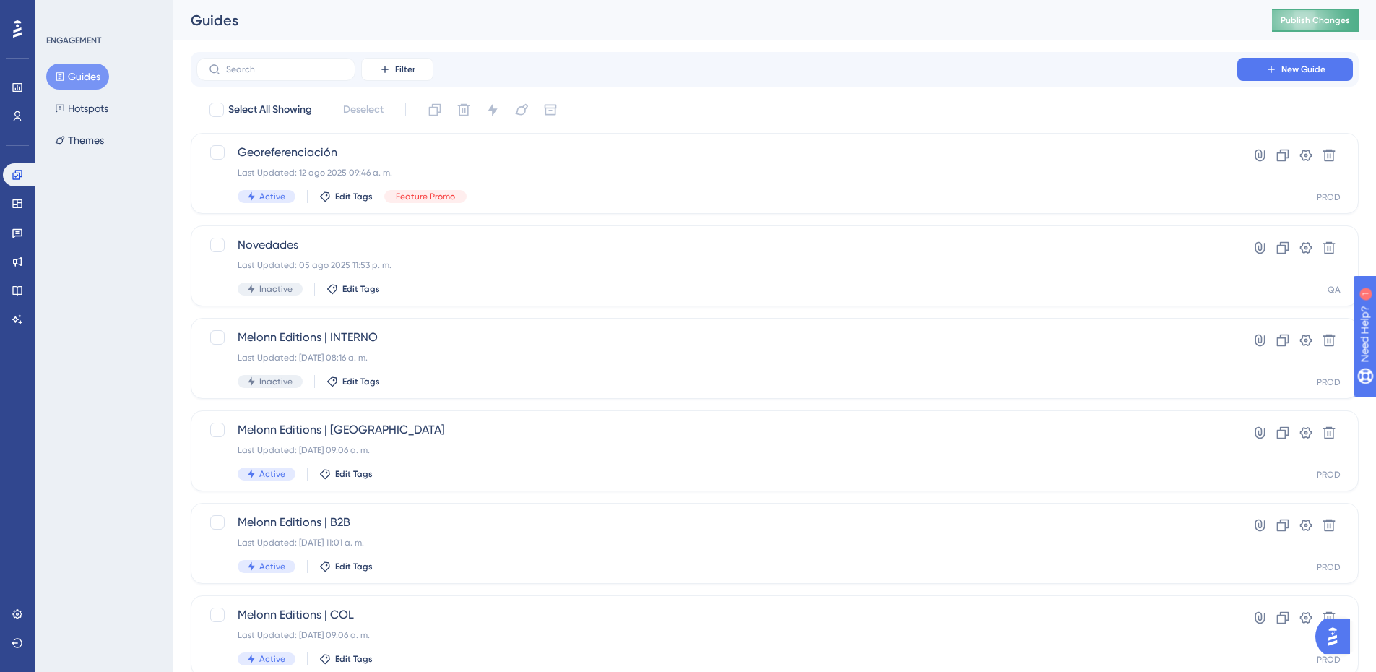
click at [1304, 19] on span "Publish Changes" at bounding box center [1314, 20] width 69 height 12
